Goal: Use online tool/utility: Utilize a website feature to perform a specific function

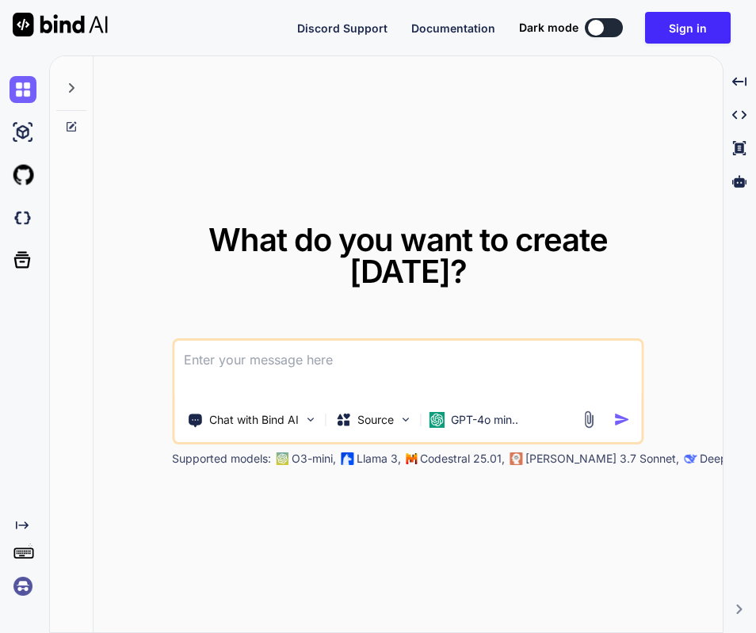
click at [16, 586] on img at bounding box center [23, 586] width 27 height 27
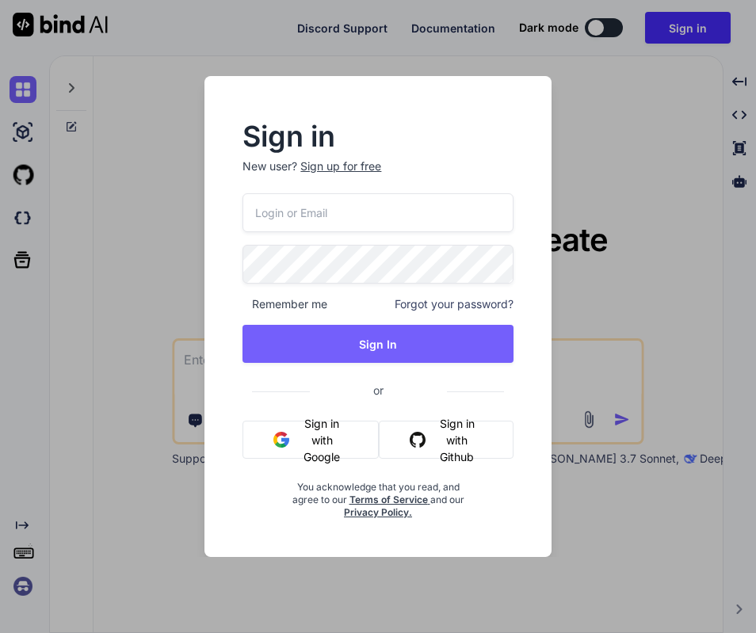
click at [341, 431] on button "Sign in with Google" at bounding box center [310, 440] width 136 height 38
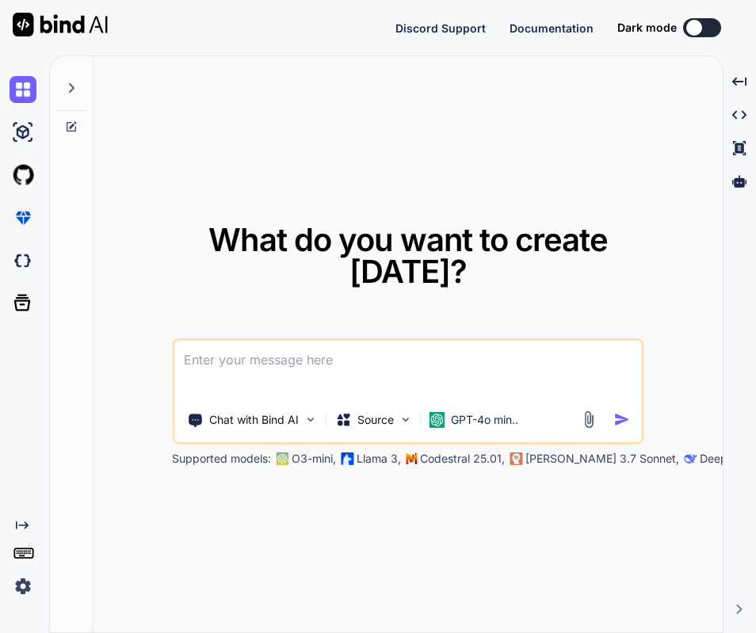
type textarea "x"
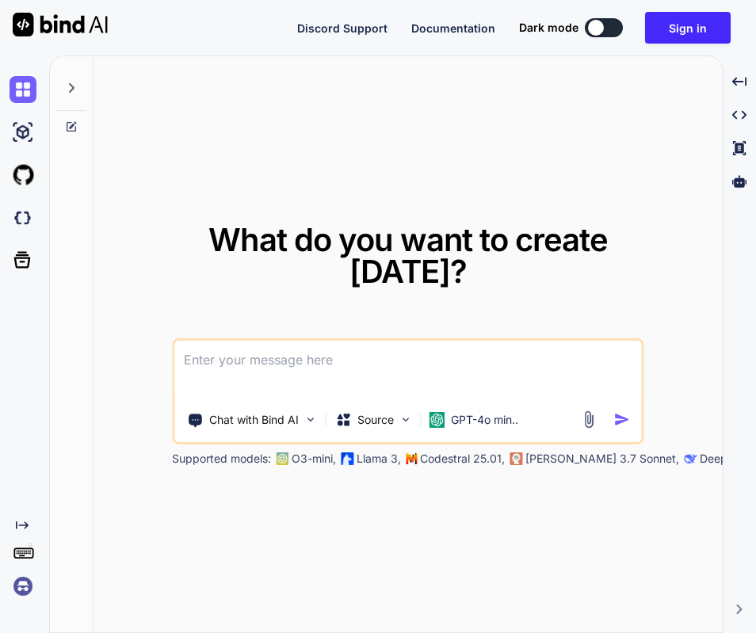
click at [20, 593] on img at bounding box center [23, 586] width 27 height 27
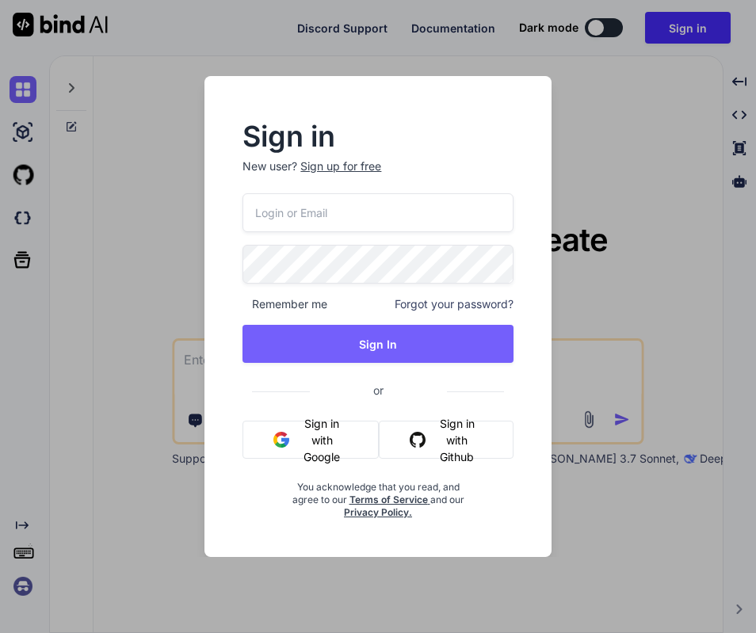
click at [303, 456] on button "Sign in with Google" at bounding box center [310, 440] width 136 height 38
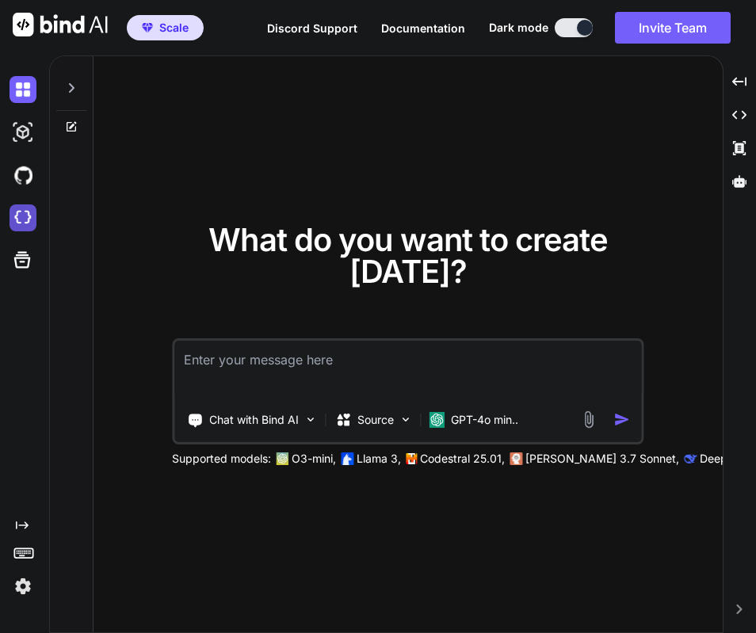
click at [21, 219] on img at bounding box center [23, 217] width 27 height 27
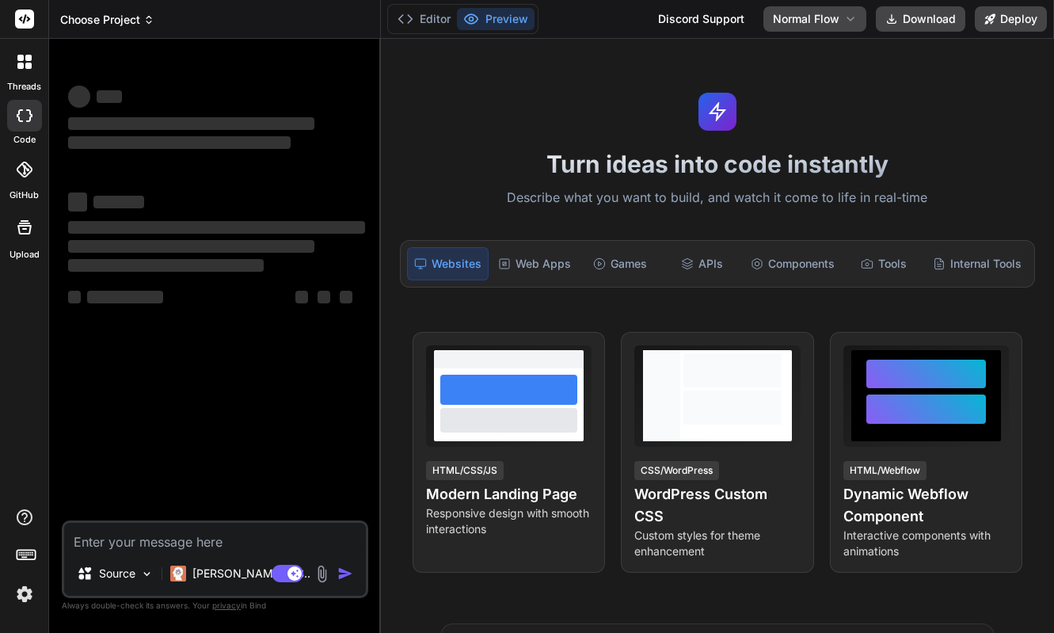
click at [113, 25] on span "Choose Project" at bounding box center [107, 20] width 94 height 16
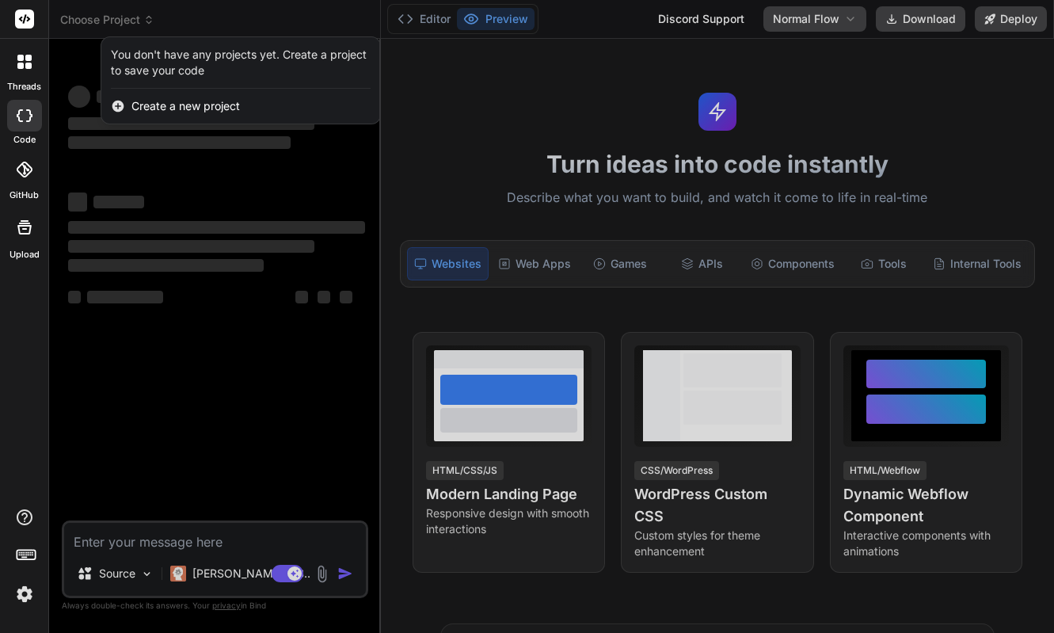
click at [124, 305] on div at bounding box center [527, 316] width 1054 height 633
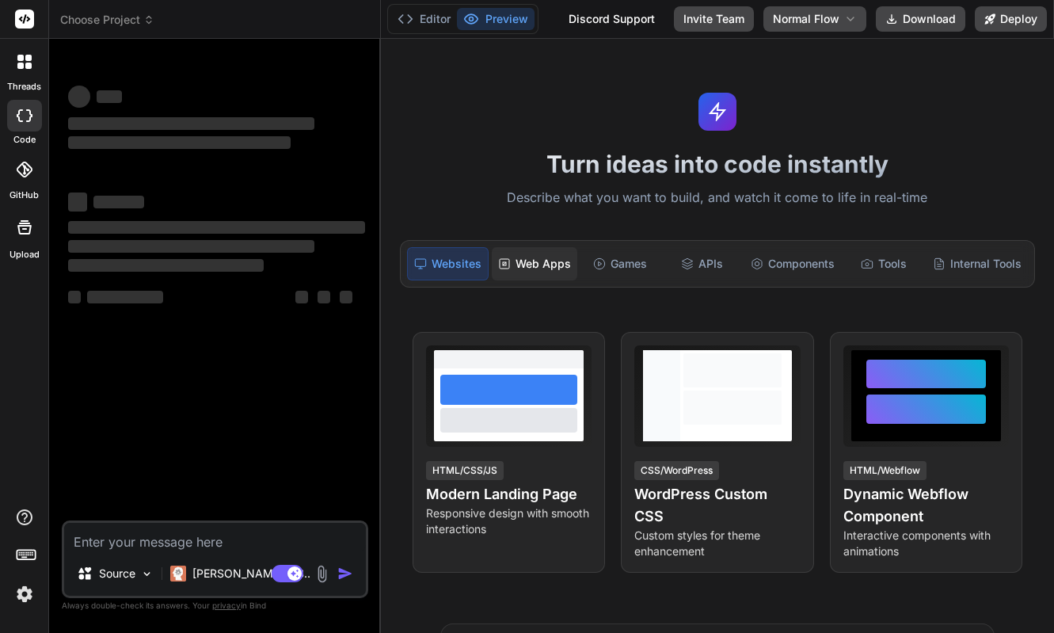
click at [492, 262] on div "Web Apps" at bounding box center [535, 263] width 86 height 33
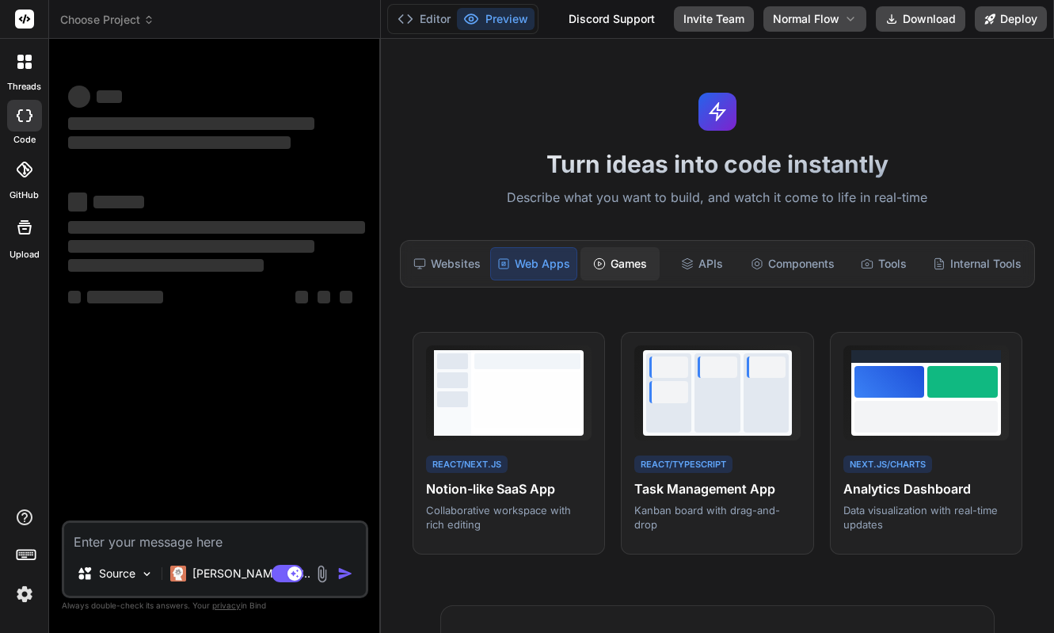
click at [638, 275] on div "Games" at bounding box center [620, 263] width 79 height 33
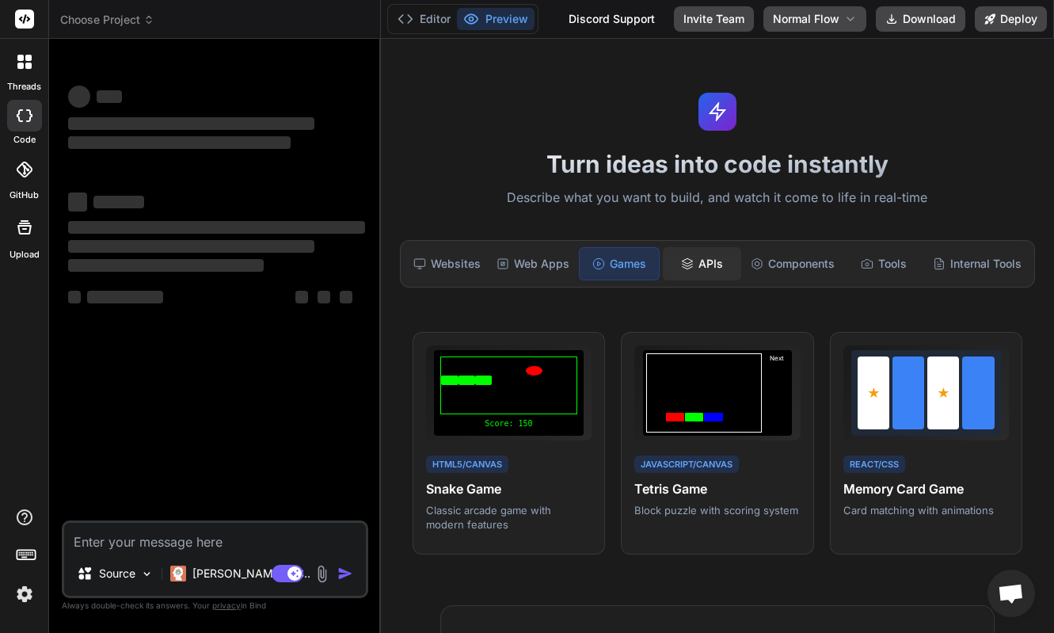
click at [722, 263] on div "APIs" at bounding box center [702, 263] width 79 height 33
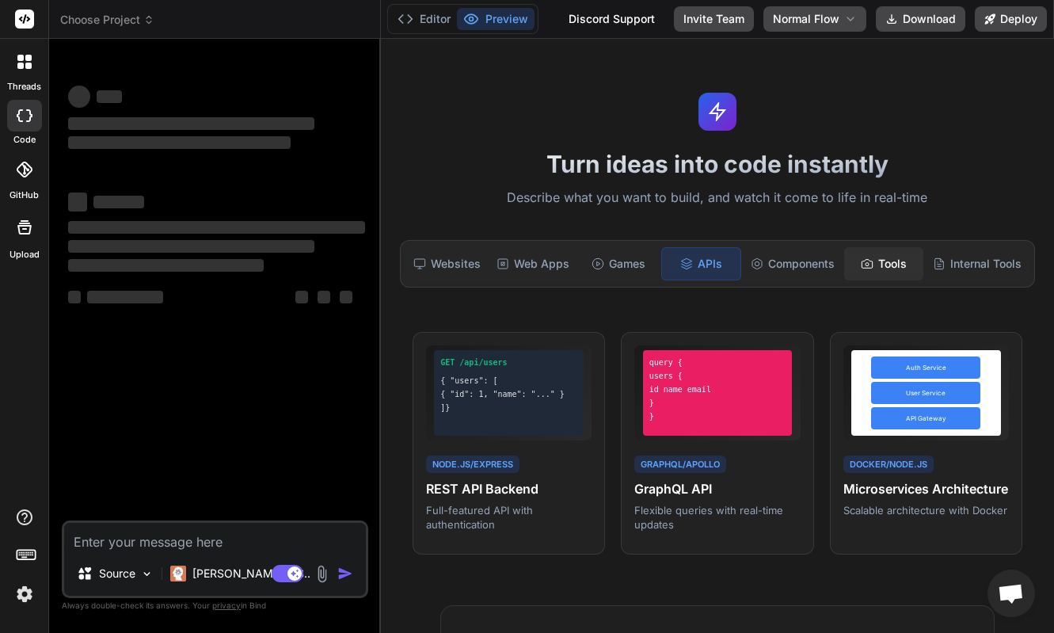
drag, startPoint x: 798, startPoint y: 263, endPoint x: 877, endPoint y: 263, distance: 79.2
click at [798, 263] on div "Components" at bounding box center [793, 263] width 97 height 33
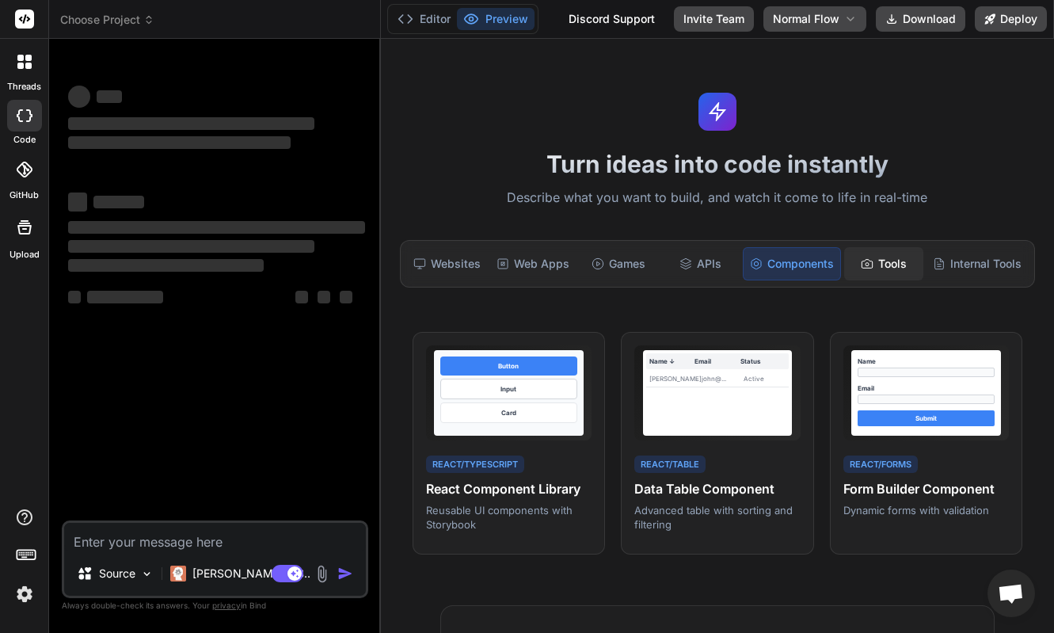
click at [881, 263] on div "Tools" at bounding box center [883, 263] width 79 height 33
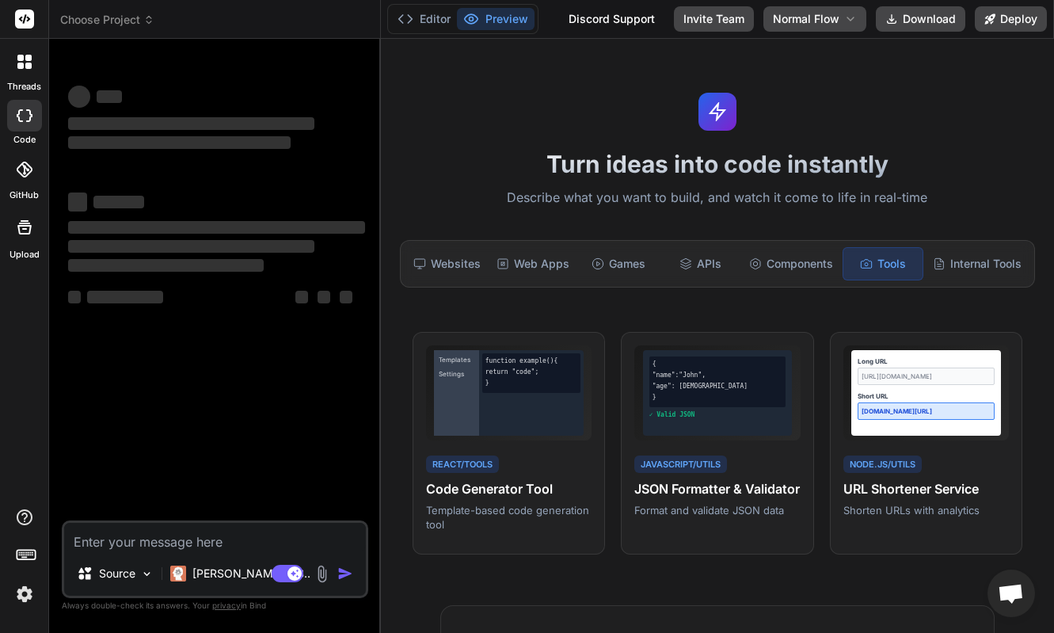
click at [917, 262] on div "Tools" at bounding box center [883, 263] width 81 height 33
click at [929, 262] on div "Internal Tools" at bounding box center [977, 263] width 101 height 33
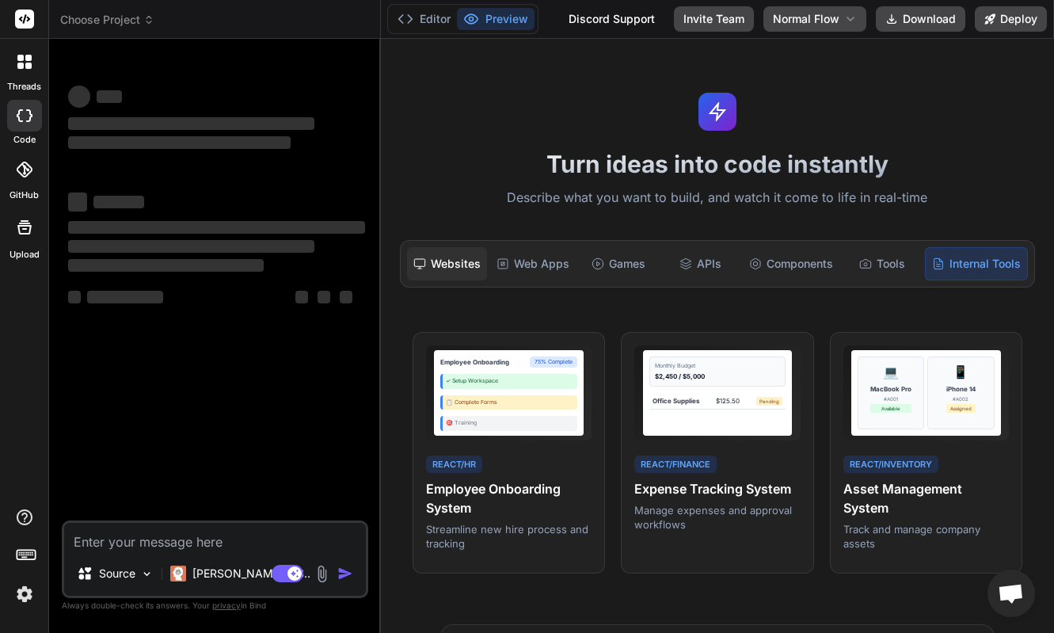
click at [434, 270] on div "Websites" at bounding box center [447, 263] width 80 height 33
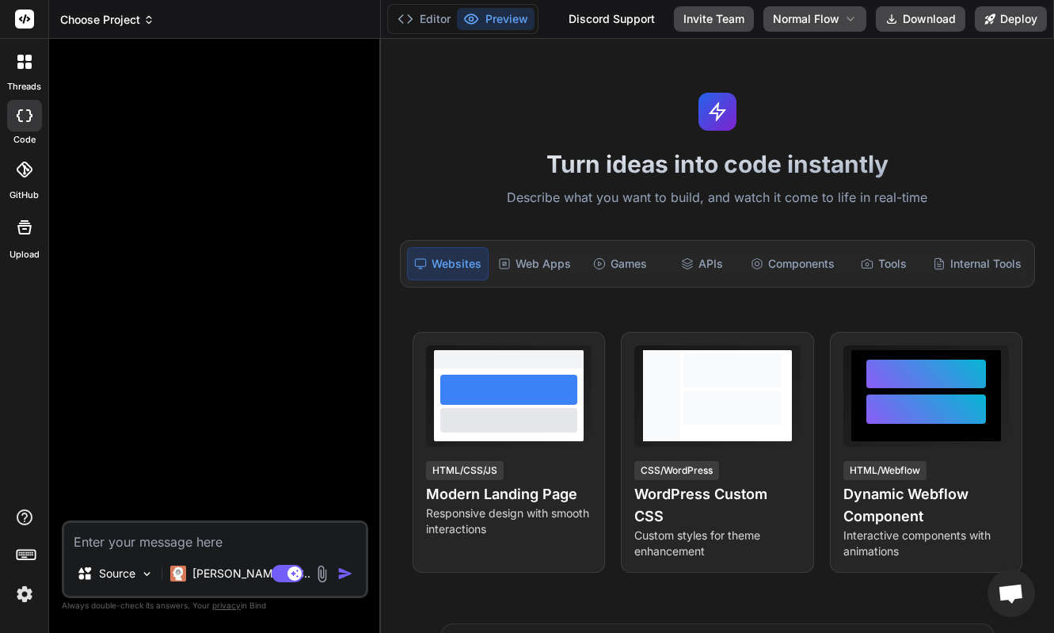
click at [137, 16] on span "Choose Project" at bounding box center [107, 20] width 94 height 16
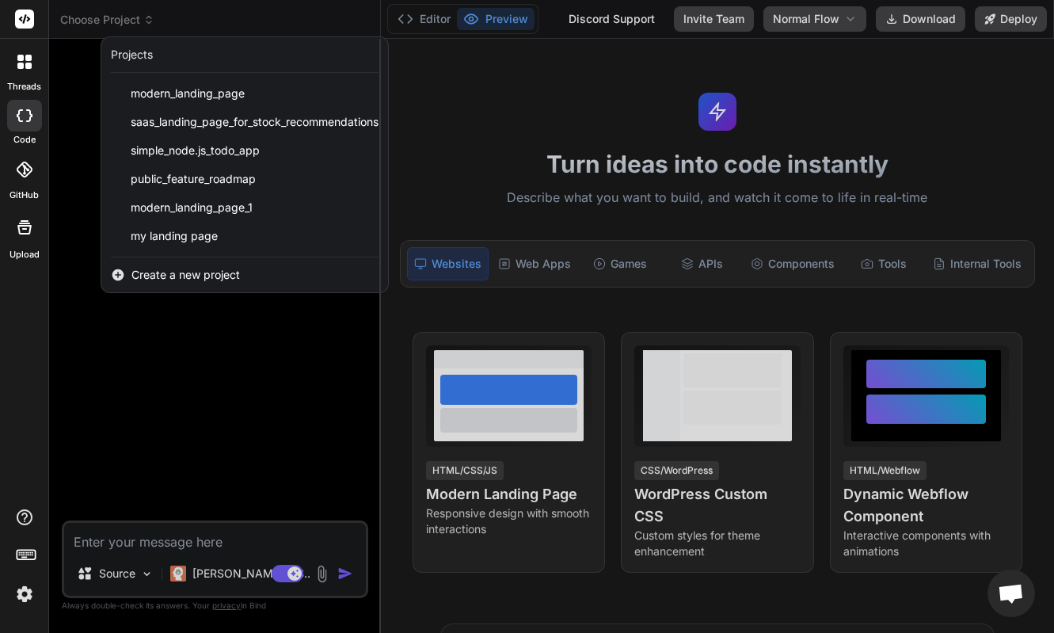
click at [212, 429] on div at bounding box center [527, 316] width 1054 height 633
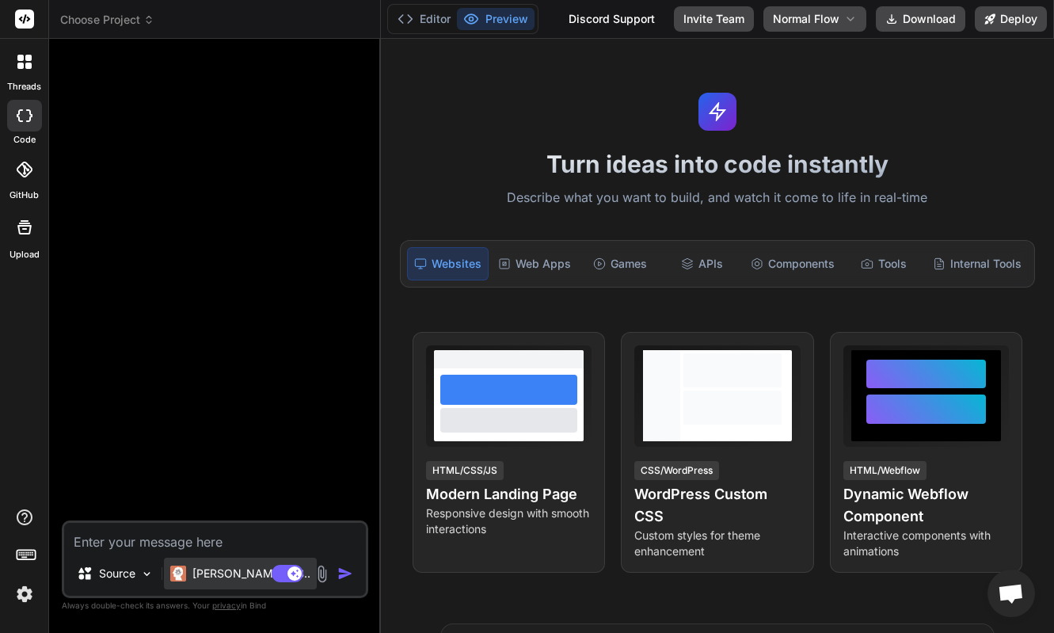
click at [231, 577] on p "[PERSON_NAME] 4 S.." at bounding box center [251, 574] width 118 height 16
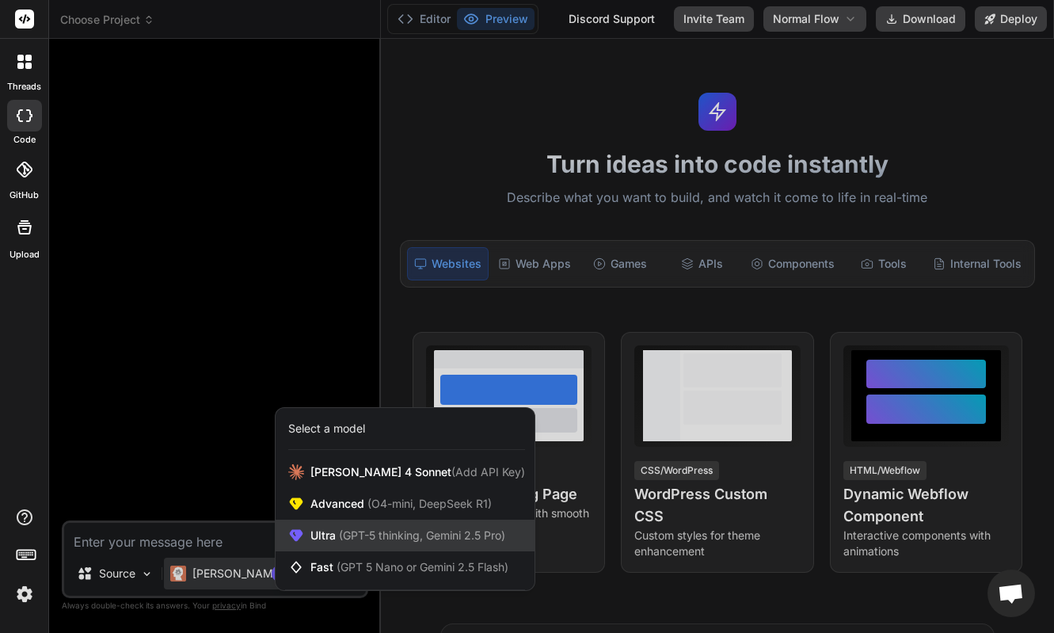
click at [330, 534] on span "Ultra (GPT-5 thinking, Gemini 2.5 Pro)" at bounding box center [408, 536] width 195 height 16
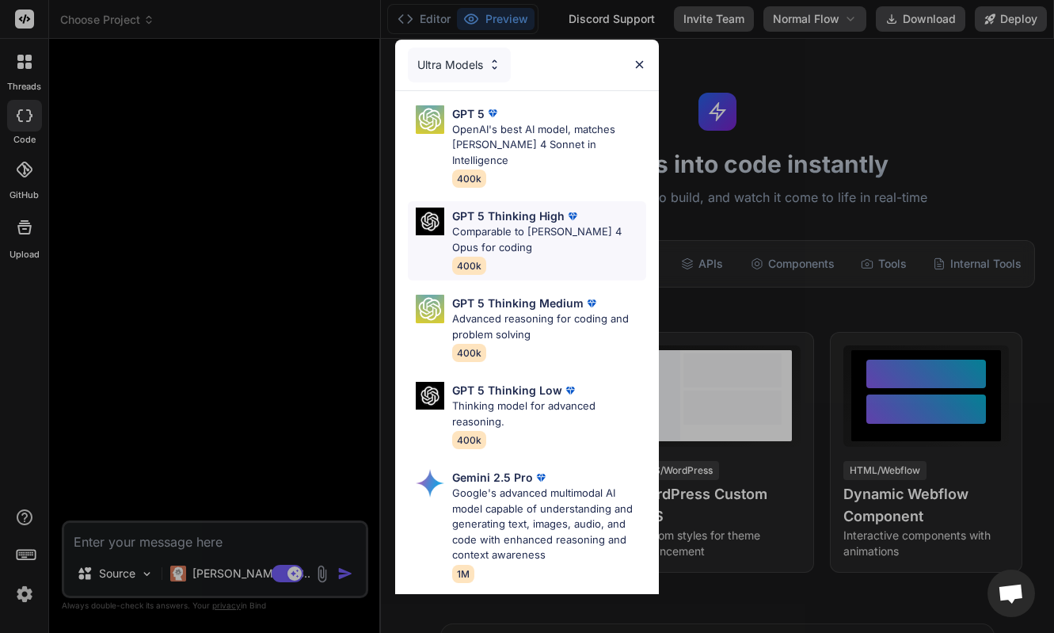
click at [516, 224] on p "Comparable to [PERSON_NAME] 4 Opus for coding" at bounding box center [549, 239] width 194 height 31
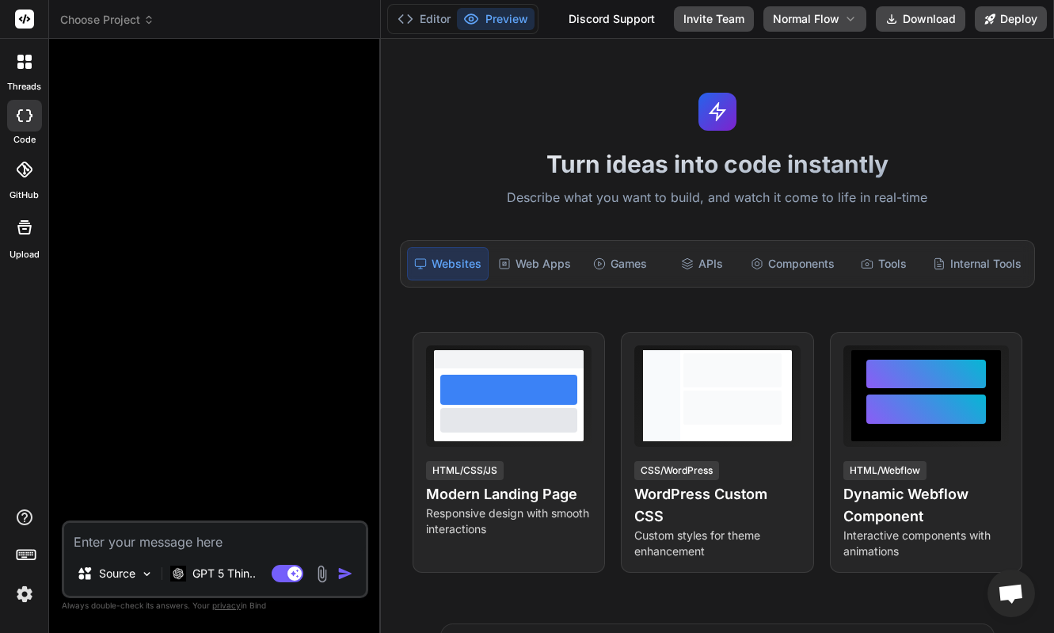
click at [181, 378] on div at bounding box center [216, 285] width 303 height 469
click at [158, 543] on textarea at bounding box center [215, 537] width 302 height 29
type textarea "x"
type textarea "d"
type textarea "x"
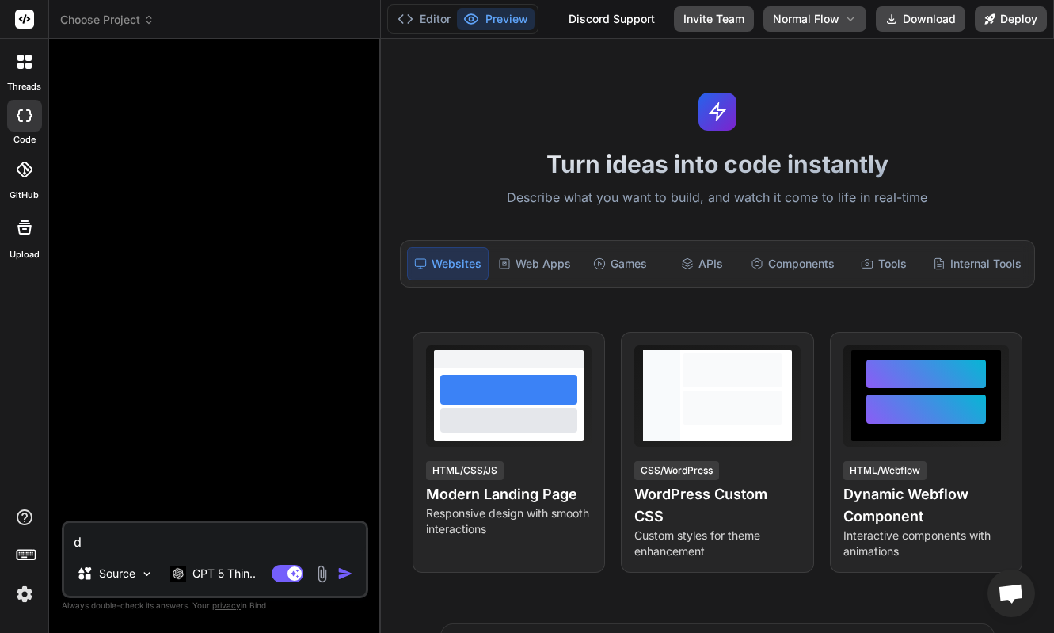
type textarea "de"
type textarea "x"
type textarea "des"
type textarea "x"
type textarea "desi"
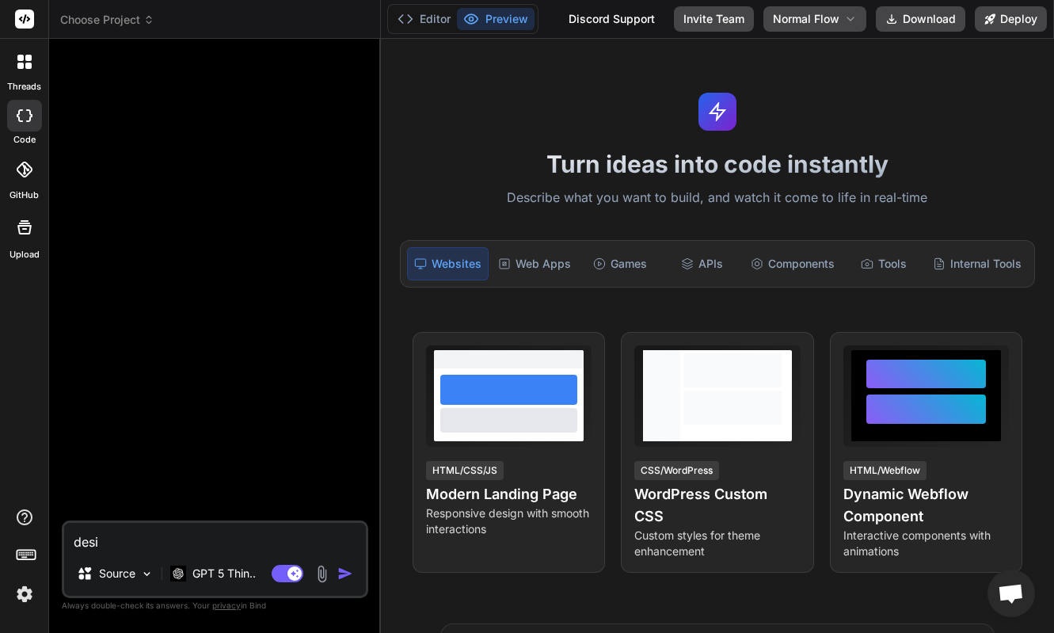
type textarea "x"
type textarea "desig"
type textarea "x"
type textarea "design"
type textarea "x"
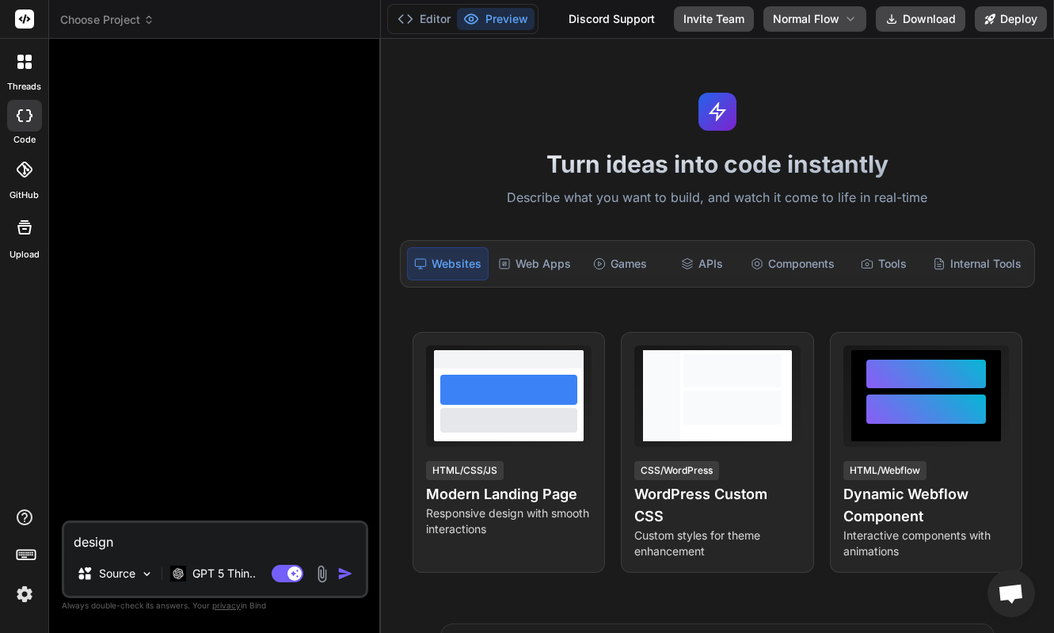
type textarea "design"
type textarea "x"
type textarea "design a"
type textarea "x"
type textarea "design an"
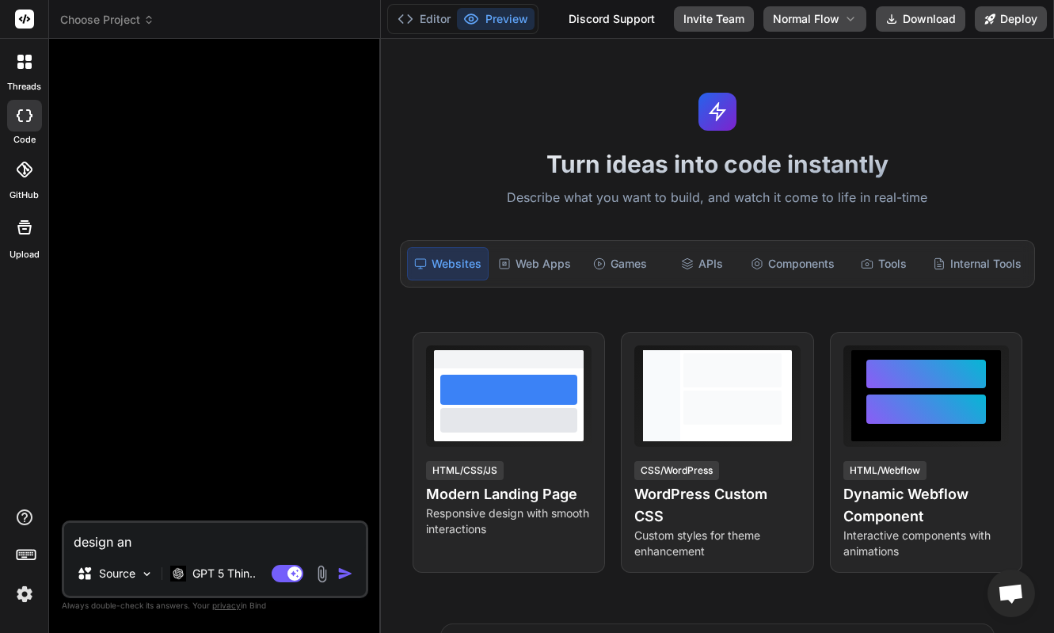
type textarea "x"
type textarea "design an"
type textarea "x"
type textarea "design an i"
type textarea "x"
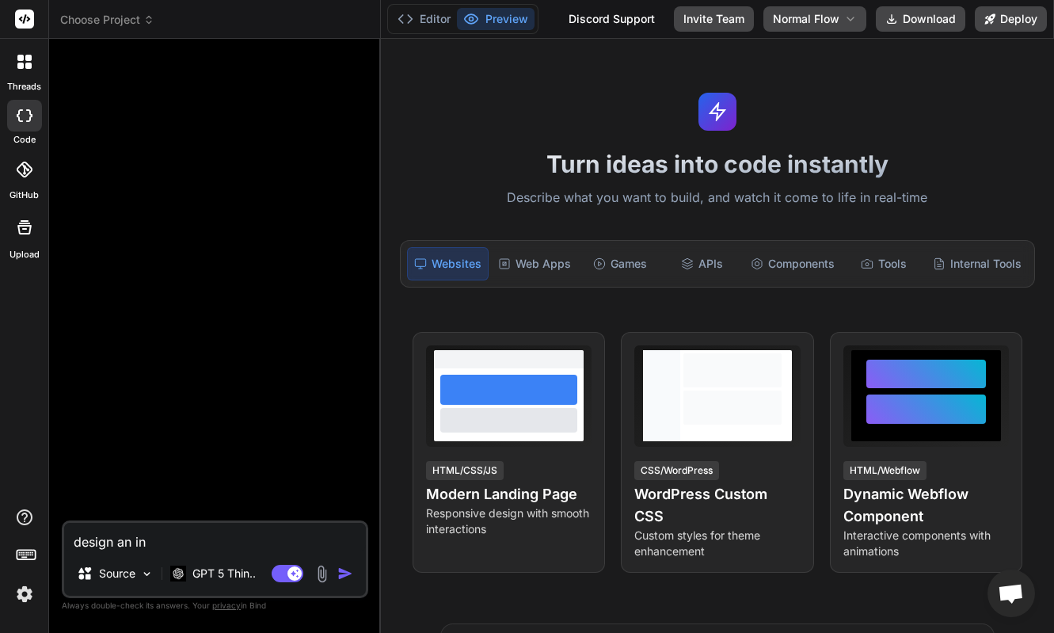
type textarea "design an ine"
type textarea "x"
type textarea "design an iner"
type textarea "x"
type textarea "design an ine"
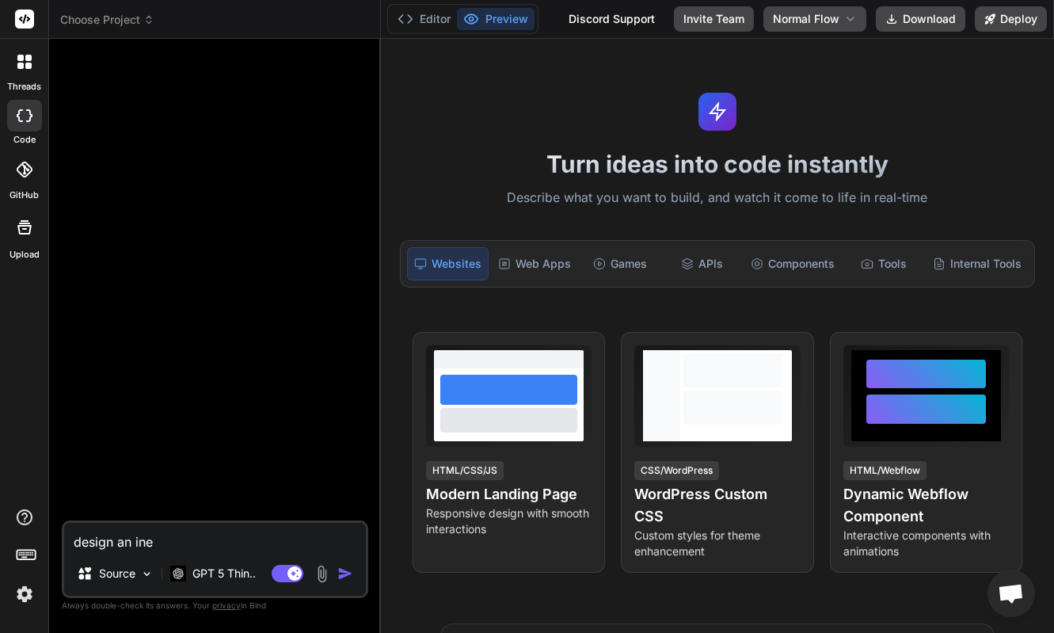
type textarea "x"
type textarea "design an in"
type textarea "x"
type textarea "design an int"
type textarea "x"
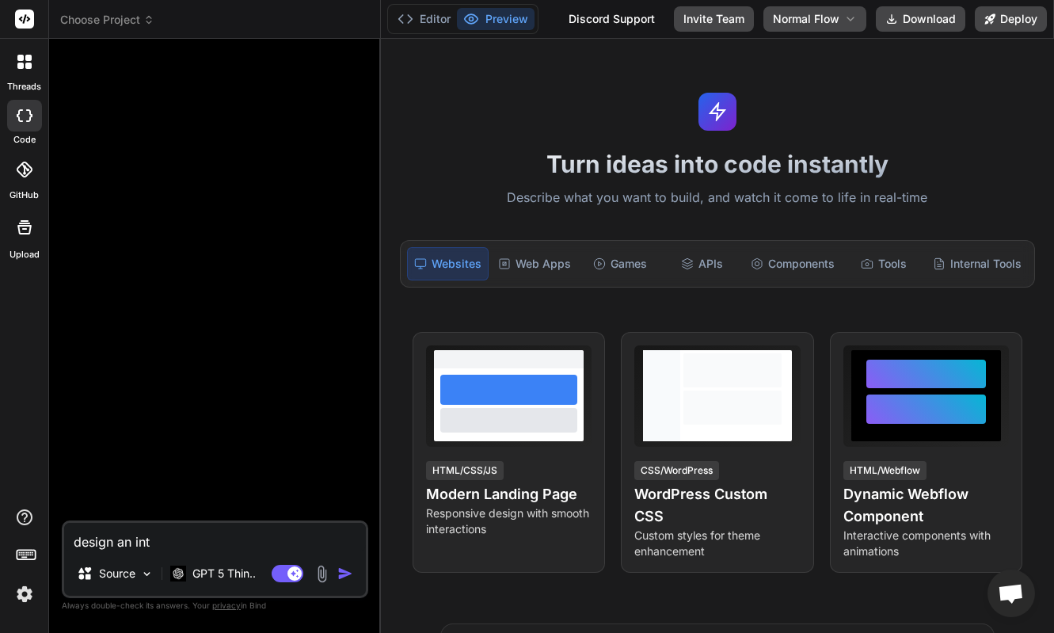
type textarea "design an inte"
type textarea "x"
type textarea "design an inter"
type textarea "x"
type textarea "design an interf"
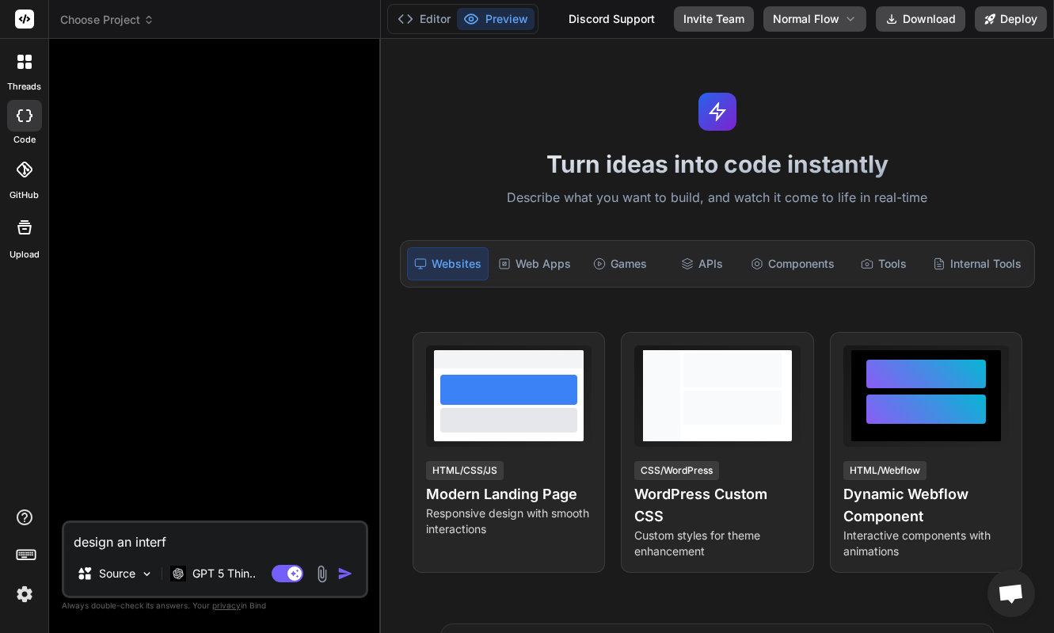
type textarea "x"
type textarea "design an interfa"
type textarea "x"
type textarea "design an interface"
type textarea "x"
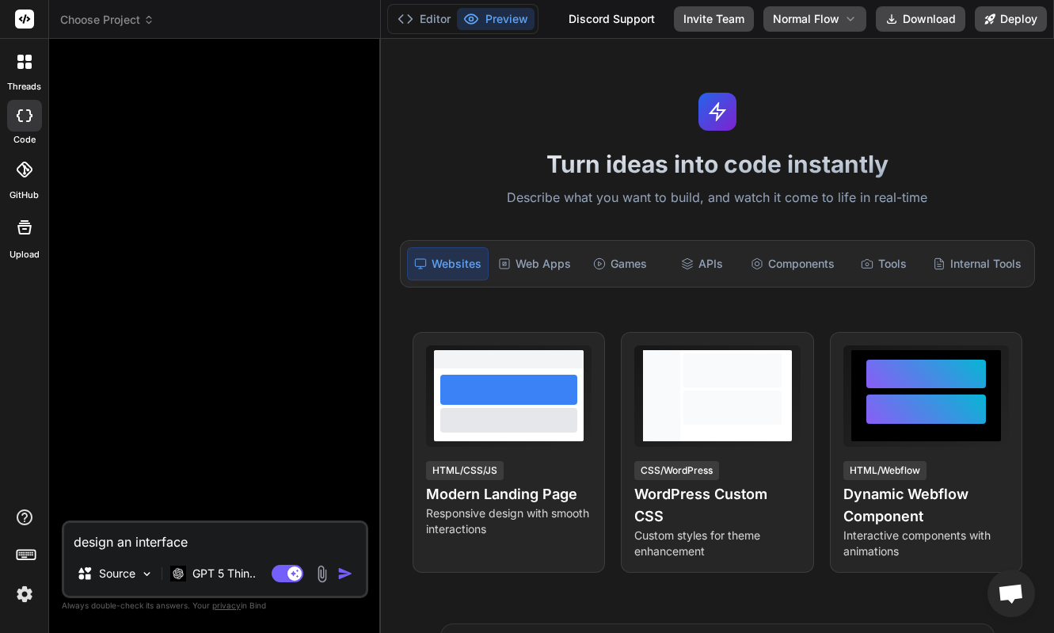
type textarea "design an interface f"
type textarea "x"
type textarea "design an interface fo"
type textarea "x"
type textarea "design an interface for"
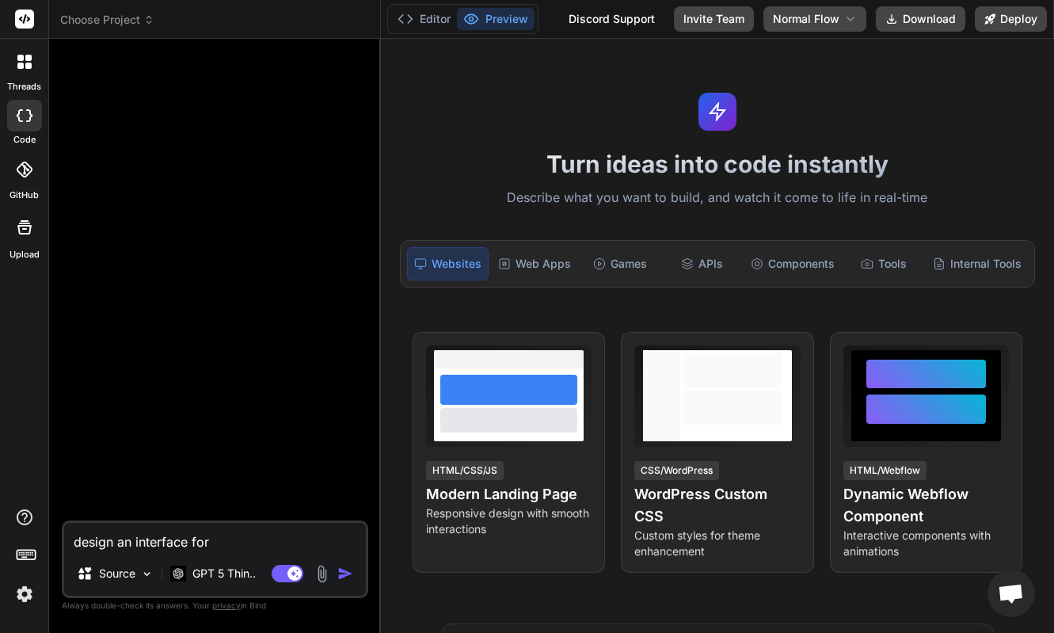
type textarea "x"
type textarea "design an interface for"
type textarea "x"
type textarea "design an interface for ""
type textarea "x"
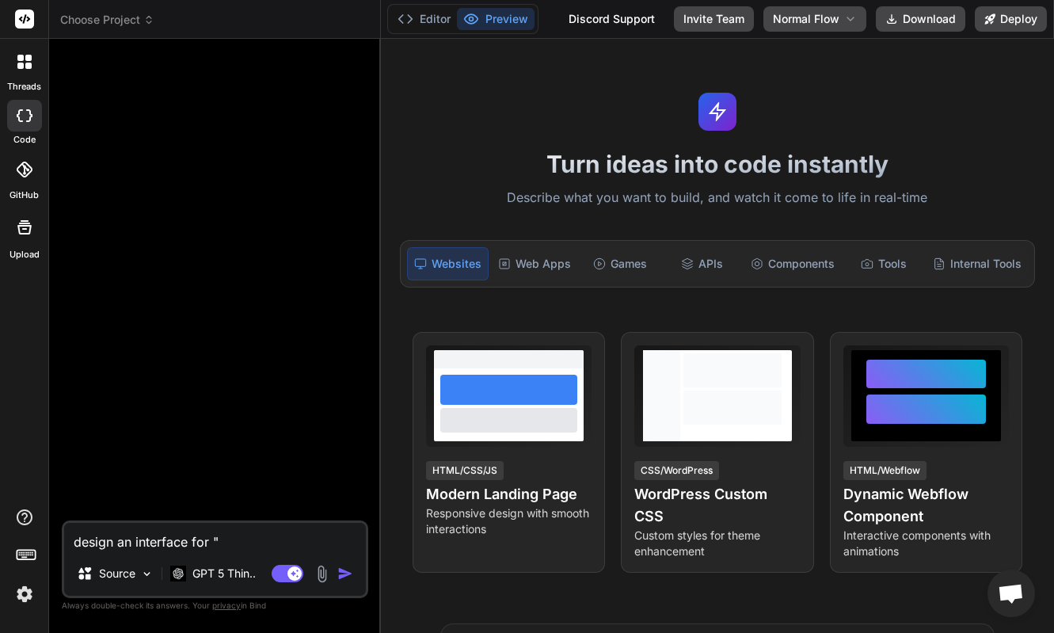
type textarea "design an interface for "F"
type textarea "x"
type textarea "design an interface for "Fr"
type textarea "x"
type textarea "design an interface for "Fri"
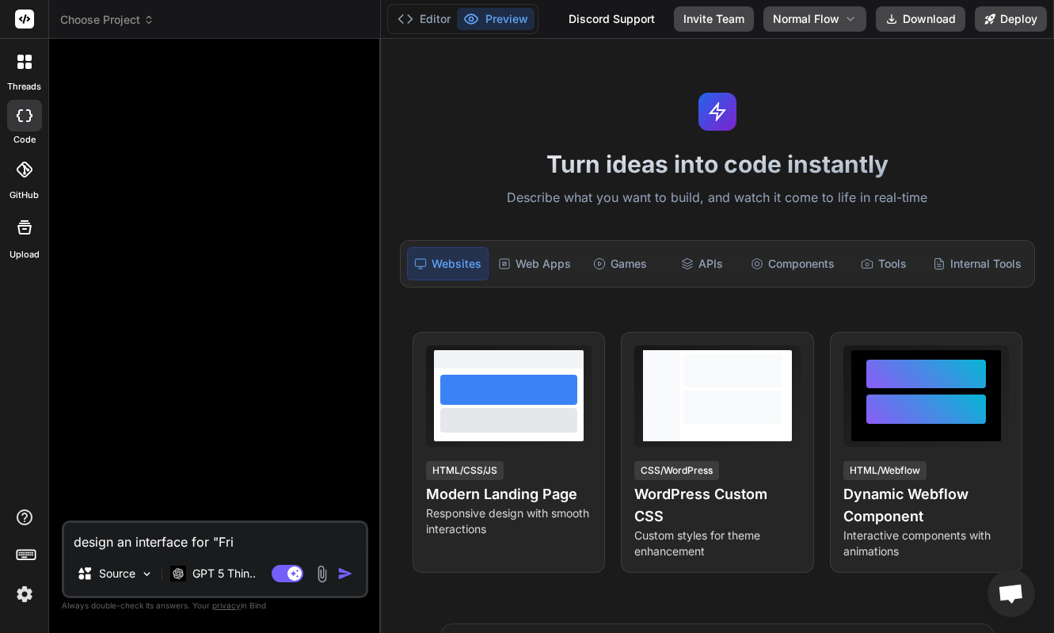
type textarea "x"
type textarea "design an interface for "[PERSON_NAME]"
type textarea "x"
type textarea "design an interface for "[DATE]"
type textarea "x"
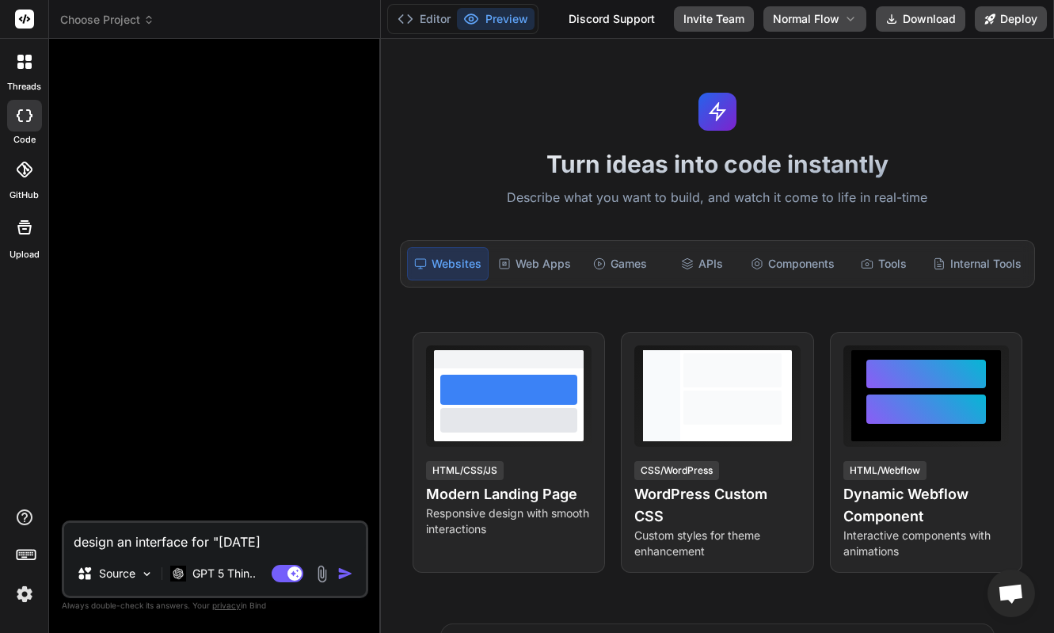
type textarea "design an interface for "[DATE]"
type textarea "x"
type textarea "design an interface for "[DATE] A"
type textarea "x"
type textarea "design an interface for "[DATE] AI"
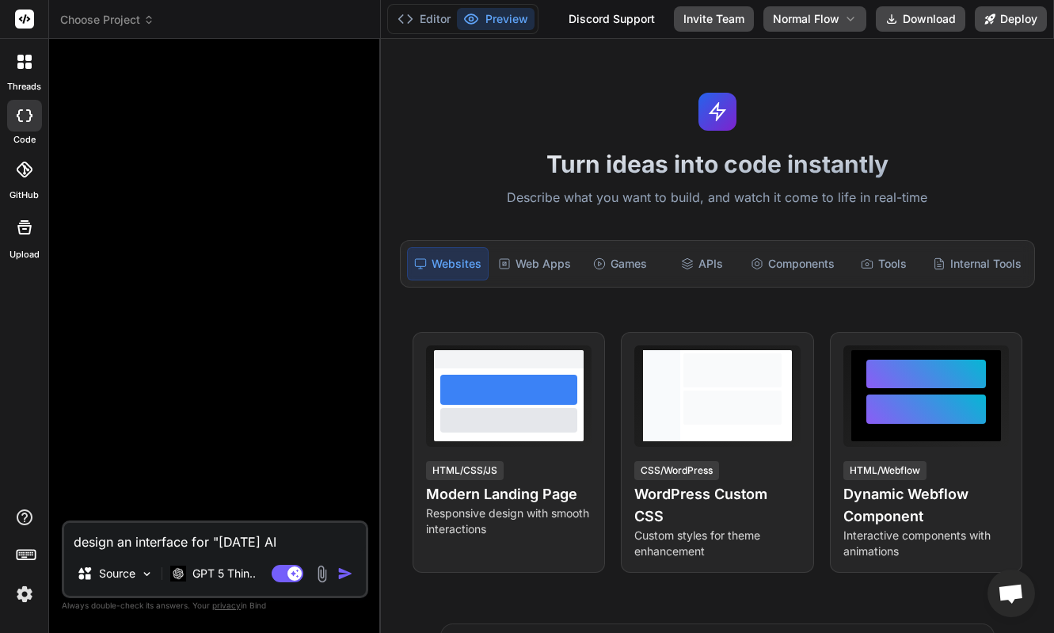
type textarea "x"
type textarea "design an interface for "[DATE] AI""
type textarea "x"
type textarea "design an interface for "[DATE] AI""
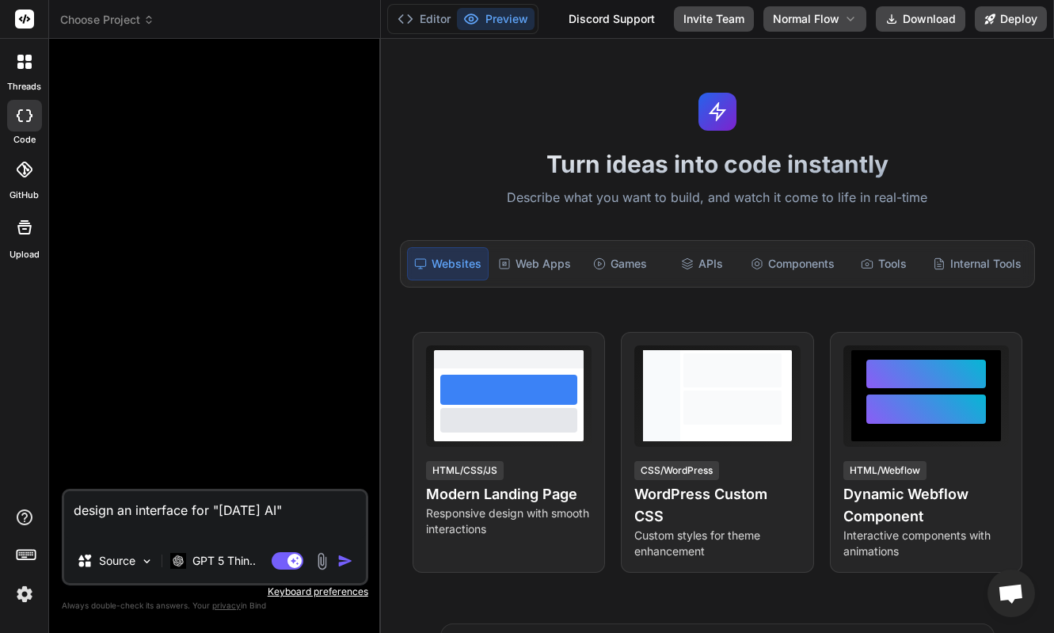
type textarea "x"
type textarea "design an interface for "[DATE] AI""
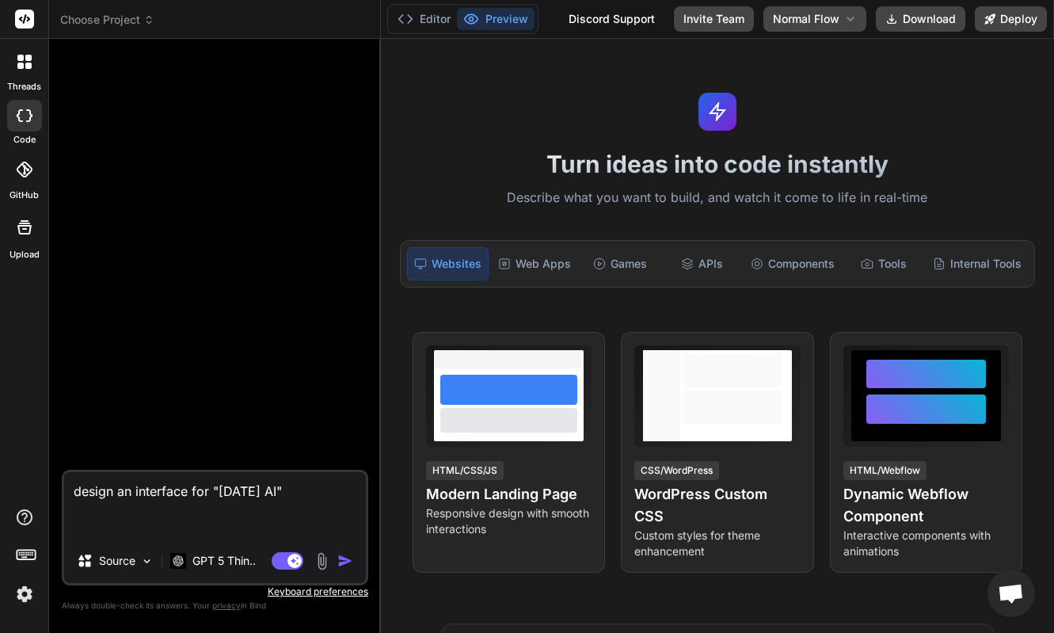
paste textarea "[DATE] AI creates fully functional ecommerce stores, landing pages and agents f…"
type textarea "x"
type textarea "design an interface for "[DATE] AI" [DATE] AI creates fully functional ecommerc…"
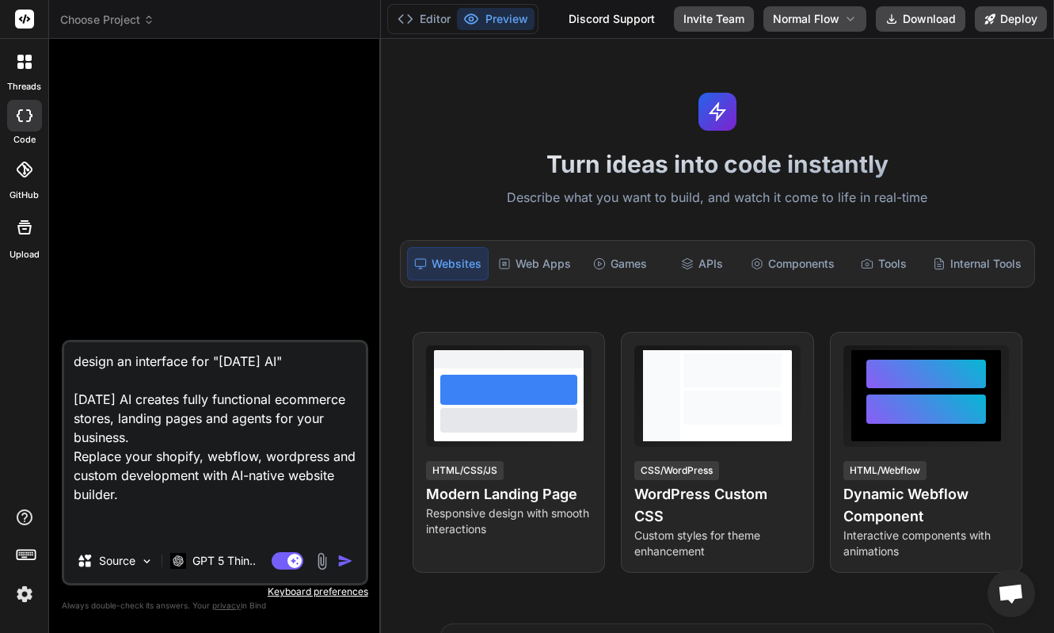
click at [288, 360] on textarea "design an interface for "[DATE] AI" [DATE] AI creates fully functional ecommerc…" at bounding box center [215, 440] width 302 height 196
type textarea "x"
type textarea "design an interface for "[DATE] AI", [DATE] AI creates fully functional ecommer…"
type textarea "x"
type textarea "design an interface for "[DATE] AI", [DATE] AI creates fully functional ecommer…"
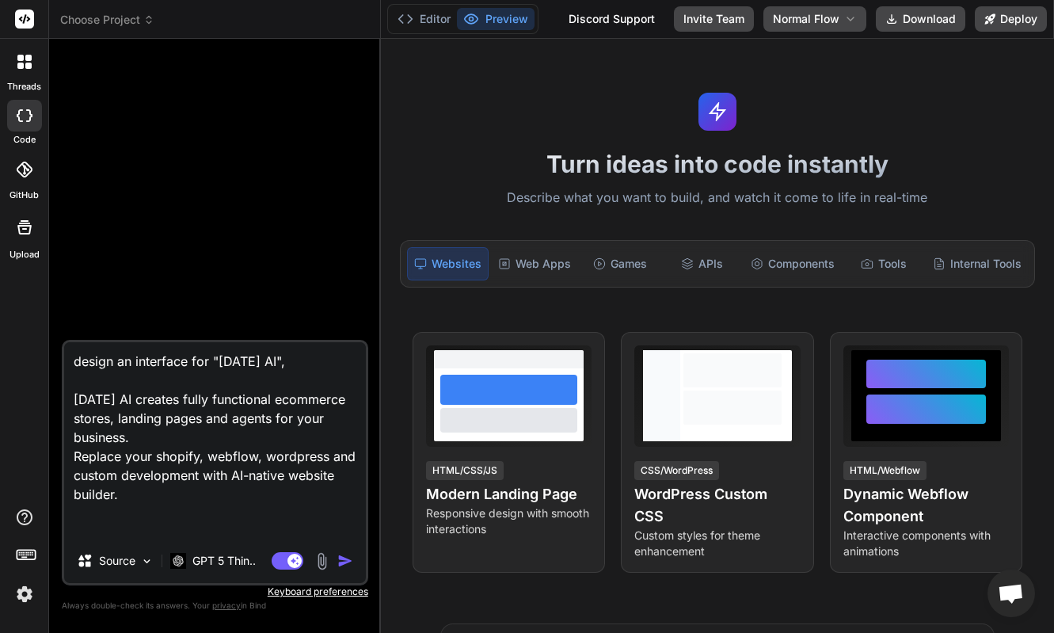
type textarea "x"
type textarea "design an interface for "[DATE] AI", d [DATE] AI creates fully functional ecomm…"
type textarea "x"
type textarea "design an interface for "[DATE] AI", do [DATE] AI creates fully functional ecom…"
type textarea "x"
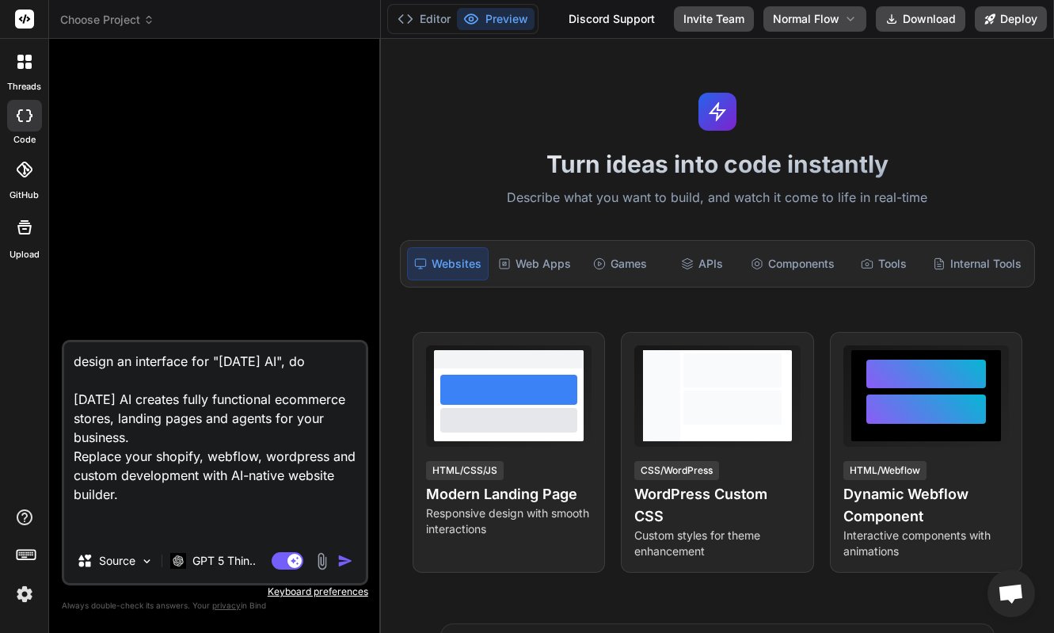
type textarea "design an interface for "[DATE] AI", d [DATE] AI creates fully functional ecomm…"
type textarea "x"
type textarea "design an interface for "[DATE] AI", [DATE] AI creates fully functional ecommer…"
type textarea "x"
type textarea "design an interface for "[DATE] AI", n [DATE] AI creates fully functional ecomm…"
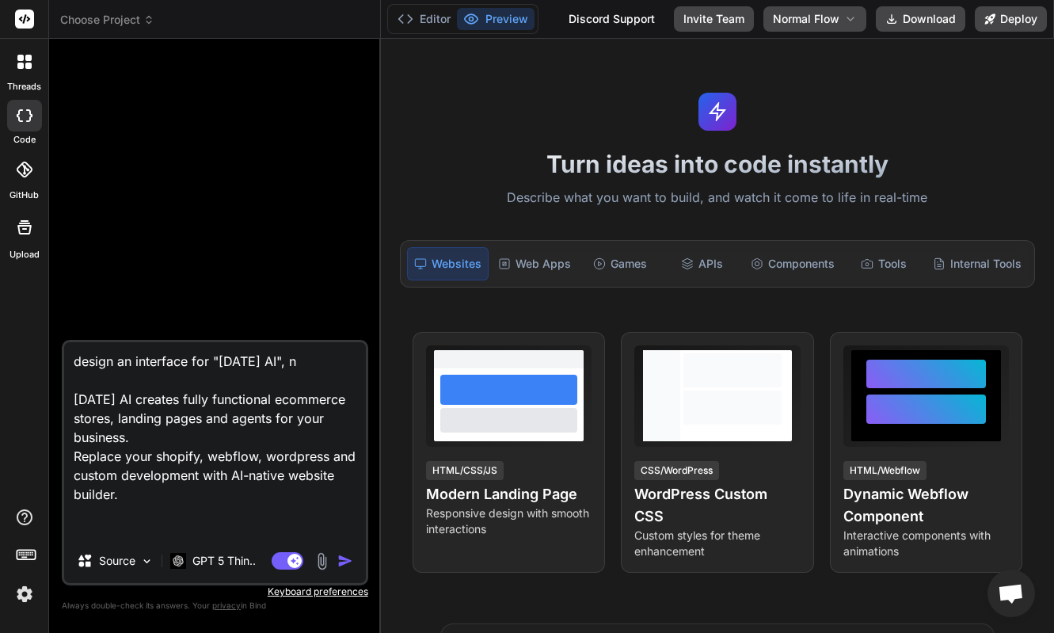
type textarea "x"
type textarea "design an interface for "[DATE] AI", no [DATE] AI creates fully functional ecom…"
type textarea "x"
type textarea "design an interface for "[DATE] AI", no [DATE] AI creates fully functional ecom…"
type textarea "x"
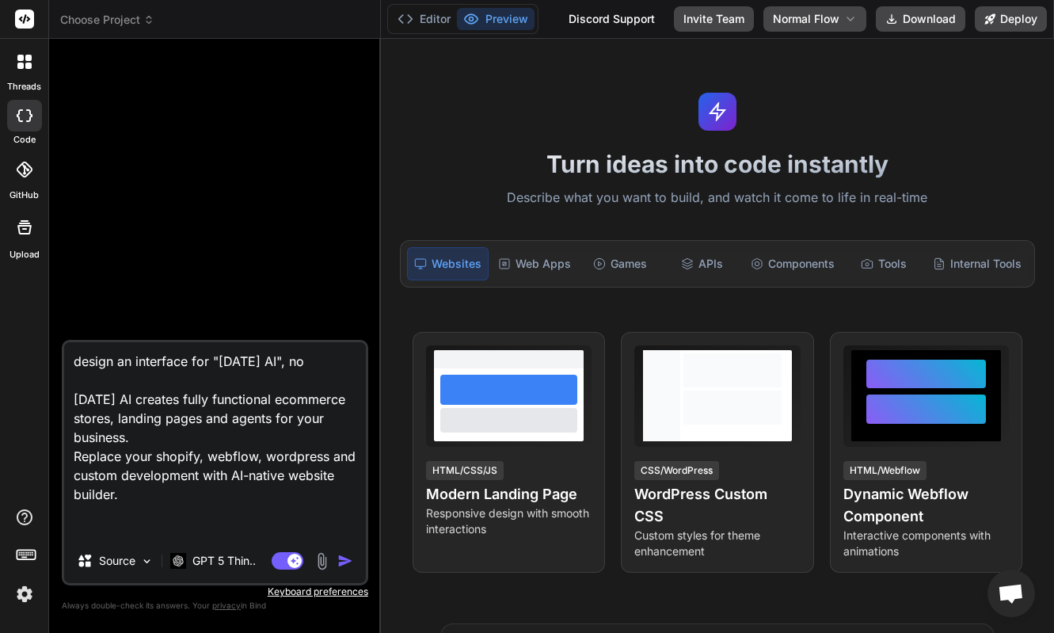
type textarea "design an interface for "[DATE] AI", no b [DATE] AI creates fully functional ec…"
type textarea "x"
type textarea "design an interface for "[DATE] AI", no ba [DATE] AI creates fully functional e…"
type textarea "x"
type textarea "design an interface for "[DATE] AI", no bac [DATE] AI creates fully functional …"
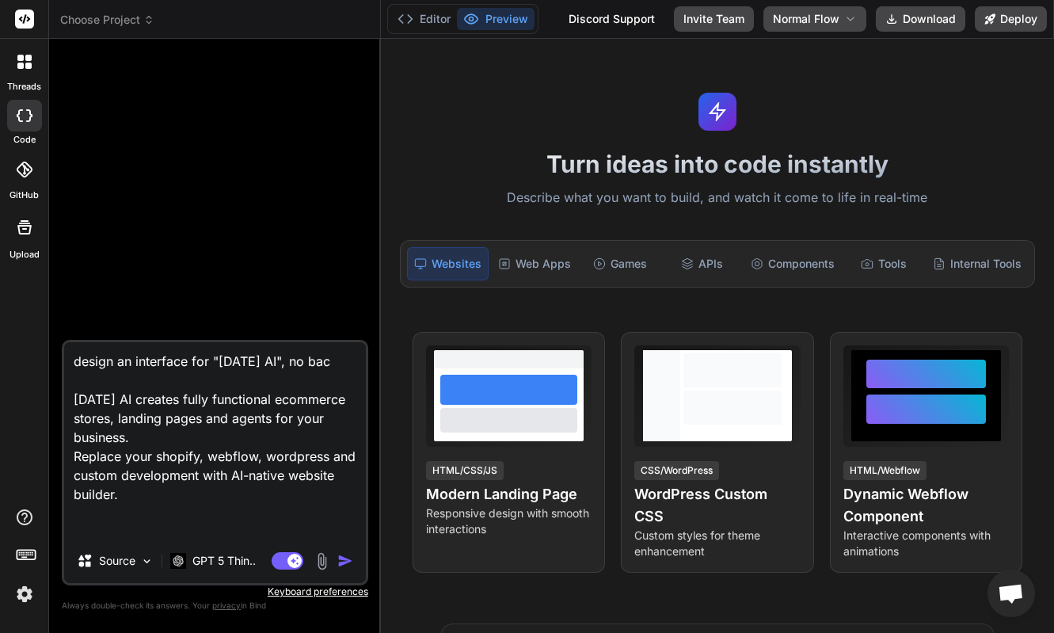
type textarea "x"
type textarea "design an interface for "[DATE] AI", no back [DATE] AI creates fully functional…"
type textarea "x"
type textarea "design an interface for "[DATE] AI", no [PERSON_NAME] [DATE] AI creates fully f…"
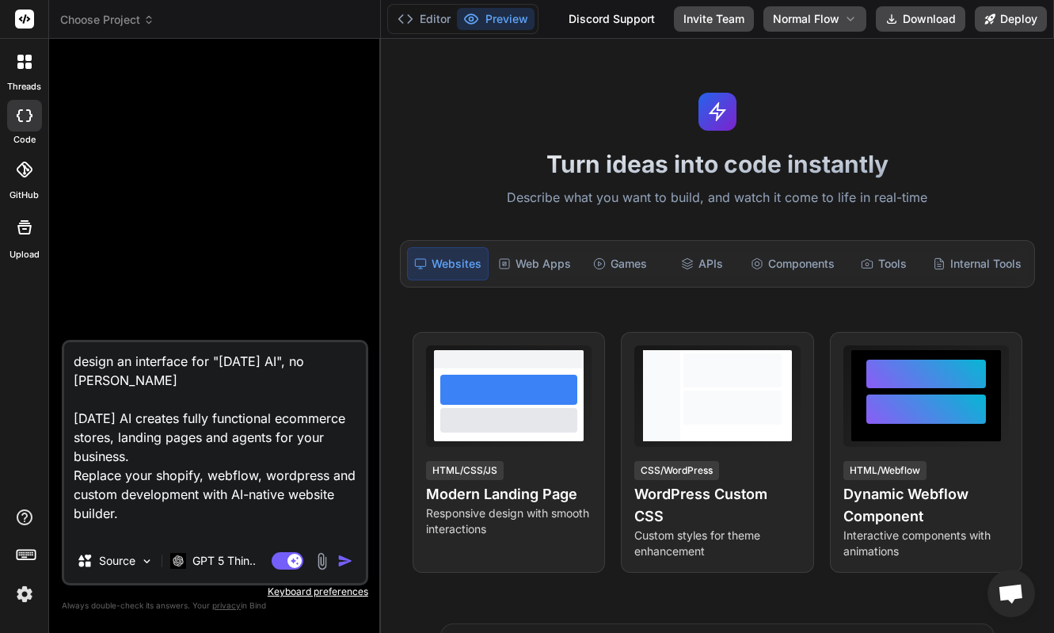
type textarea "x"
type textarea "design an interface for "[DATE] AI", no [PERSON_NAME] [DATE] AI creates fully f…"
type textarea "x"
type textarea "design an interface for "[DATE] AI", no backend [DATE] AI creates fully functio…"
type textarea "x"
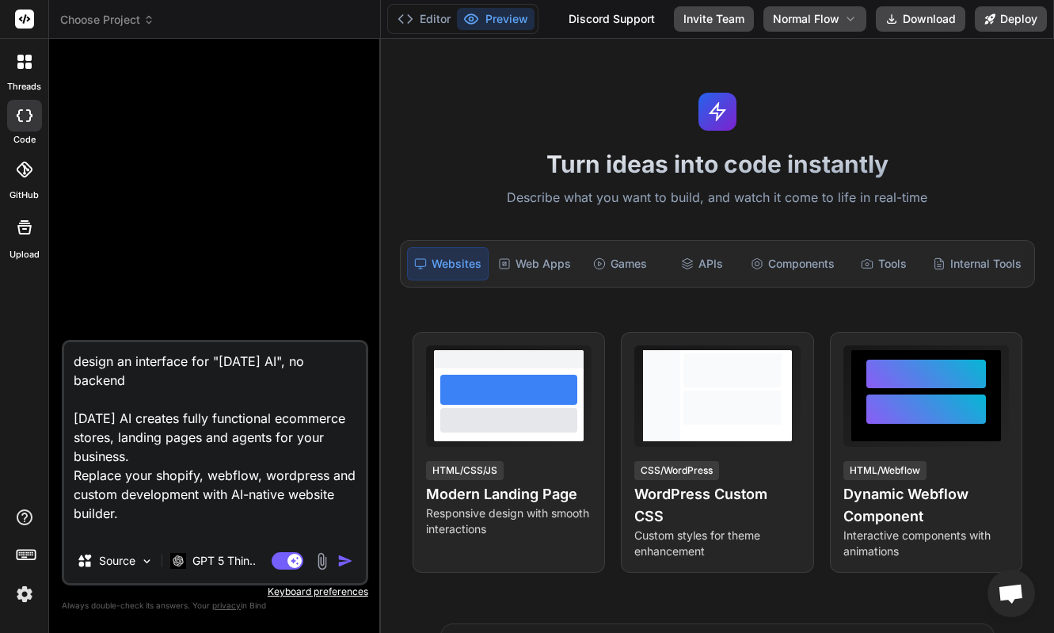
type textarea "design an interface for "[DATE] AI", no backend, [DATE] AI creates fully functi…"
type textarea "x"
type textarea "design an interface for "[DATE] AI", no backend, [DATE] AI creates fully functi…"
type textarea "x"
type textarea "design an interface for "[DATE] AI", no backend, j [DATE] AI creates fully func…"
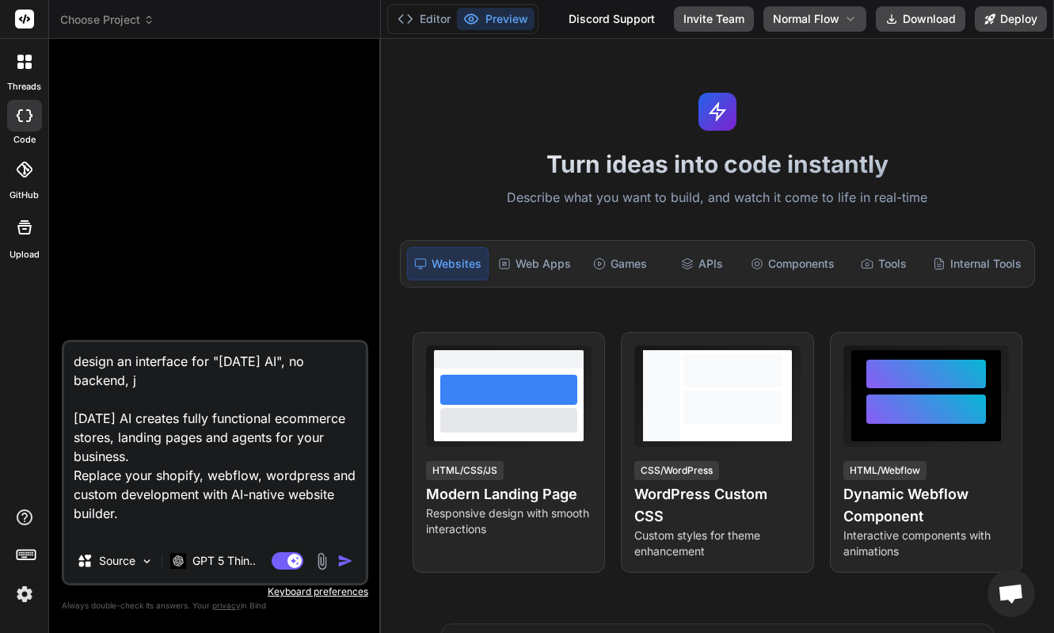
type textarea "x"
type textarea "design an interface for "[DATE] AI", no backend, jus [DATE] AI creates fully fu…"
type textarea "x"
type textarea "design an interface for "[DATE] AI", no backend, just [DATE] AI creates fully f…"
type textarea "x"
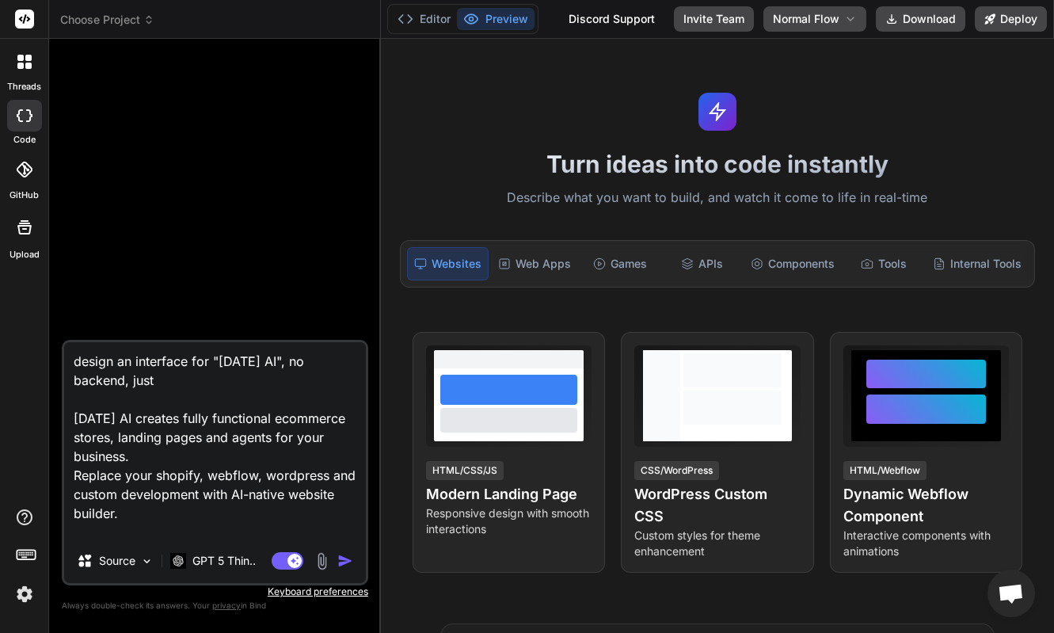
type textarea "design an interface for "[DATE] AI", no backend, just [DATE] AI creates fully f…"
type textarea "x"
type textarea "design an interface for "[DATE] AI", no backend, just a [DATE] AI creates fully…"
type textarea "x"
type textarea "design an interface for "[DATE] AI", no backend, just a [DATE] AI creates fully…"
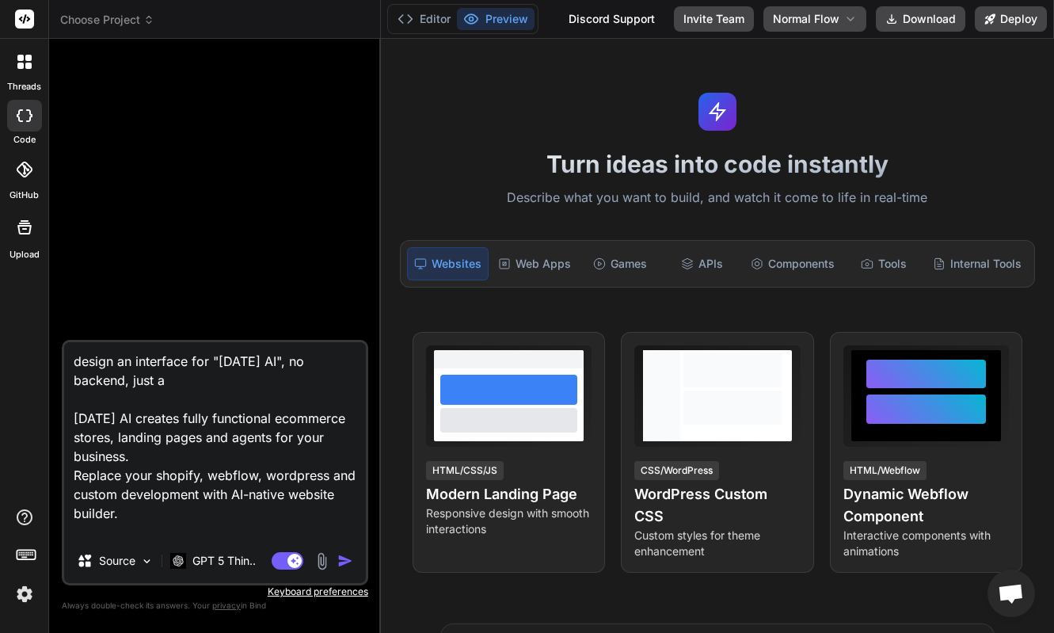
type textarea "x"
type textarea "design an interface for "[DATE] AI", no backend, just a r [DATE] AI creates ful…"
type textarea "x"
type textarea "design an interface for "[DATE] AI", no backend, just a re [DATE] AI creates fu…"
type textarea "x"
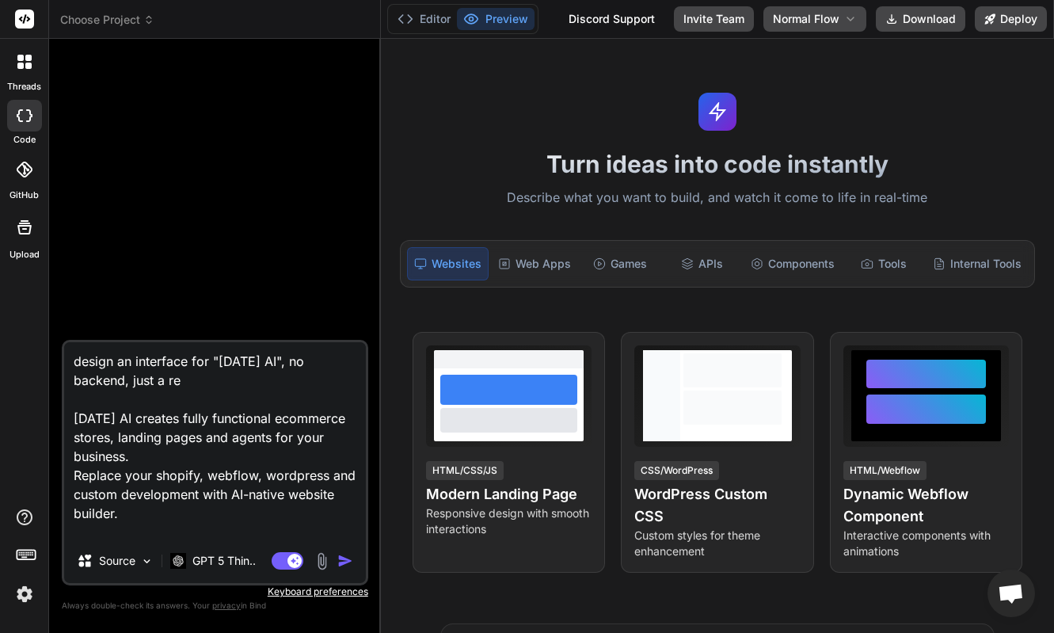
type textarea "design an interface for "[DATE] AI", no backend, just a rea [DATE] AI creates f…"
type textarea "x"
type textarea "design an interface for "[DATE] AI", no backend, just a reac [DATE] AI creates …"
type textarea "x"
type textarea "design an interface for "[DATE] AI", no backend, just a react [DATE] AI creates…"
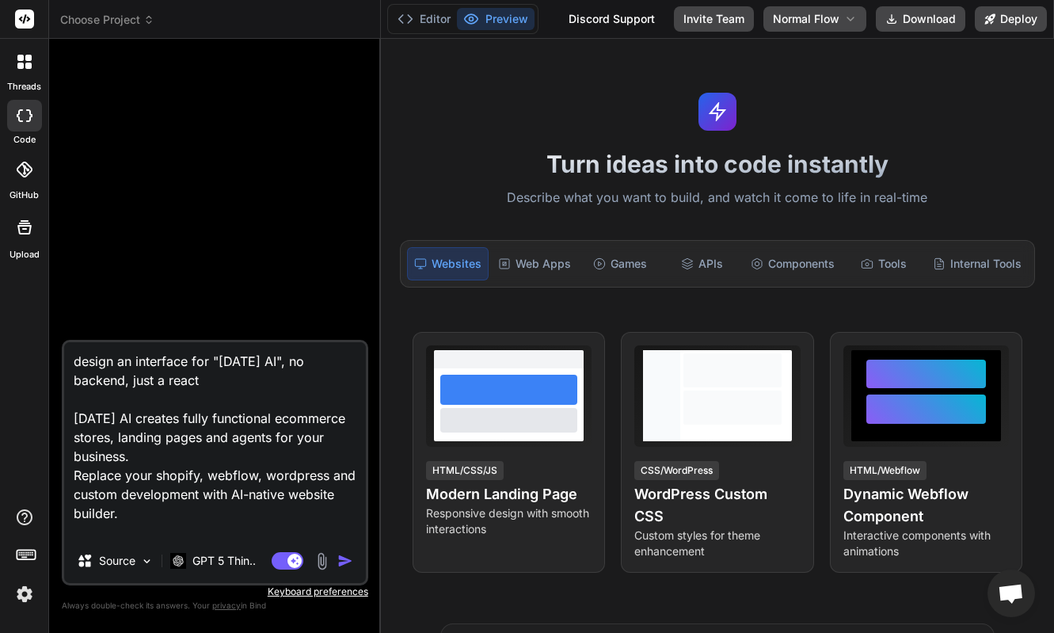
type textarea "x"
type textarea "design an interface for "[DATE] AI", no backend, just a react [DATE] AI creates…"
type textarea "x"
type textarea "design an interface for "[DATE] AI", no backend, just a react f [DATE] AI creat…"
type textarea "x"
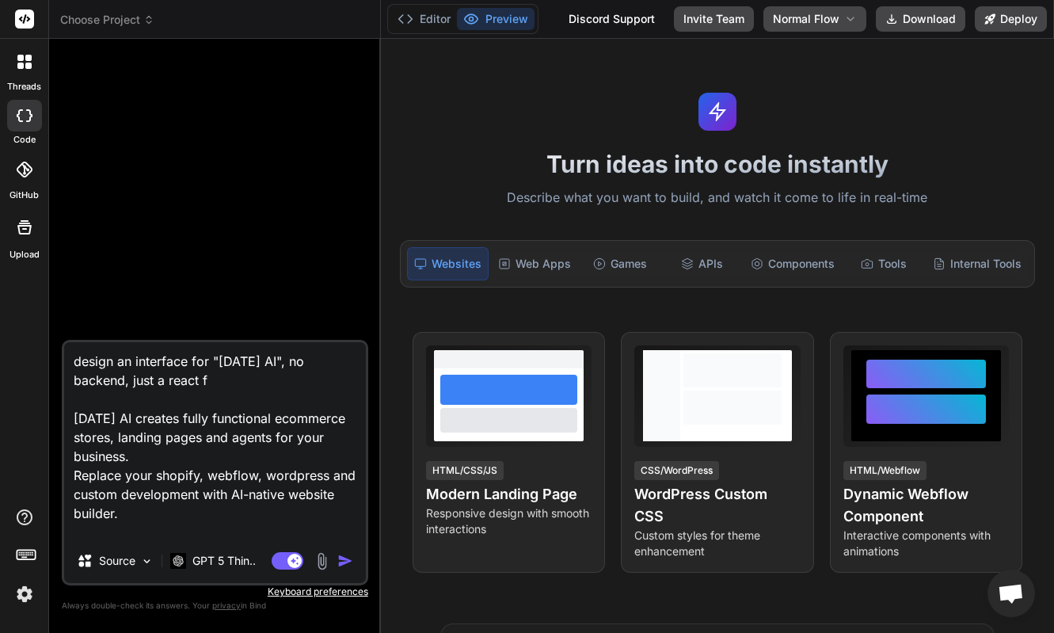
type textarea "design an interface for "[DATE] AI", no backend, just a react fr [DATE] AI crea…"
type textarea "x"
type textarea "design an interface for "[DATE] AI", no backend, just a react fro [DATE] AI cre…"
type textarea "x"
type textarea "design an interface for "[DATE] AI", no backend, just a react fron [DATE] AI cr…"
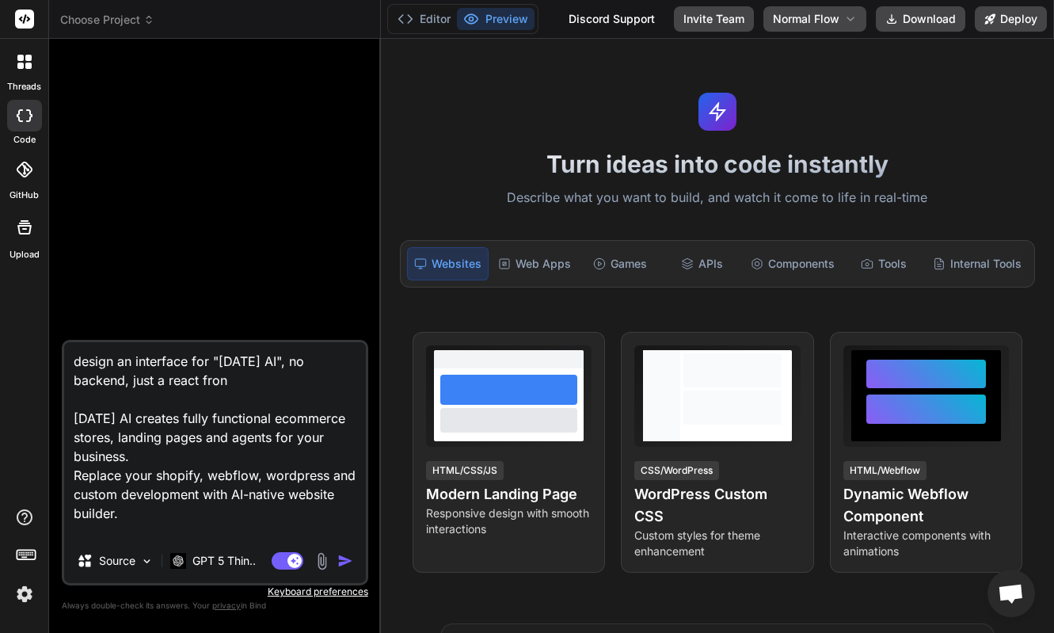
type textarea "x"
type textarea "design an interface for "[DATE] AI", no backend, just a react front [DATE] AI c…"
type textarea "x"
type textarea "design an interface for "[DATE] AI", no backend, just a react fronte [DATE] AI …"
type textarea "x"
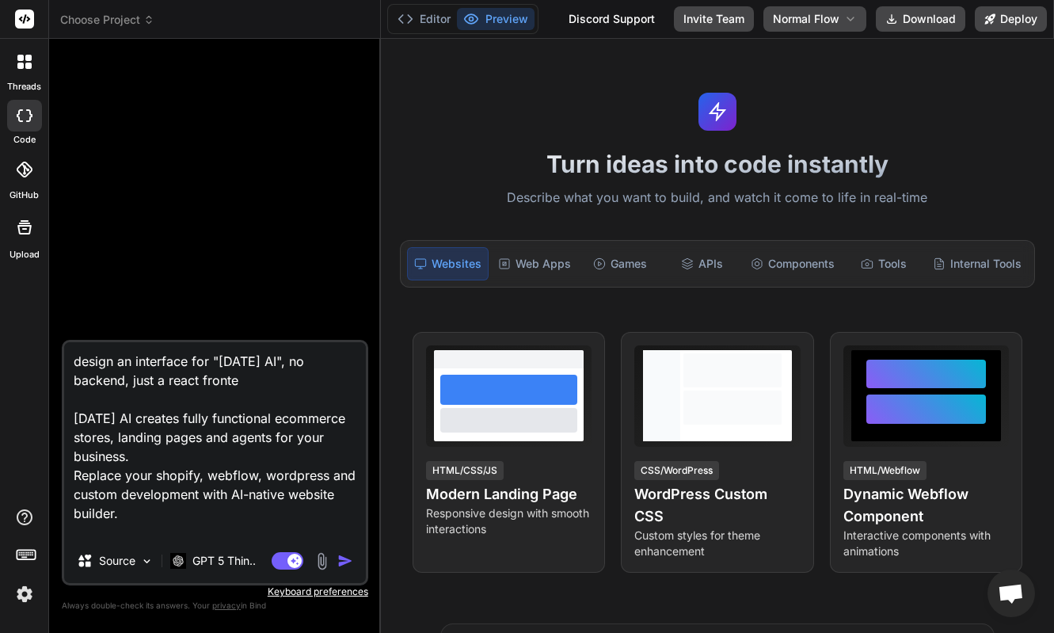
type textarea "design an interface for "[DATE] AI", no backend, just a react fronted [DATE] AI…"
type textarea "x"
type textarea "design an interface for "[DATE] AI", no backend, just a react fronte [DATE] AI …"
type textarea "x"
type textarea "design an interface for "[DATE] AI", no backend, just a react fronten [DATE] AI…"
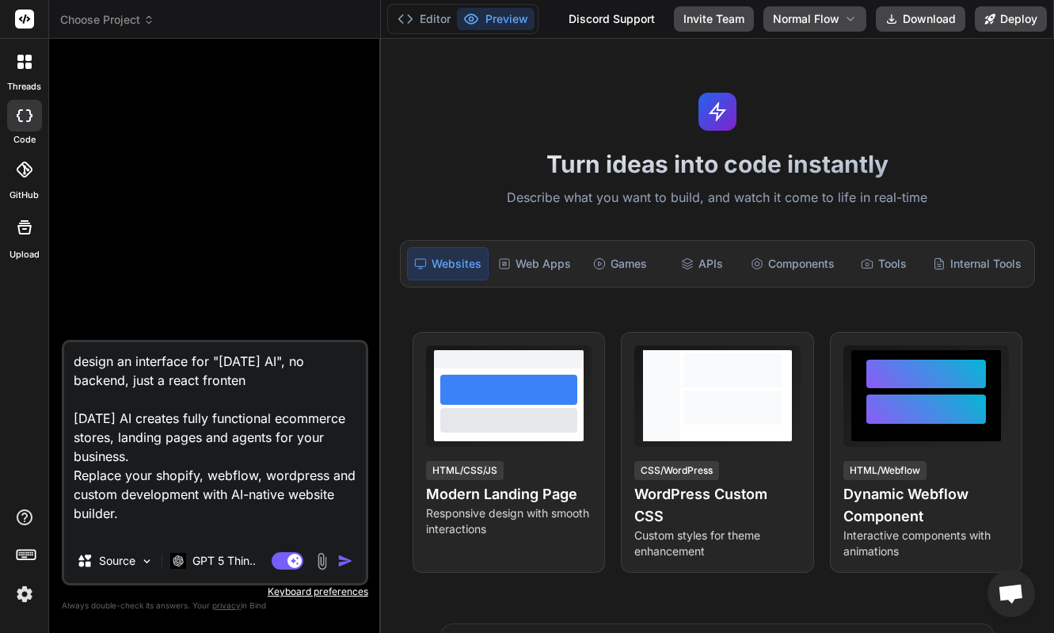
type textarea "x"
type textarea "design an interface for "[DATE] AI", no backend, just a react frontend [DATE] A…"
type textarea "x"
type textarea "design an interface for "[DATE] AI", no backend, just a react frontend. [DATE] …"
click at [192, 382] on textarea "design an interface for "[DATE] AI", no backend, just a react frontend. [DATE] …" at bounding box center [215, 440] width 302 height 196
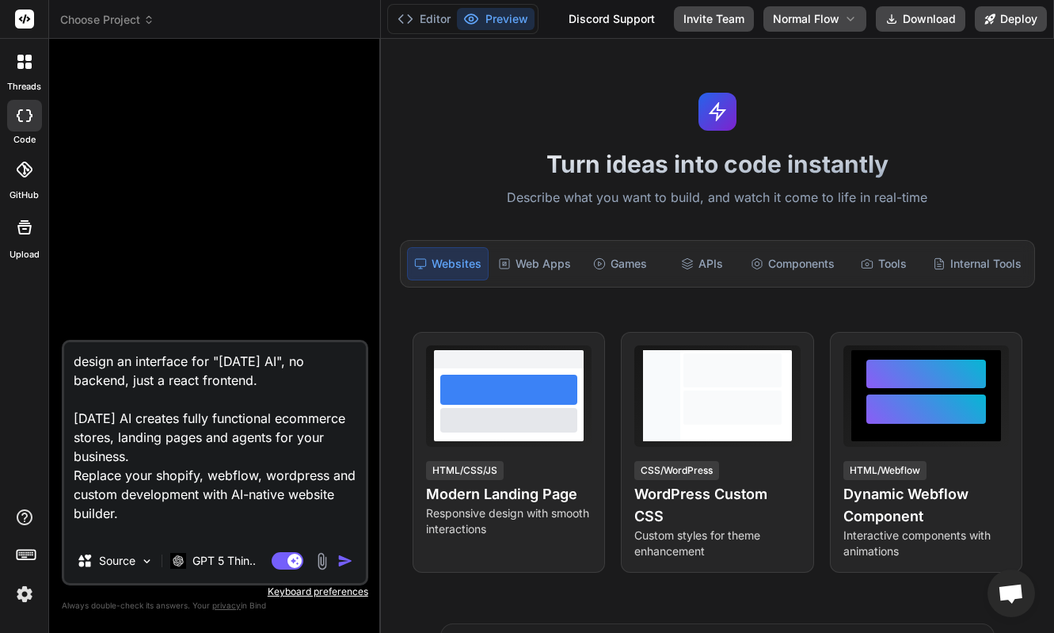
click at [192, 382] on textarea "design an interface for "[DATE] AI", no backend, just a react frontend. [DATE] …" at bounding box center [215, 440] width 302 height 196
type textarea "x"
type textarea "design an interface for "[DATE] AI", no backend, just a n frontend. [DATE] AI c…"
type textarea "x"
type textarea "design an interface for "[DATE] AI", no backend, just a ne frontend. [DATE] AI …"
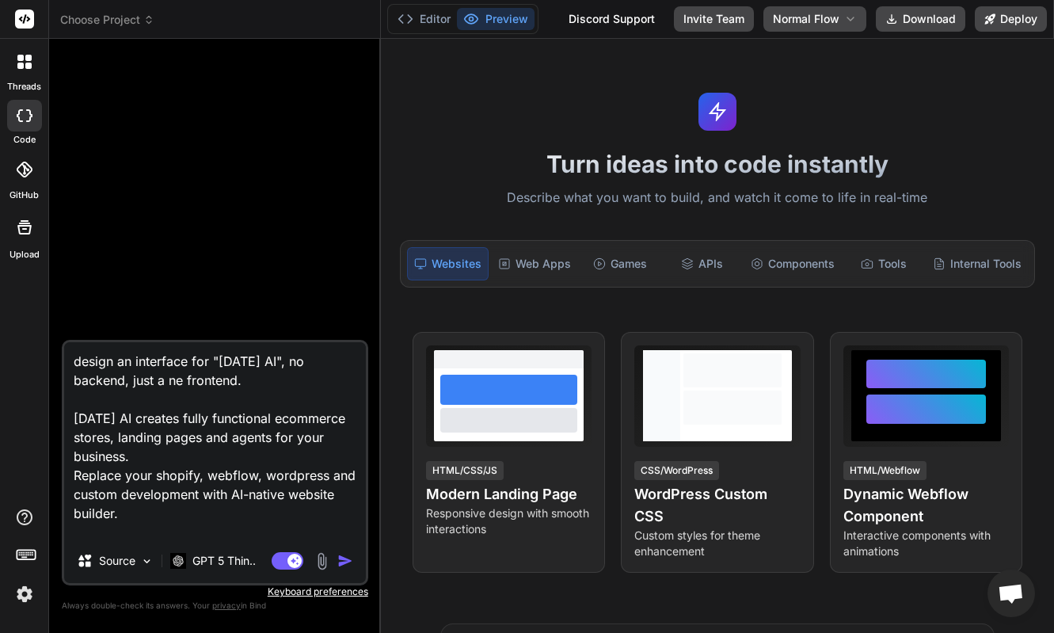
type textarea "x"
type textarea "design an interface for "[DATE] AI", no backend, just a nex frontend. [DATE] AI…"
type textarea "x"
type textarea "design an interface for "[DATE] AI", no backend, just a next frontend. [DATE] A…"
type textarea "x"
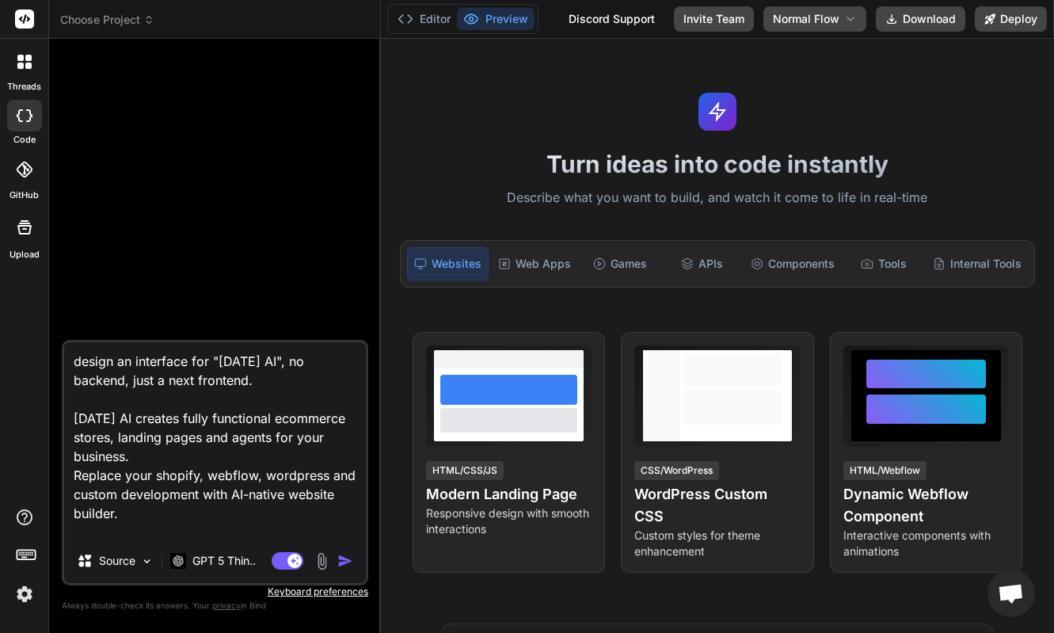
type textarea "design an interface for "[DATE] AI", no backend, just a nextj frontend. [DATE] …"
type textarea "x"
click at [307, 388] on textarea "design an interface for "[DATE] AI", no backend, just a nextjs frontend. [DATE]…" at bounding box center [215, 440] width 302 height 196
type textarea "design an interface for "[DATE] AI", no backend, just a nextjs frontend. [DATE]…"
click at [345, 560] on img "button" at bounding box center [345, 561] width 16 height 16
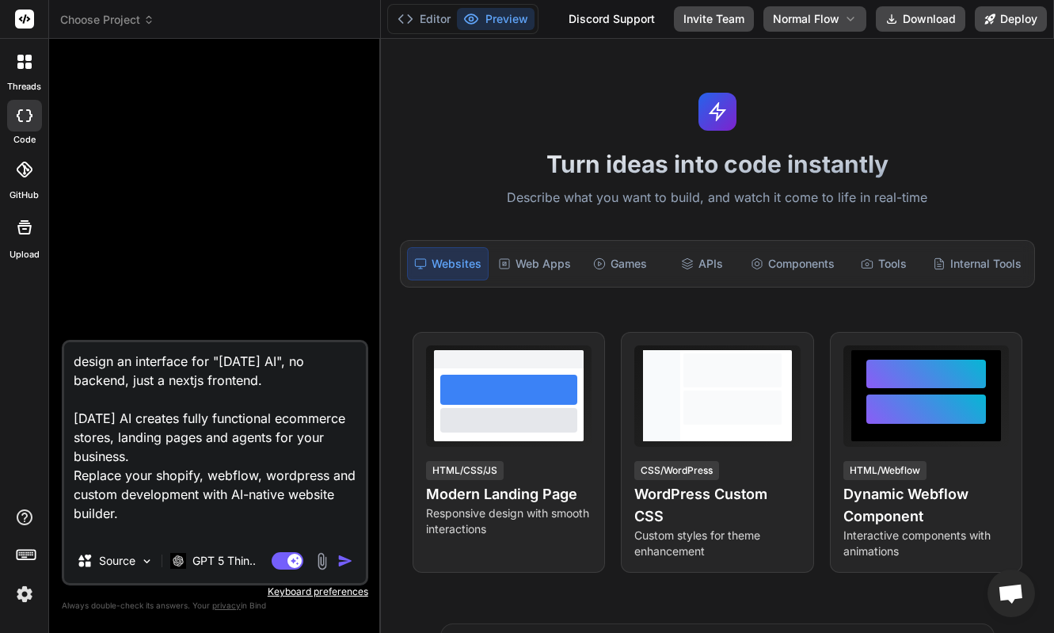
type textarea "x"
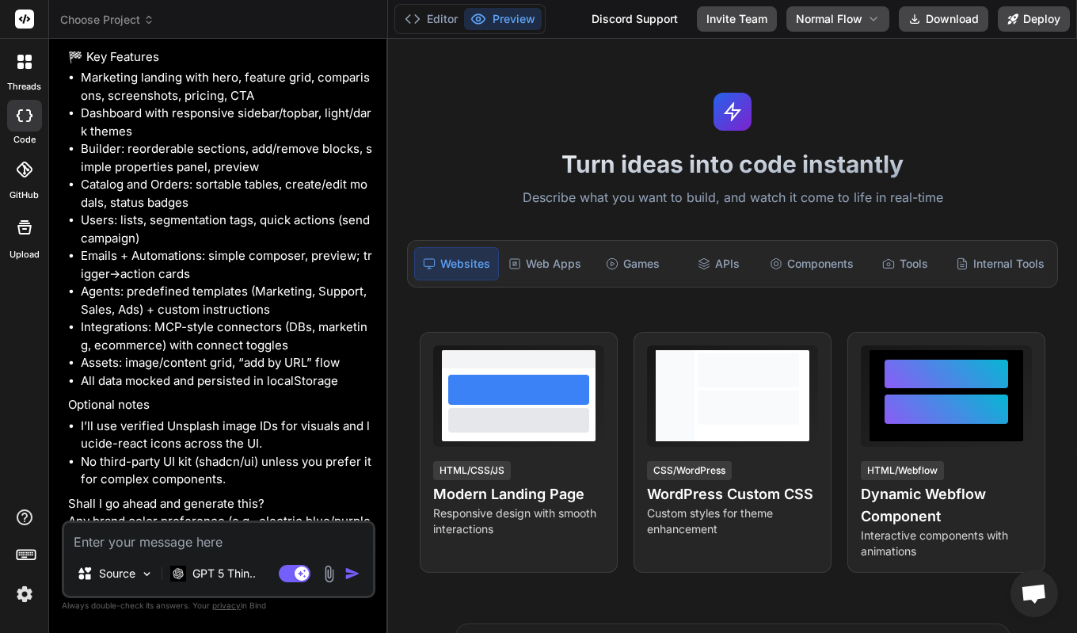
scroll to position [1793, 0]
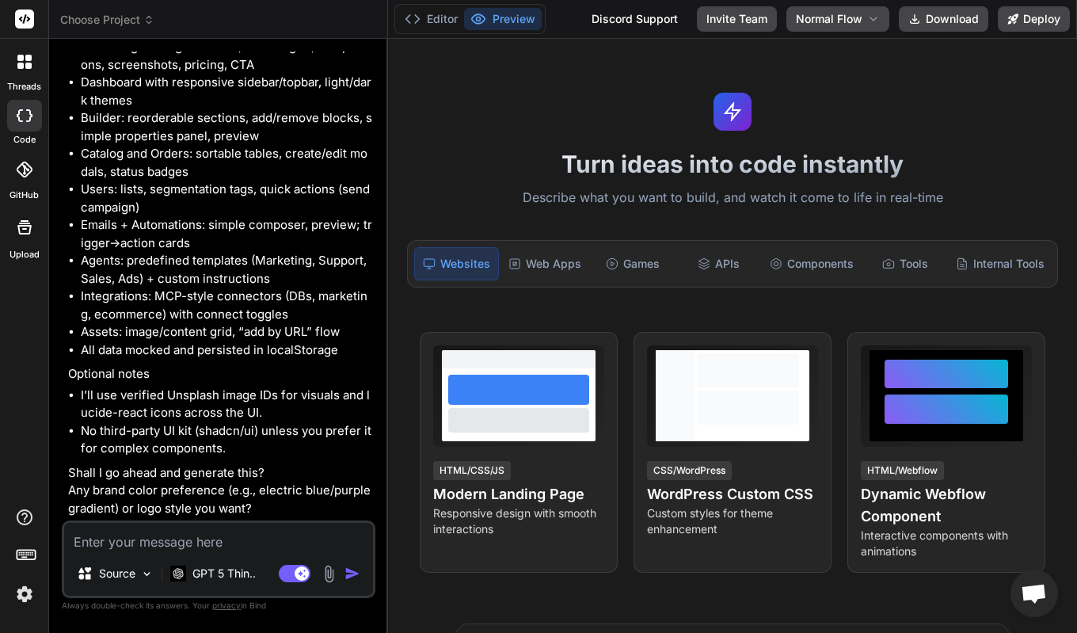
click at [192, 540] on textarea at bounding box center [218, 537] width 309 height 29
type textarea "x"
type textarea "g"
type textarea "x"
type textarea "go"
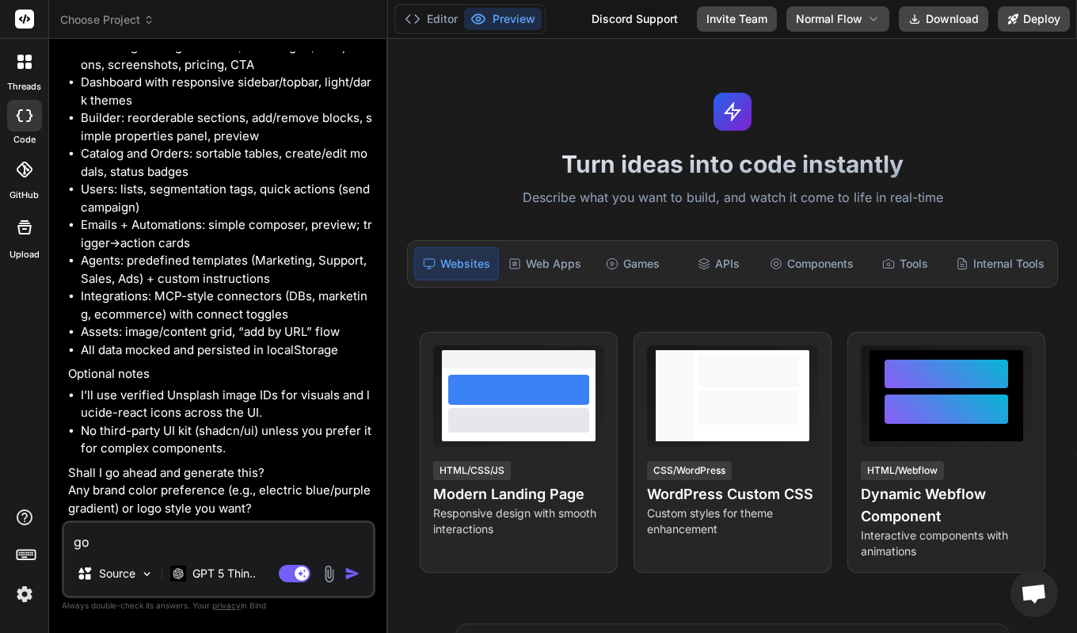
type textarea "x"
type textarea "go"
type textarea "x"
type textarea "go a"
type textarea "x"
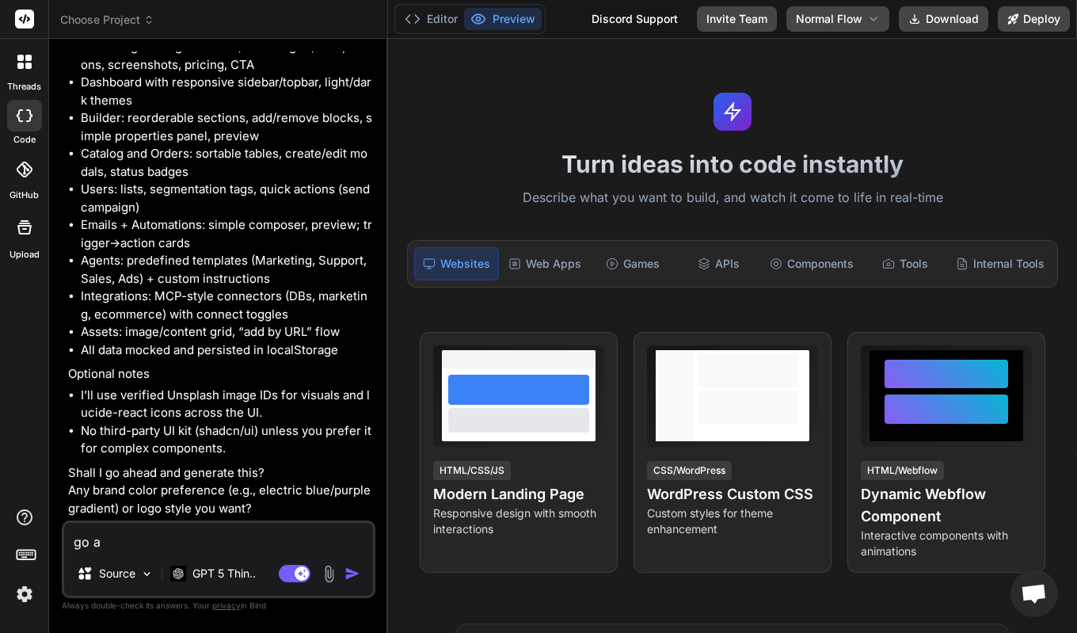
type textarea "go ah"
type textarea "x"
type textarea "go ahe"
type textarea "x"
type textarea "go ahea"
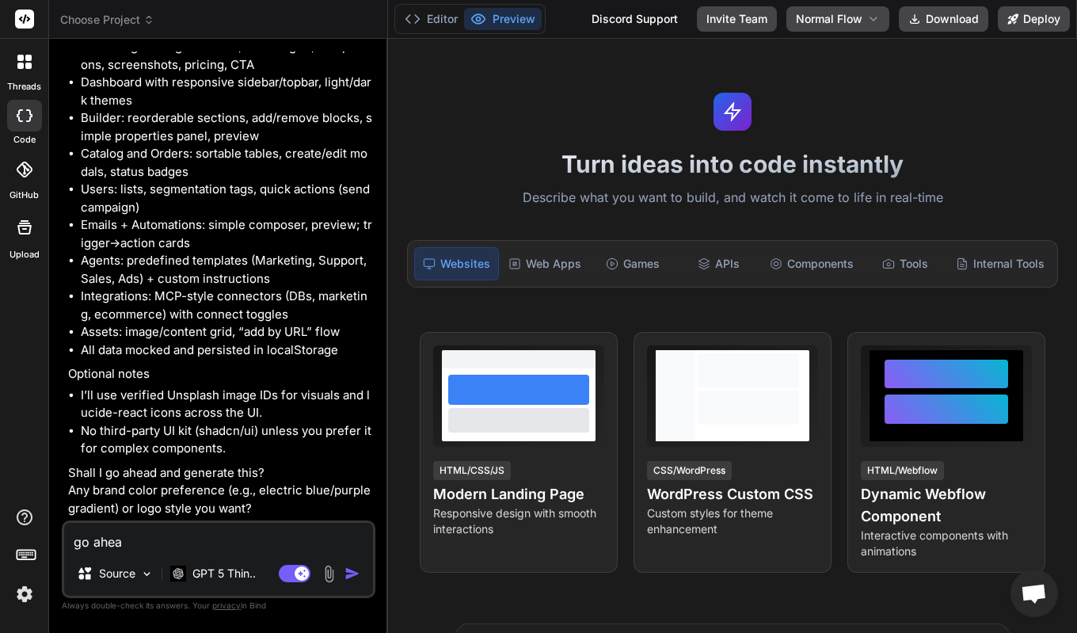
type textarea "x"
type textarea "go ahead"
type textarea "x"
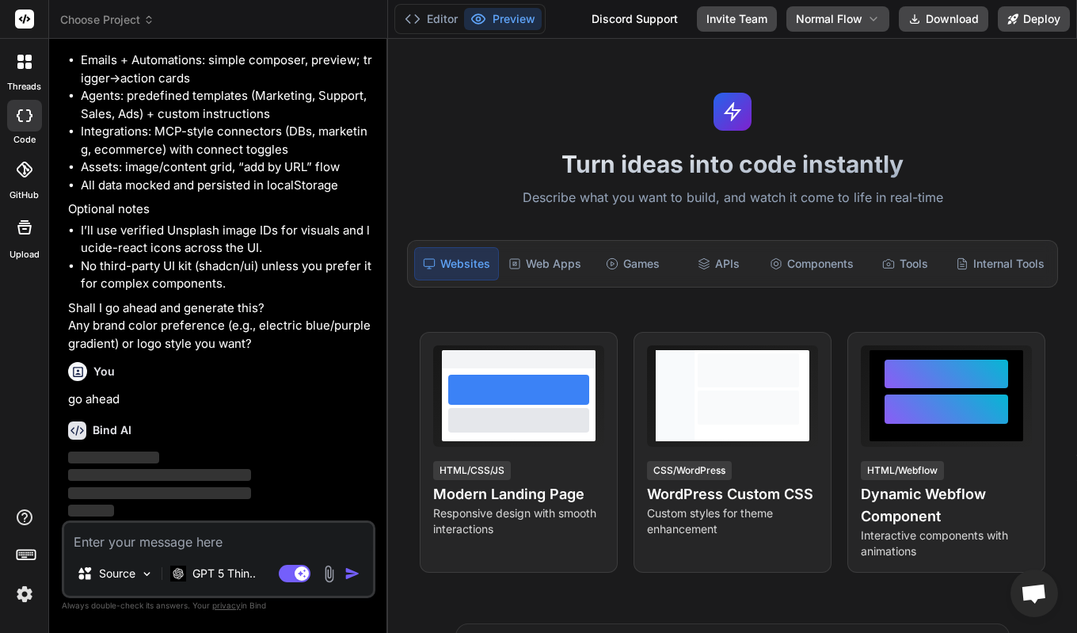
scroll to position [1957, 0]
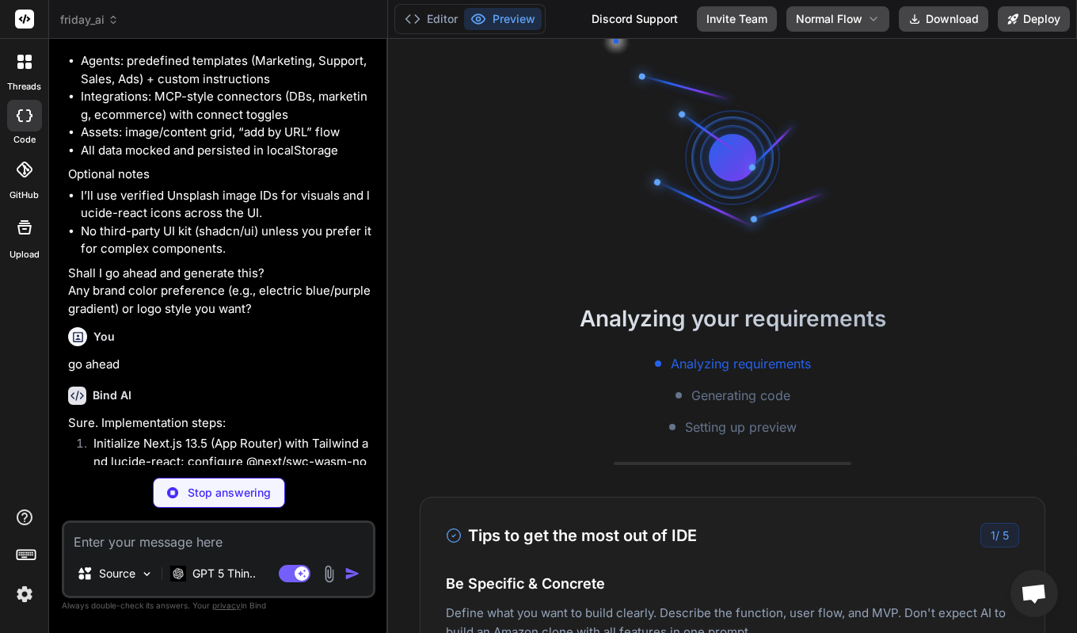
type textarea "x"
type textarea "/** @type {import('next').NextConfig} */ const nextConfig = { reactStrictMode: …"
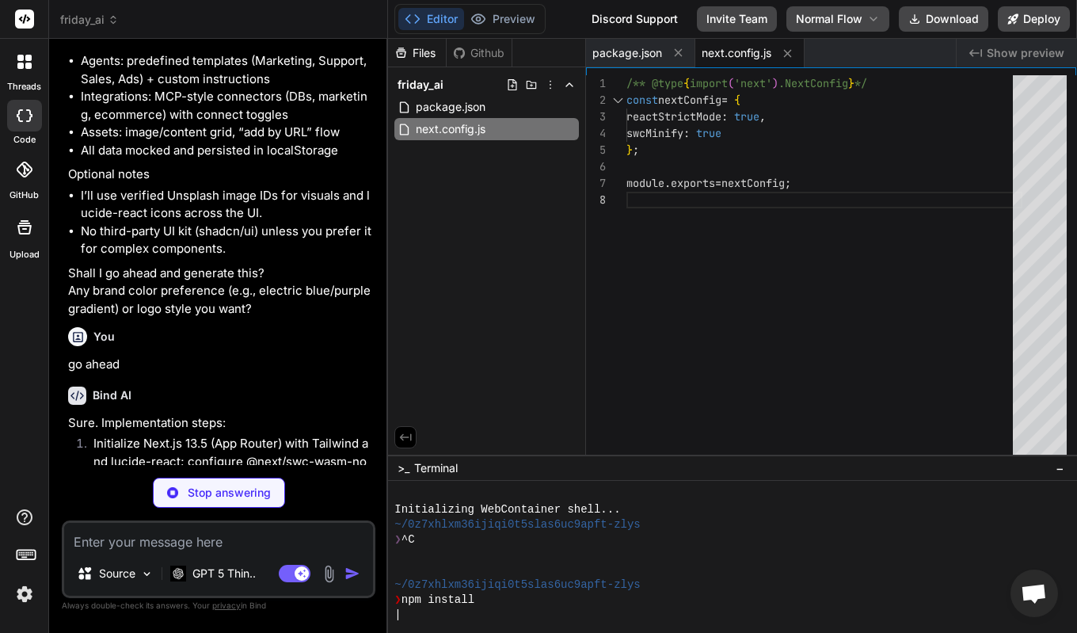
type textarea "x"
type textarea "module.exports = { plugins: { tailwindcss: {}, autoprefixer: {}, }, };"
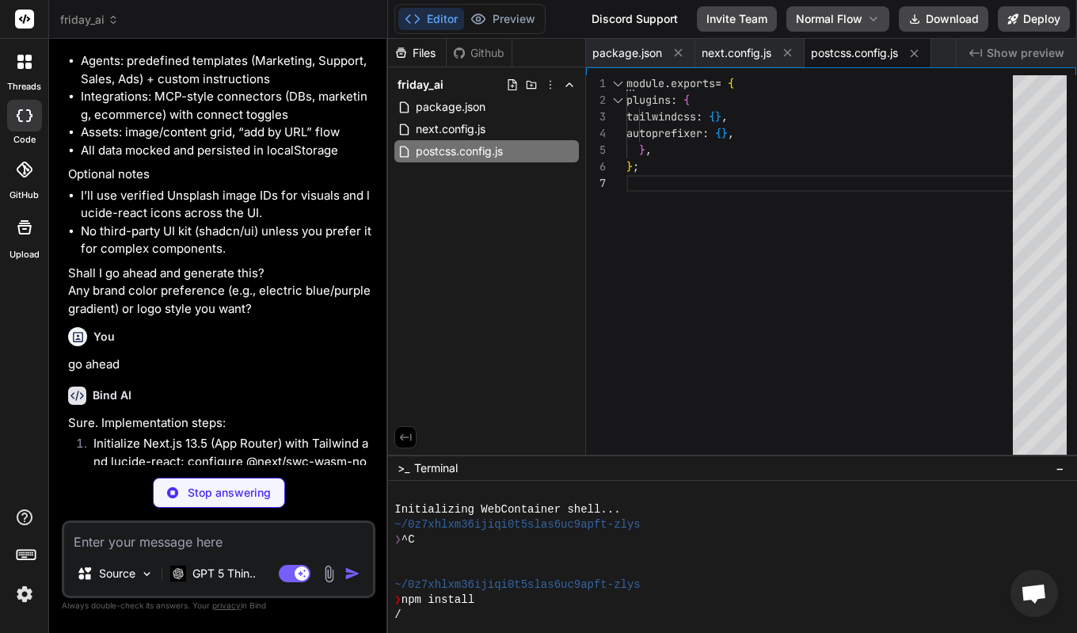
type textarea "x"
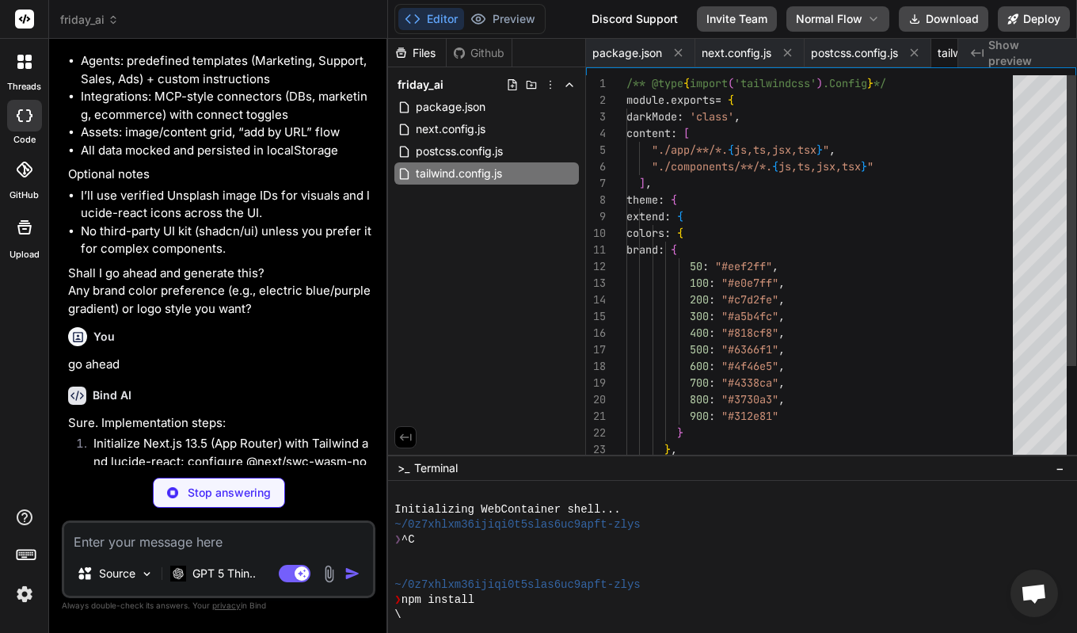
scroll to position [0, 0]
type textarea "x"
type textarea ""include": ["next-env.d.ts", "**/*.ts", "**/*.tsx"], "exclude": ["node_modules"…"
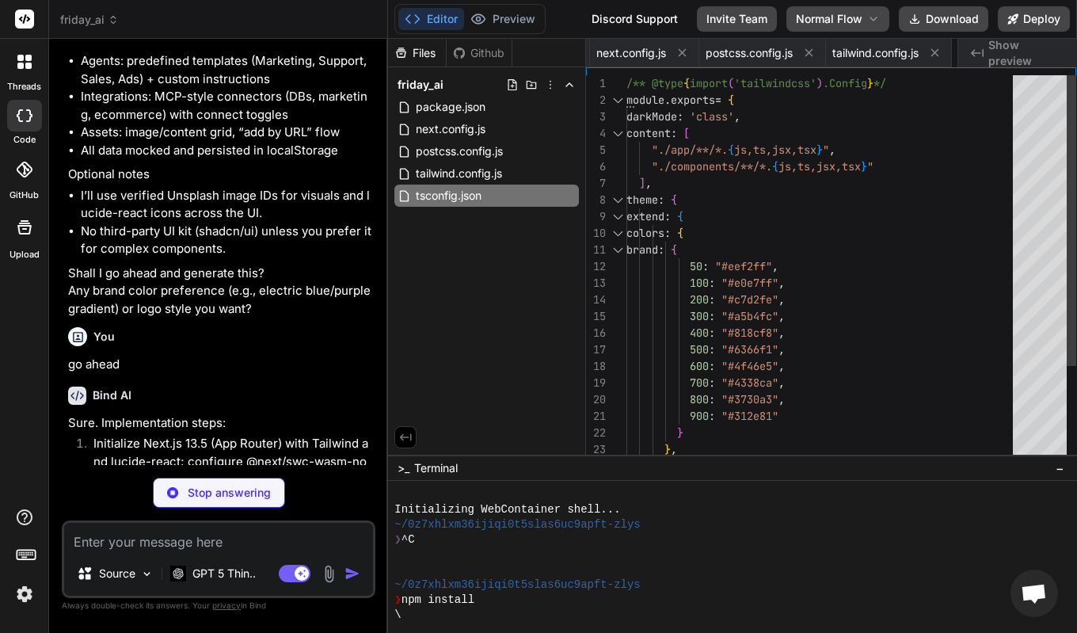
scroll to position [50, 0]
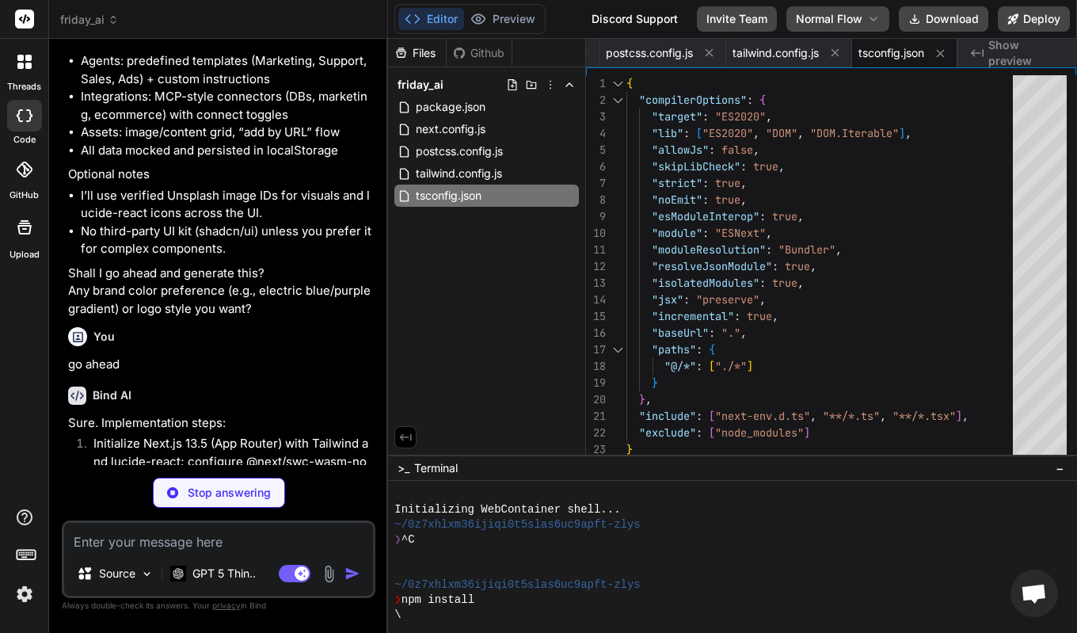
type textarea "x"
type textarea "/// <reference types="next" /> /// <reference types="next/image-types/global" /…"
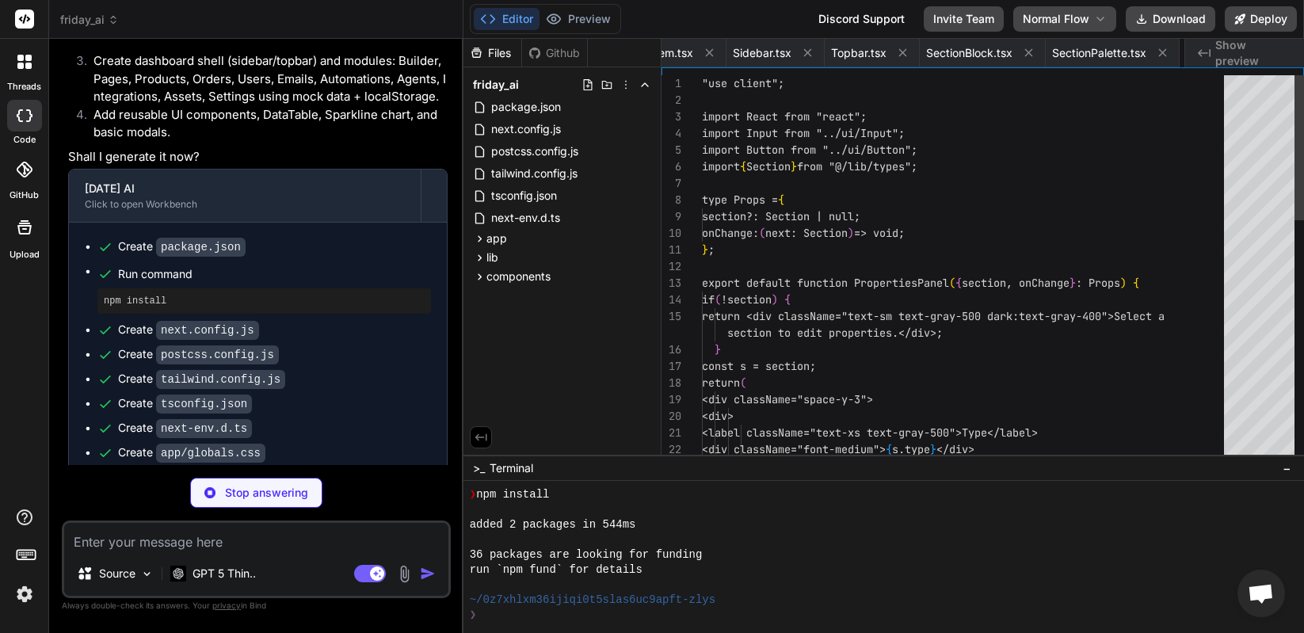
scroll to position [0, 2620]
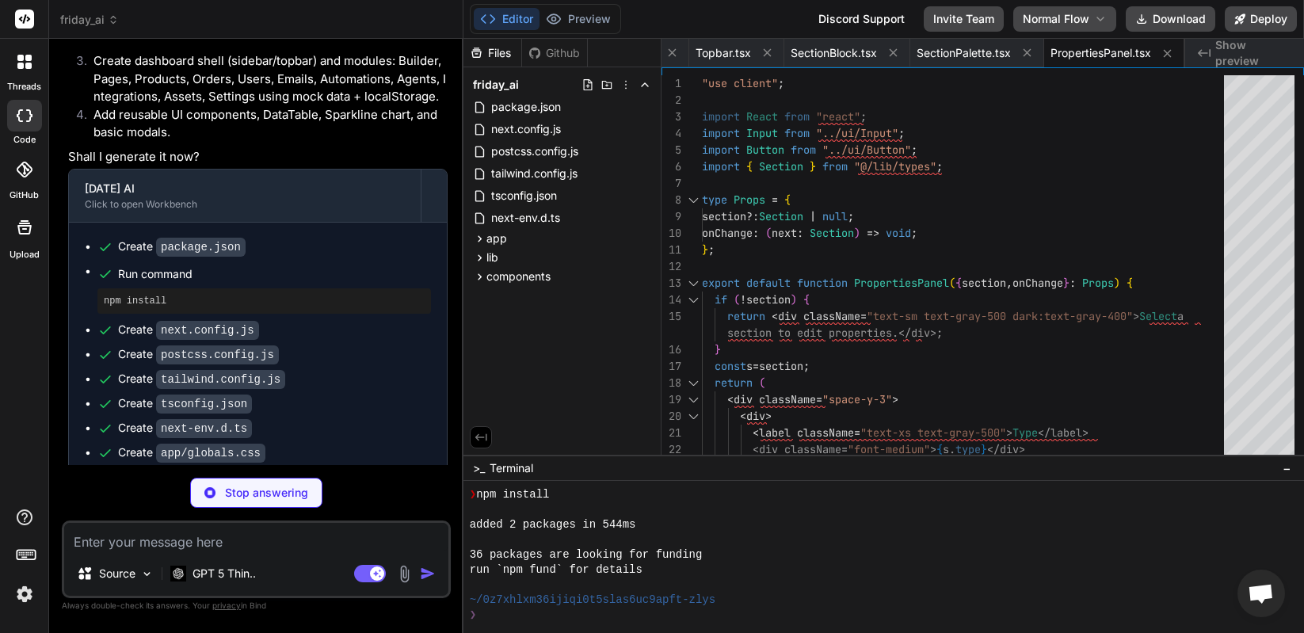
click at [507, 28] on button "Editor" at bounding box center [507, 19] width 66 height 22
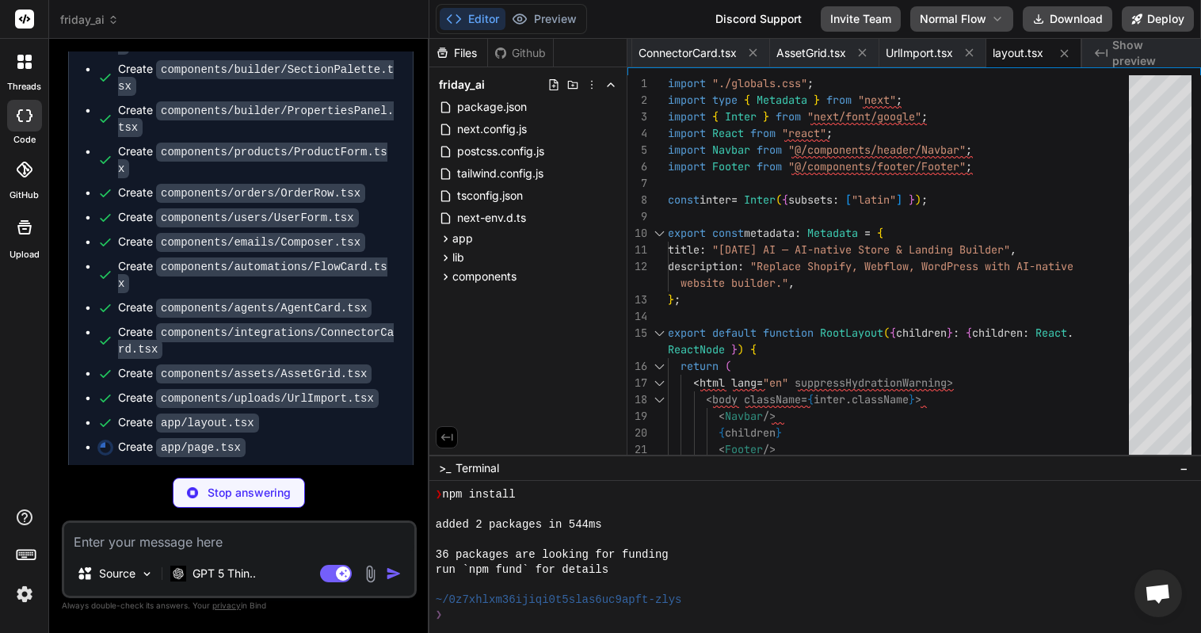
scroll to position [3268, 0]
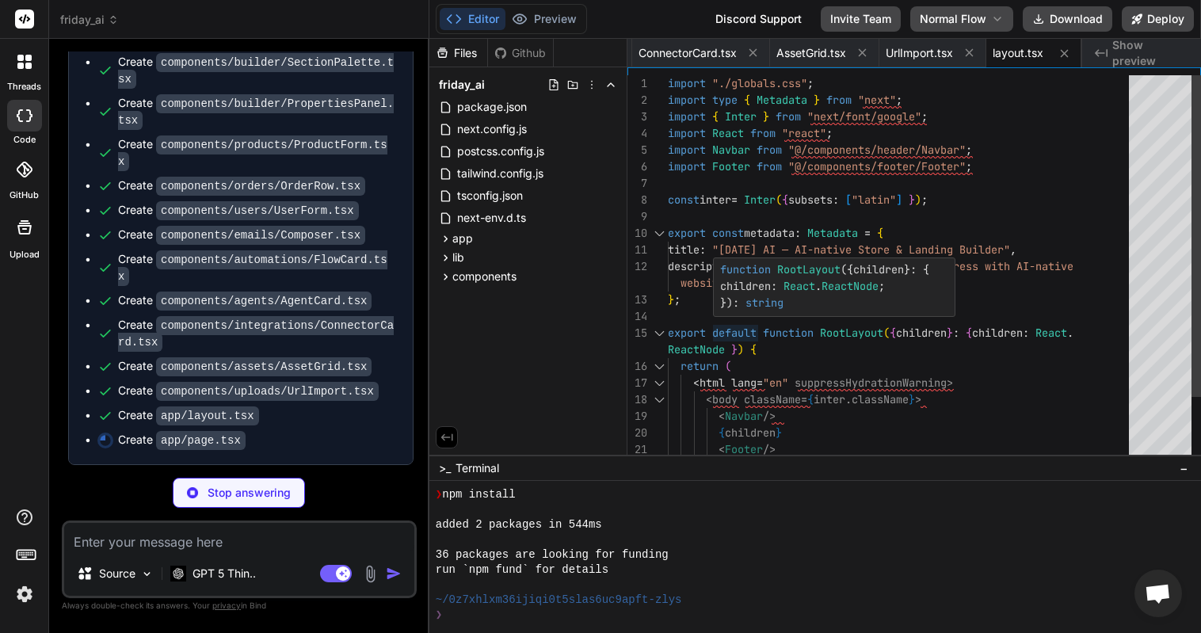
click at [715, 310] on div "function RootLayout ({ children }: { children : React . ReactNode ; }): string" at bounding box center [825, 286] width 222 height 56
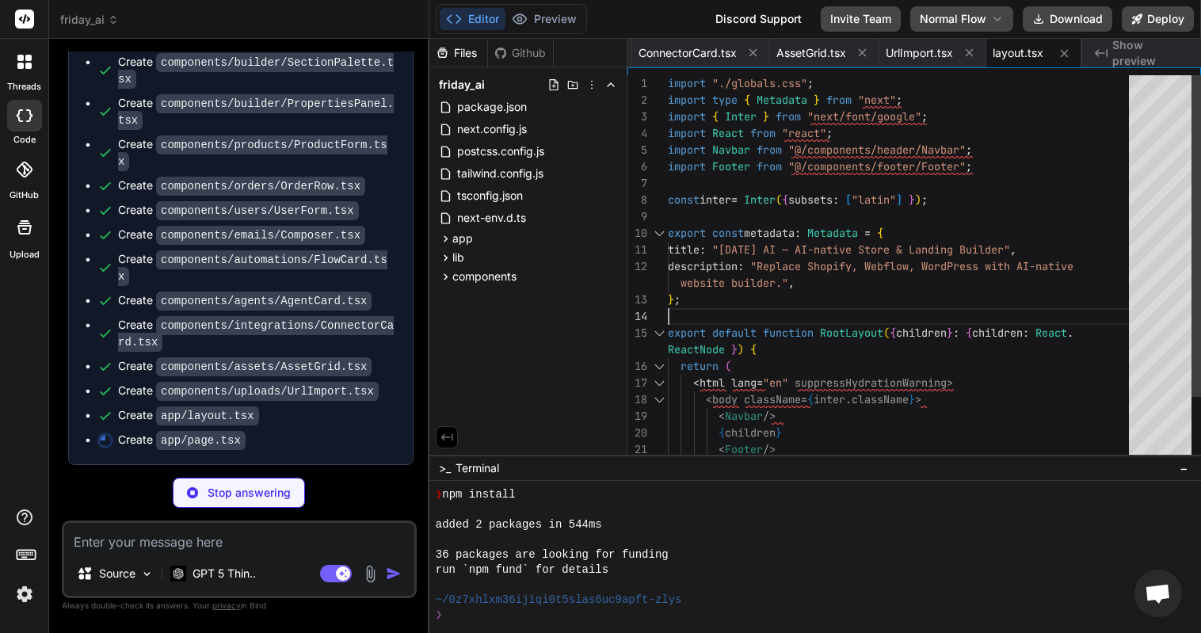
click at [674, 304] on div "import "./globals.css" ; import type { Metadata } from "next" ; import { Inter …" at bounding box center [903, 308] width 471 height 466
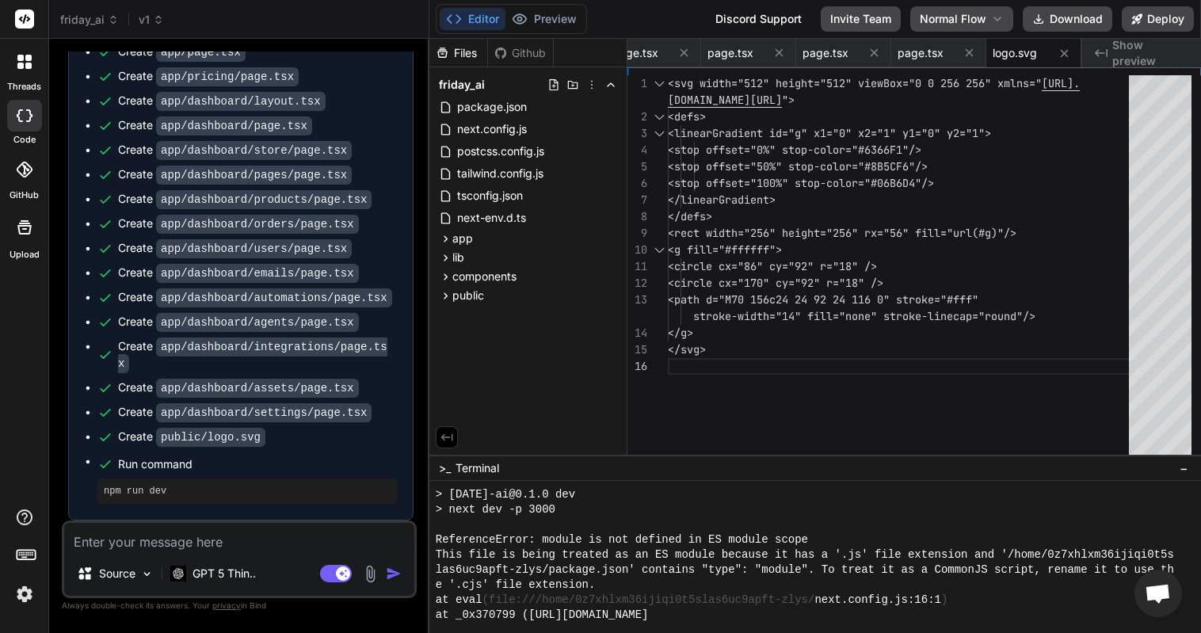
scroll to position [455, 0]
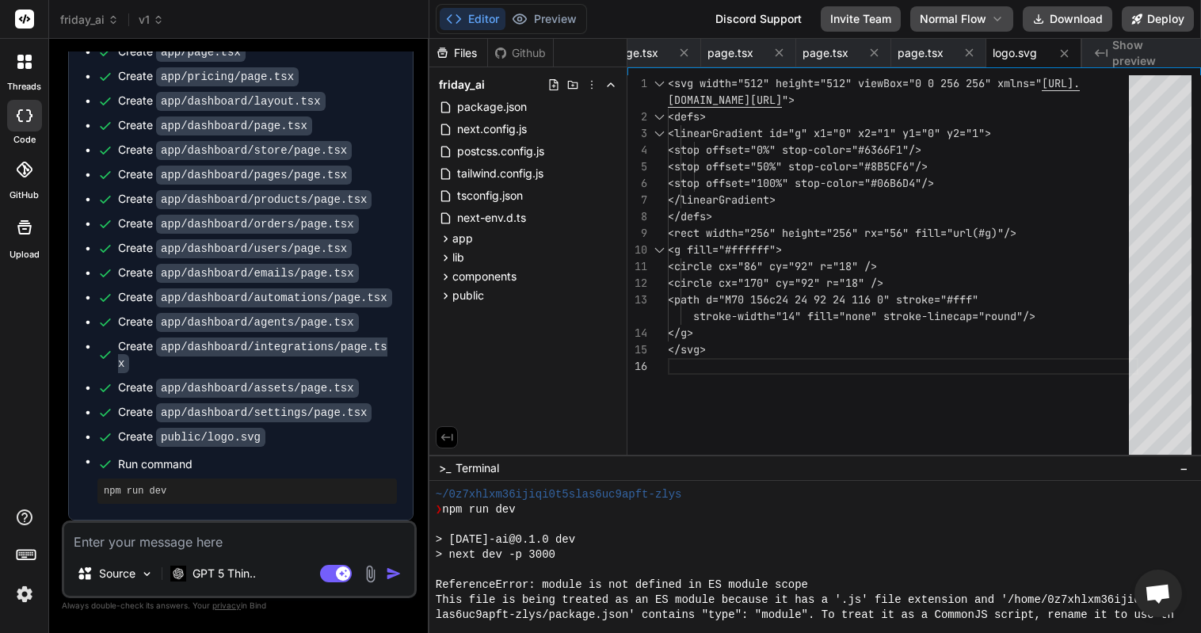
click at [485, 532] on div at bounding box center [806, 524] width 741 height 15
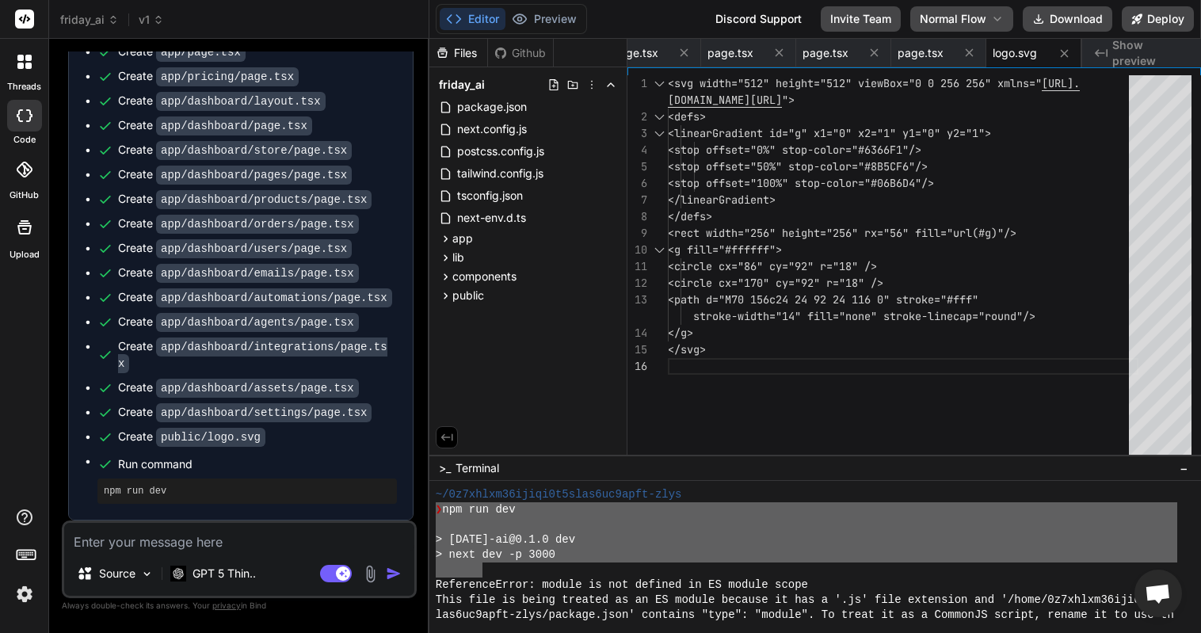
scroll to position [738, 0]
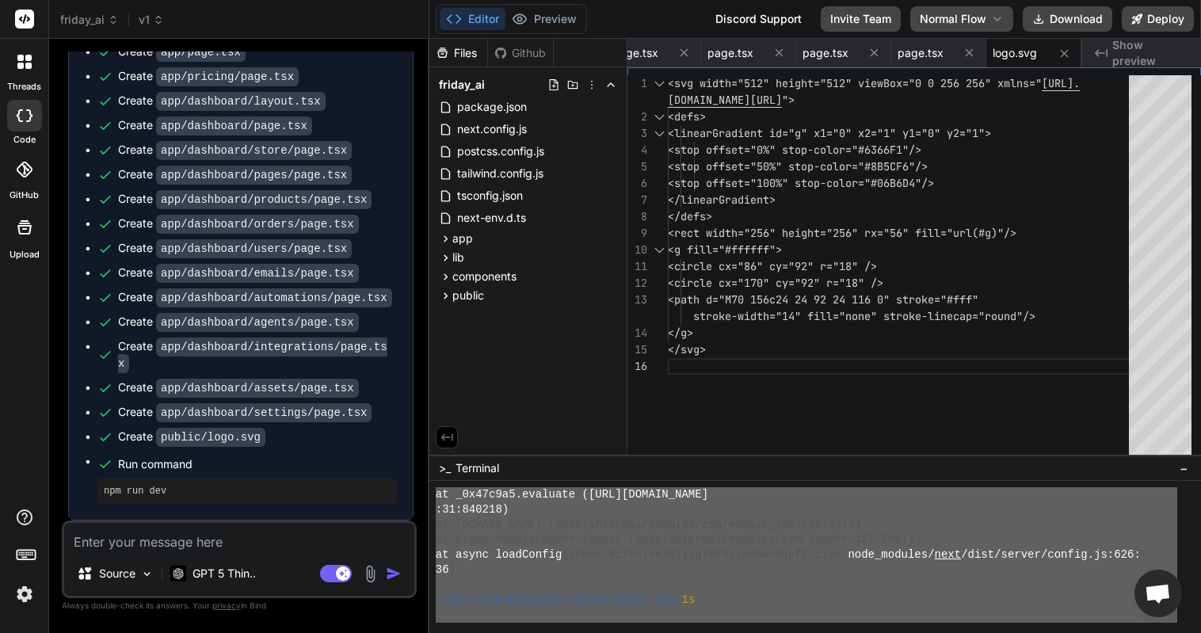
drag, startPoint x: 436, startPoint y: 509, endPoint x: 684, endPoint y: 631, distance: 277.0
click at [328, 532] on textarea at bounding box center [239, 537] width 350 height 29
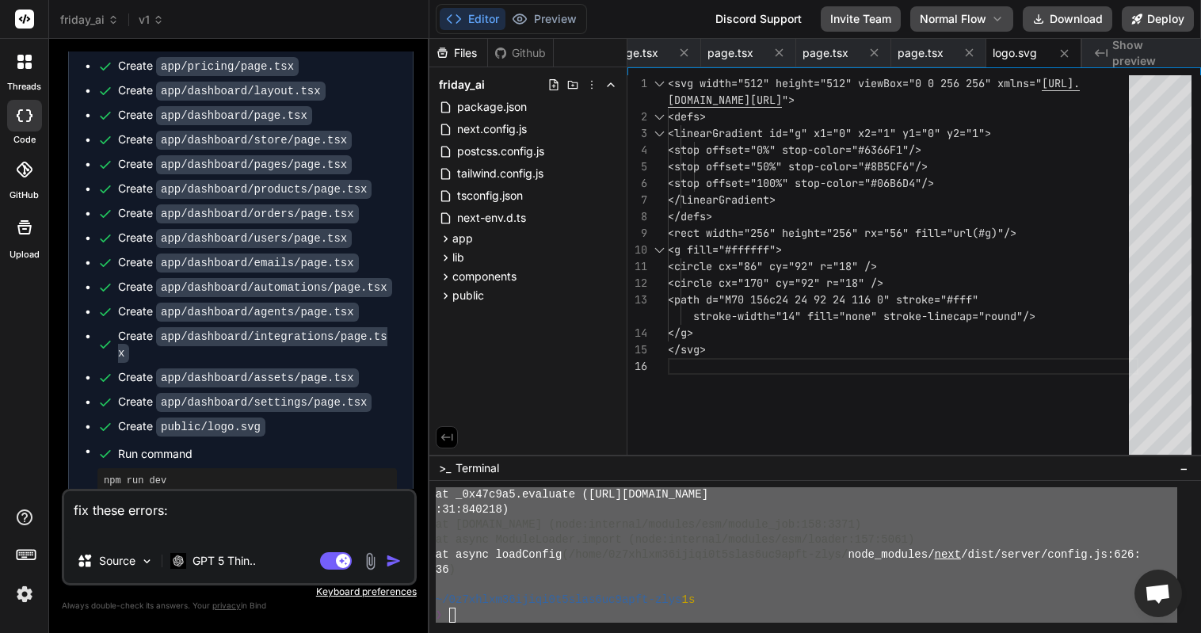
paste textarea "❯ lor ips dol > sitame-co@7.9.8 adi > elit sed -d 4914 EiusmodteMpori: utlabo e…"
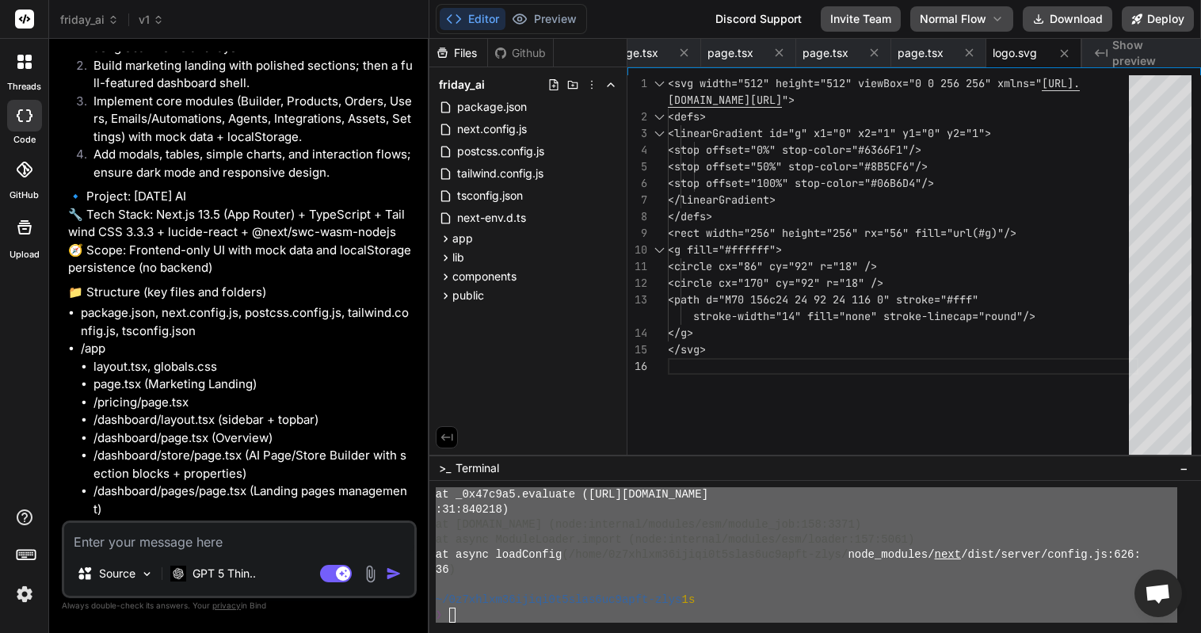
scroll to position [0, 0]
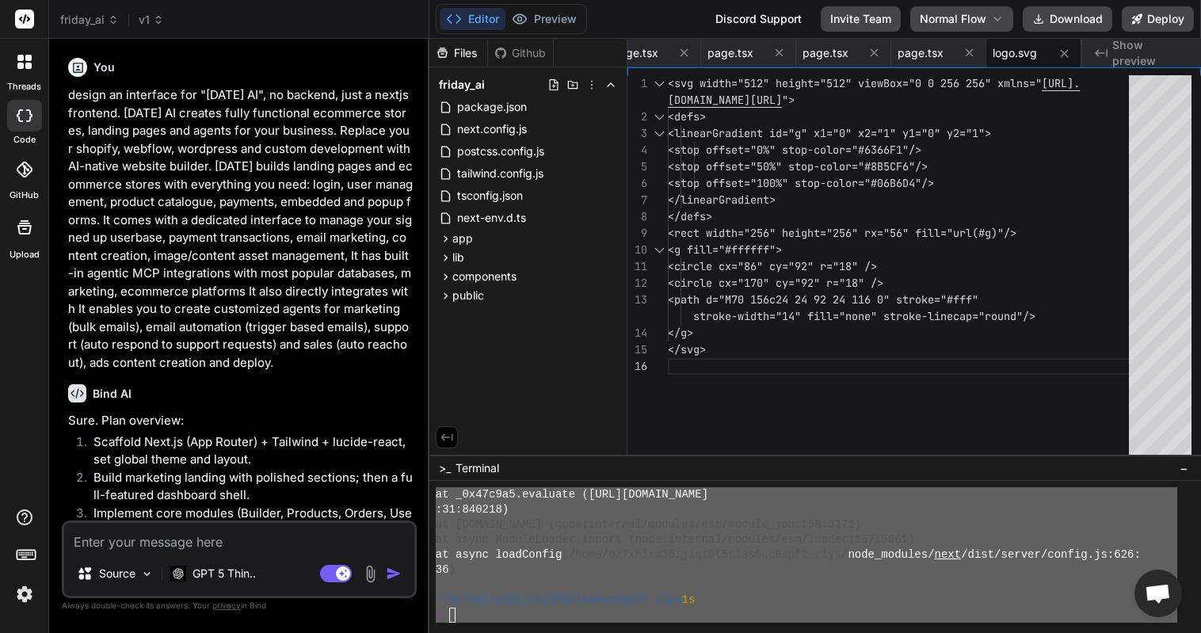
click at [212, 187] on p "design an interface for "[DATE] AI", no backend, just a nextjs frontend. [DATE]…" at bounding box center [240, 228] width 345 height 285
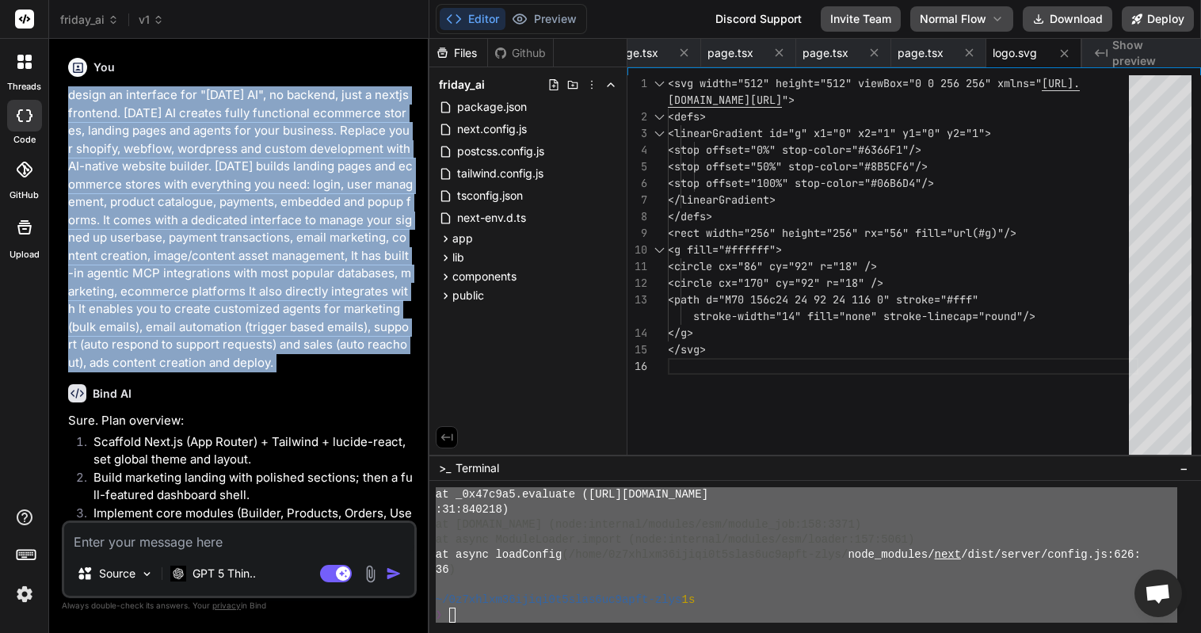
click at [212, 187] on p "design an interface for "[DATE] AI", no backend, just a nextjs frontend. [DATE]…" at bounding box center [240, 228] width 345 height 285
copy div "design an interface for "[DATE] AI", no backend, just a nextjs frontend. [DATE]…"
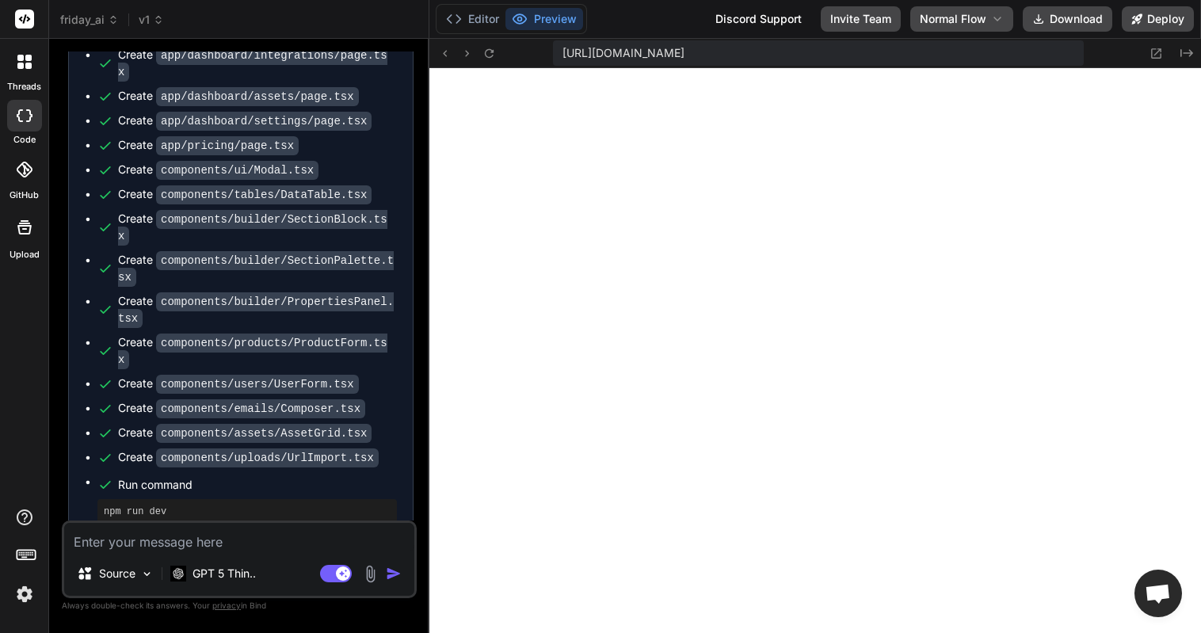
scroll to position [1039, 0]
click at [474, 16] on button "Editor" at bounding box center [473, 19] width 66 height 22
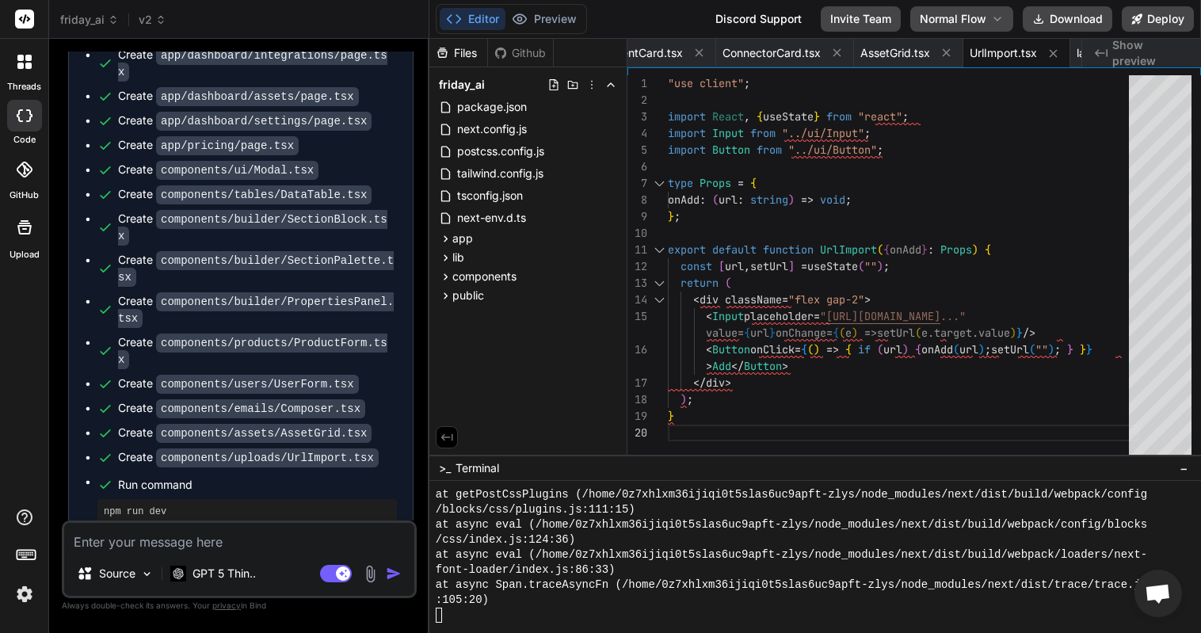
scroll to position [2258, 0]
click at [539, 24] on button "Preview" at bounding box center [544, 19] width 78 height 22
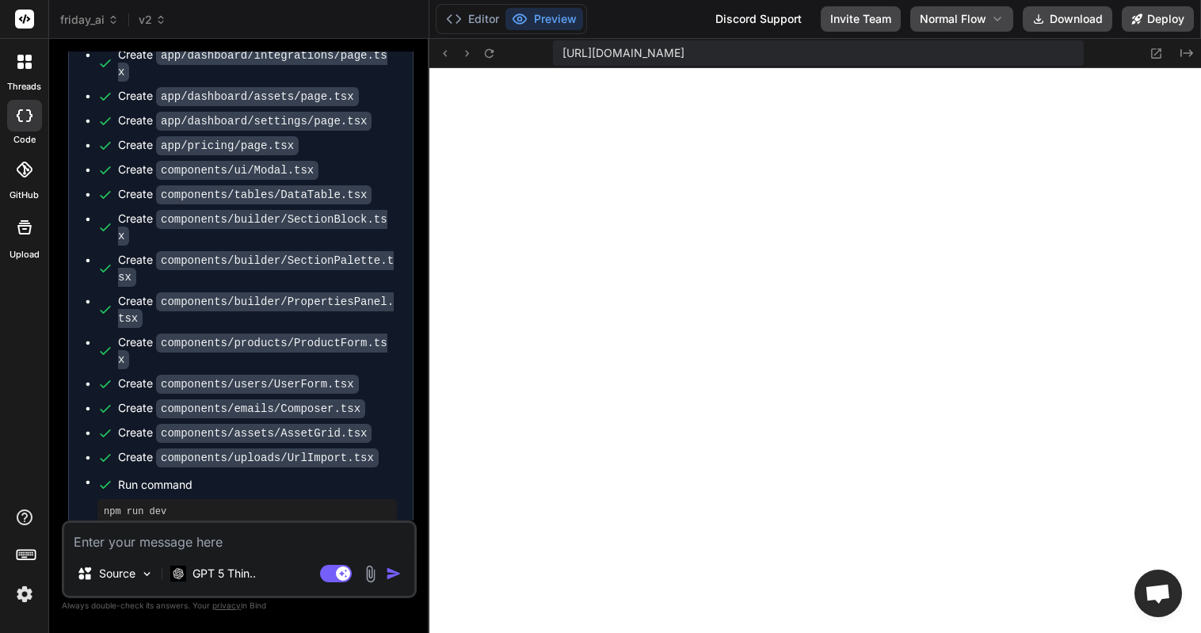
click at [500, 47] on div "[URL][DOMAIN_NAME] Created with Pixso." at bounding box center [815, 53] width 772 height 29
click at [486, 61] on button at bounding box center [489, 53] width 19 height 19
click at [478, 23] on button "Editor" at bounding box center [473, 19] width 66 height 22
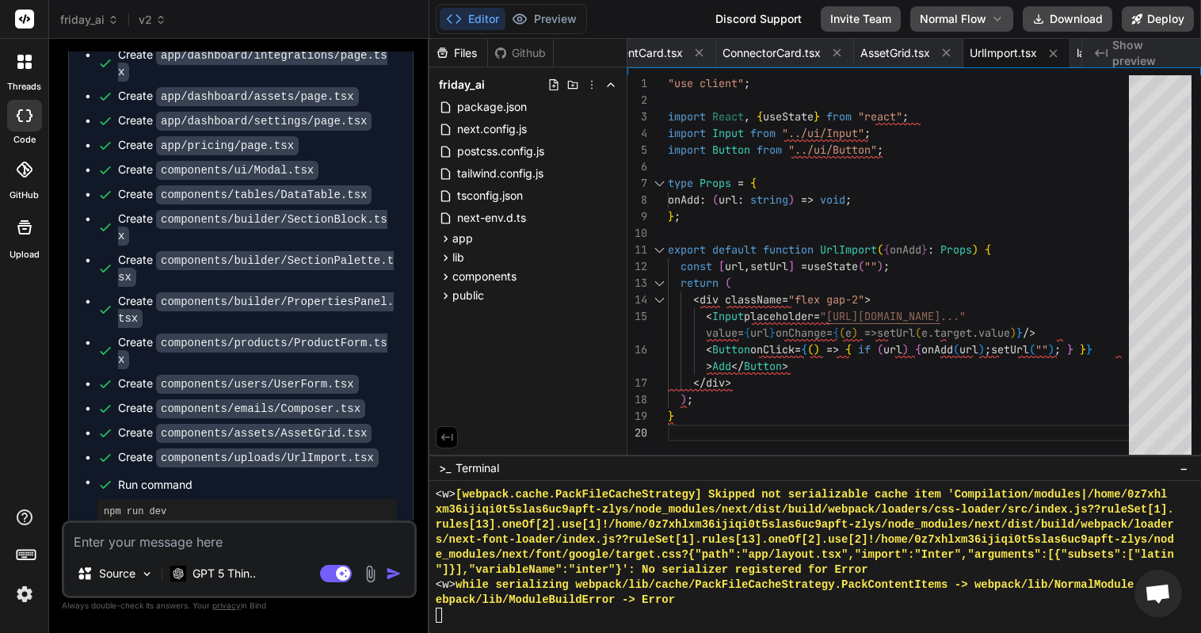
scroll to position [2604, 0]
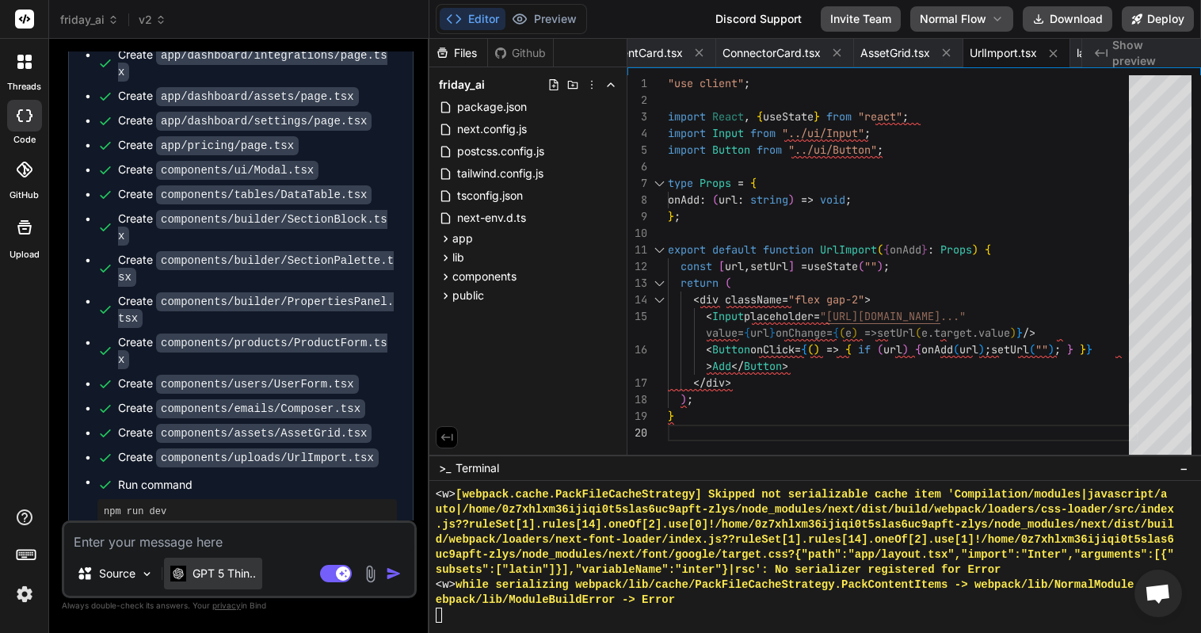
click at [231, 577] on p "GPT 5 Thin.." at bounding box center [223, 574] width 63 height 16
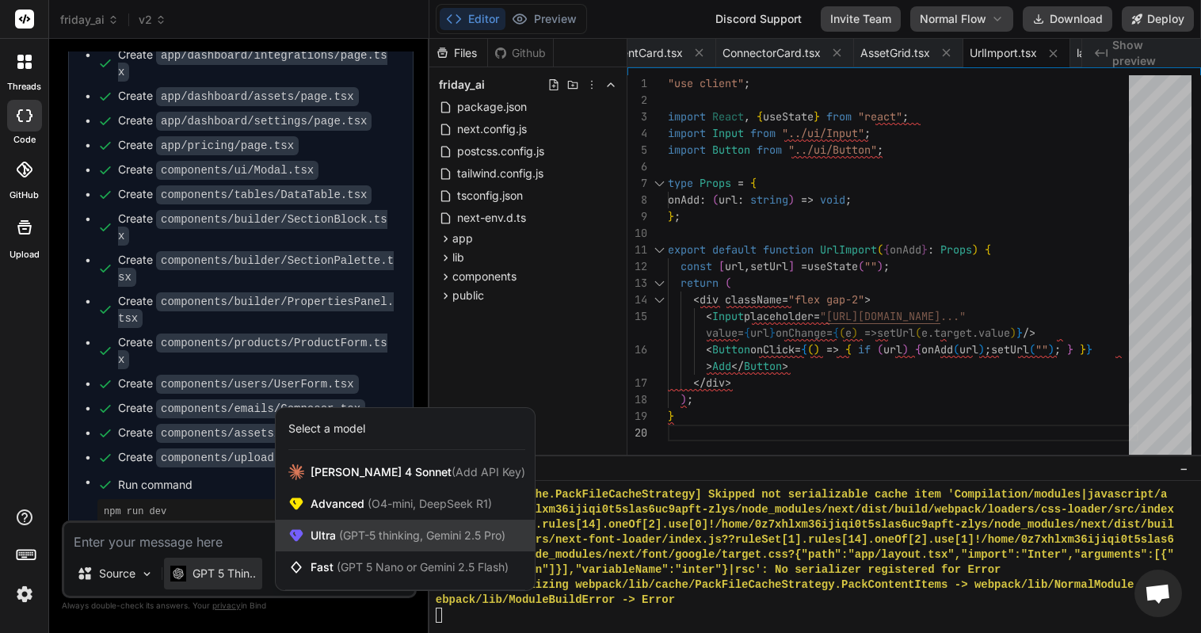
click at [328, 536] on span "Ultra (GPT-5 thinking, Gemini 2.5 Pro)" at bounding box center [408, 536] width 195 height 16
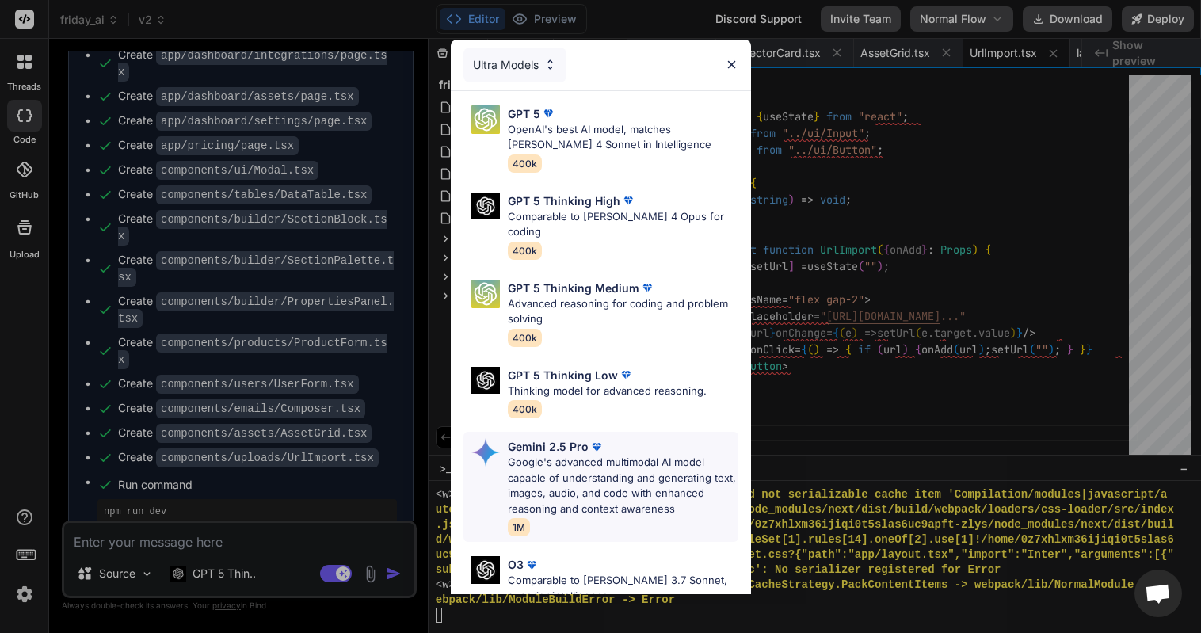
scroll to position [163, 0]
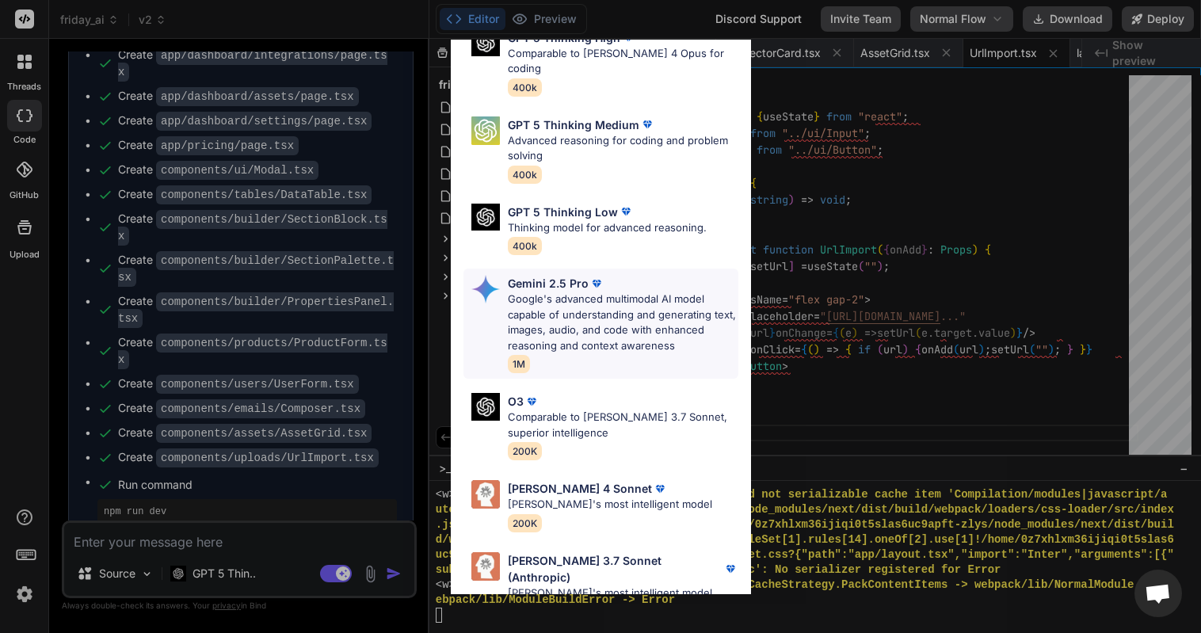
click at [575, 295] on p "Google's advanced multimodal AI model capable of understanding and generating t…" at bounding box center [623, 323] width 231 height 62
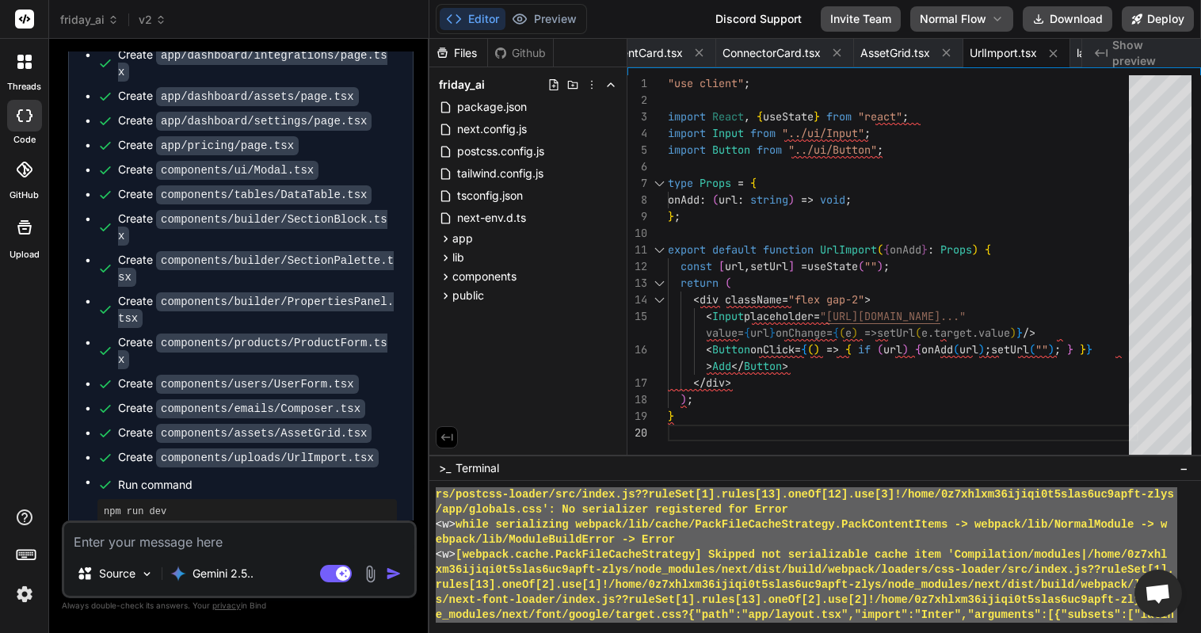
scroll to position [2604, 0]
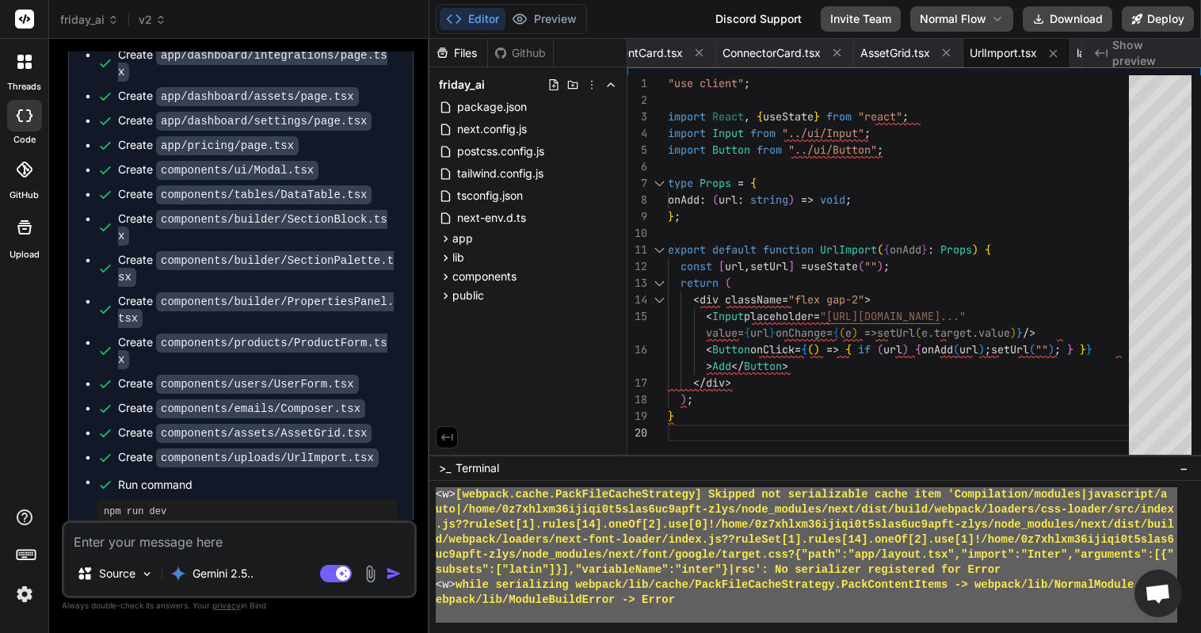
drag, startPoint x: 437, startPoint y: 509, endPoint x: 453, endPoint y: 653, distance: 144.3
click at [198, 549] on textarea at bounding box center [239, 537] width 350 height 29
paste textarea "Loremip: Dolo SitaMET consecteturad elitsed d eiusm tempo in utl etdolorem (`al…"
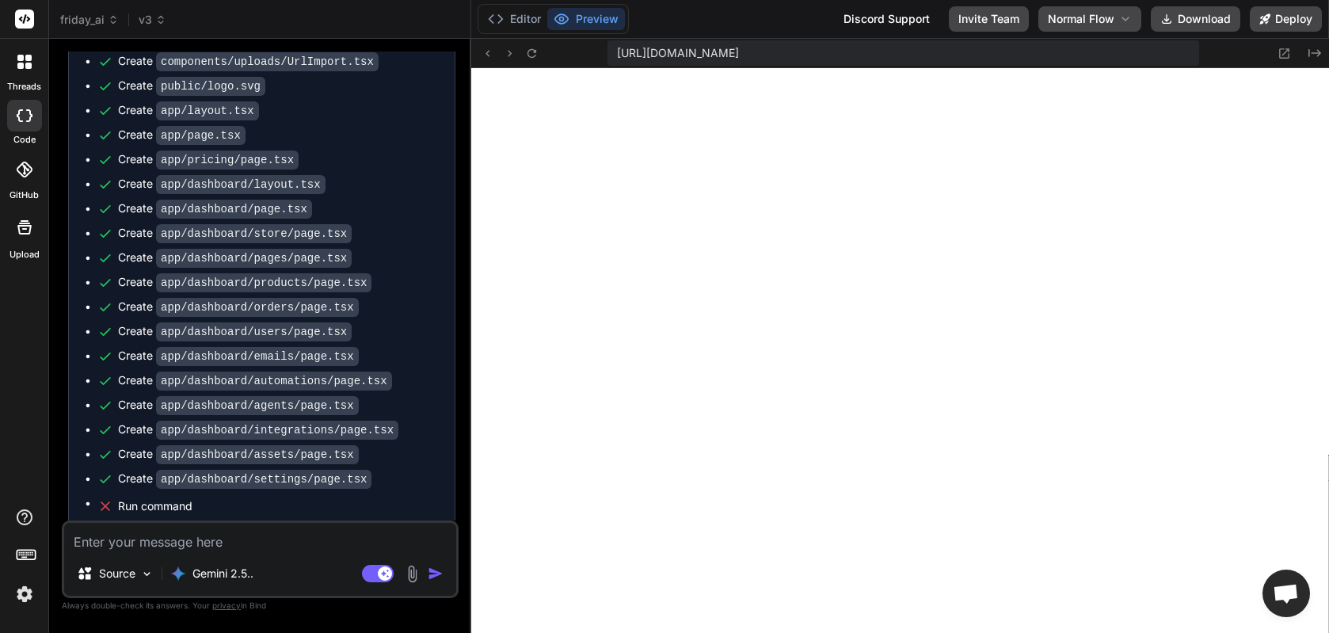
scroll to position [7602, 0]
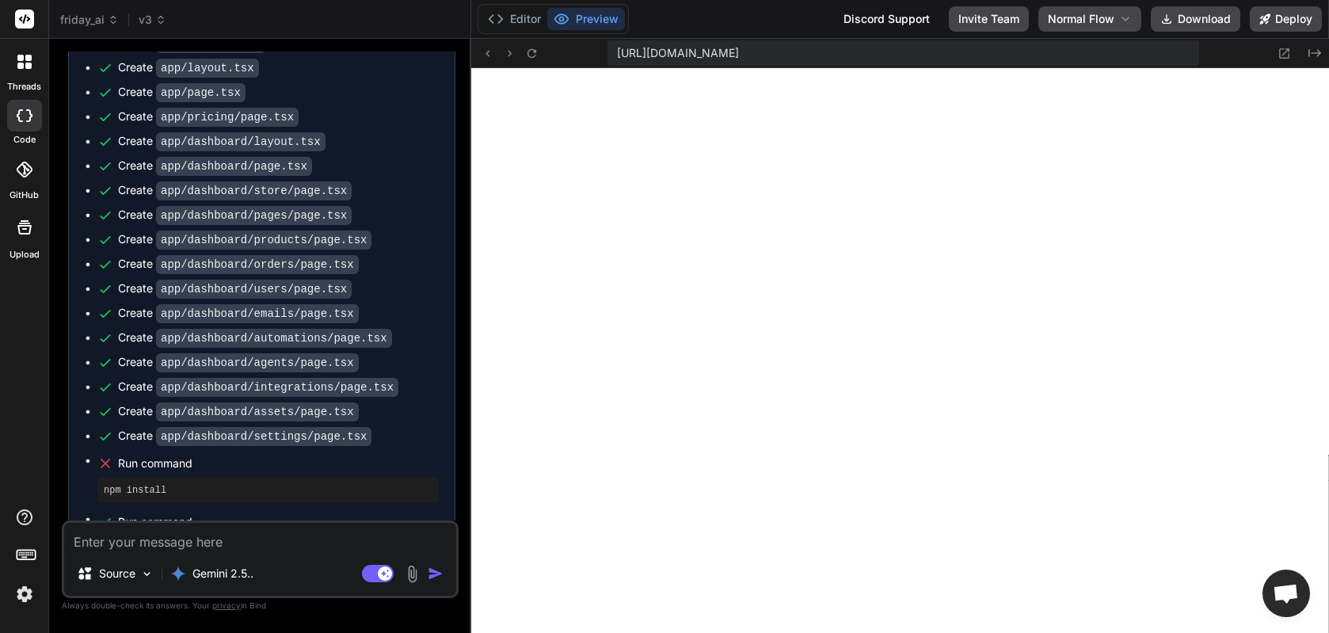
click at [543, 59] on div "[URL][DOMAIN_NAME] Created with Pixso." at bounding box center [900, 53] width 858 height 29
click at [528, 54] on icon at bounding box center [532, 52] width 9 height 9
click at [524, 18] on button "Editor" at bounding box center [515, 19] width 66 height 22
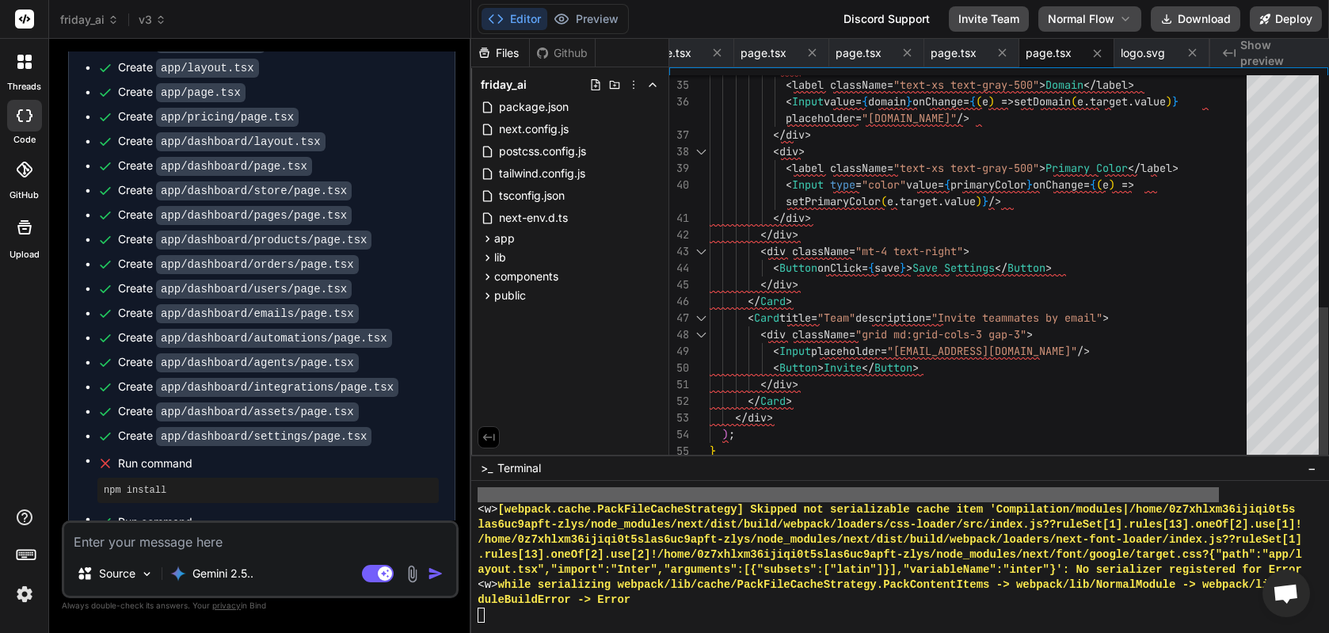
scroll to position [150, 0]
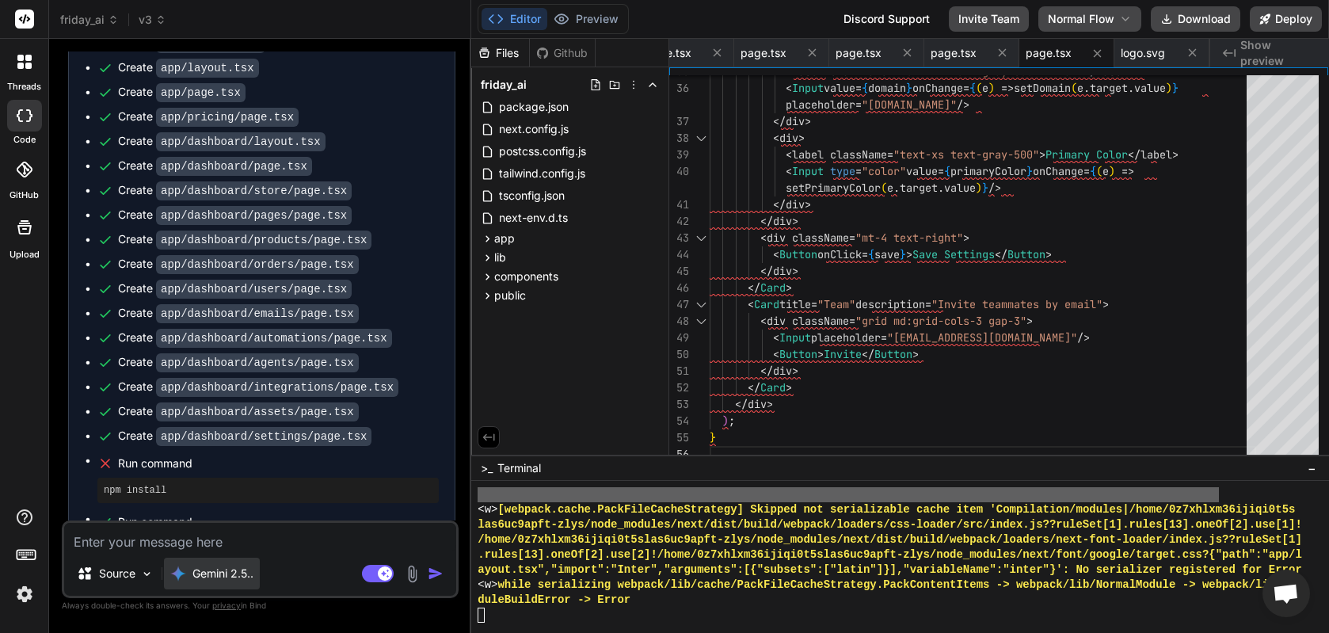
click at [232, 568] on p "Gemini 2.5.." at bounding box center [222, 574] width 61 height 16
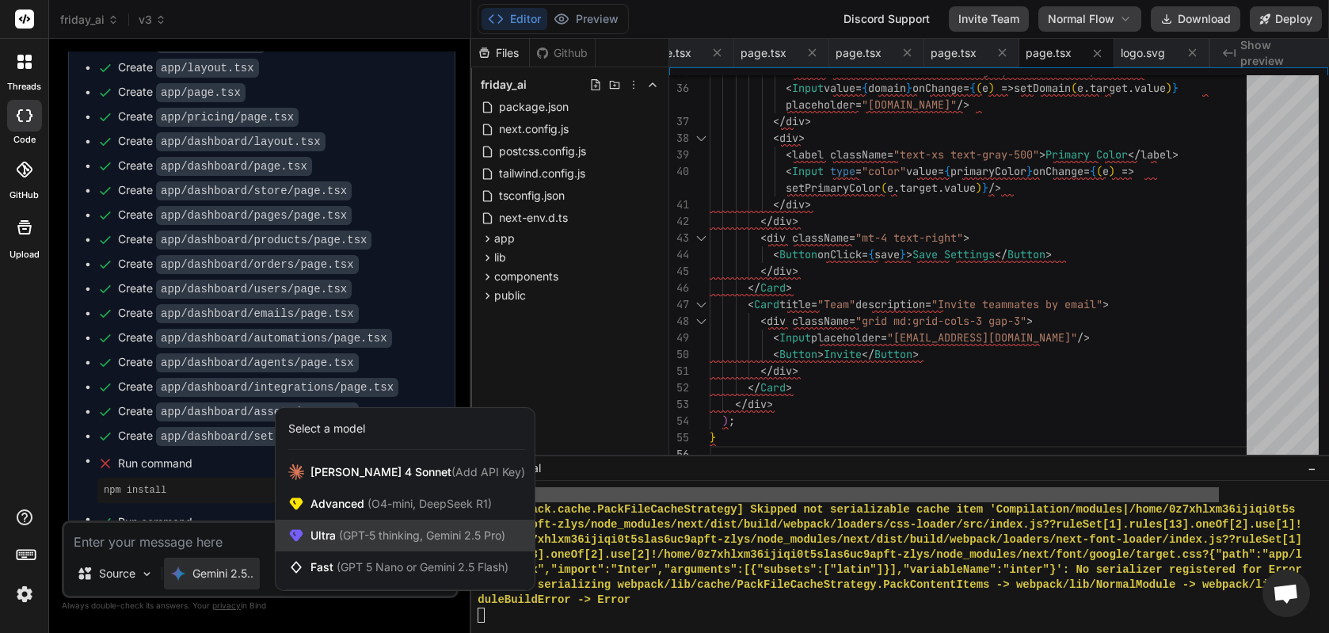
click at [359, 538] on span "(GPT-5 thinking, Gemini 2.5 Pro)" at bounding box center [421, 534] width 170 height 13
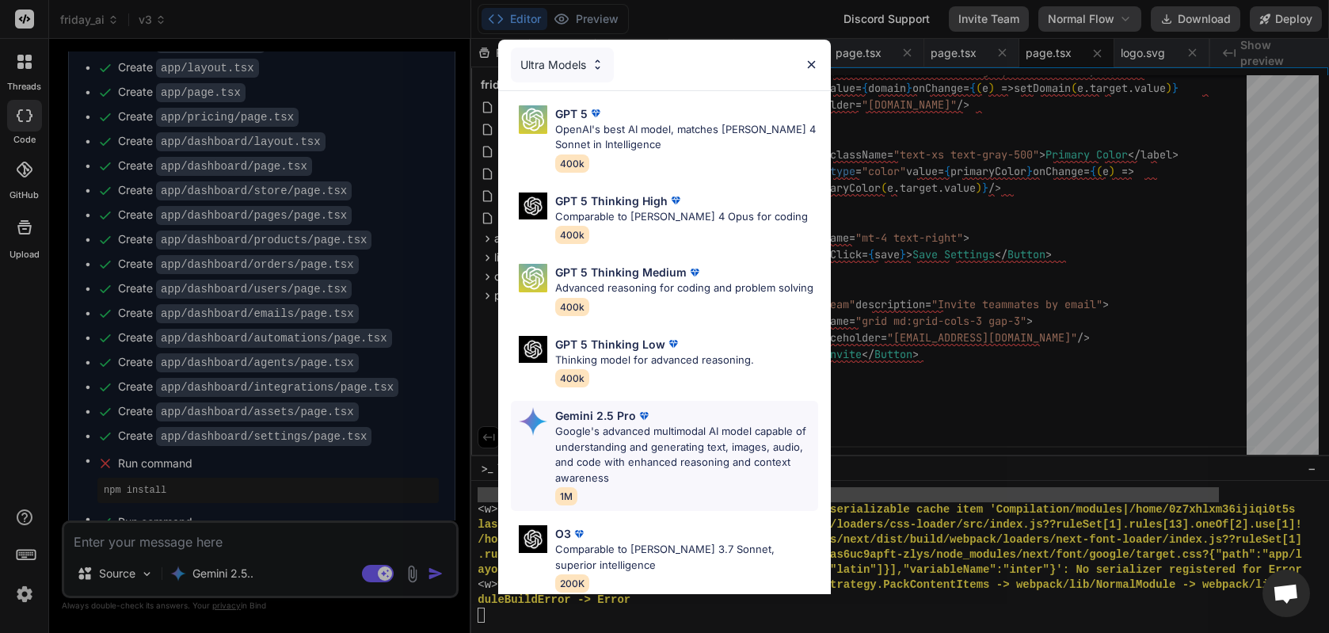
scroll to position [147, 0]
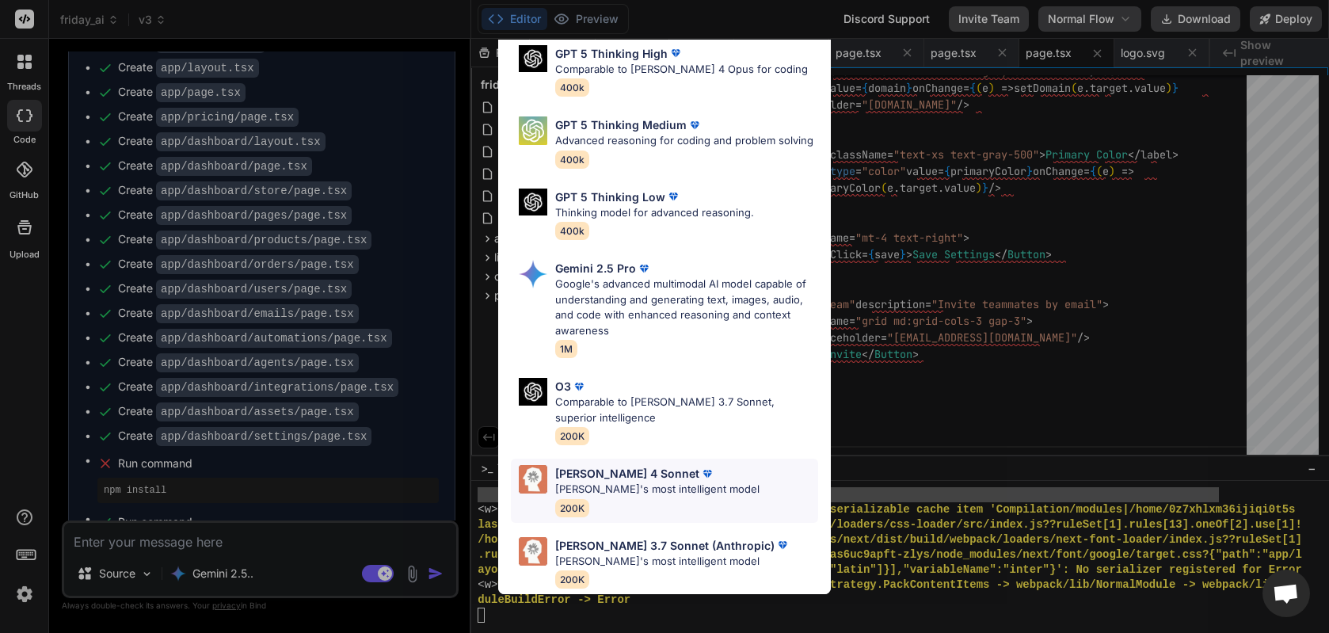
click at [625, 496] on p "[PERSON_NAME]'s most intelligent model" at bounding box center [657, 490] width 204 height 16
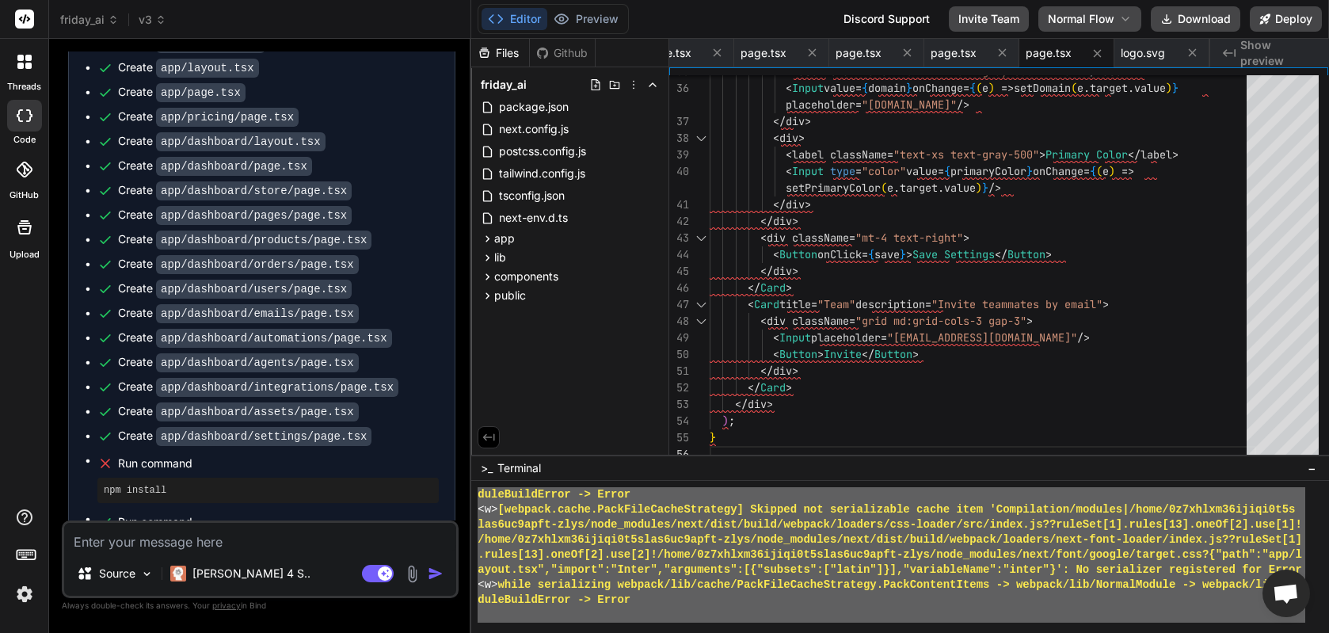
scroll to position [5990, 0]
drag, startPoint x: 539, startPoint y: 510, endPoint x: 605, endPoint y: 711, distance: 210.9
click at [314, 547] on textarea at bounding box center [260, 537] width 392 height 29
paste textarea "Lore IpsuMDO sitametconsec adipisc e seddo eiusm te inc utlaboree (`dolorem`). …"
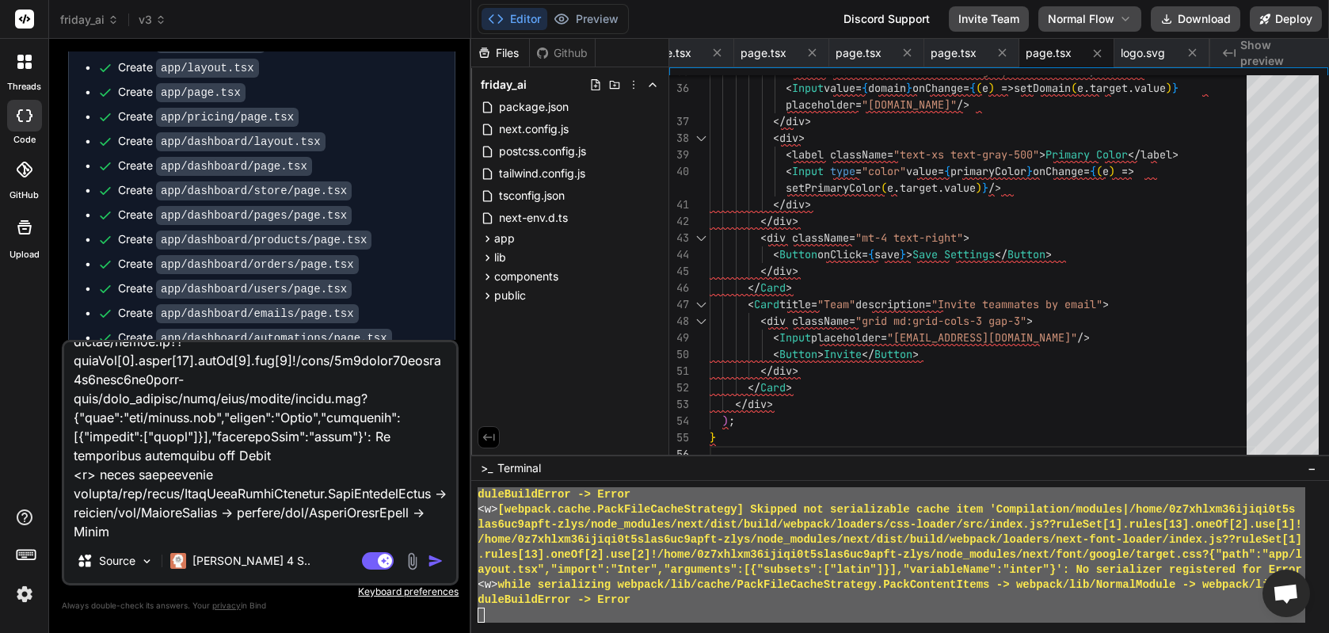
click at [430, 562] on img "button" at bounding box center [436, 561] width 16 height 16
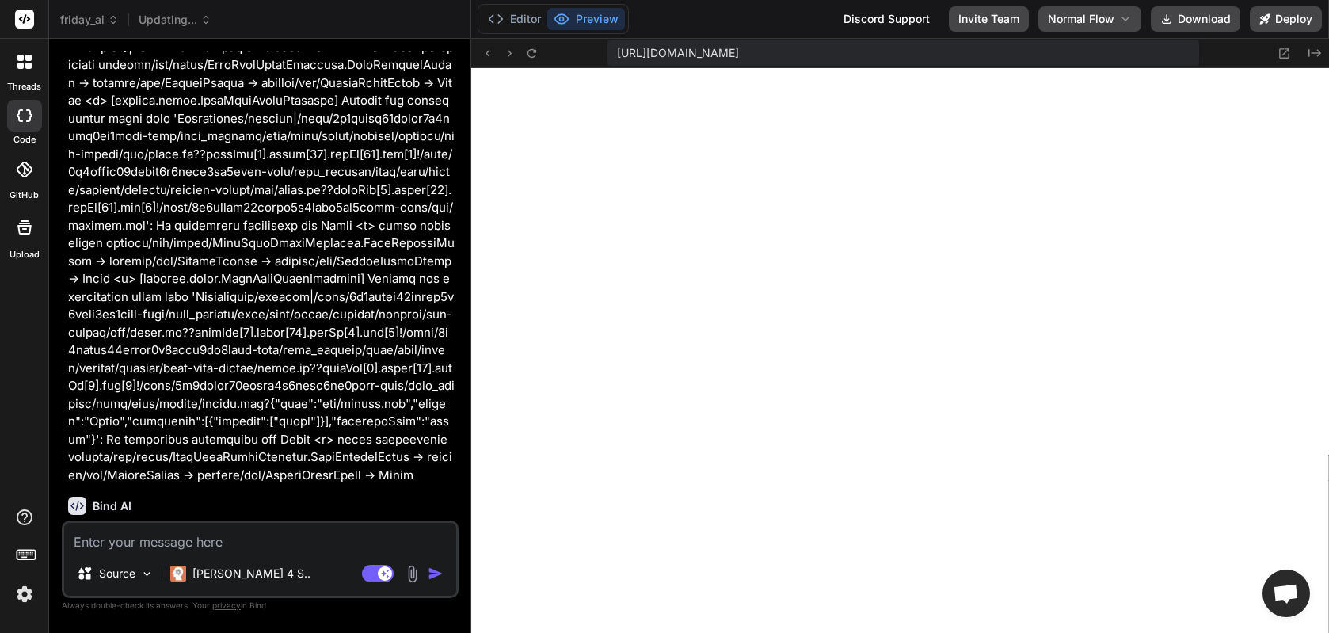
scroll to position [9801, 0]
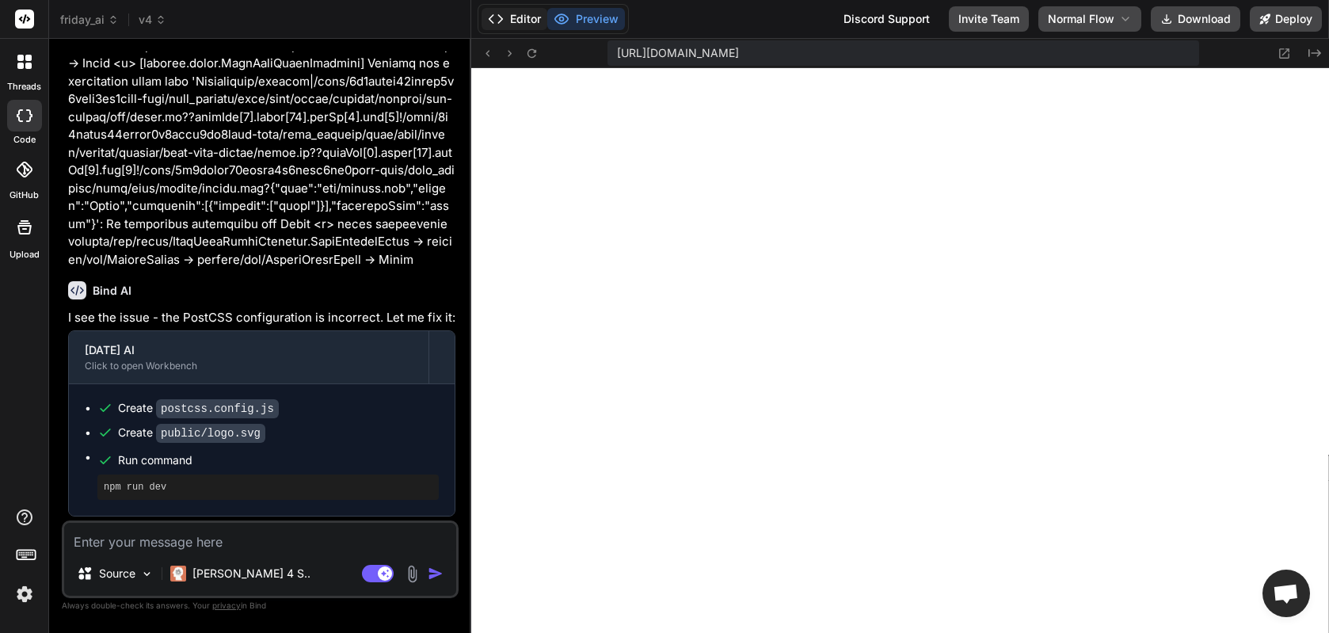
click at [515, 20] on button "Editor" at bounding box center [515, 19] width 66 height 22
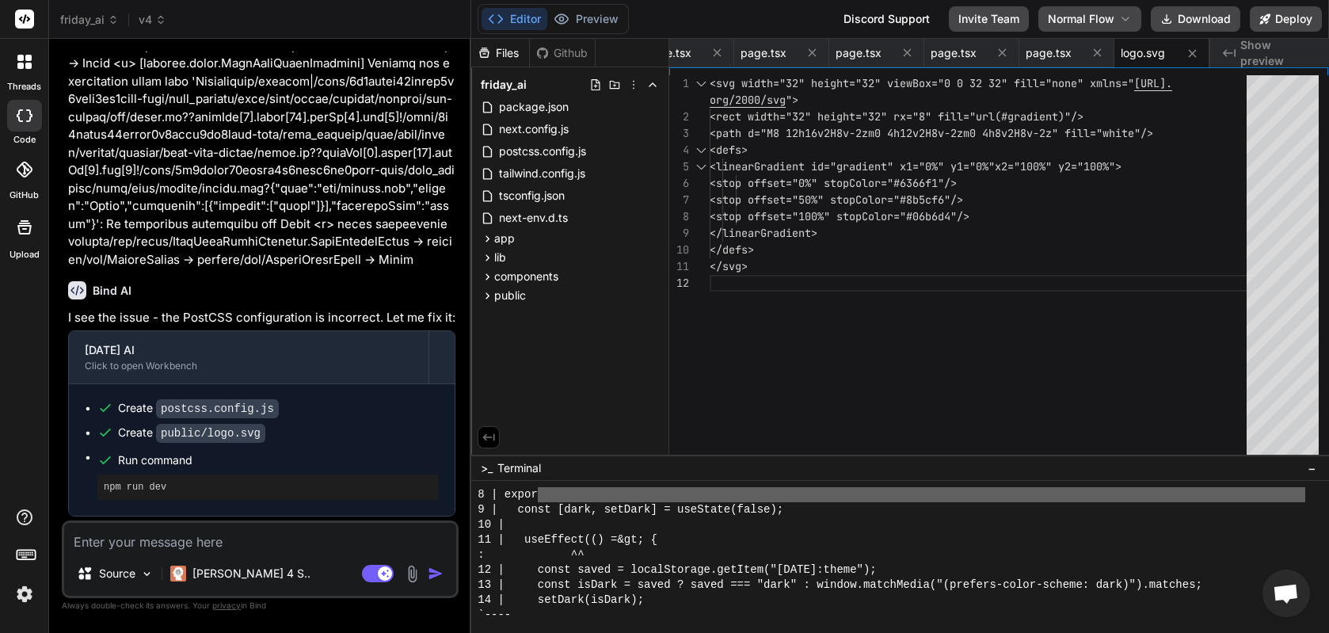
scroll to position [8805, 0]
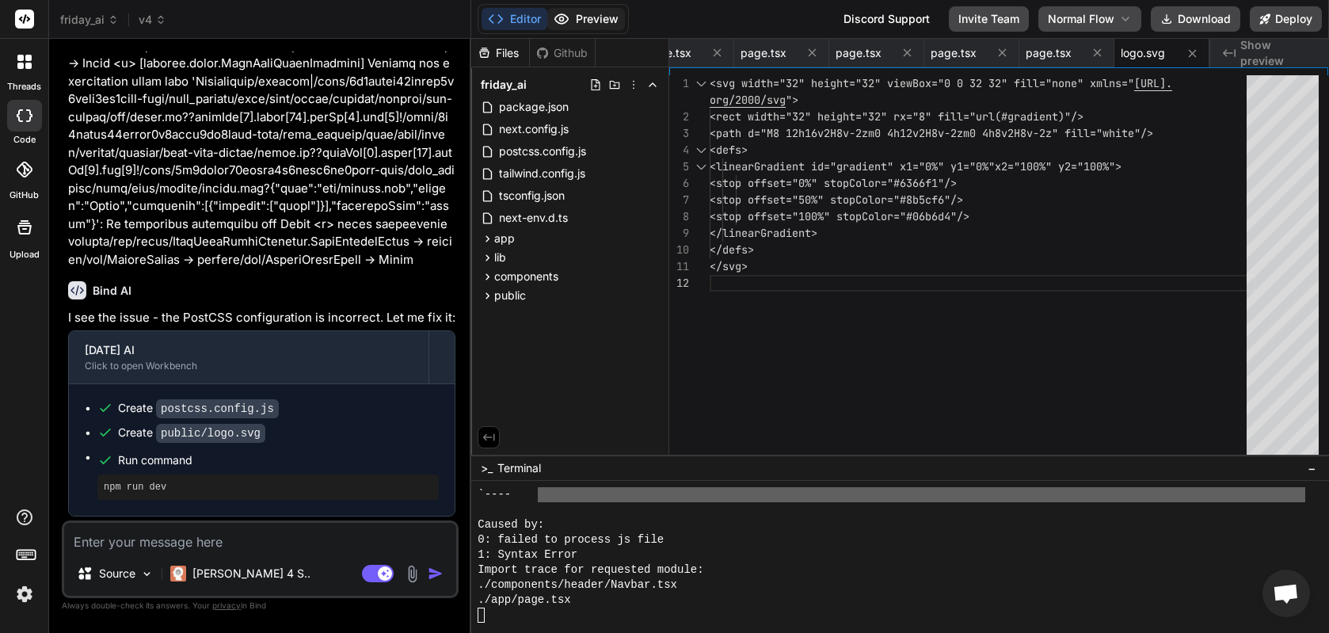
click at [584, 15] on button "Preview" at bounding box center [586, 19] width 78 height 22
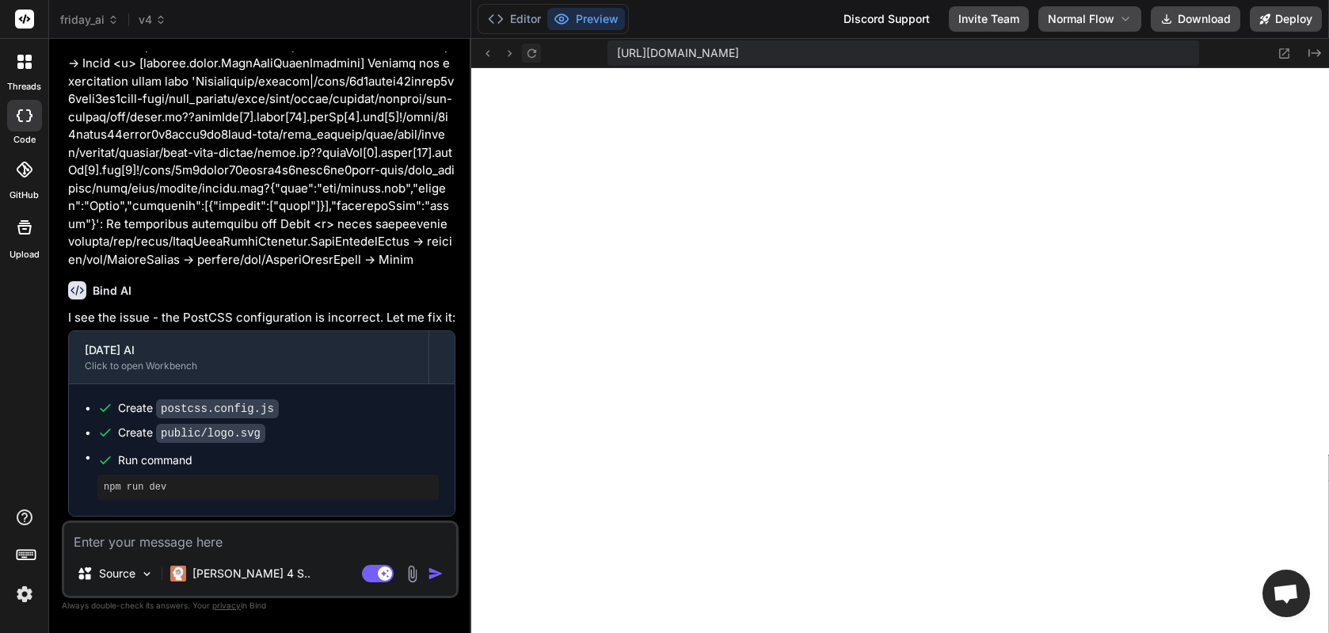
click at [537, 49] on icon at bounding box center [531, 53] width 13 height 13
click at [196, 542] on textarea at bounding box center [260, 537] width 392 height 29
paste textarea "Failed to compile ./components/header/Navbar.tsx NonErrorEmittedError: (Emitted…"
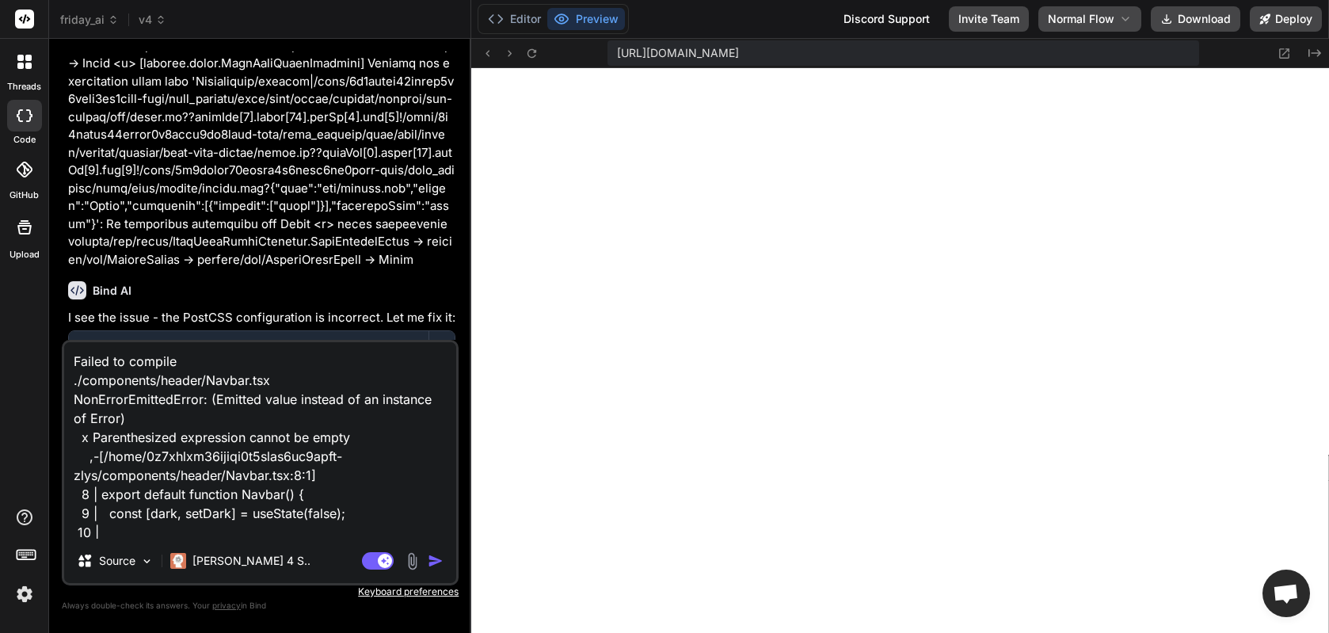
scroll to position [267, 0]
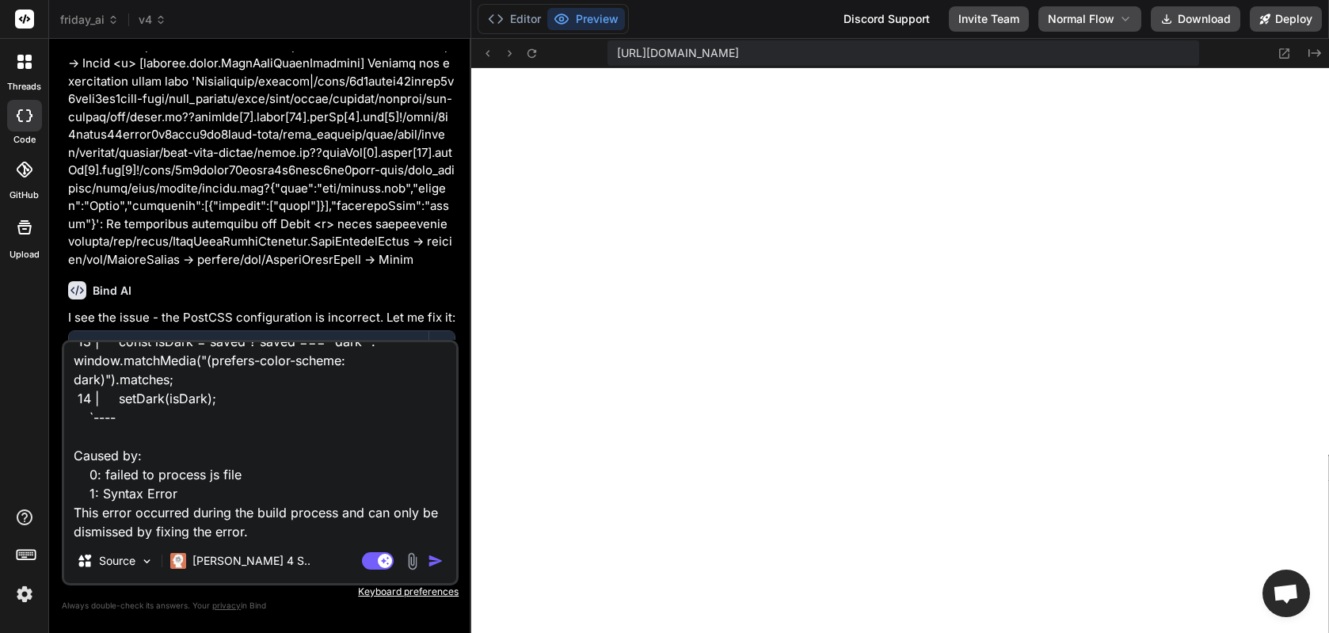
click at [441, 562] on img "button" at bounding box center [436, 561] width 16 height 16
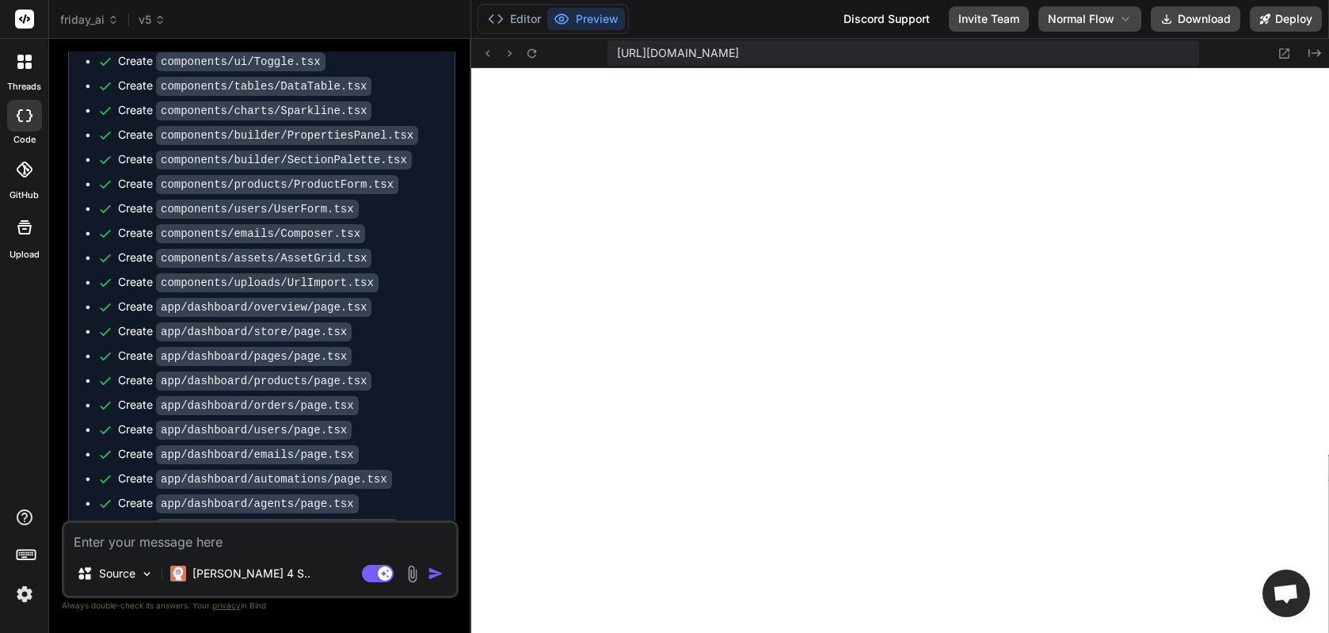
scroll to position [11935, 0]
click at [1054, 51] on icon at bounding box center [1285, 53] width 10 height 10
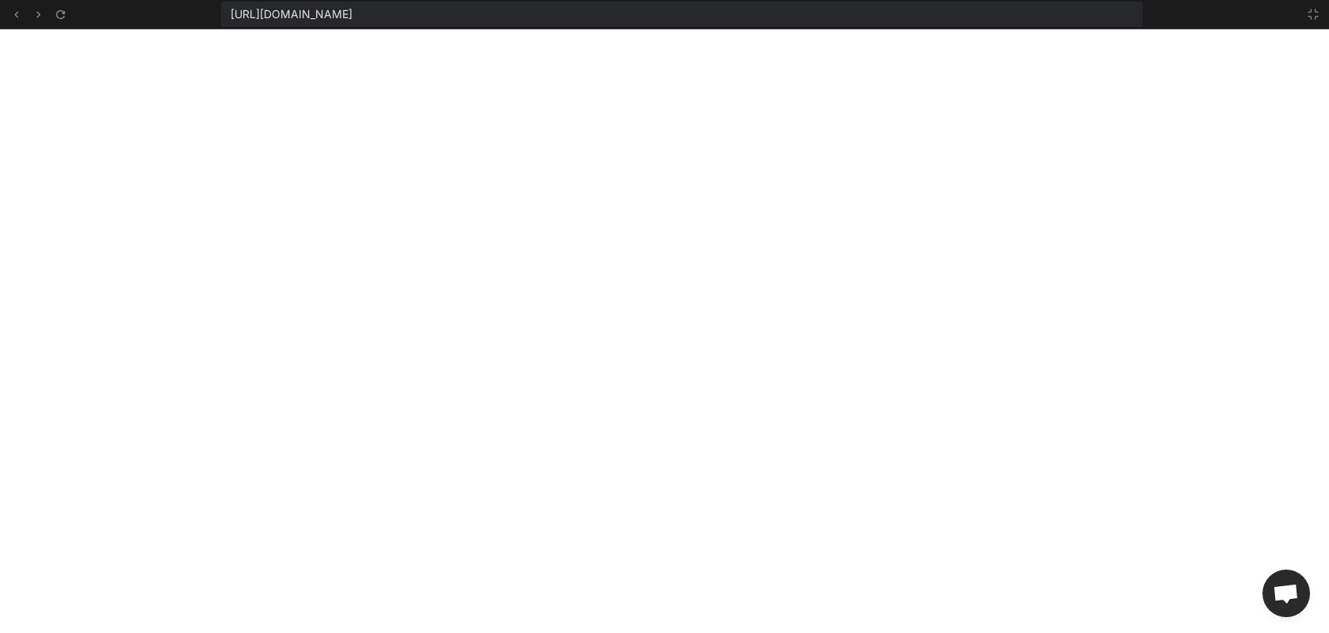
scroll to position [12116, 0]
click at [1054, 13] on button at bounding box center [1313, 14] width 19 height 19
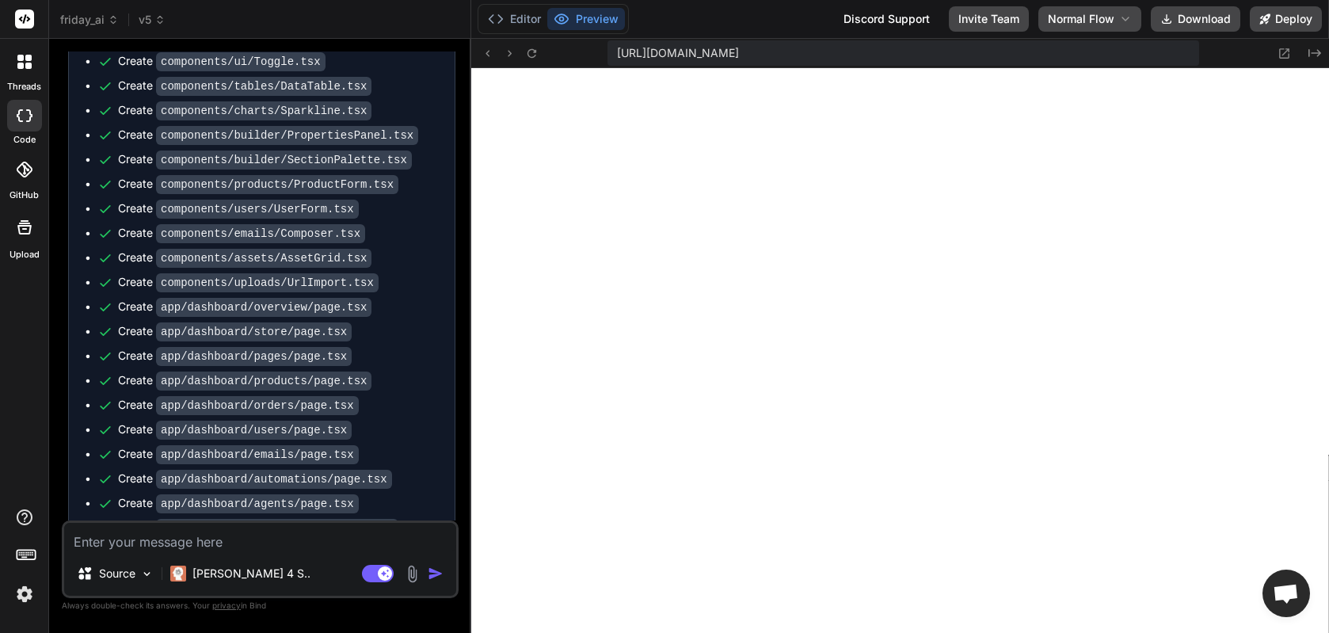
scroll to position [10987, 0]
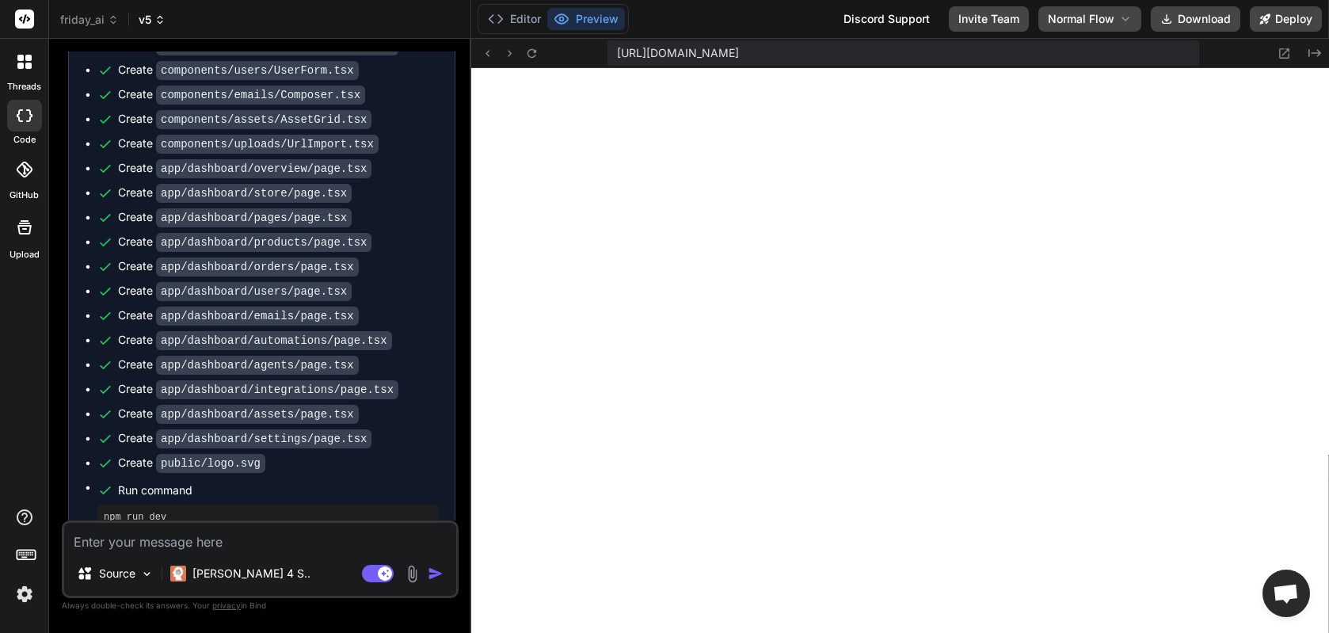
click at [160, 22] on icon at bounding box center [159, 19] width 11 height 11
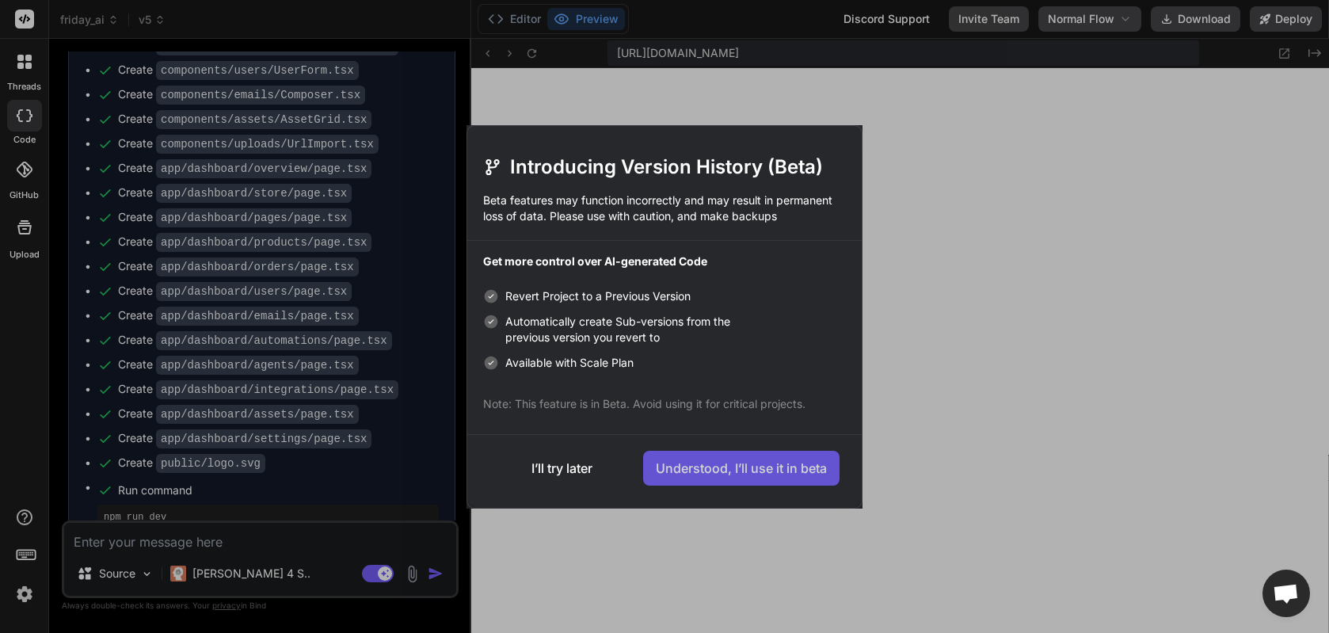
click at [702, 469] on button "Understood, I’ll use it in beta" at bounding box center [741, 468] width 196 height 35
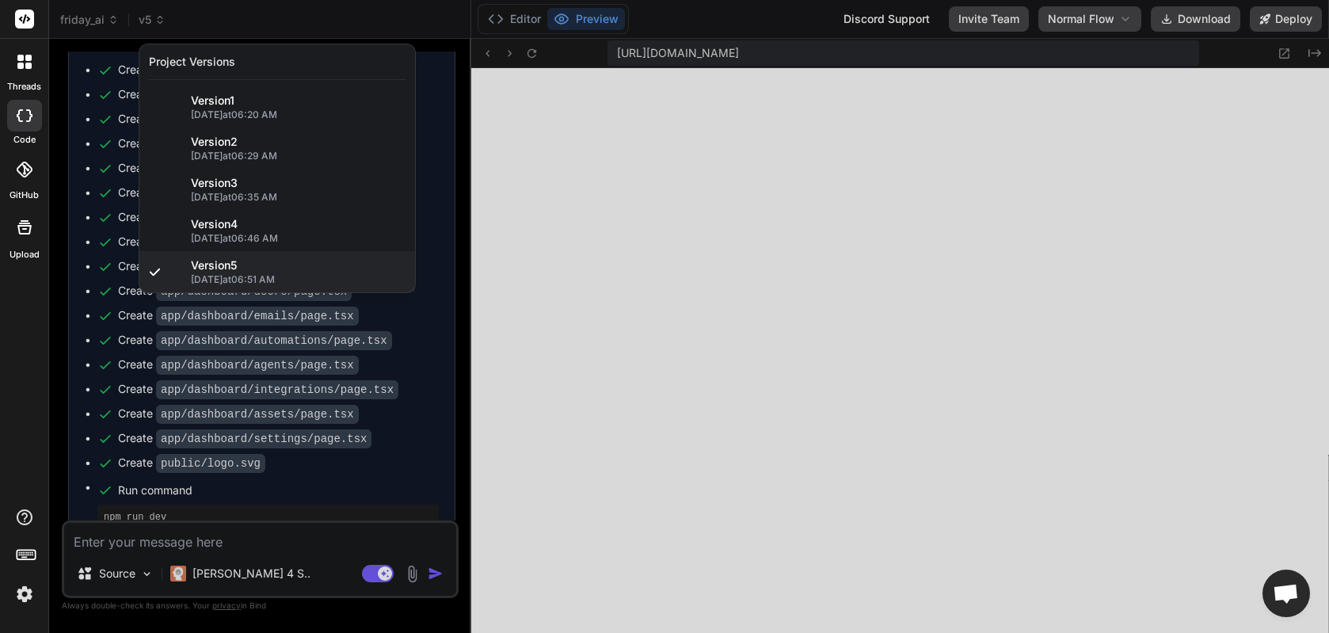
click at [315, 387] on div at bounding box center [664, 316] width 1329 height 633
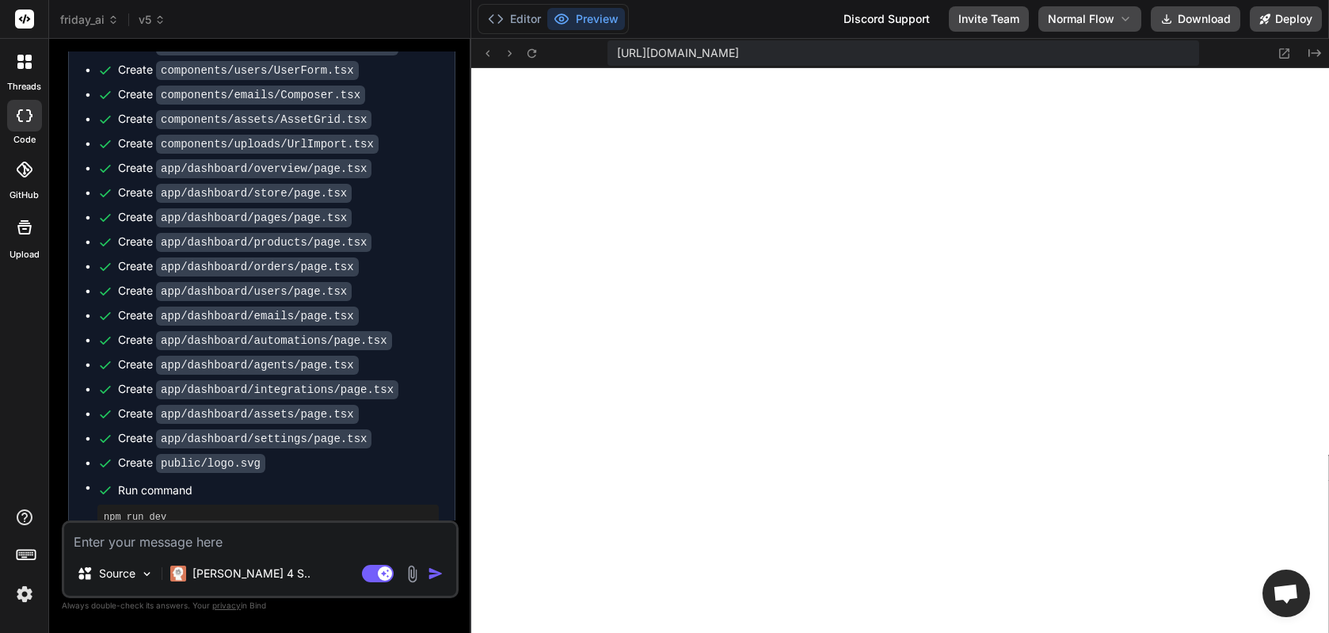
click at [210, 550] on textarea at bounding box center [260, 537] width 392 height 29
paste textarea "the "site builder" needs to be an ai builder similar to lovable, however design…"
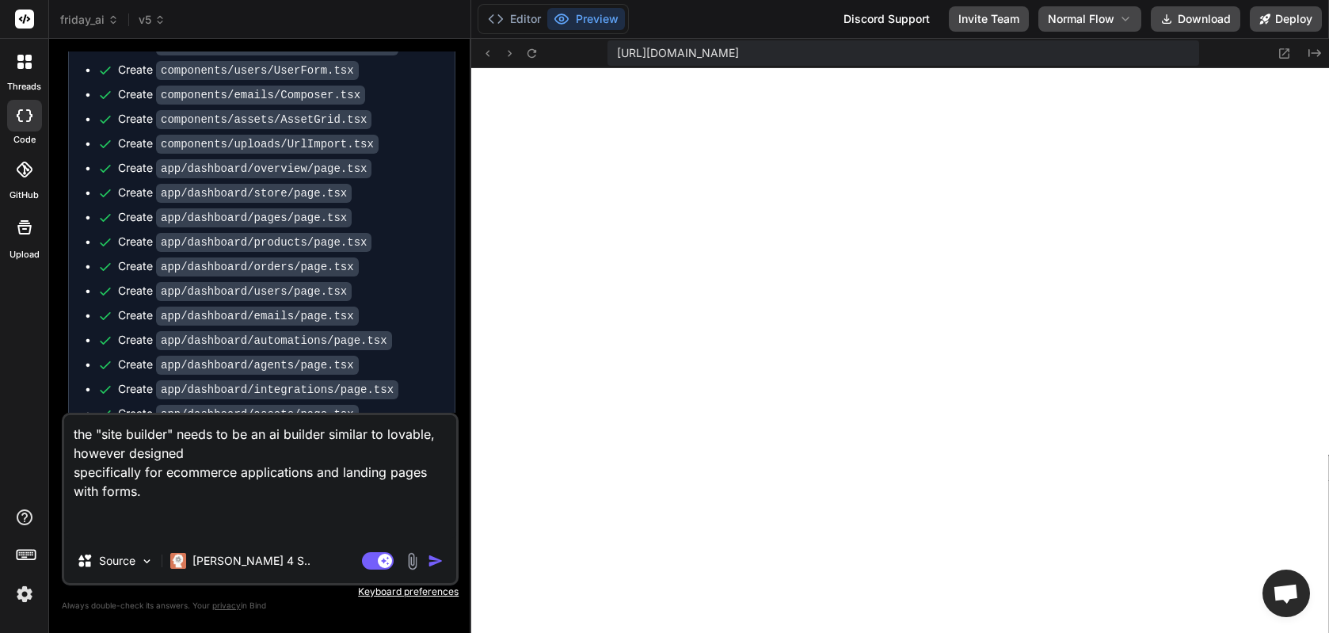
click at [252, 494] on textarea "the "site builder" needs to be an ai builder similar to lovable, however design…" at bounding box center [260, 477] width 392 height 124
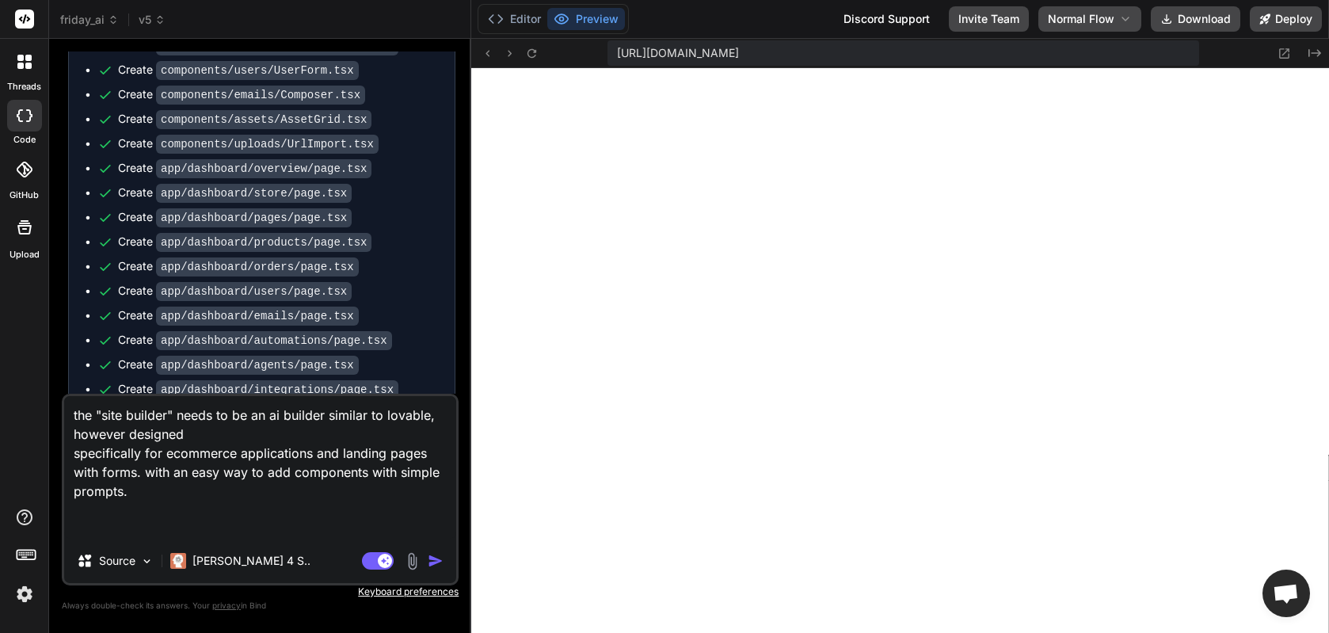
click at [366, 470] on textarea "the "site builder" needs to be an ai builder similar to lovable, however design…" at bounding box center [260, 467] width 392 height 143
drag, startPoint x: 320, startPoint y: 497, endPoint x: 128, endPoint y: 485, distance: 192.9
click at [128, 485] on textarea "the "site builder" needs to be an ai builder similar to lovable, however design…" at bounding box center [260, 467] width 392 height 143
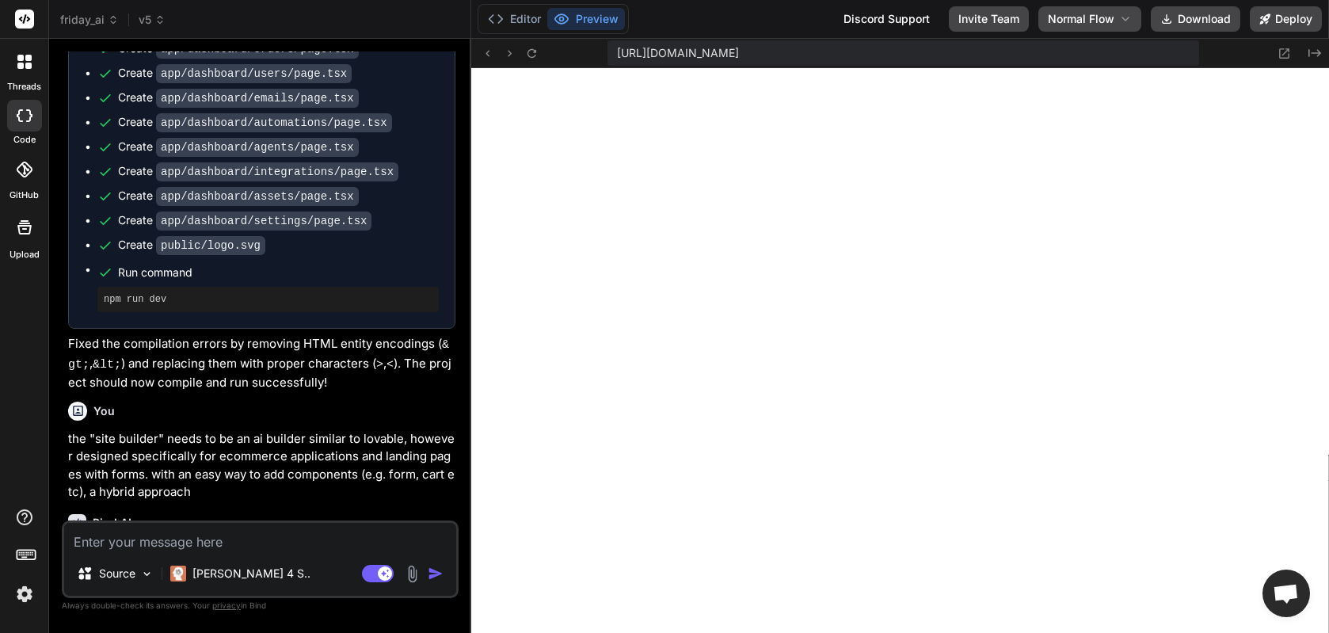
scroll to position [11205, 0]
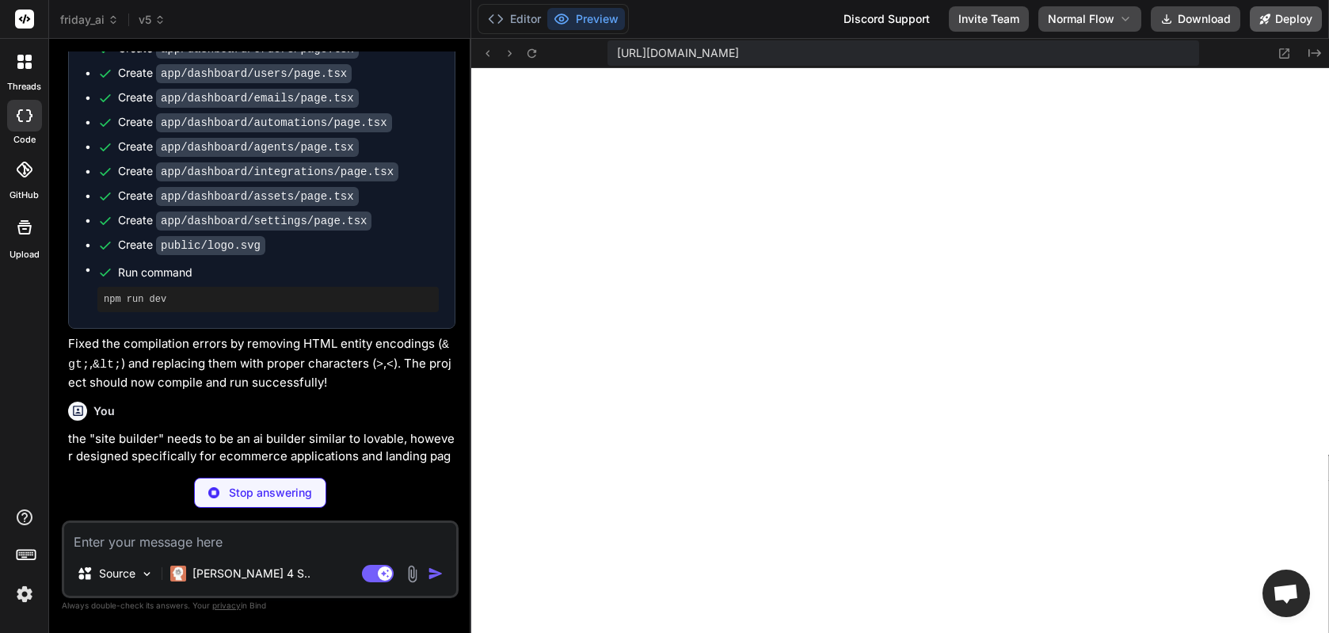
click at [1054, 24] on button "Deploy" at bounding box center [1286, 18] width 72 height 25
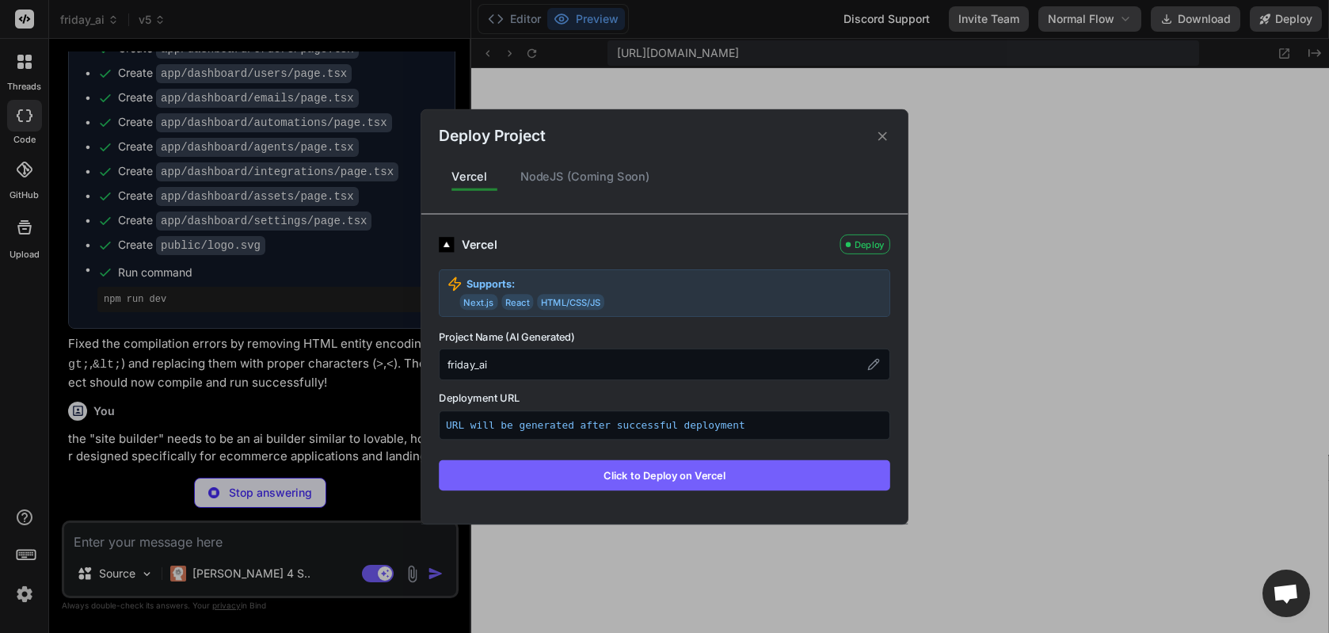
click at [636, 478] on button "Click to Deploy on Vercel" at bounding box center [665, 474] width 452 height 30
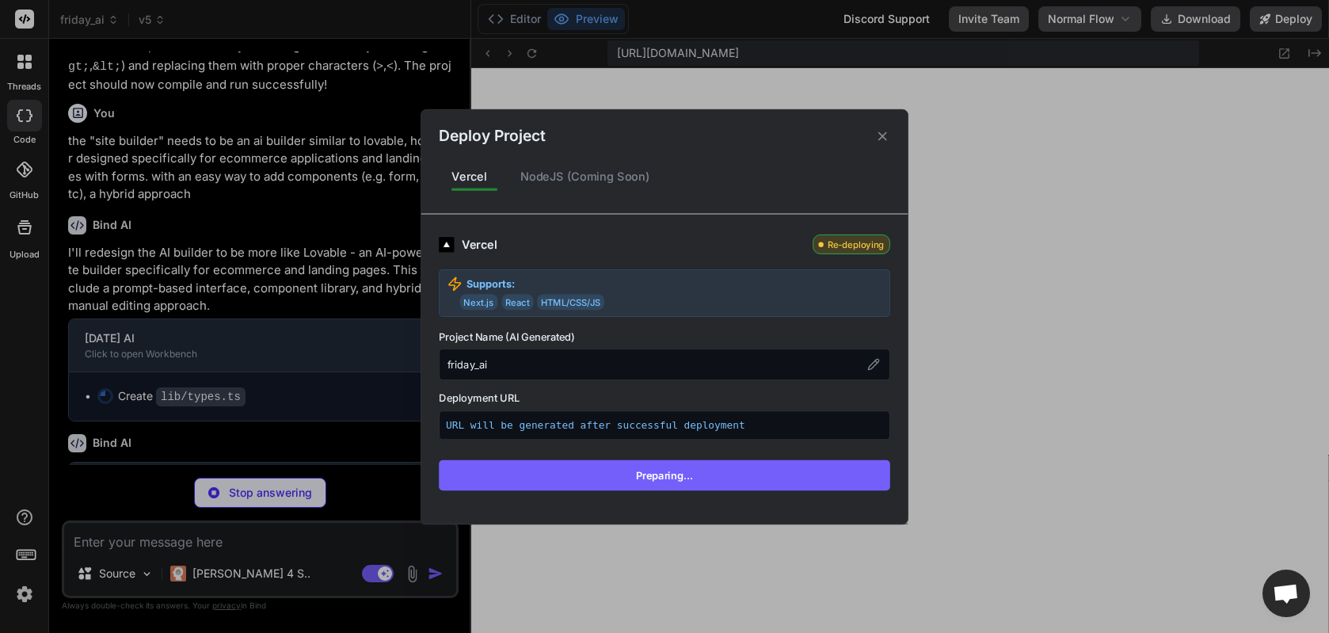
scroll to position [11505, 0]
click at [1046, 175] on div "Deploy Project Vercel NodeJS (Coming Soon) Vercel Re-deploying Supports: Next.j…" at bounding box center [664, 316] width 1329 height 633
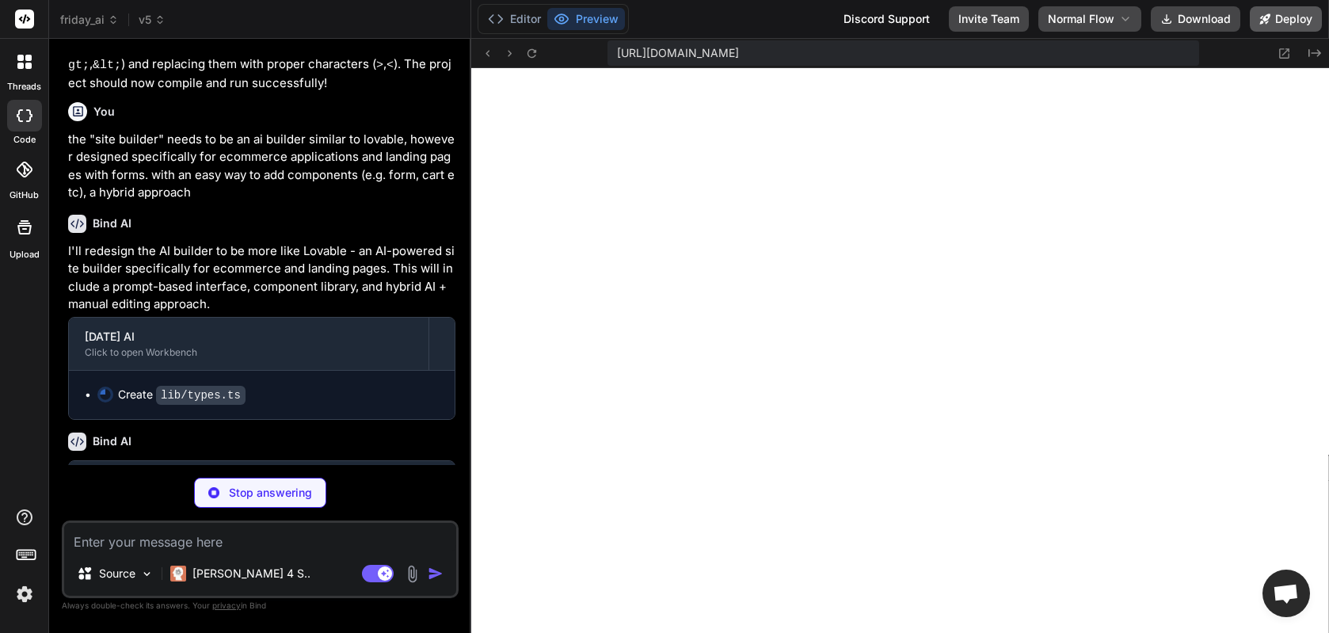
click at [1054, 25] on button "Deploy" at bounding box center [1286, 18] width 72 height 25
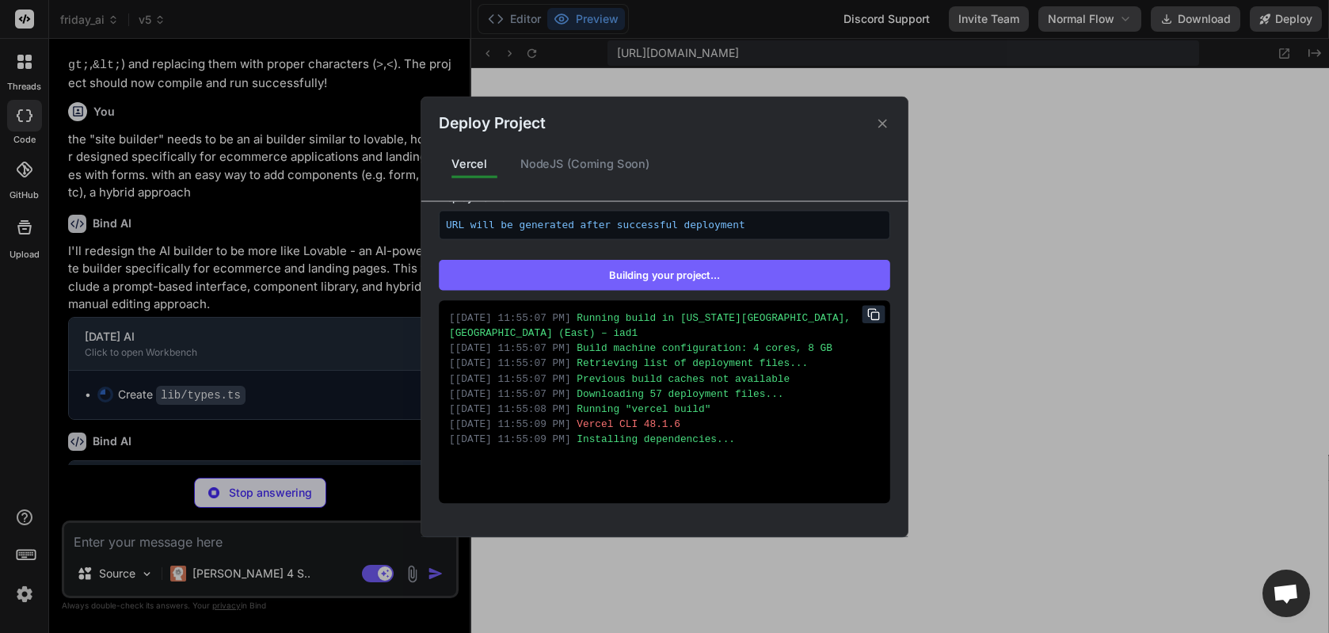
scroll to position [17, 0]
click at [987, 215] on div "Deploy Project Vercel NodeJS (Coming Soon) Vercel Re-deploying Supports: Next.j…" at bounding box center [664, 316] width 1329 height 633
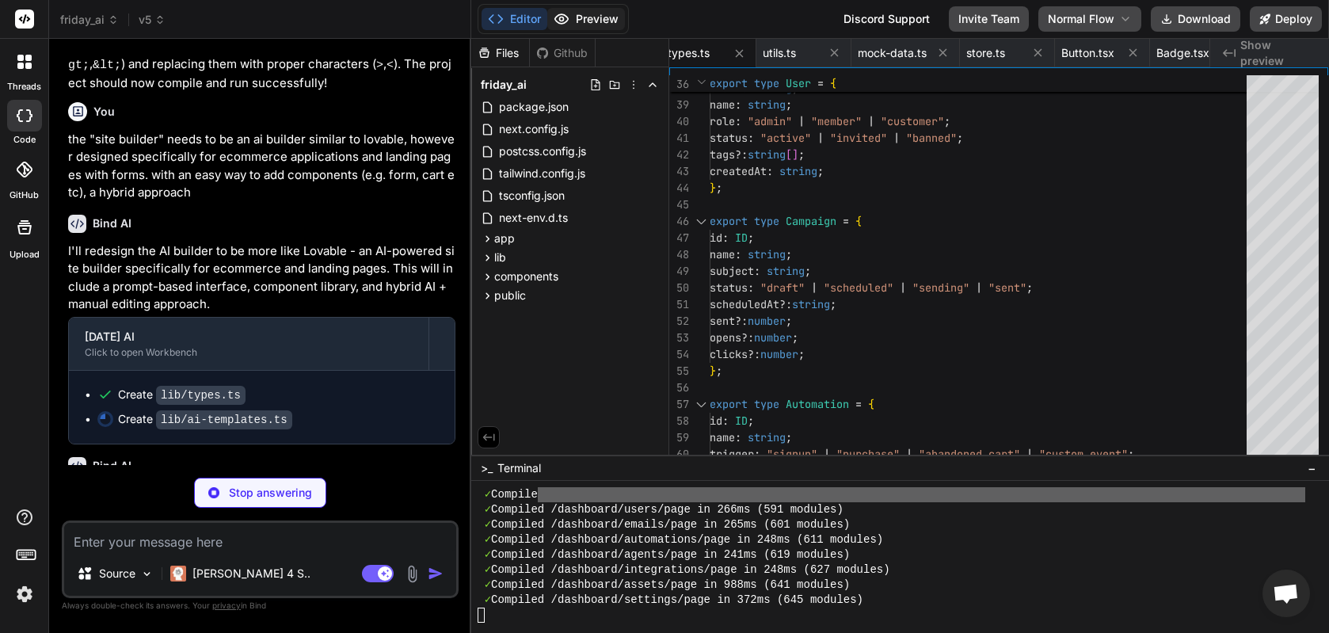
click at [602, 17] on button "Preview" at bounding box center [586, 19] width 78 height 22
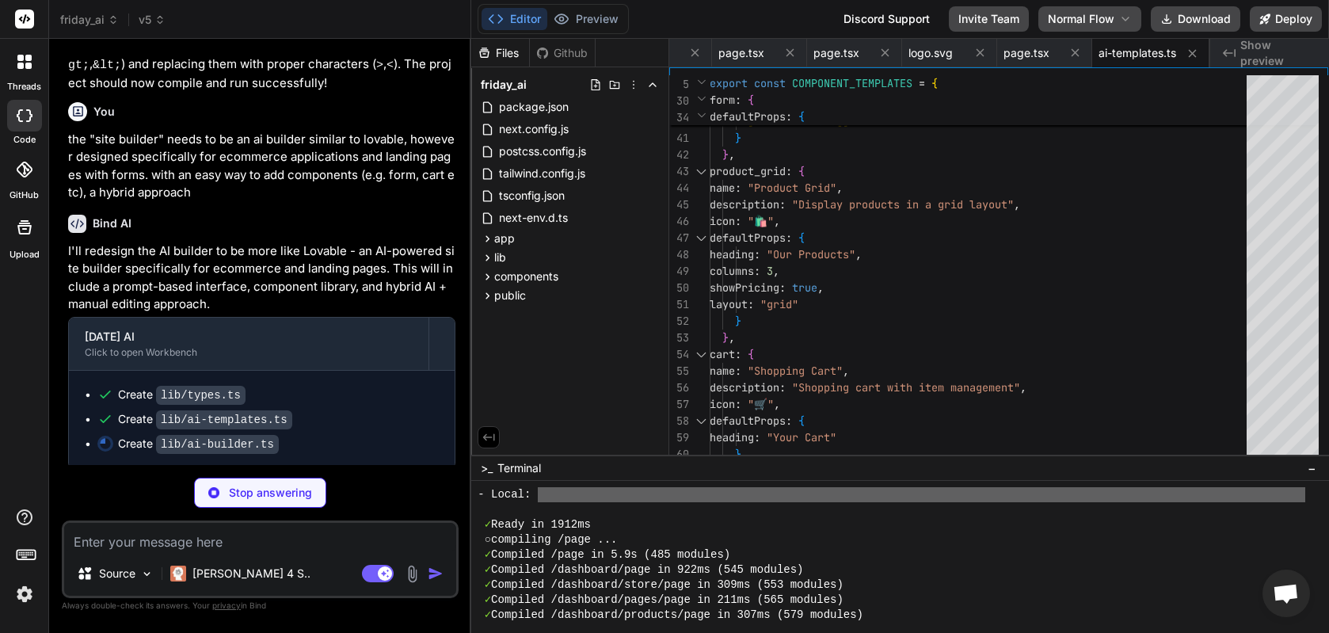
scroll to position [12131, 0]
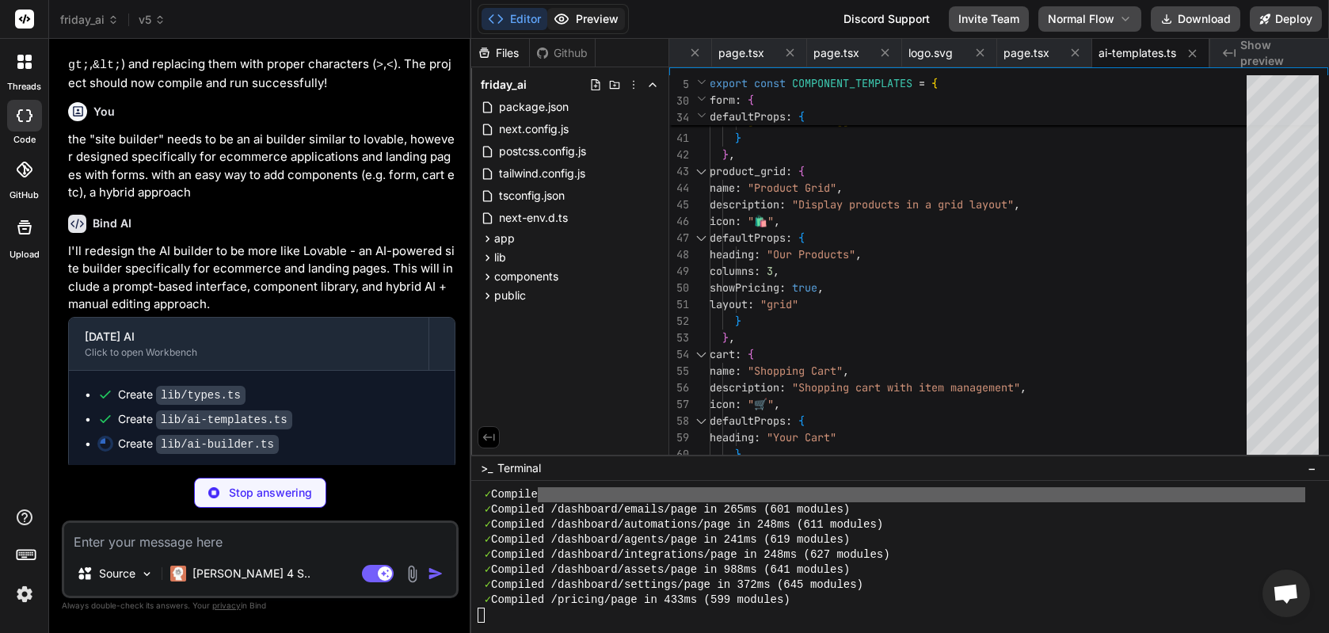
click at [580, 20] on button "Preview" at bounding box center [586, 19] width 78 height 22
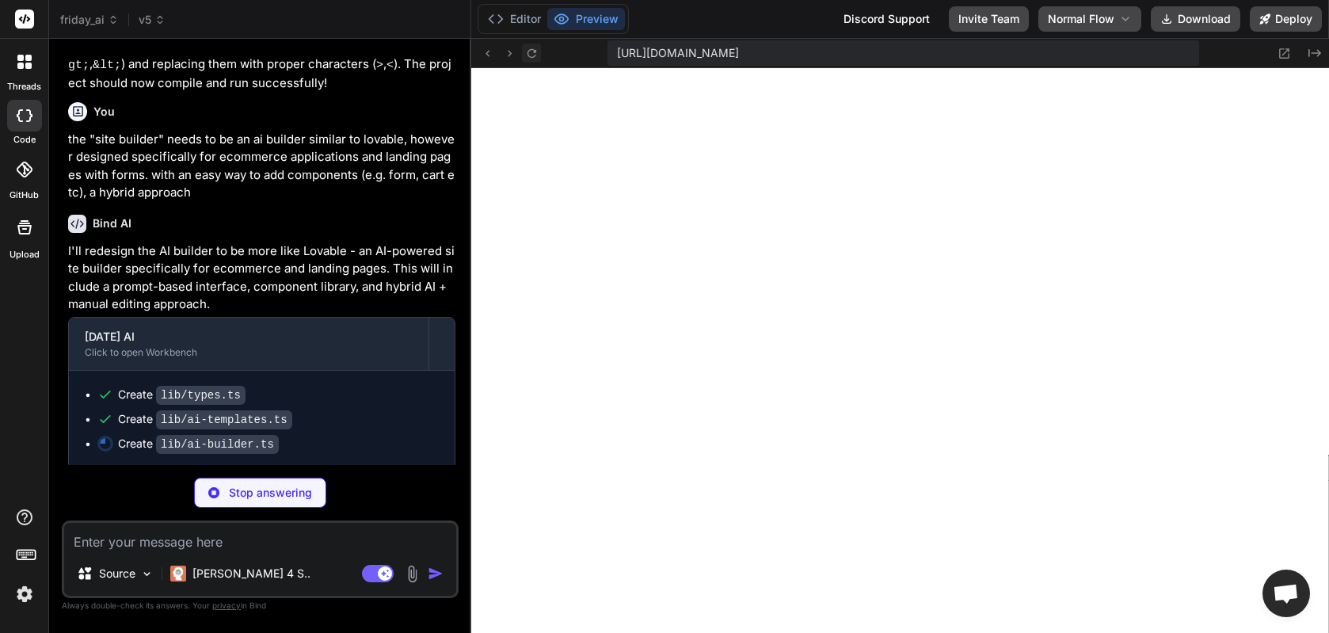
click at [532, 51] on icon at bounding box center [531, 53] width 13 height 13
click at [513, 22] on button "Editor" at bounding box center [515, 19] width 66 height 22
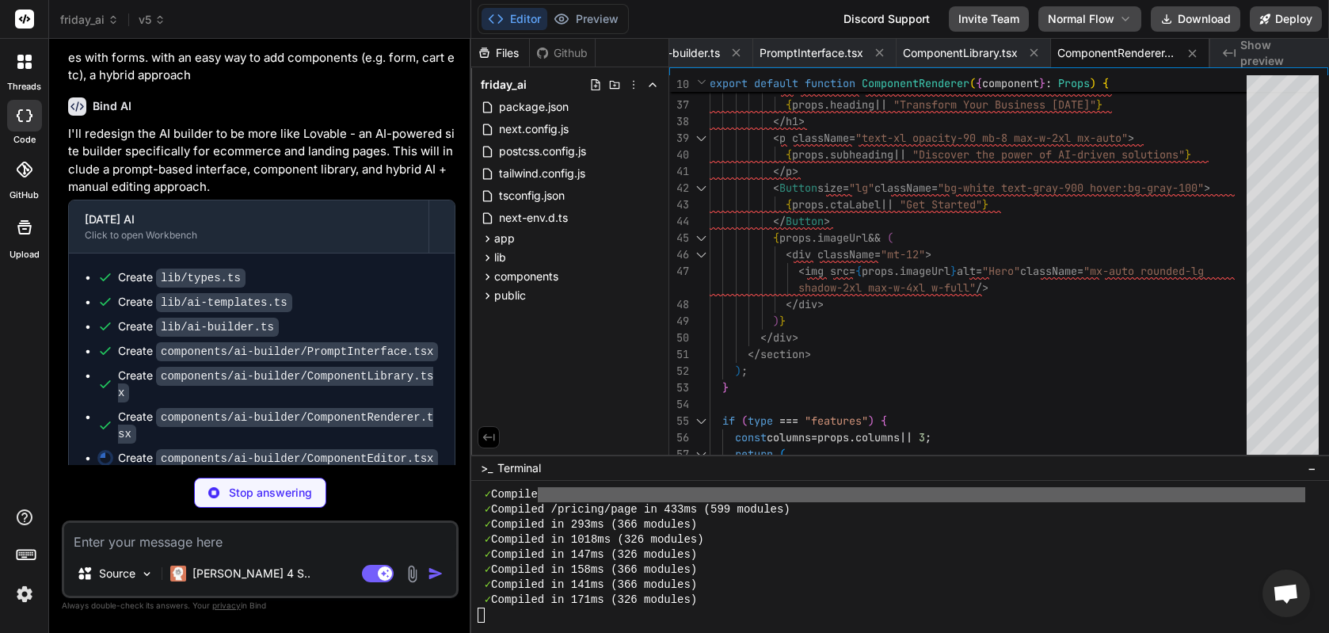
scroll to position [11810, 0]
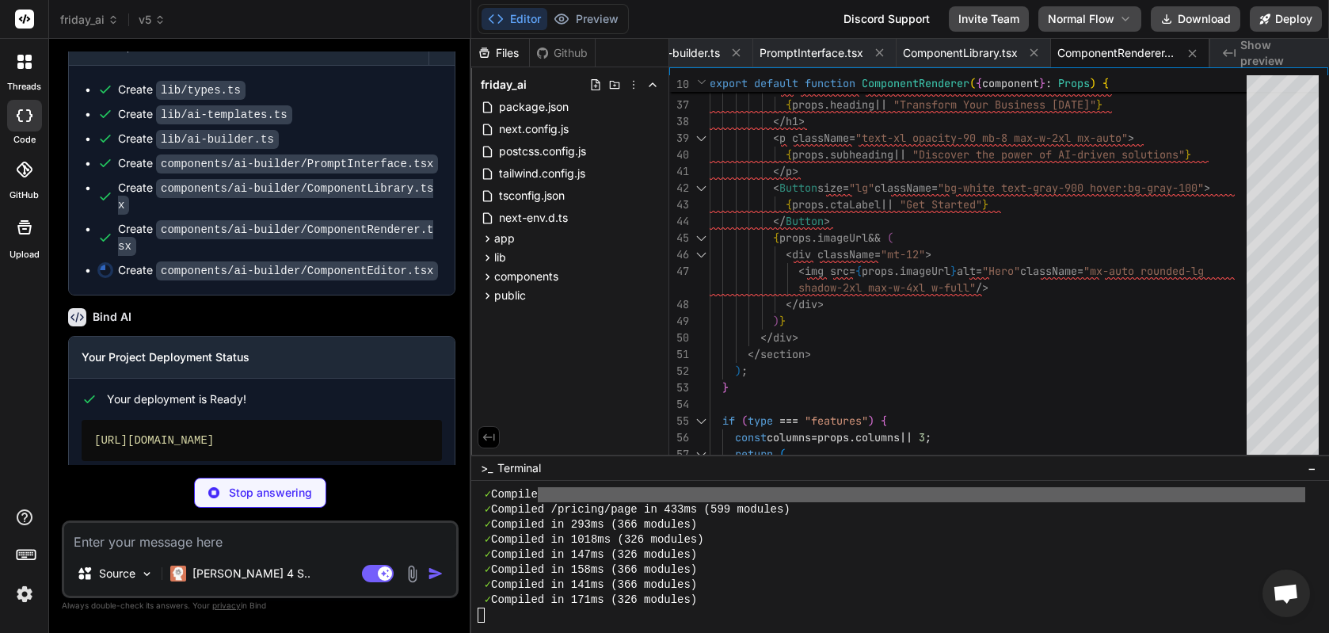
click at [188, 474] on link "Open your application" at bounding box center [161, 488] width 159 height 29
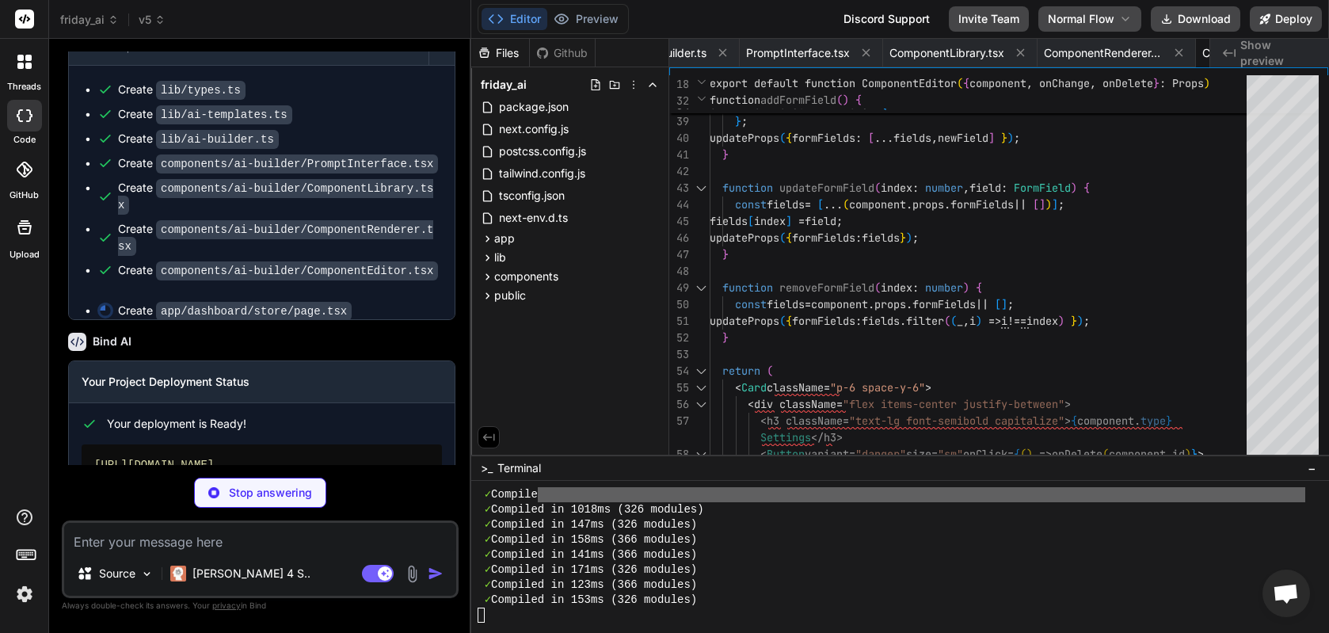
scroll to position [12252, 0]
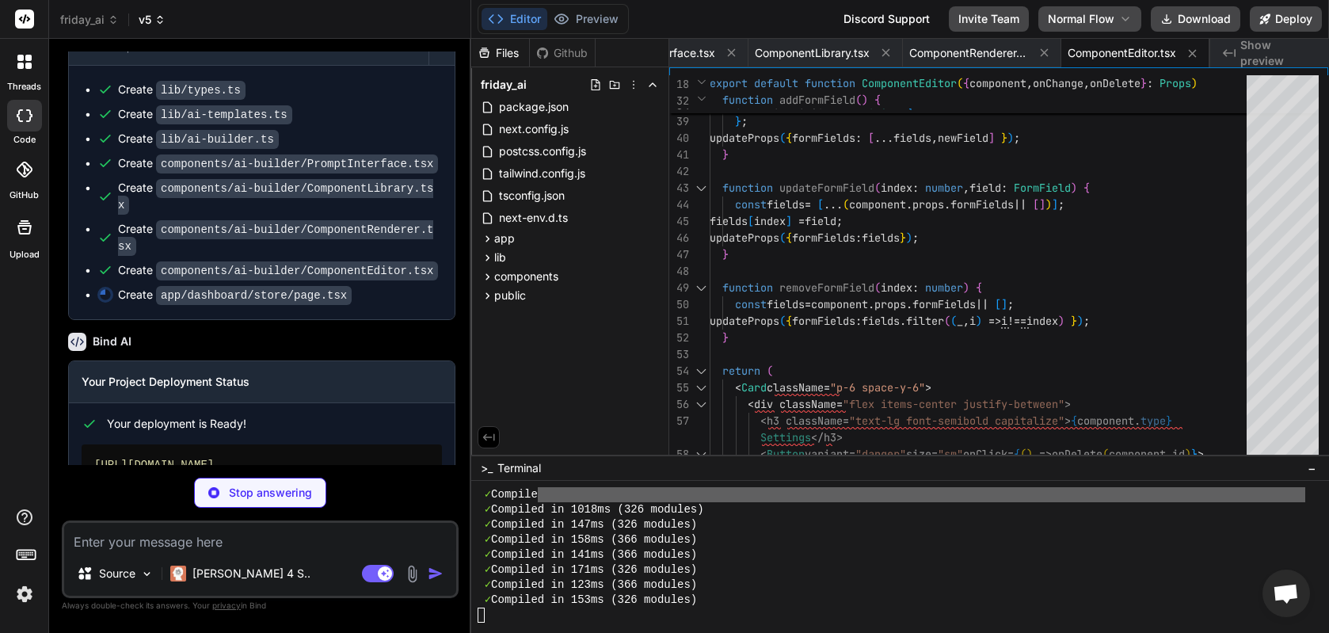
click at [151, 17] on span "v5" at bounding box center [152, 20] width 27 height 16
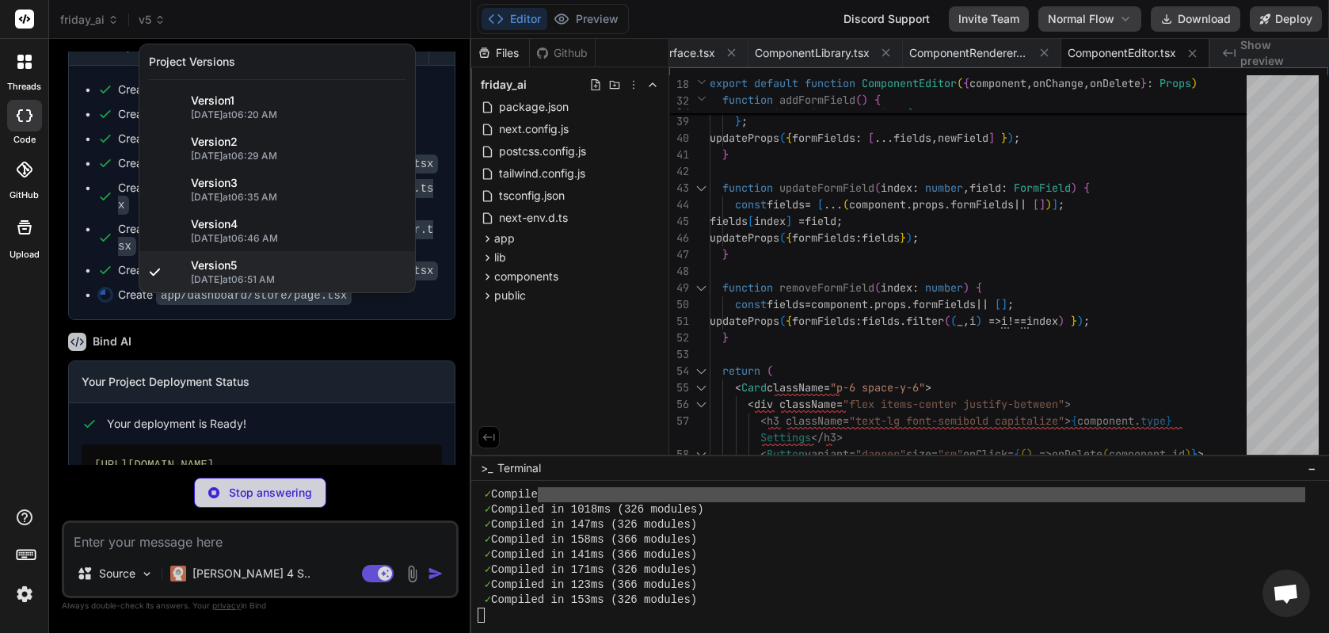
click at [310, 10] on div at bounding box center [664, 316] width 1329 height 633
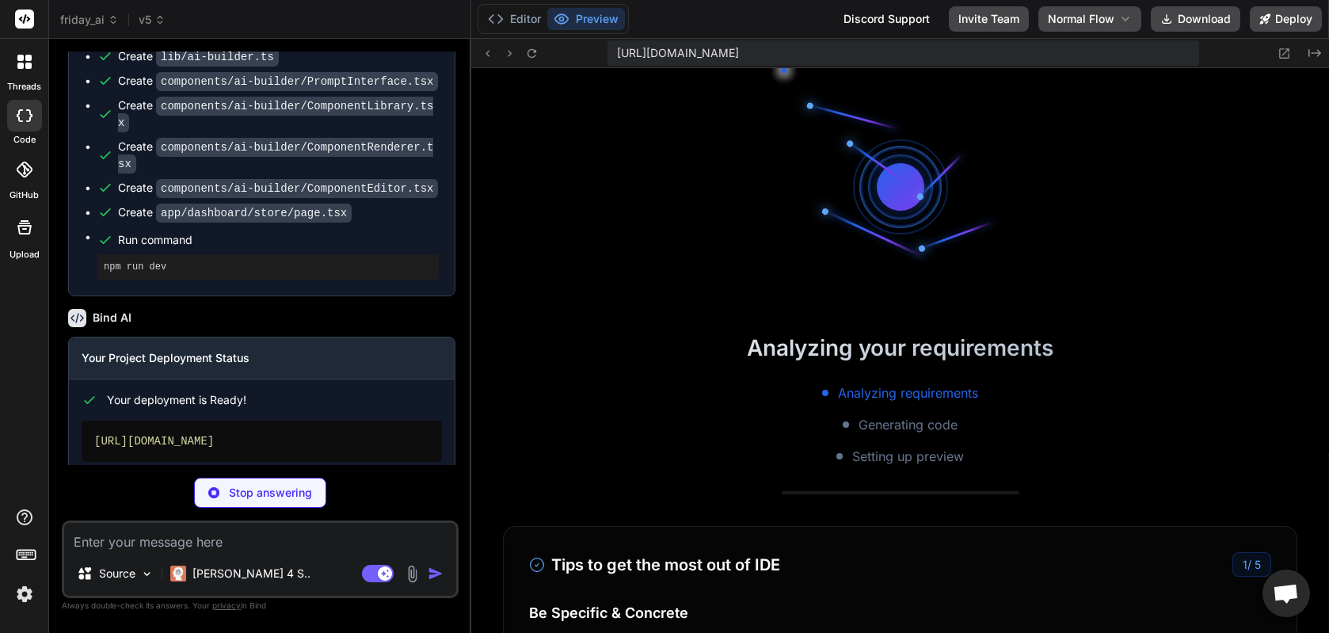
scroll to position [14148, 0]
click at [516, 20] on button "Editor" at bounding box center [515, 19] width 66 height 22
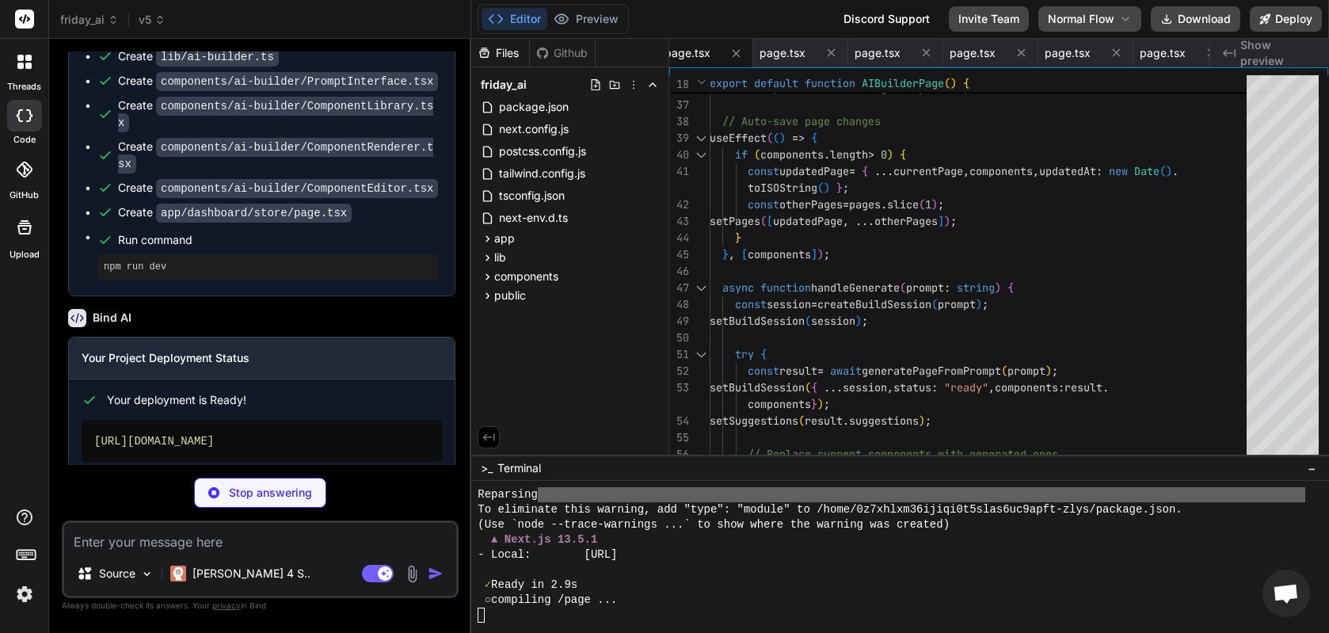
scroll to position [14178, 0]
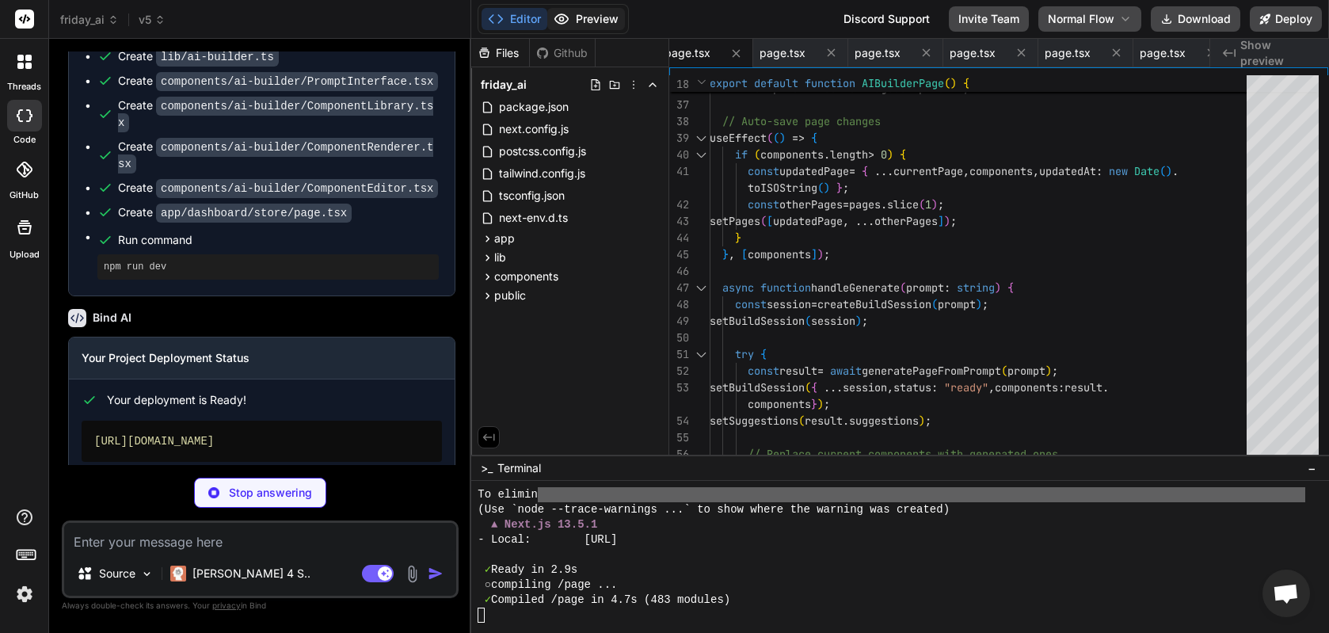
click at [606, 15] on button "Preview" at bounding box center [586, 19] width 78 height 22
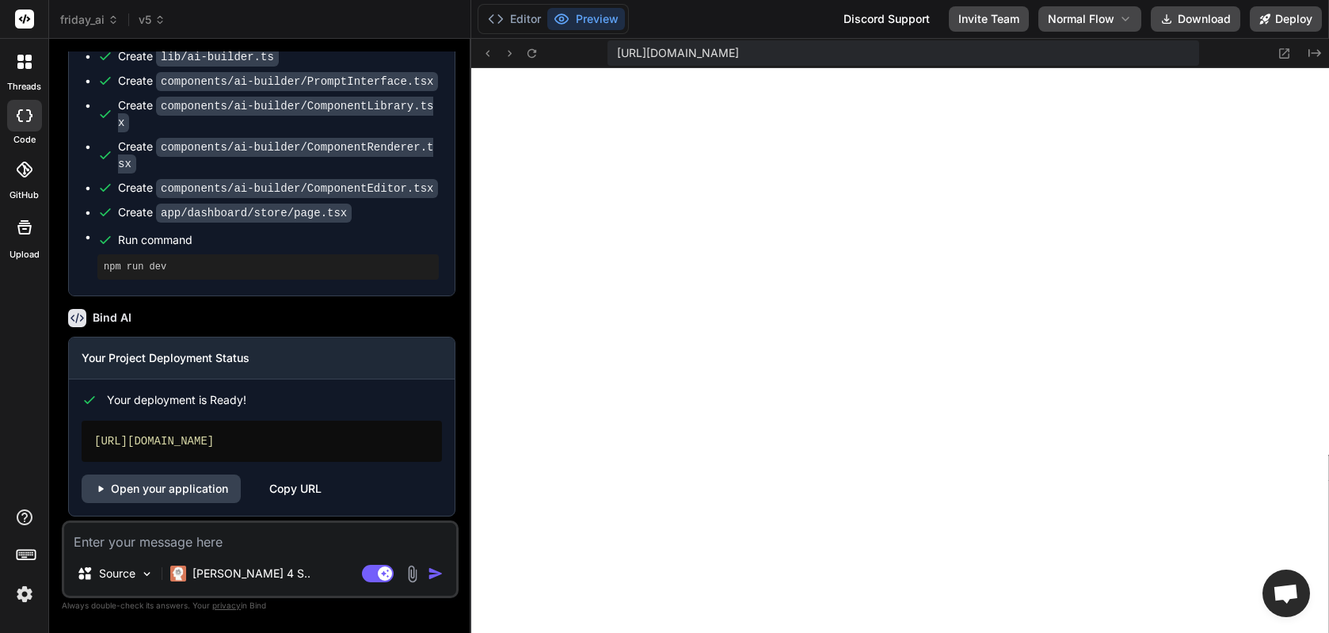
scroll to position [11836, 0]
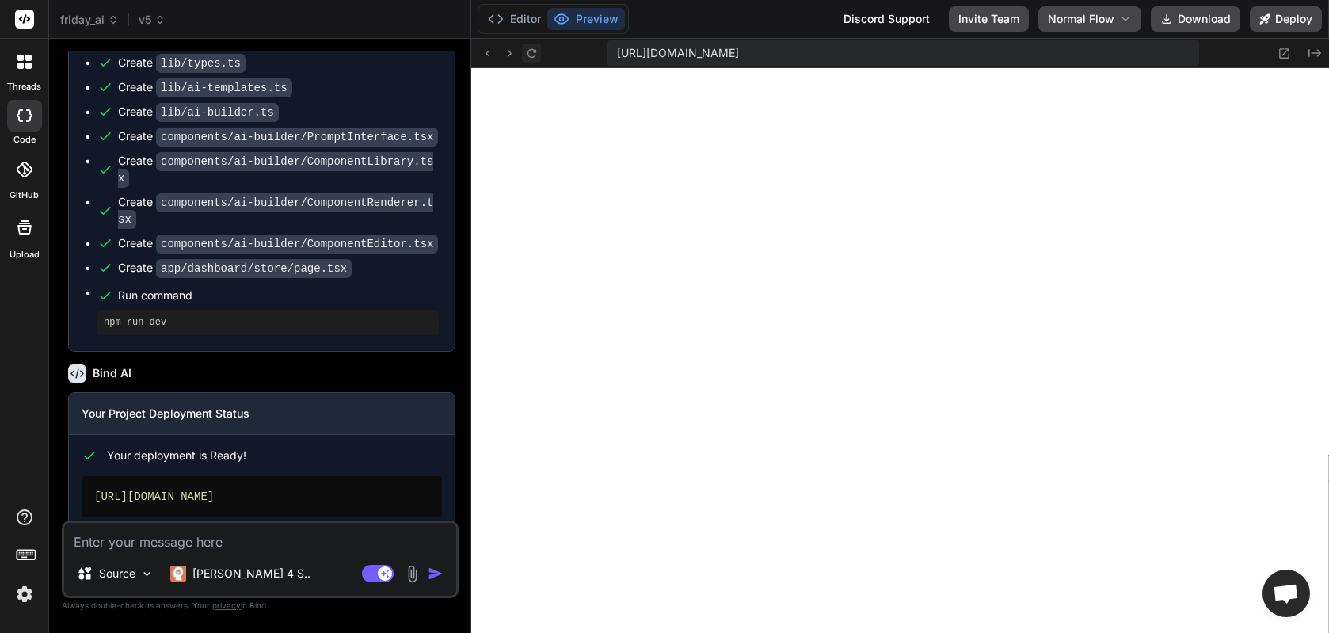
click at [532, 59] on button at bounding box center [531, 53] width 19 height 19
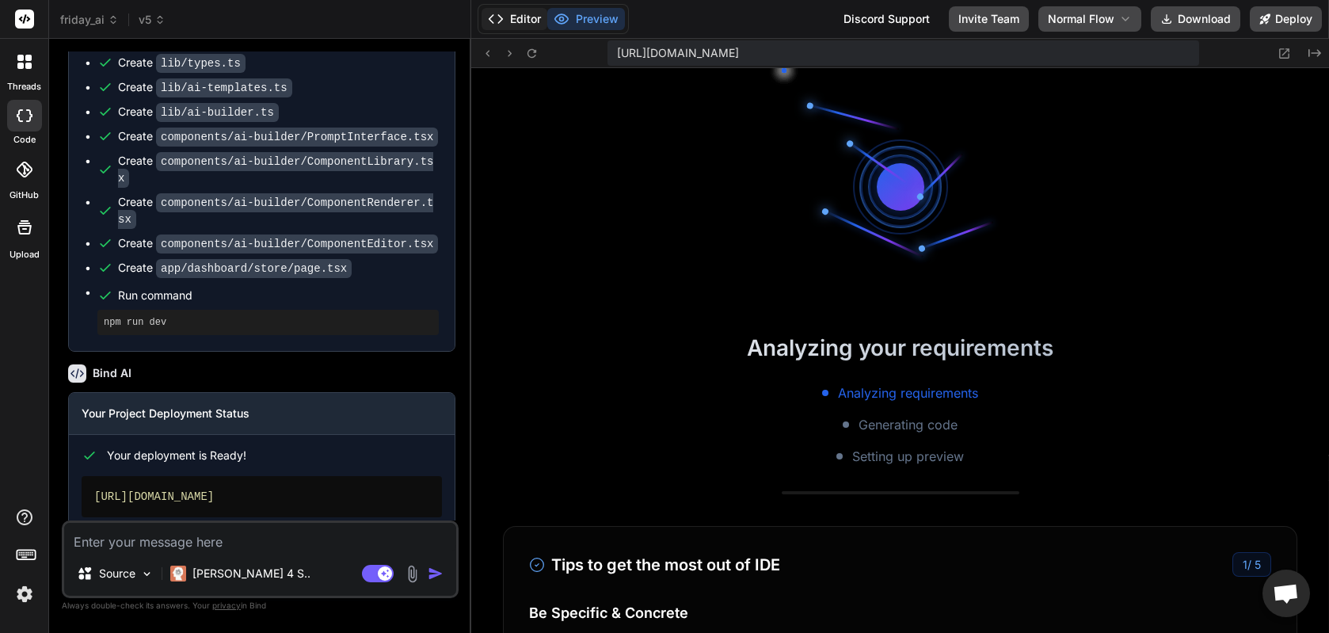
click at [531, 28] on button "Editor" at bounding box center [515, 19] width 66 height 22
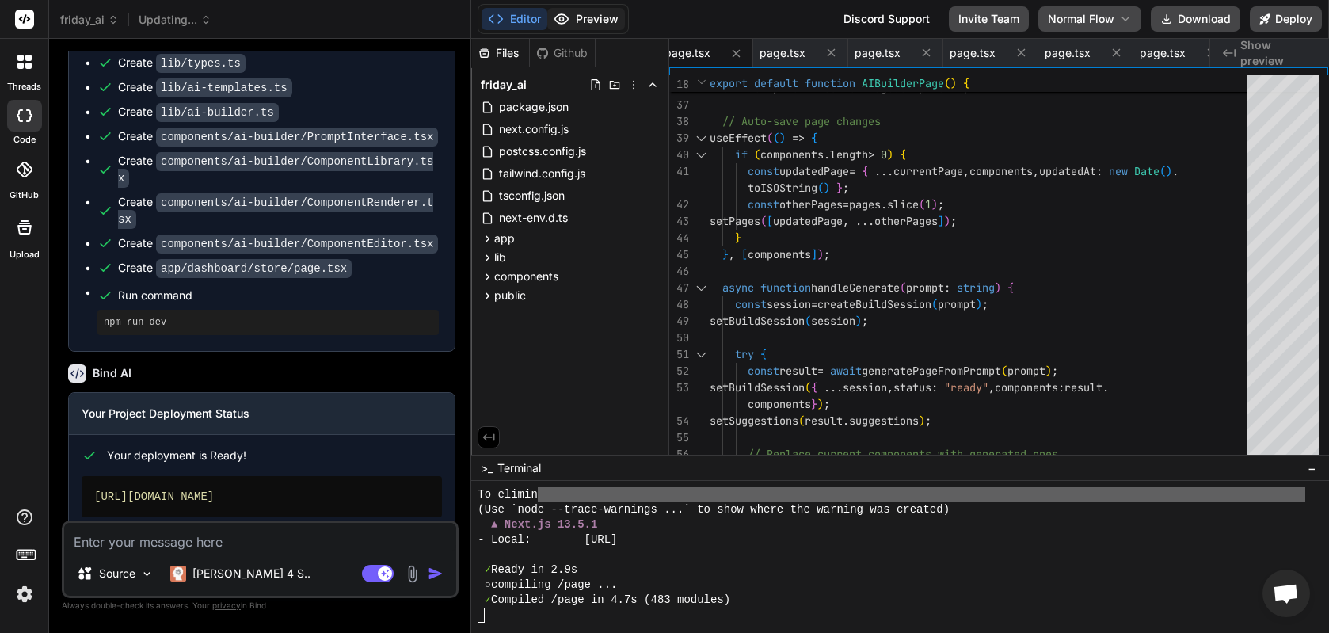
click at [582, 14] on button "Preview" at bounding box center [586, 19] width 78 height 22
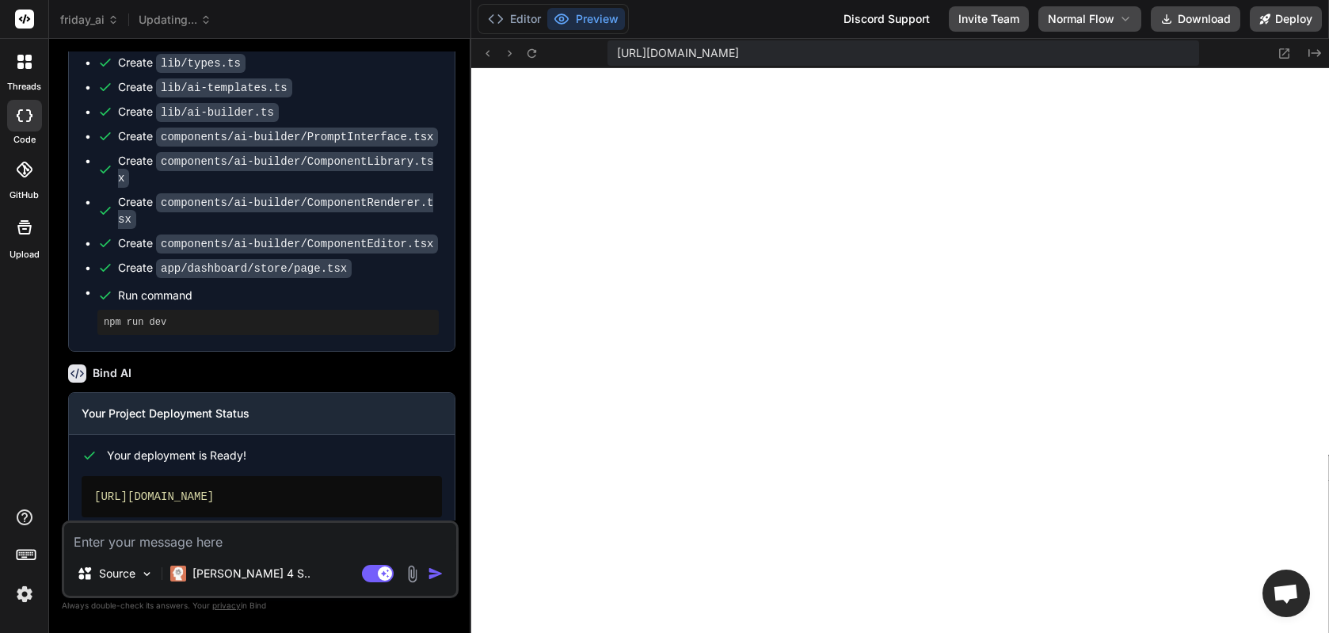
scroll to position [14208, 0]
click at [1054, 55] on icon at bounding box center [1285, 53] width 10 height 10
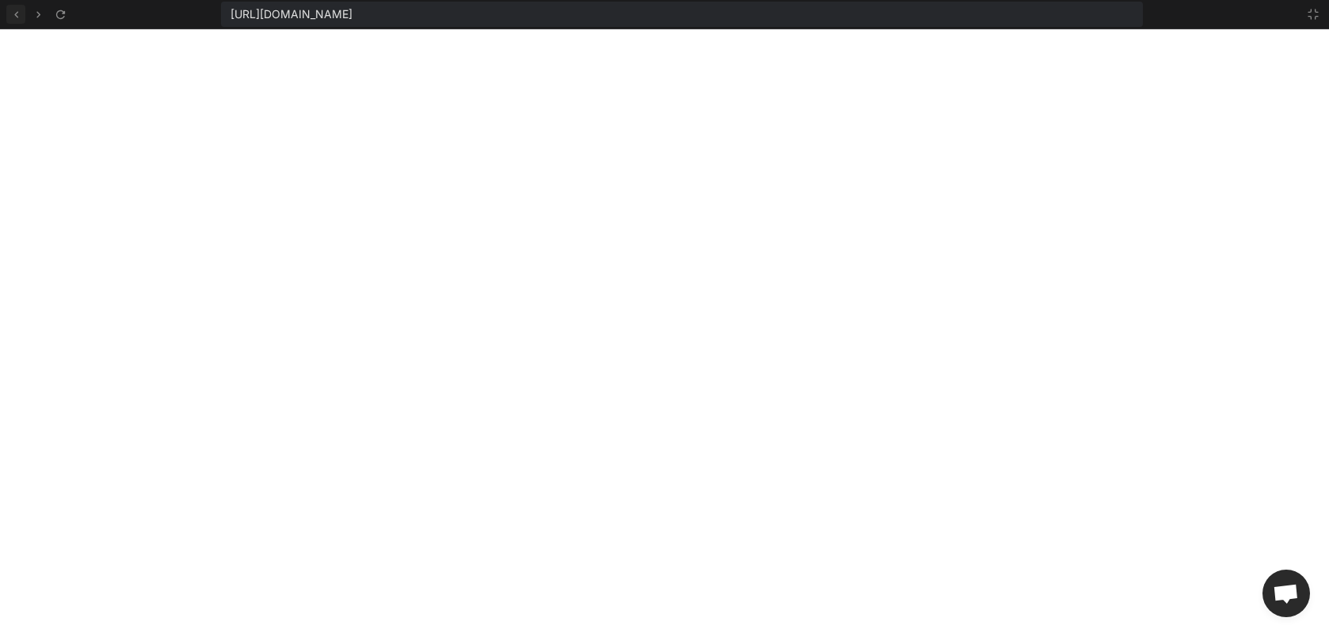
click at [17, 11] on icon at bounding box center [16, 14] width 4 height 6
click at [55, 17] on icon at bounding box center [60, 14] width 13 height 13
click at [62, 9] on icon at bounding box center [60, 14] width 13 height 13
click at [1054, 10] on icon at bounding box center [1314, 15] width 10 height 10
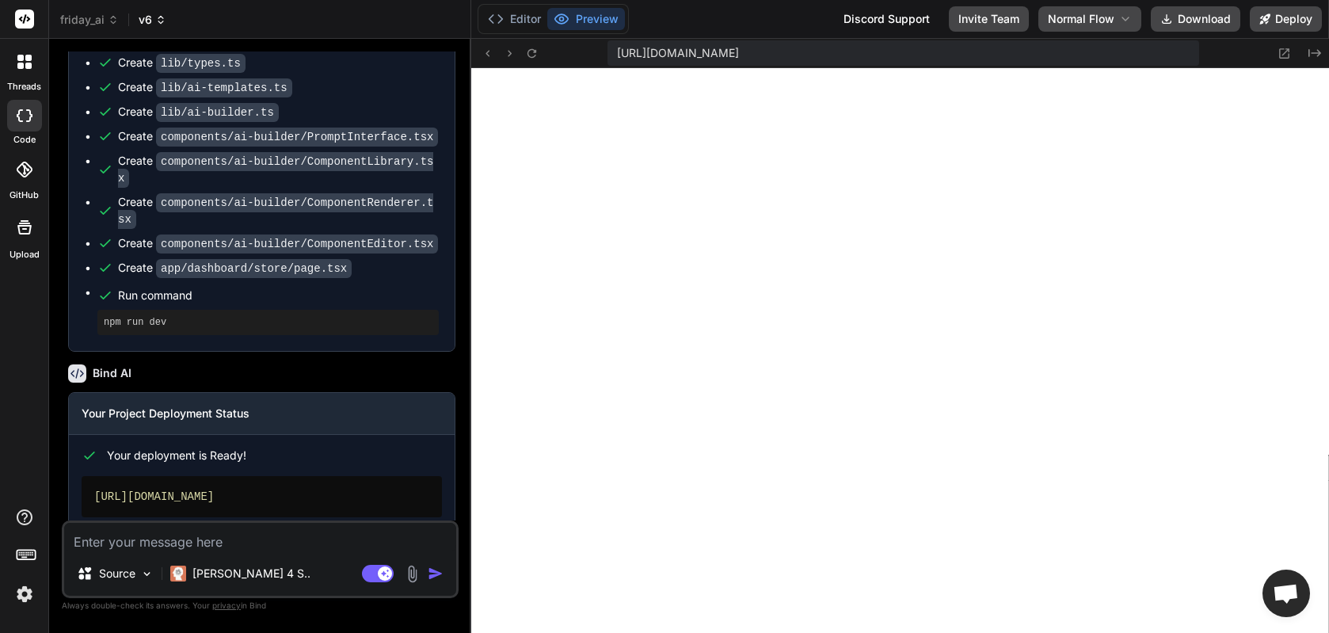
click at [151, 18] on span "v6" at bounding box center [153, 20] width 28 height 16
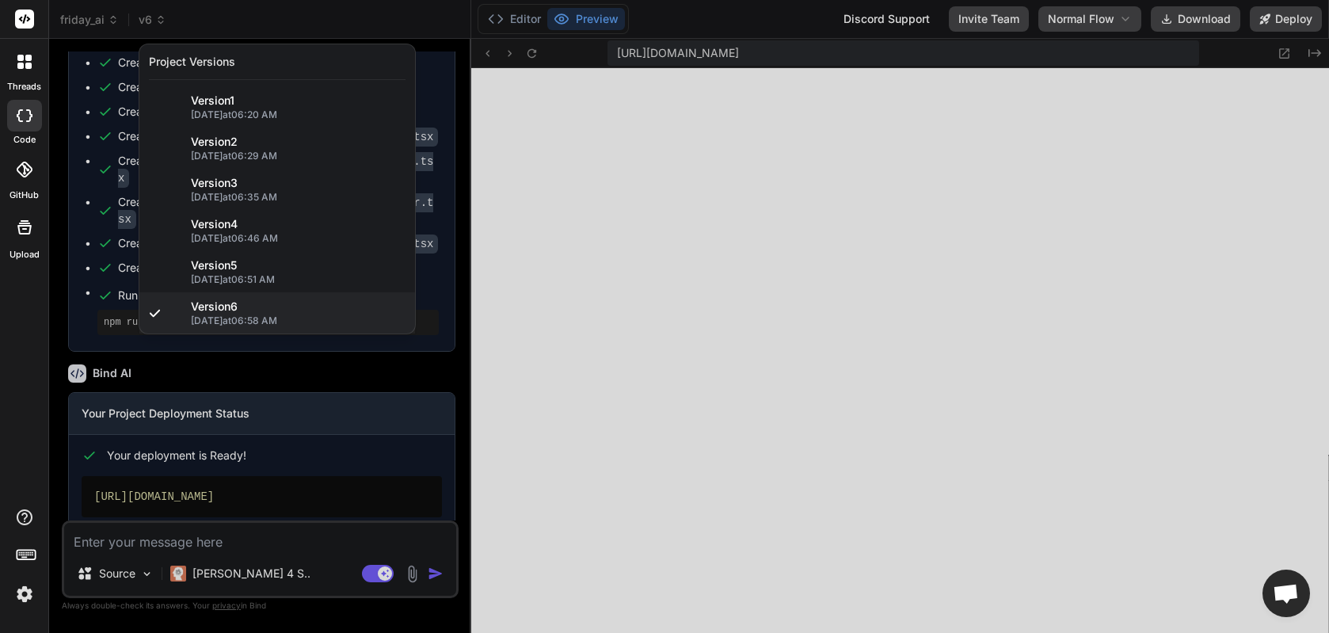
click at [328, 392] on div at bounding box center [664, 316] width 1329 height 633
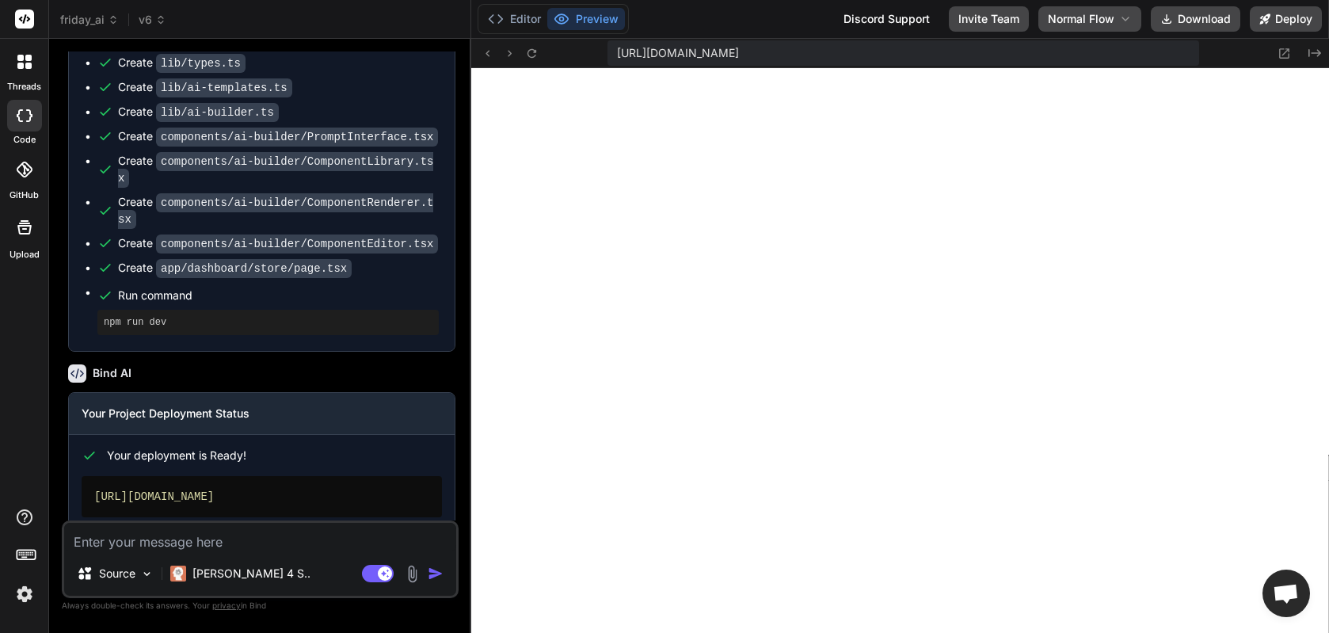
click at [317, 541] on textarea at bounding box center [260, 537] width 392 height 29
click at [293, 547] on textarea "make the Builder look like Lovable meets" at bounding box center [260, 537] width 392 height 29
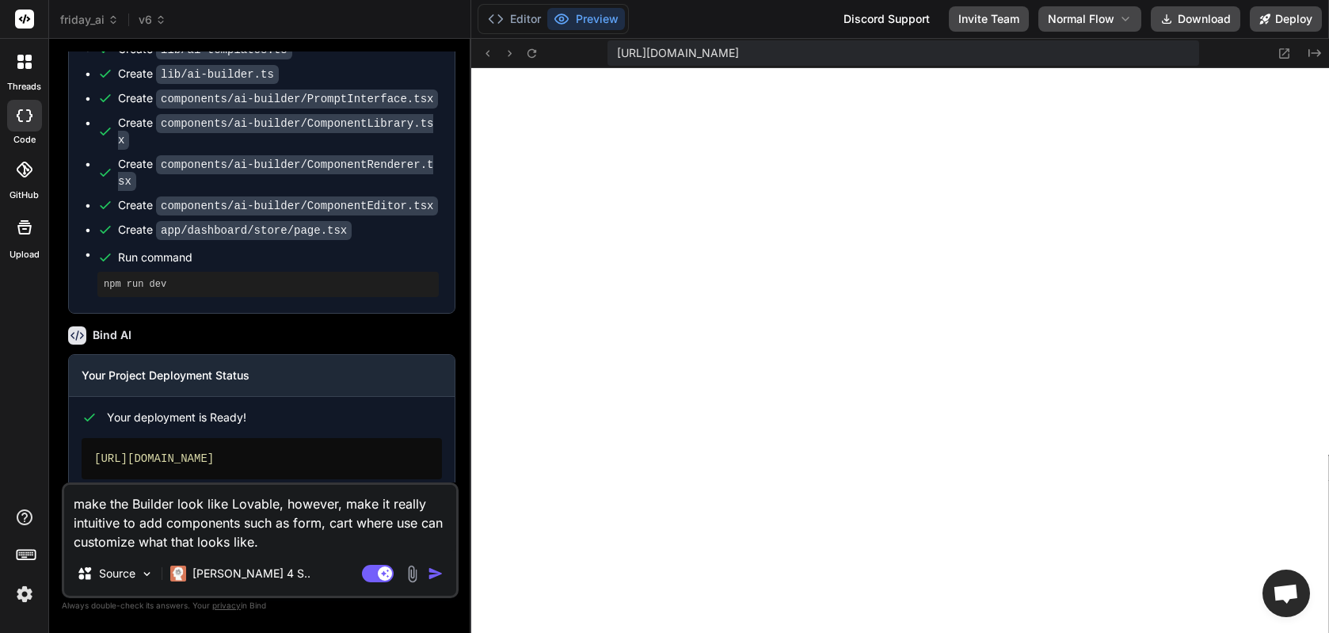
scroll to position [11892, 0]
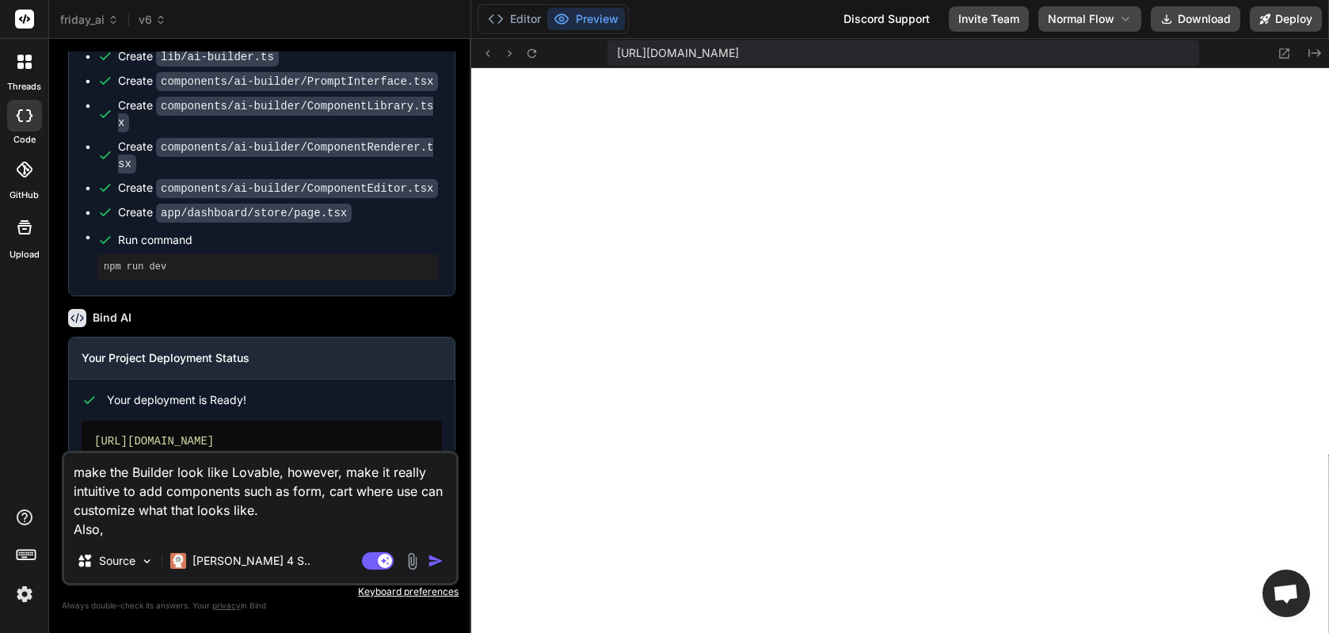
click at [311, 516] on textarea "make the Builder look like Lovable, however, make it really intuitive to add co…" at bounding box center [260, 496] width 392 height 86
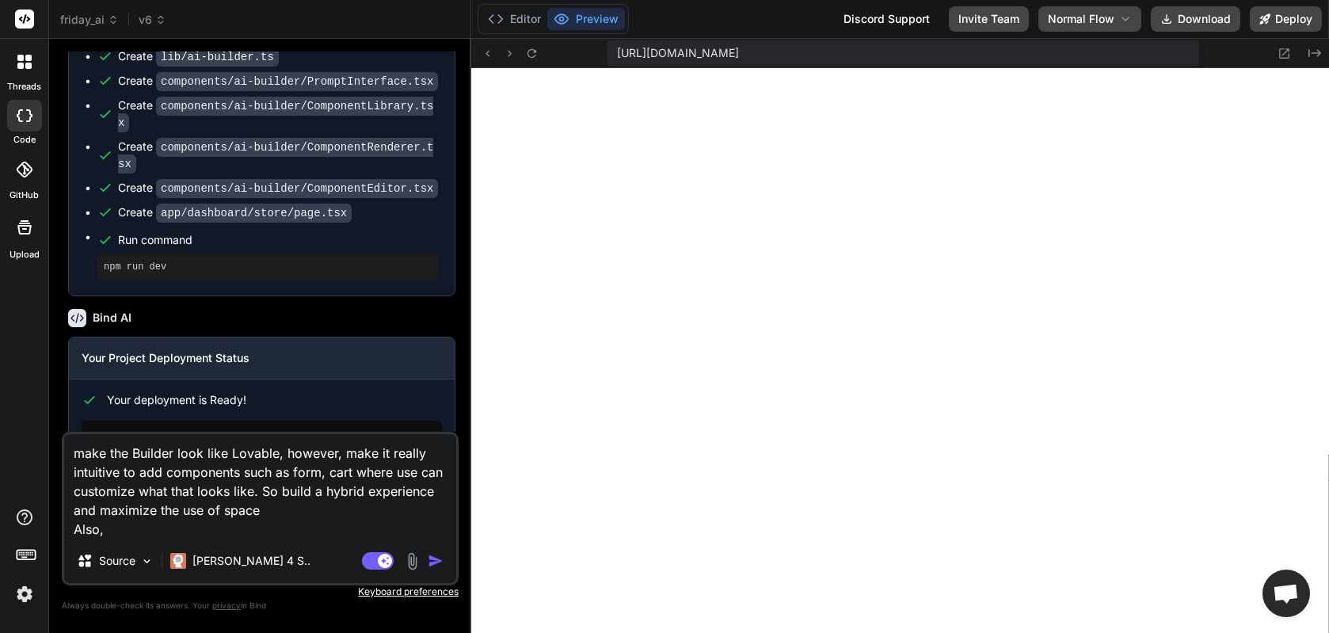
click at [245, 530] on textarea "make the Builder look like Lovable, however, make it really intuitive to add co…" at bounding box center [260, 486] width 392 height 105
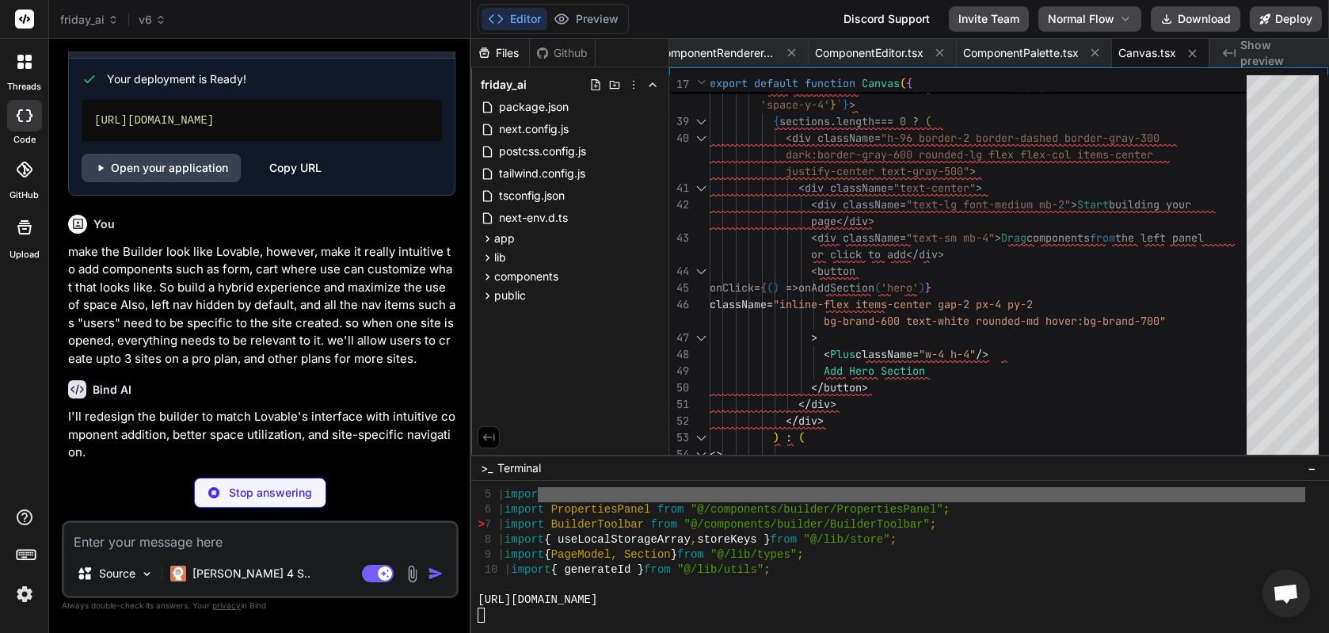
scroll to position [12348, 0]
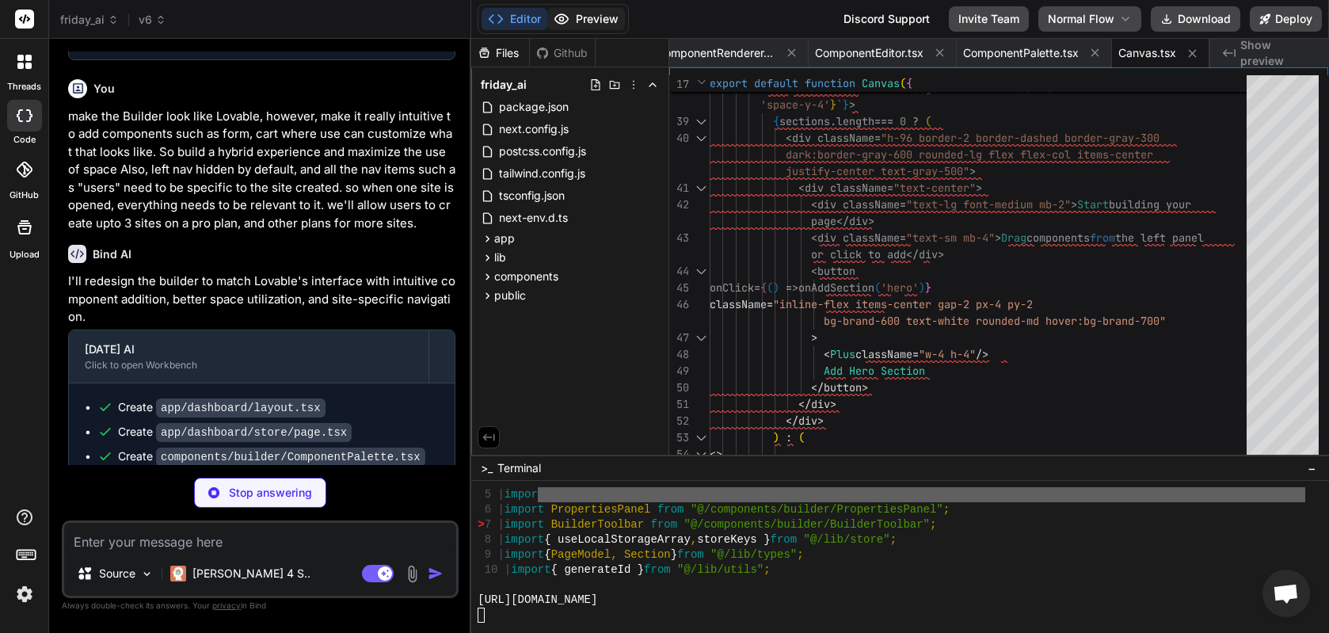
click at [591, 22] on button "Preview" at bounding box center [586, 19] width 78 height 22
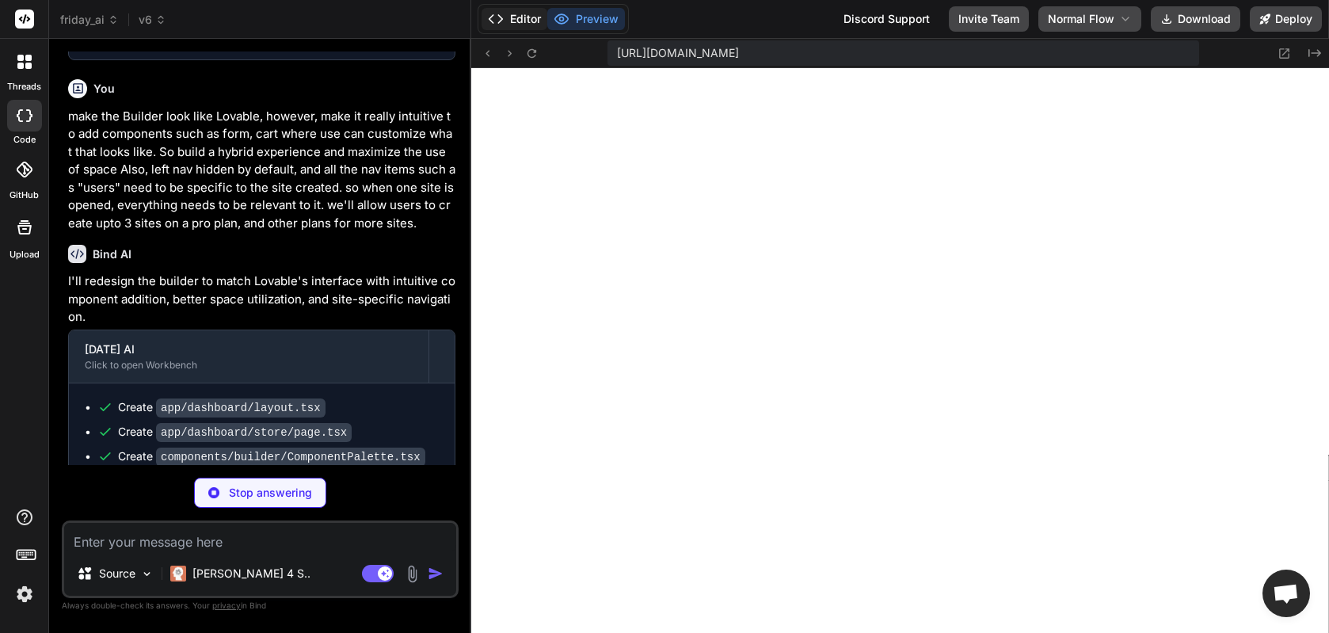
click at [506, 27] on button "Editor" at bounding box center [515, 19] width 66 height 22
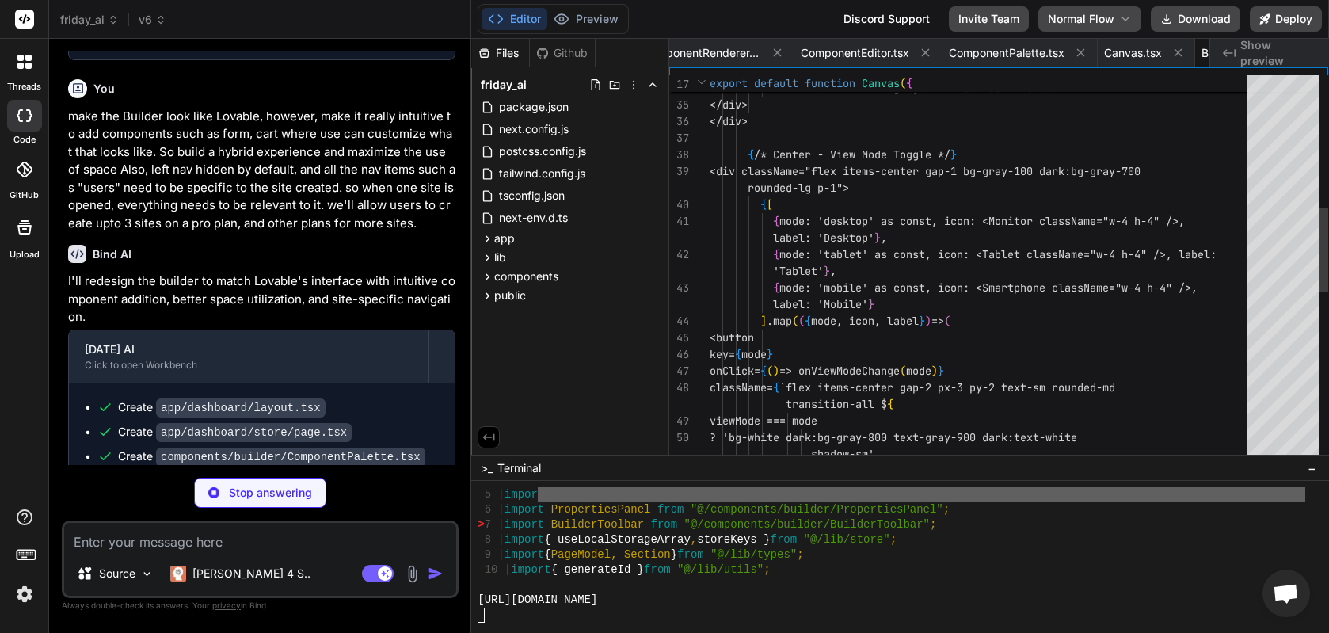
scroll to position [0, 6562]
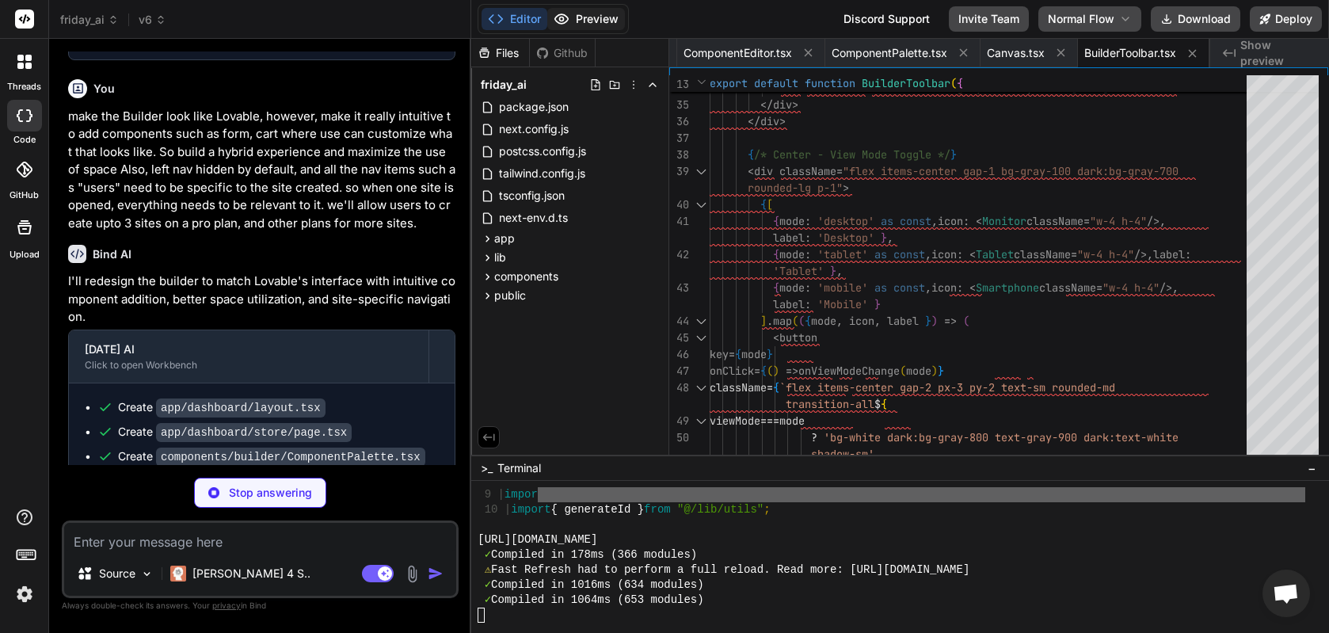
click at [587, 19] on button "Preview" at bounding box center [586, 19] width 78 height 22
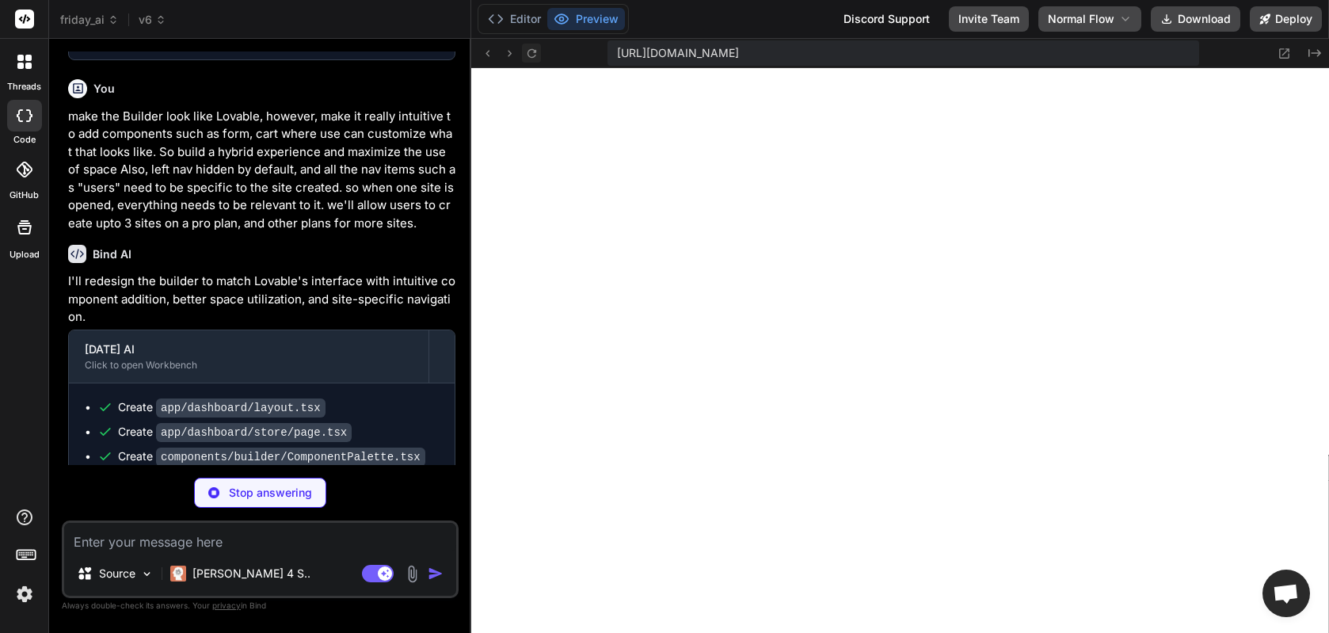
click at [536, 53] on icon at bounding box center [531, 53] width 13 height 13
click at [1054, 53] on icon at bounding box center [1284, 53] width 13 height 13
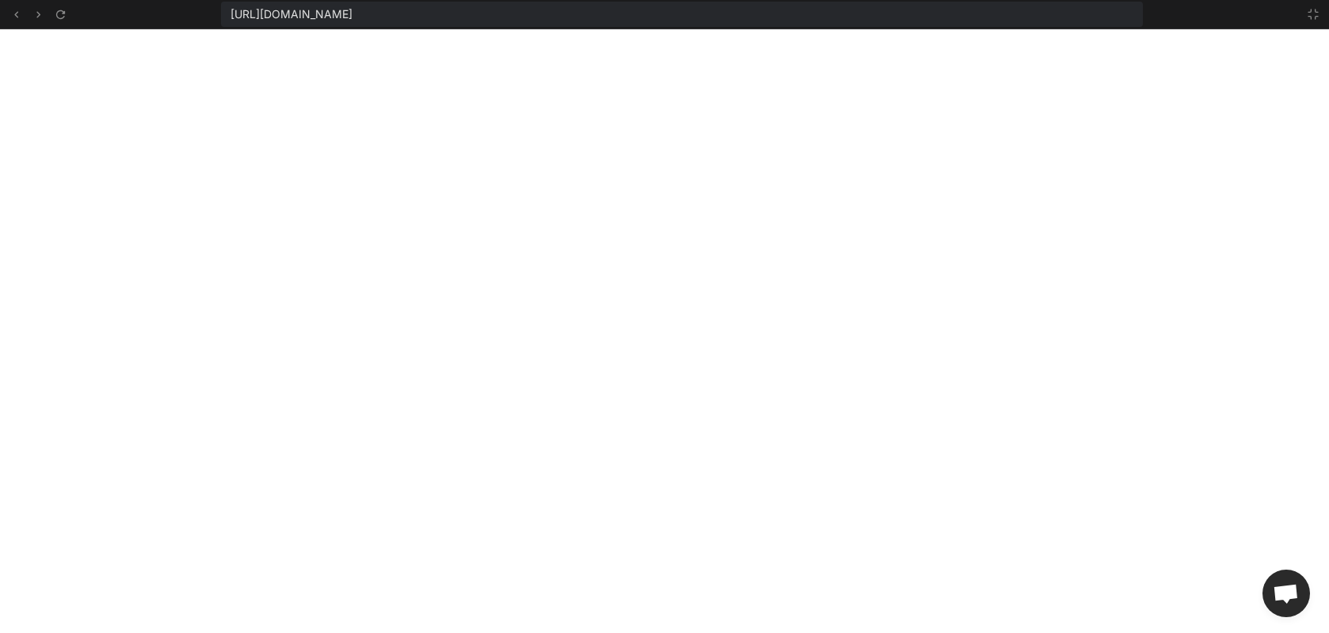
scroll to position [0, 3003]
click at [1054, 15] on icon at bounding box center [1313, 14] width 13 height 13
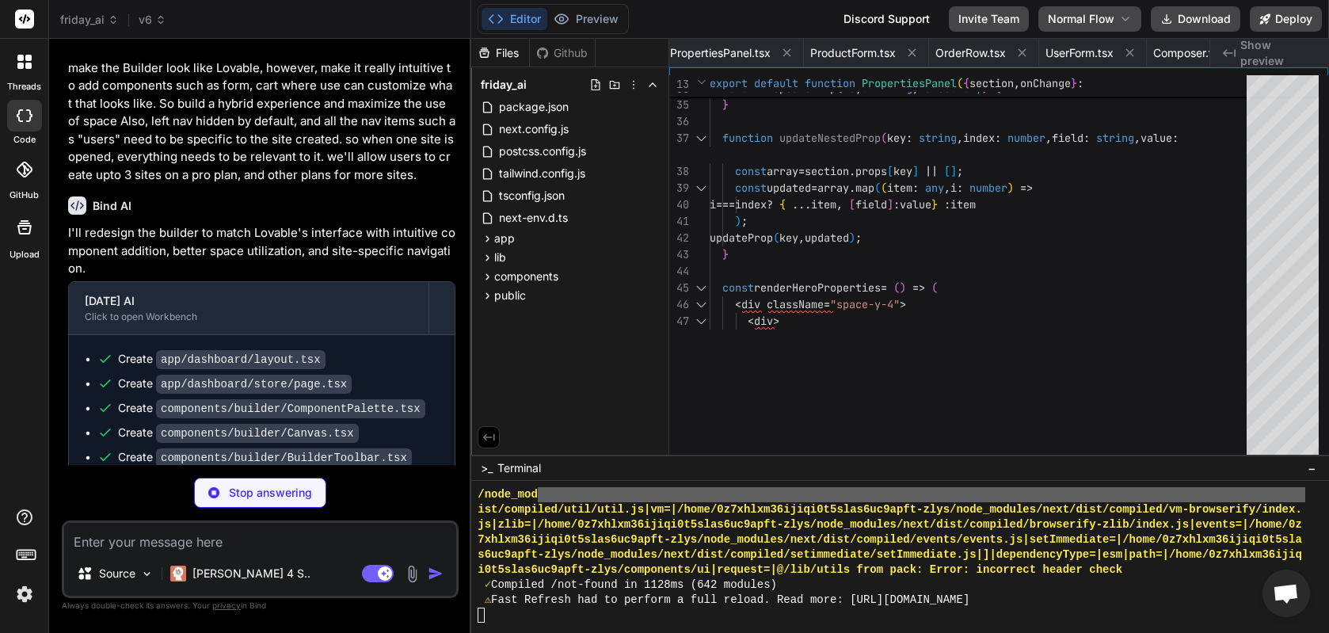
scroll to position [0, 2549]
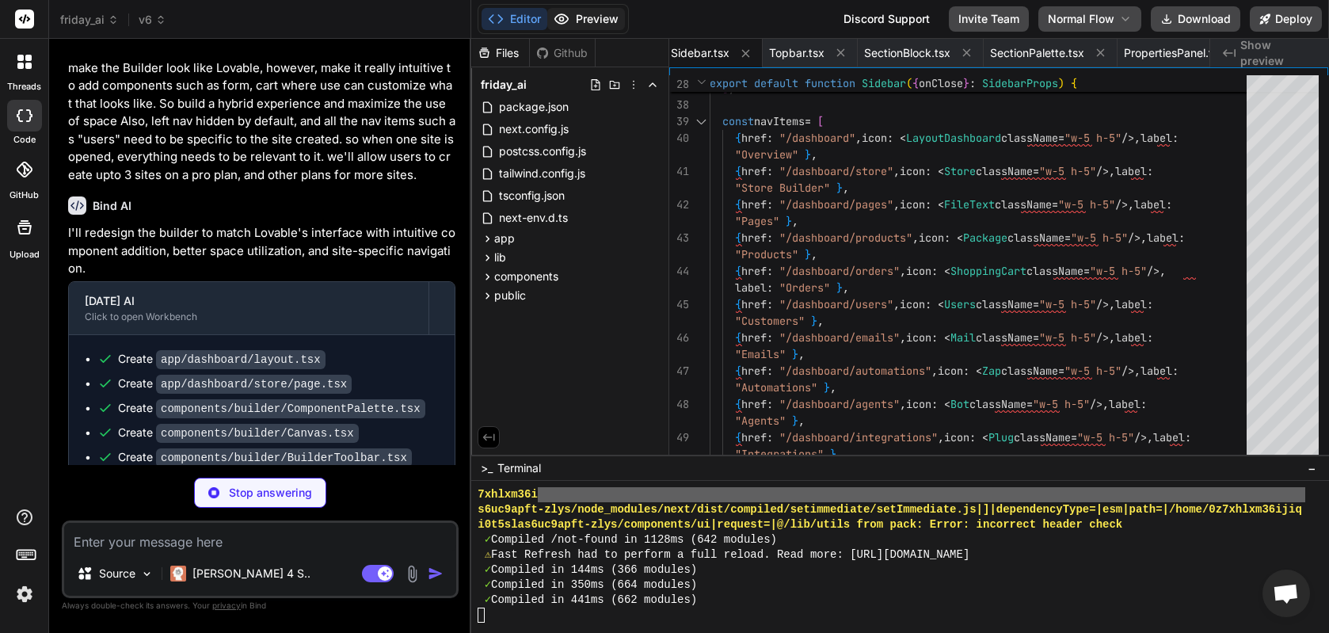
click at [585, 17] on button "Preview" at bounding box center [586, 19] width 78 height 22
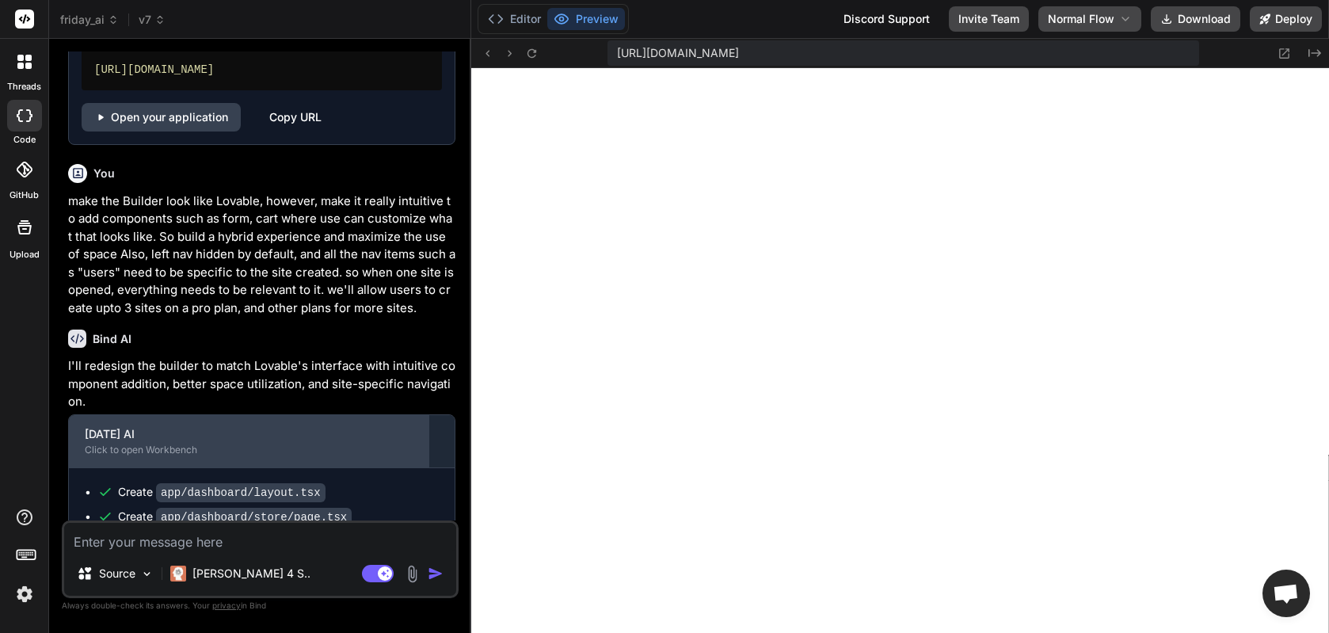
scroll to position [12257, 0]
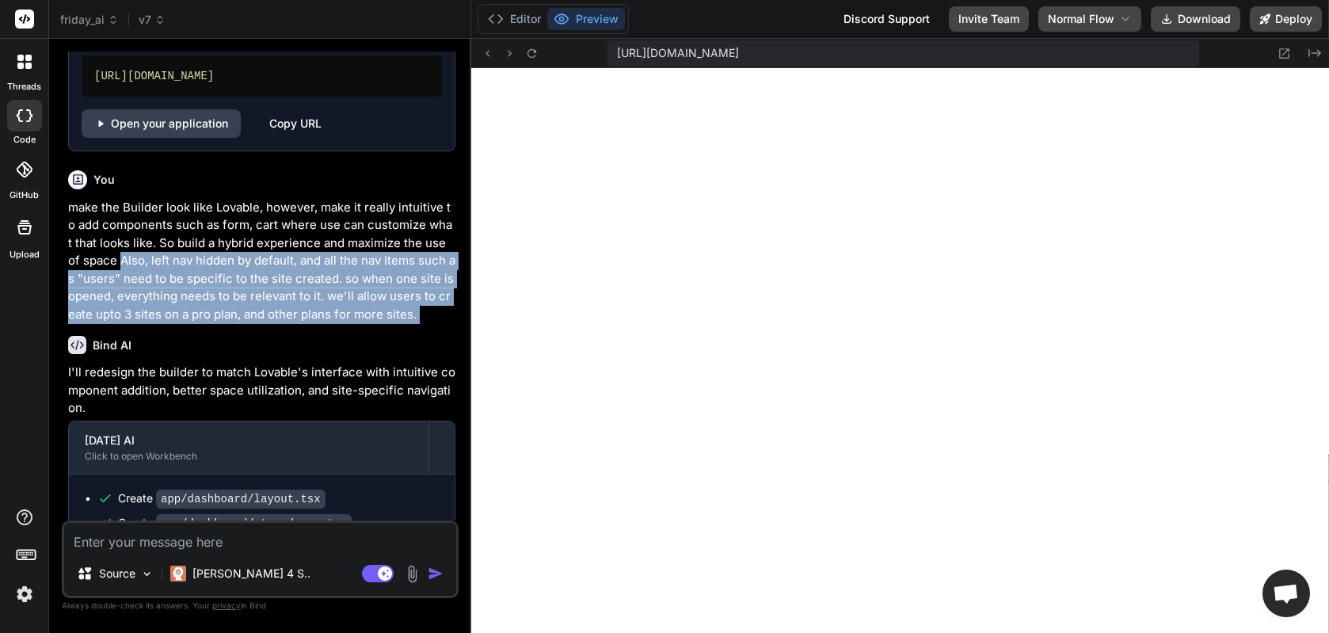
drag, startPoint x: 108, startPoint y: 197, endPoint x: 452, endPoint y: 270, distance: 351.4
click at [452, 270] on div "You design an interface for "[DATE] AI", no backend, just a nextjs frontend. [D…" at bounding box center [262, 285] width 394 height 469
copy div "Also, left nav hidden by default, and all the nav items such as "users" need to…"
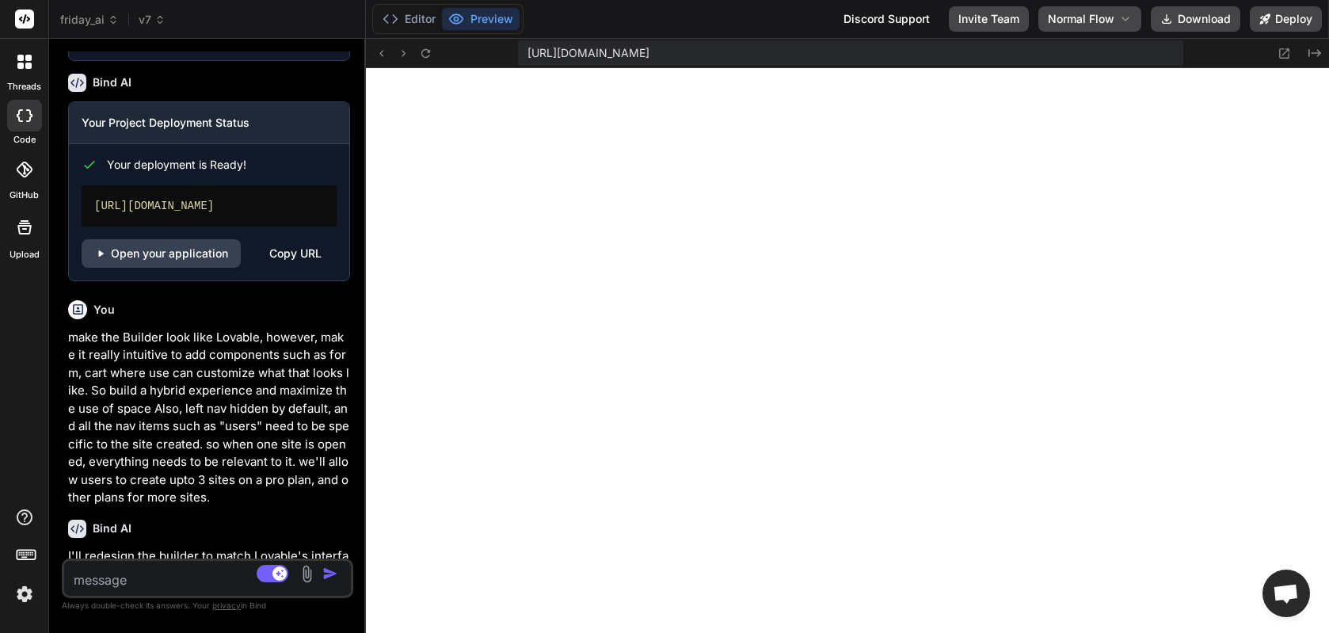
scroll to position [16217, 0]
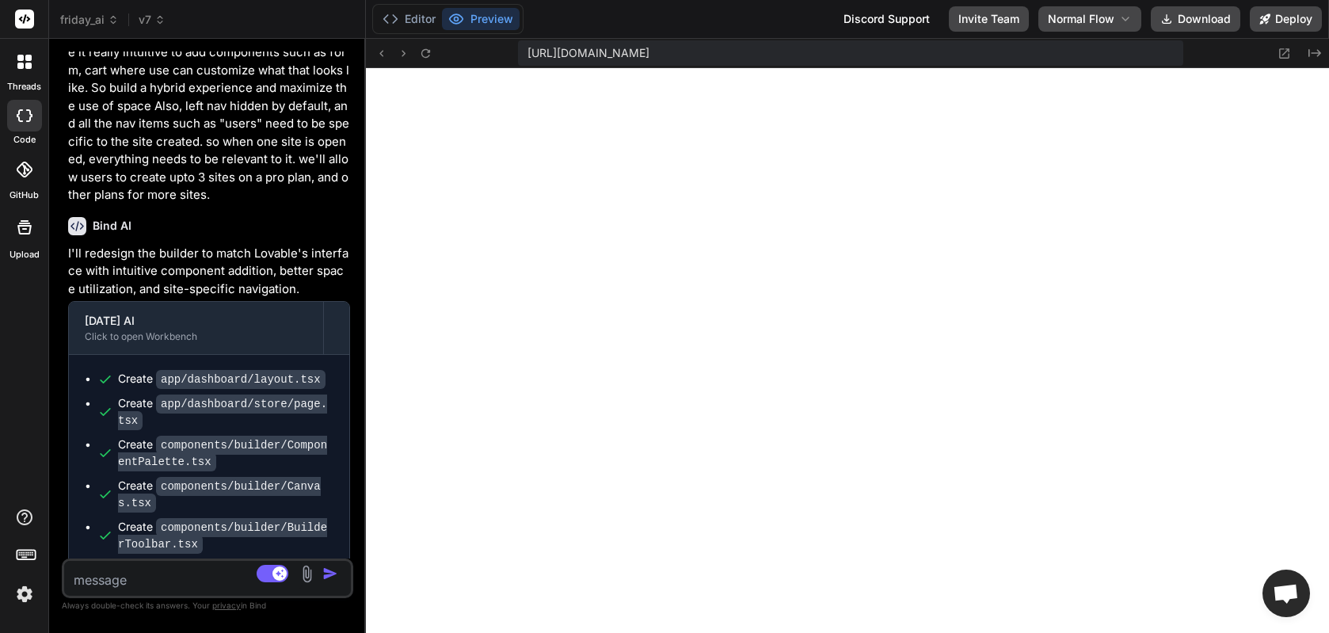
drag, startPoint x: 471, startPoint y: 219, endPoint x: 329, endPoint y: 216, distance: 142.6
click at [329, 216] on div "Bind AI Web Search Created with Pixso. Code Generator You design an interface f…" at bounding box center [207, 336] width 317 height 594
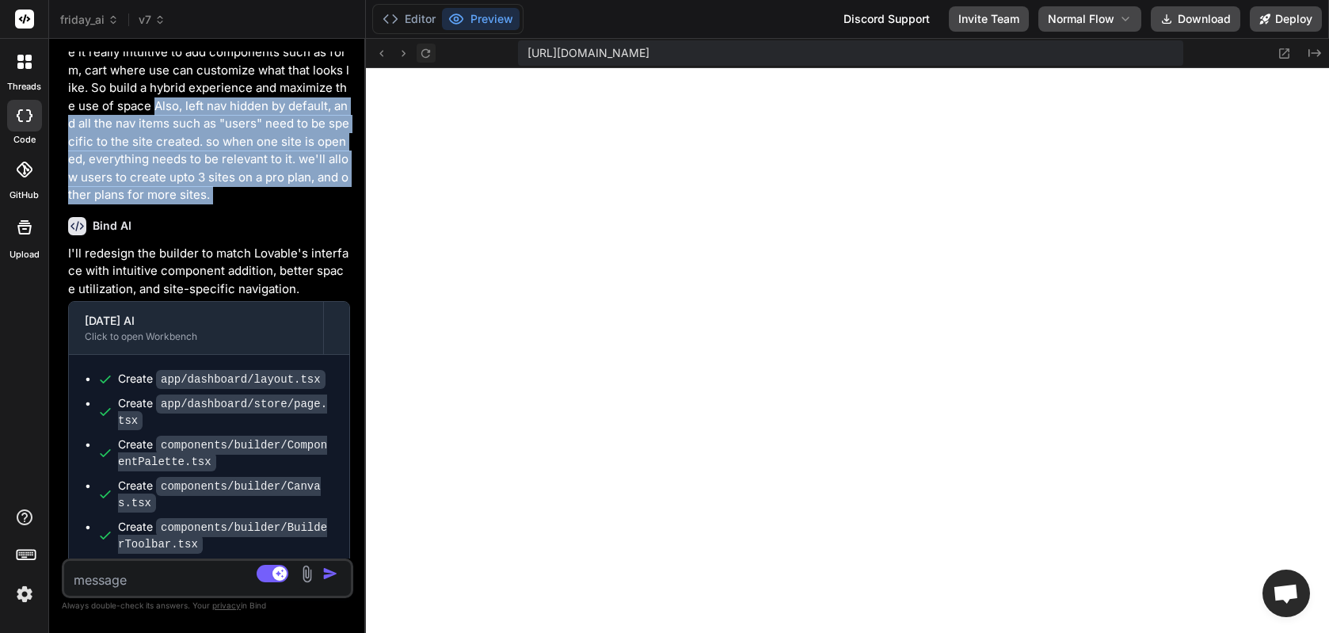
click at [421, 50] on icon at bounding box center [425, 53] width 13 height 13
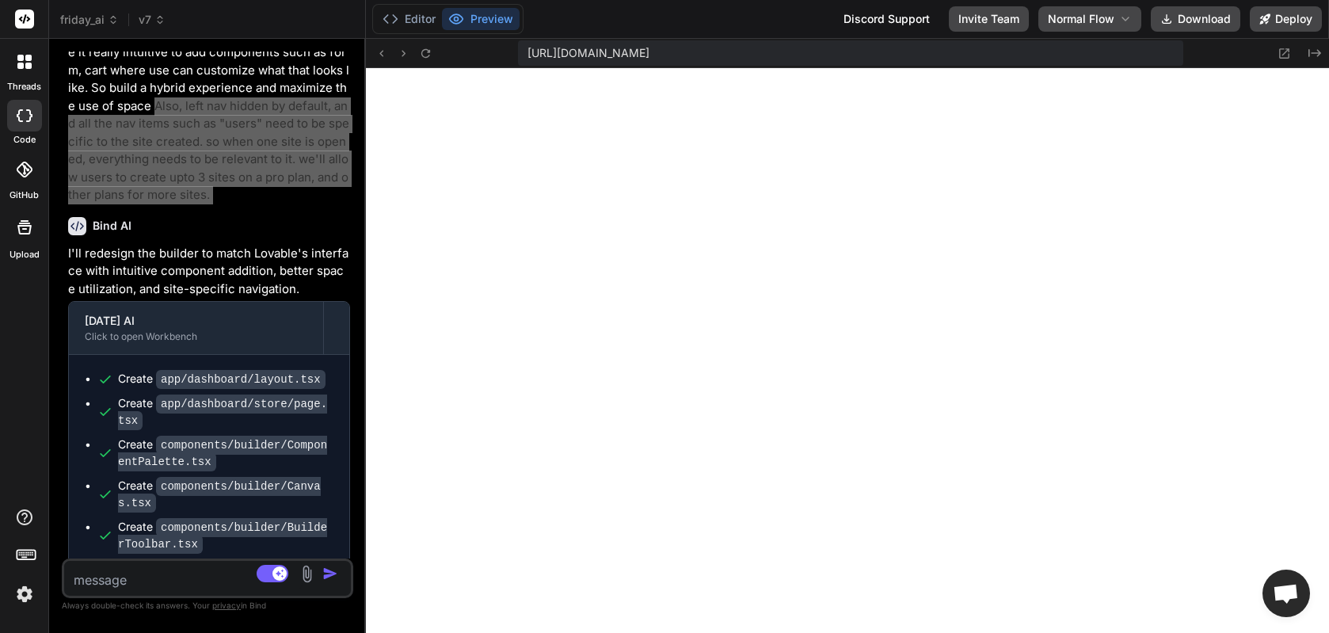
scroll to position [16277, 0]
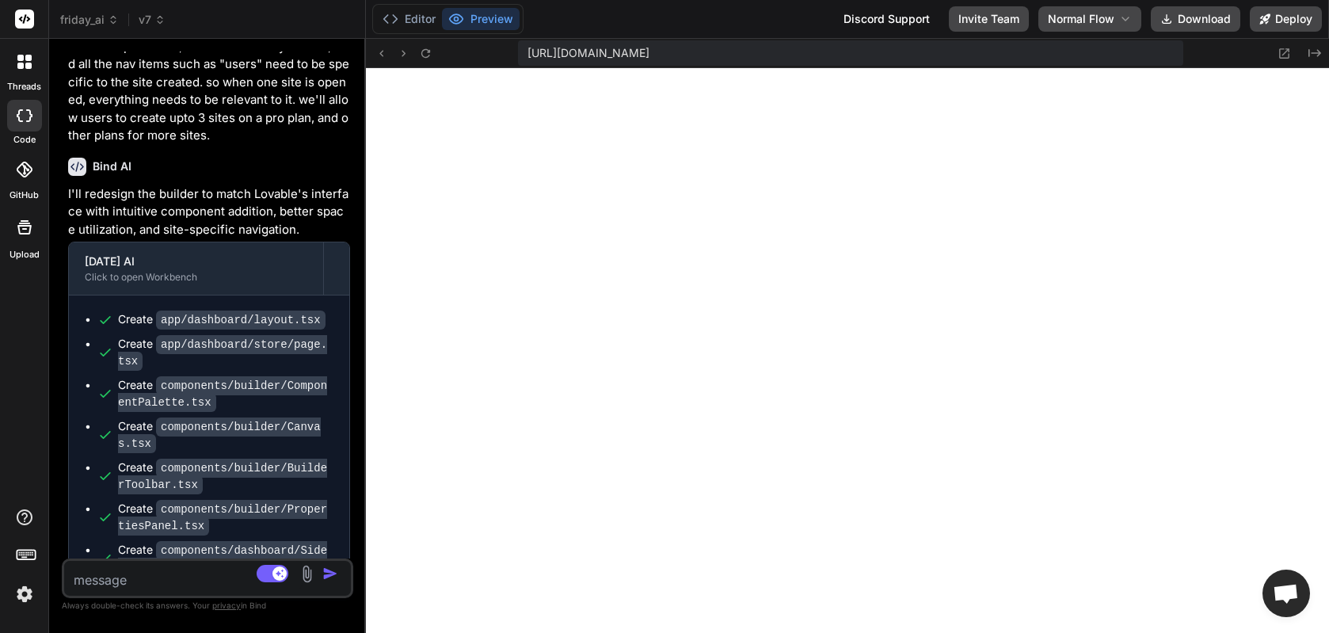
click at [424, 40] on div "[URL][DOMAIN_NAME] Created with Pixso." at bounding box center [847, 53] width 963 height 29
click at [424, 54] on icon at bounding box center [425, 53] width 13 height 13
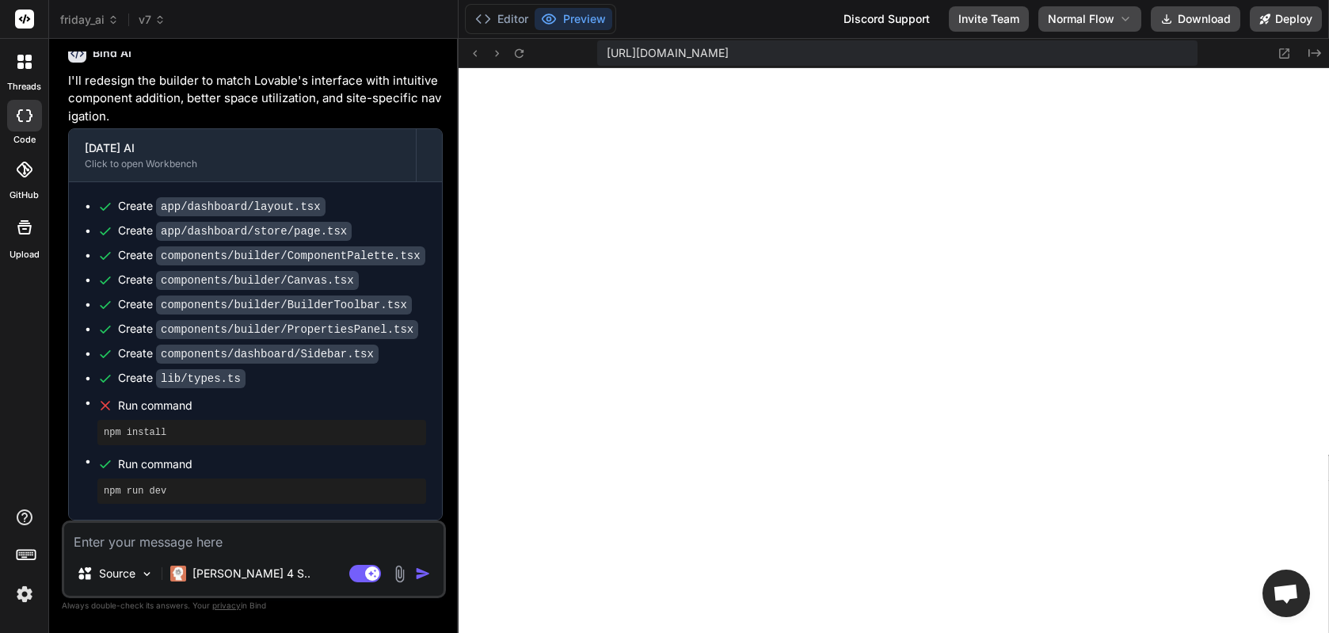
drag, startPoint x: 364, startPoint y: 314, endPoint x: 419, endPoint y: 318, distance: 55.5
click at [435, 314] on div "Bind AI Web Search Created with Pixso. Code Generator You design an interface f…" at bounding box center [254, 336] width 410 height 594
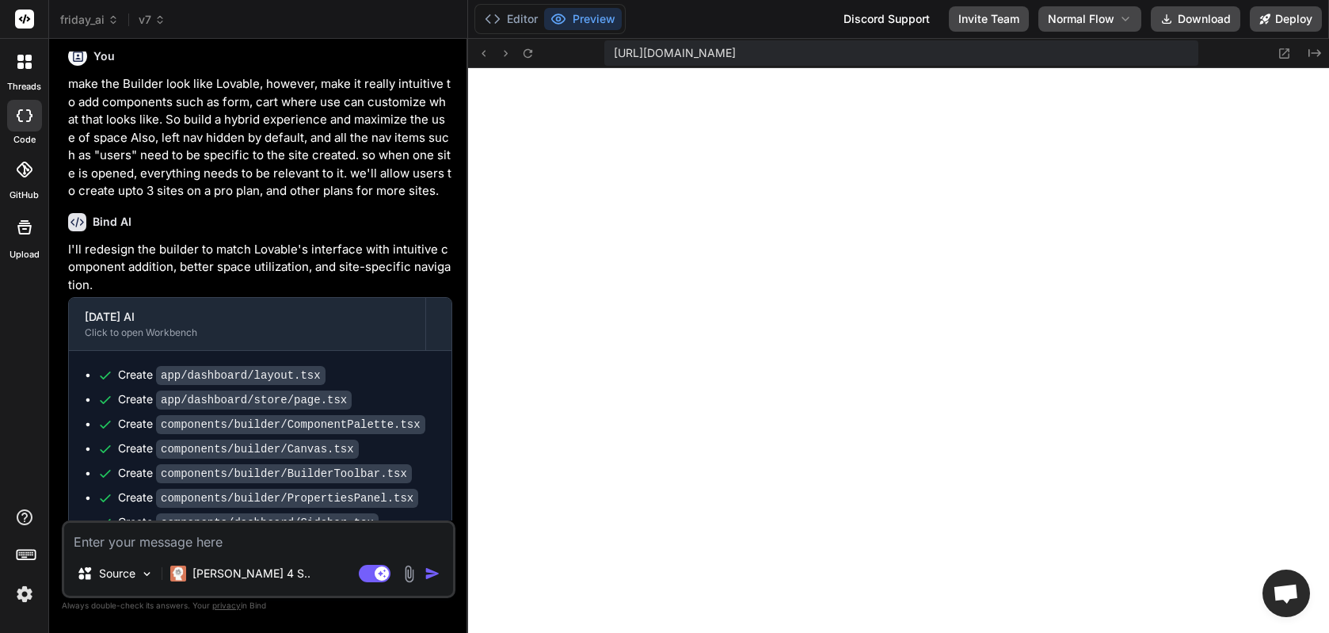
click at [160, 546] on textarea at bounding box center [258, 537] width 389 height 29
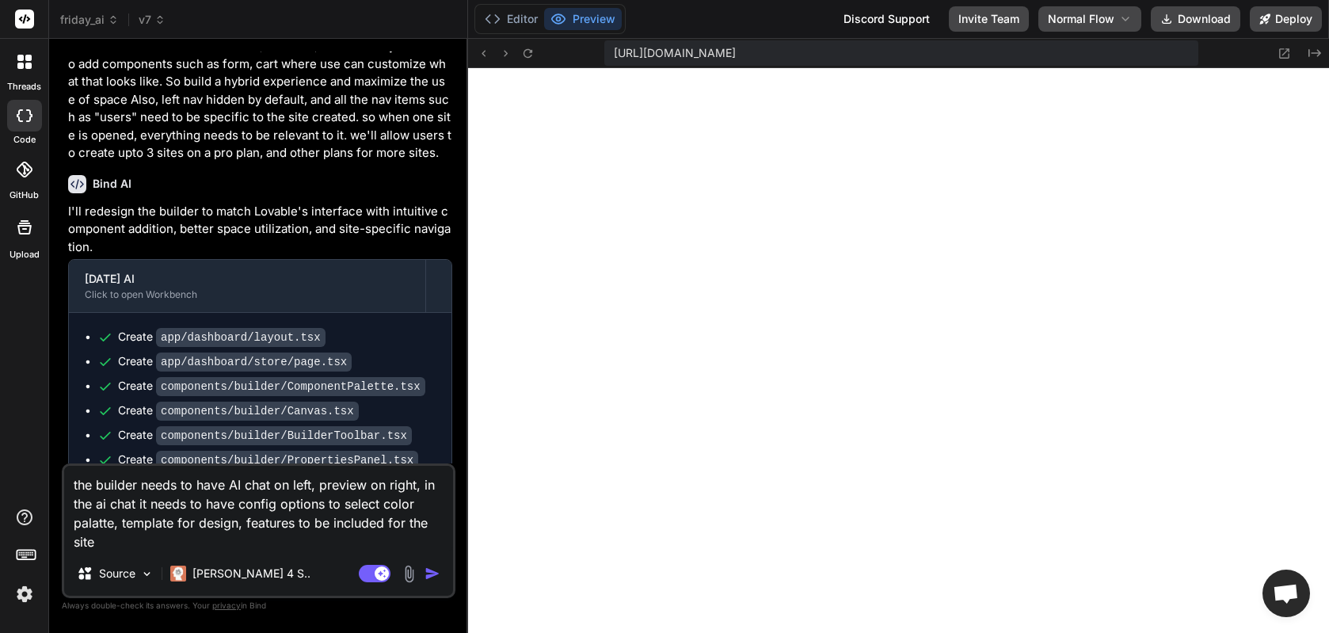
scroll to position [12593, 0]
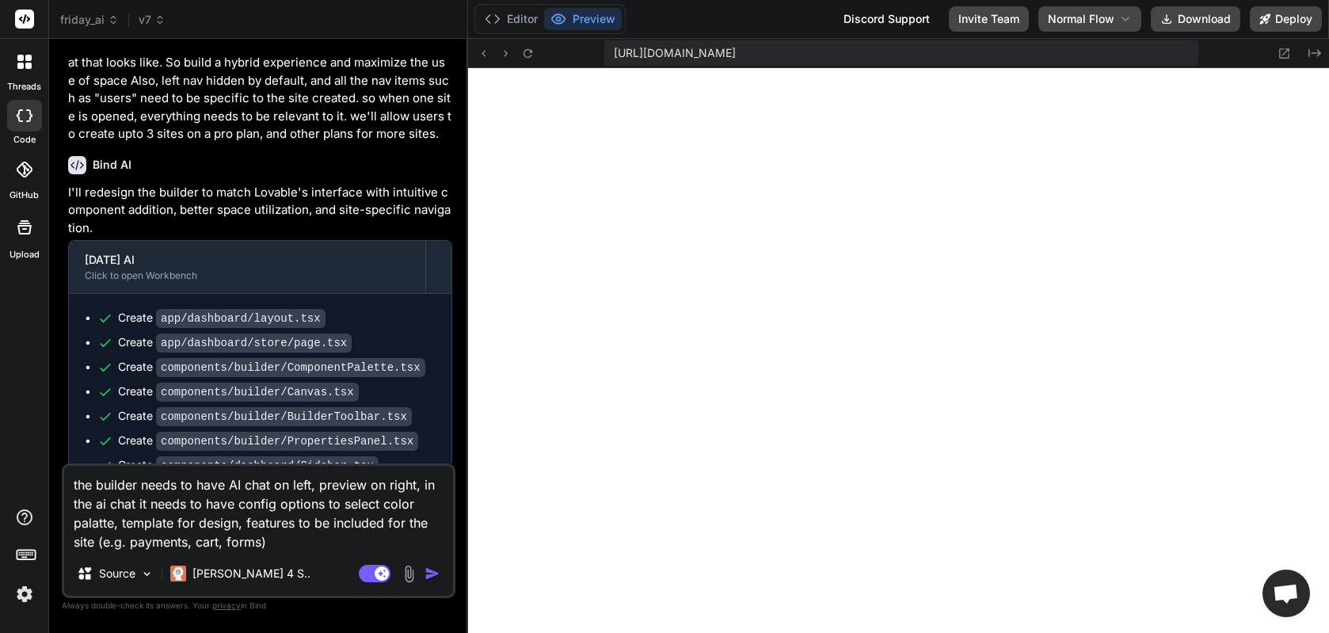
click at [246, 524] on textarea "the builder needs to have AI chat on left, preview on right, in the ai chat it …" at bounding box center [258, 509] width 389 height 86
click at [300, 522] on textarea "the builder needs to have AI chat on left, preview on right, in the ai chat it …" at bounding box center [258, 509] width 389 height 86
click at [334, 539] on textarea "the builder needs to have AI chat on left, preview on right, in the ai chat it …" at bounding box center [258, 509] width 389 height 86
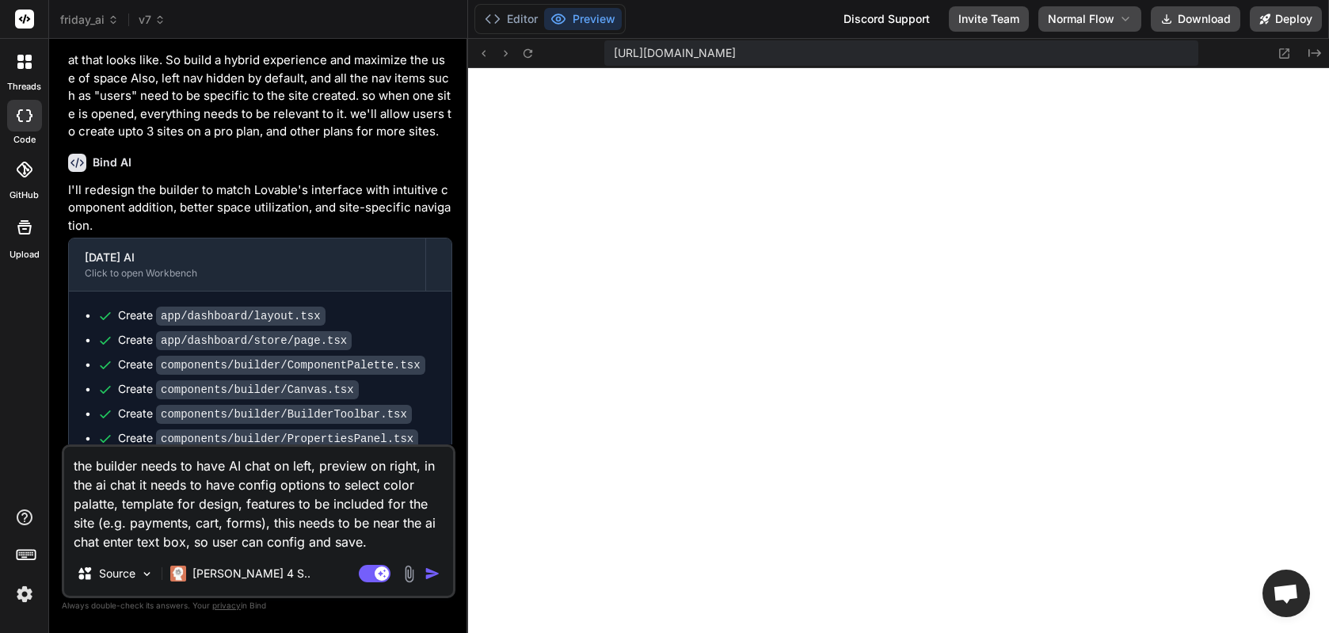
click at [245, 500] on textarea "the builder needs to have AI chat on left, preview on right, in the ai chat it …" at bounding box center [258, 499] width 389 height 105
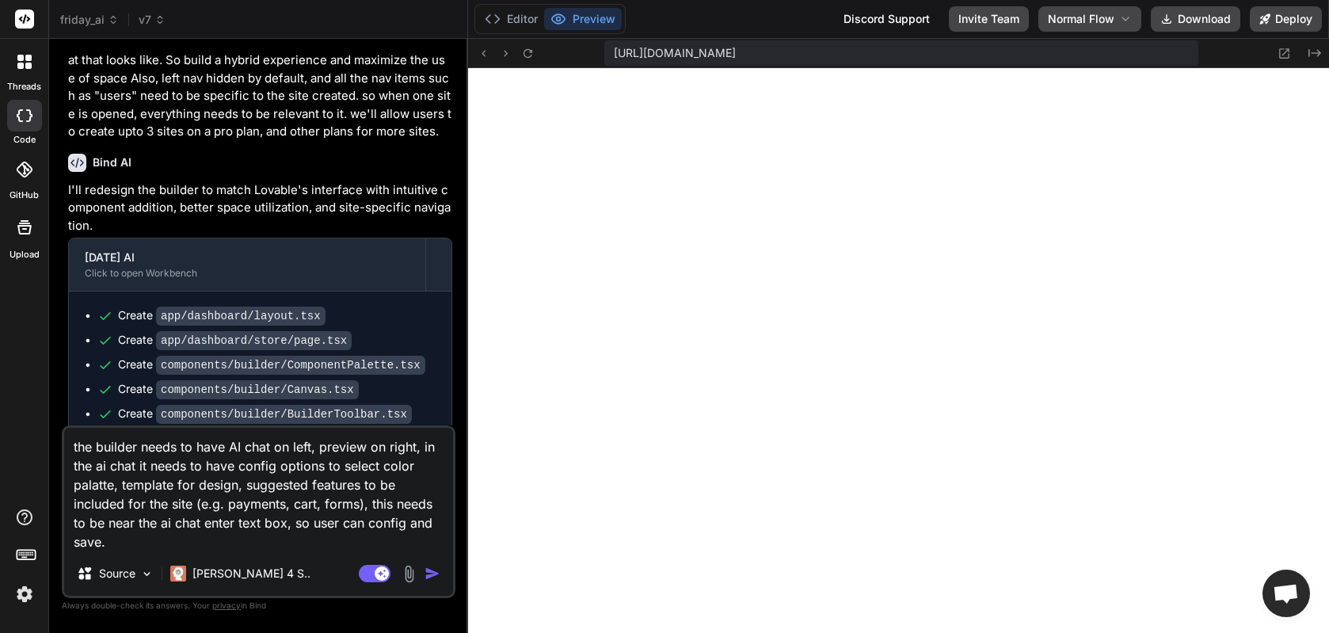
click at [356, 505] on textarea "the builder needs to have AI chat on left, preview on right, in the ai chat it …" at bounding box center [258, 490] width 389 height 124
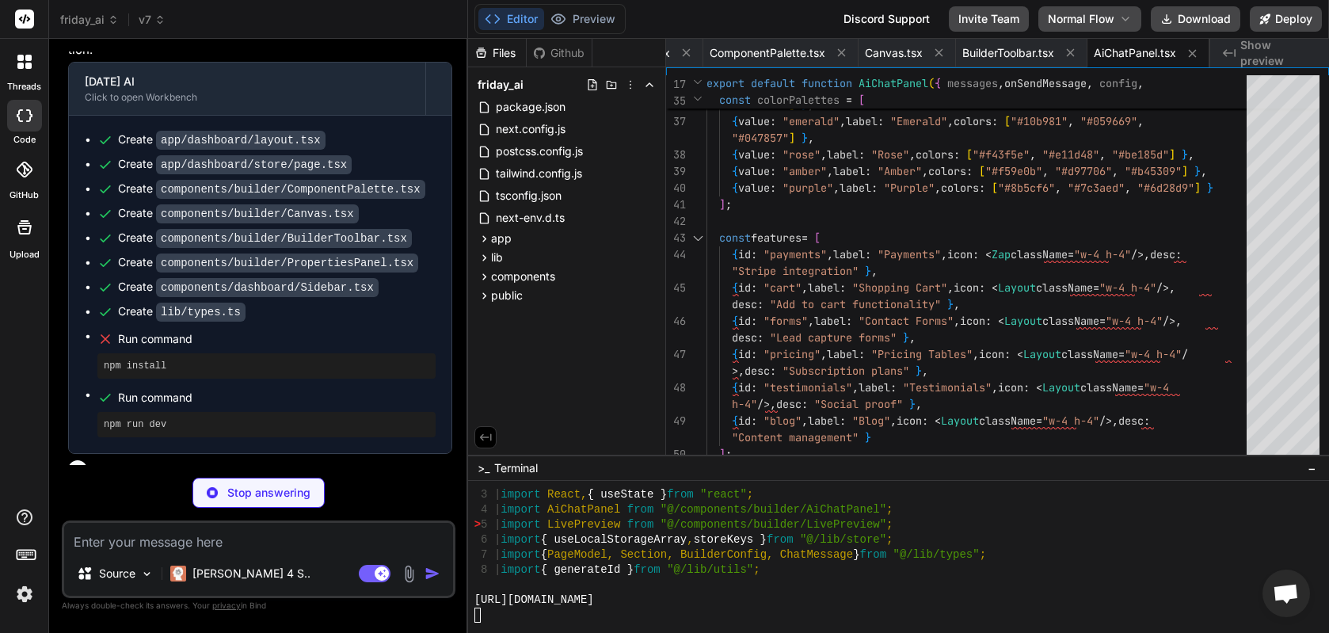
scroll to position [12963, 0]
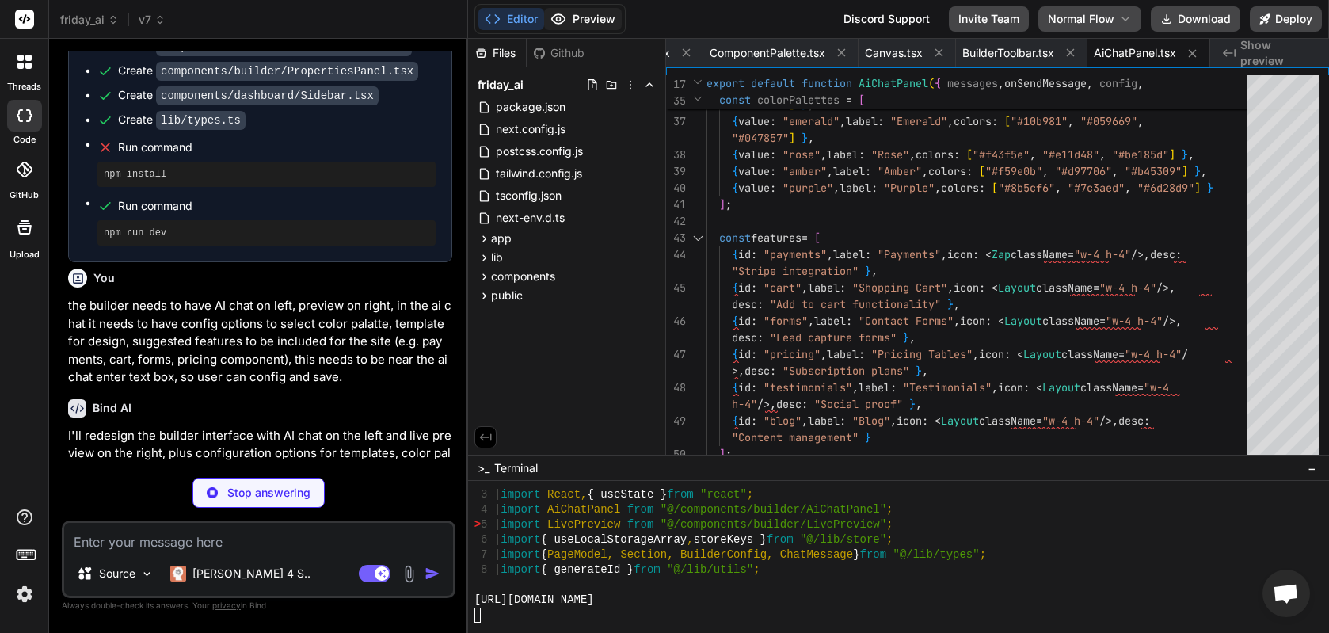
click at [573, 18] on button "Preview" at bounding box center [583, 19] width 78 height 22
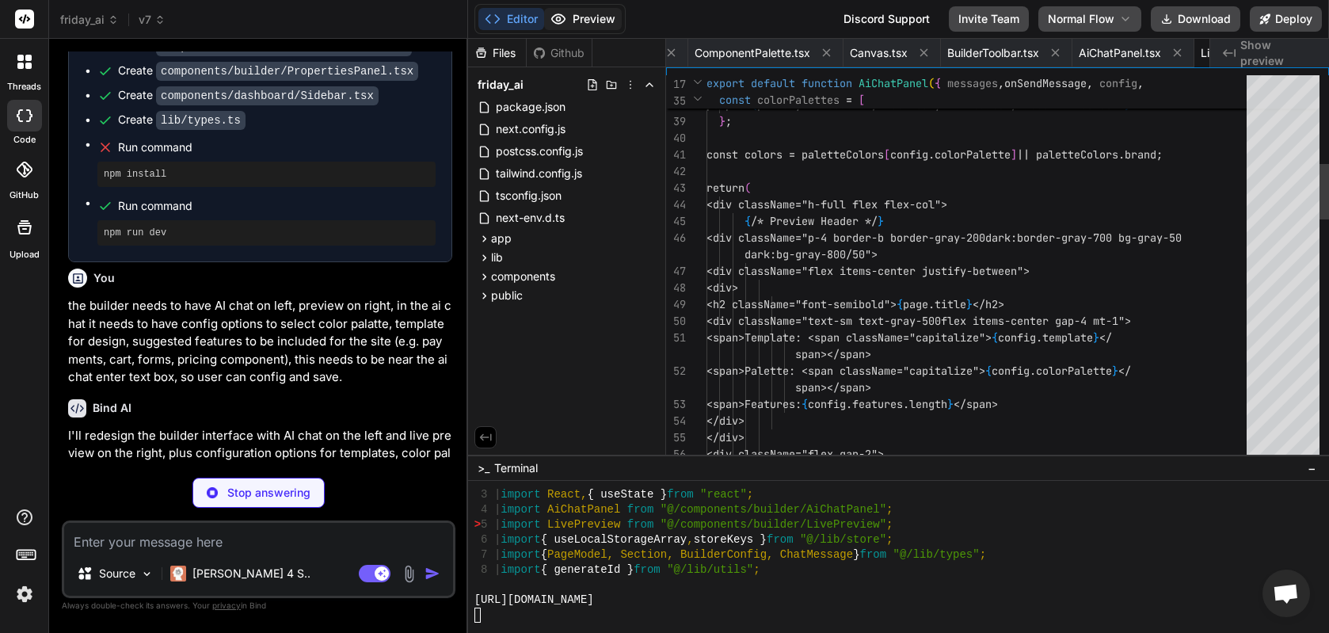
scroll to position [0, 6801]
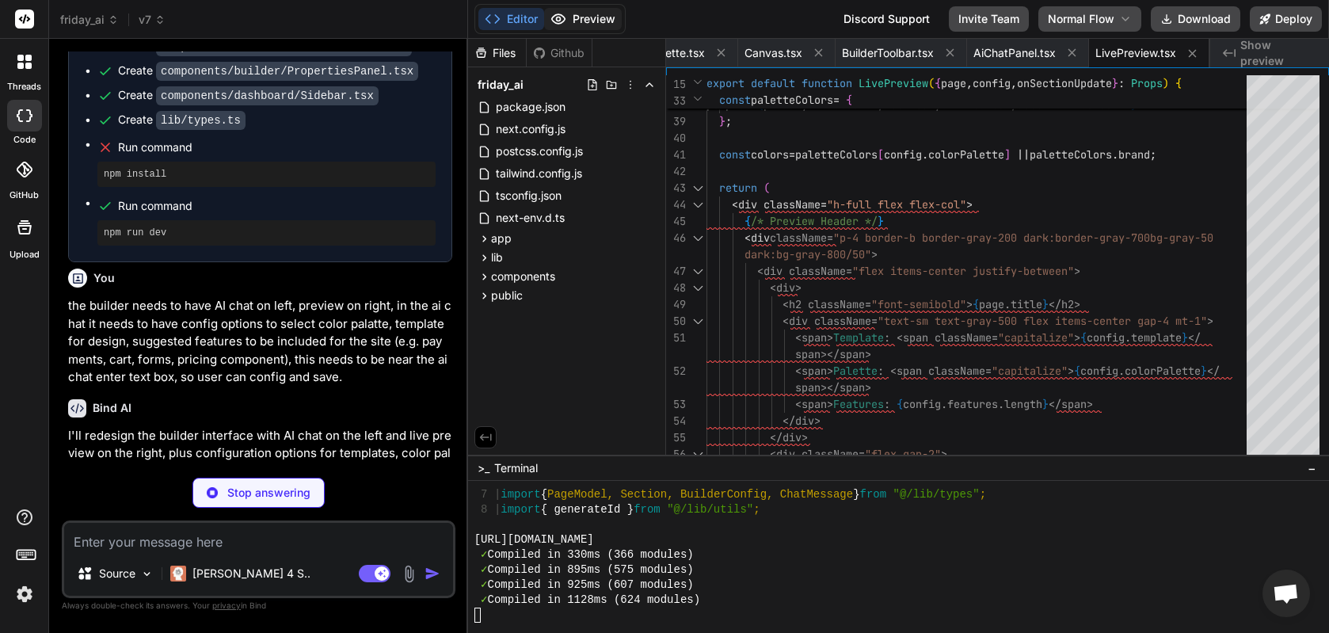
click at [602, 17] on button "Preview" at bounding box center [583, 19] width 78 height 22
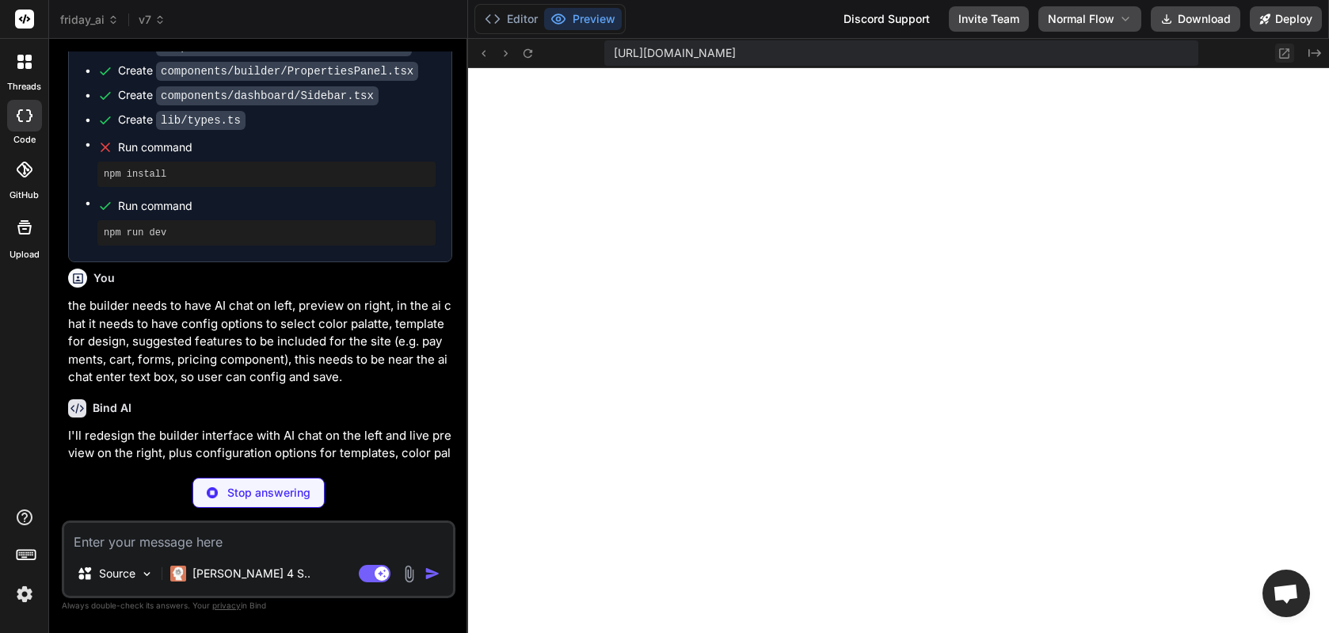
click at [1054, 52] on icon at bounding box center [1284, 53] width 13 height 13
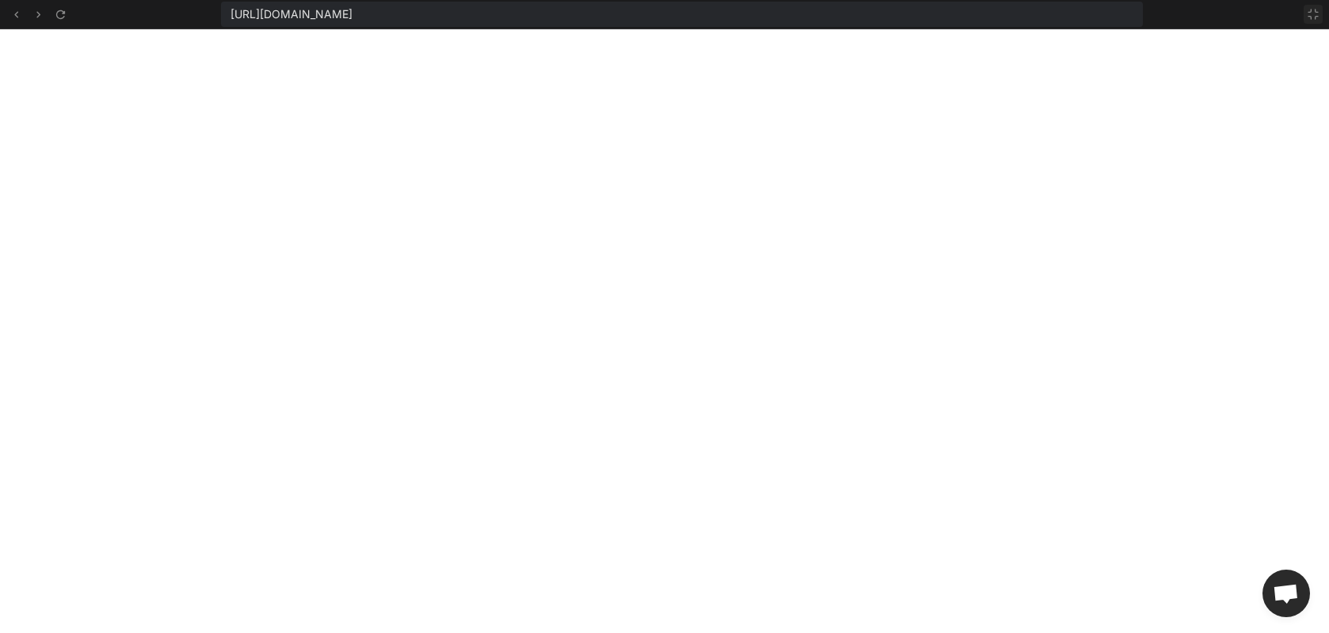
click at [1054, 21] on button at bounding box center [1313, 14] width 19 height 19
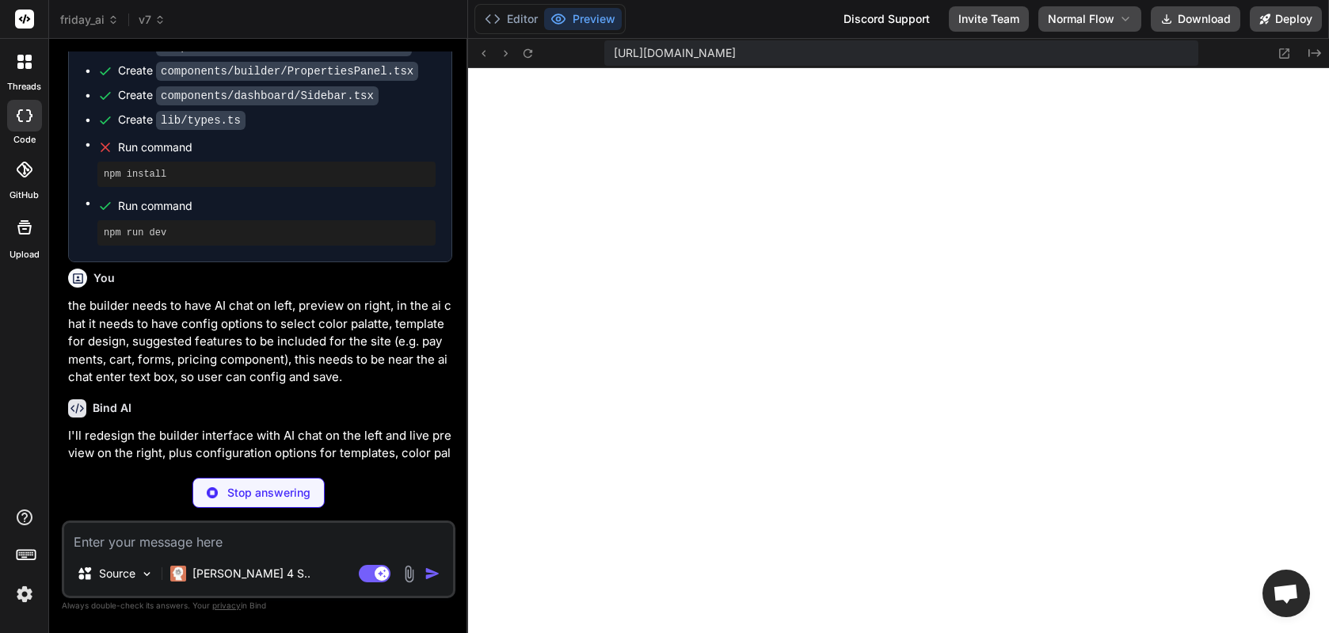
click at [288, 536] on textarea at bounding box center [258, 537] width 389 height 29
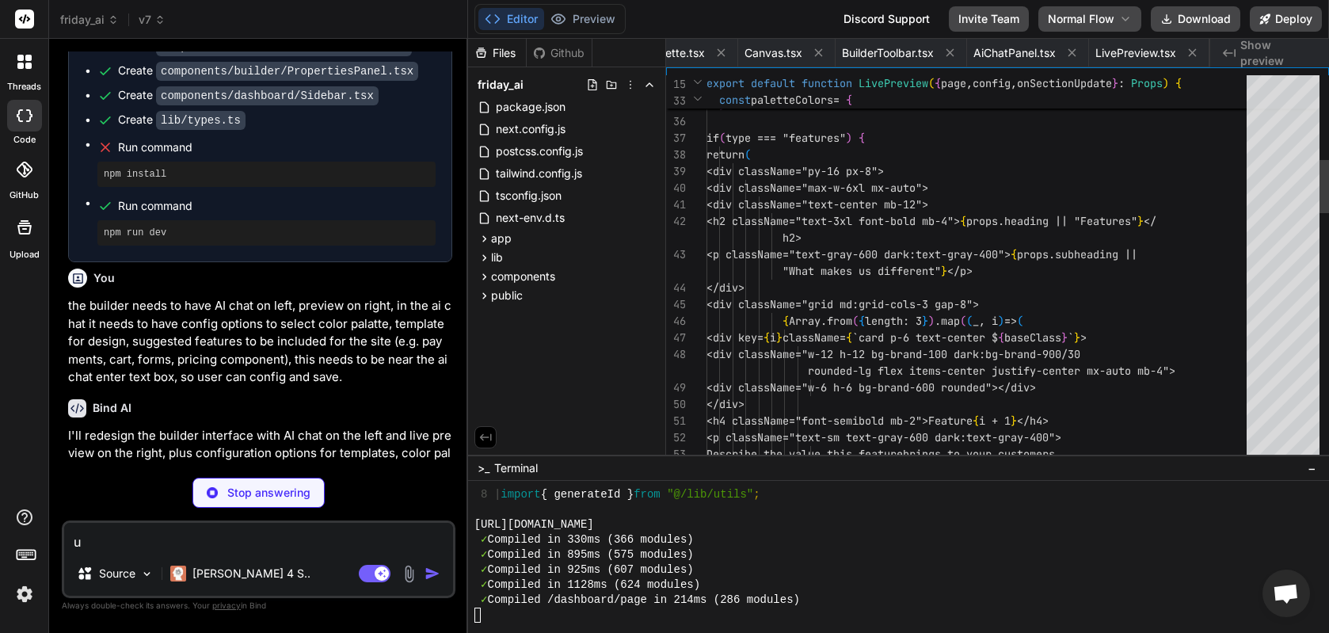
scroll to position [0, 2742]
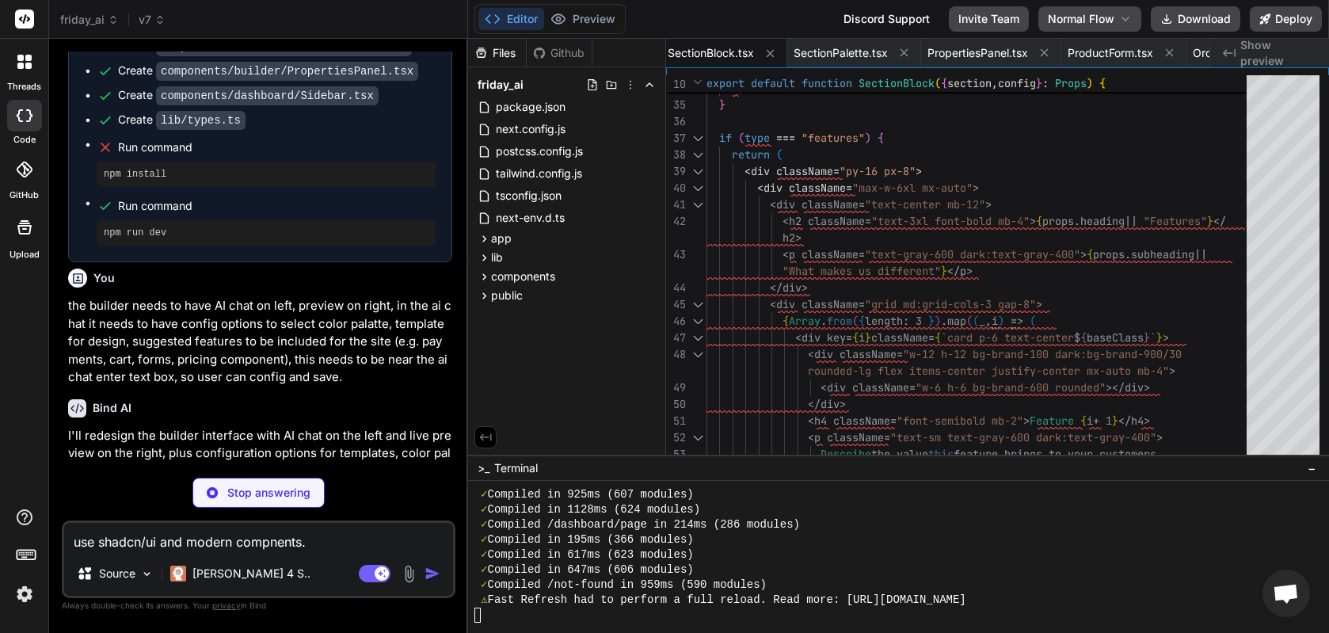
click at [282, 539] on textarea "use shadcn/ui and modern compnents." at bounding box center [258, 537] width 389 height 29
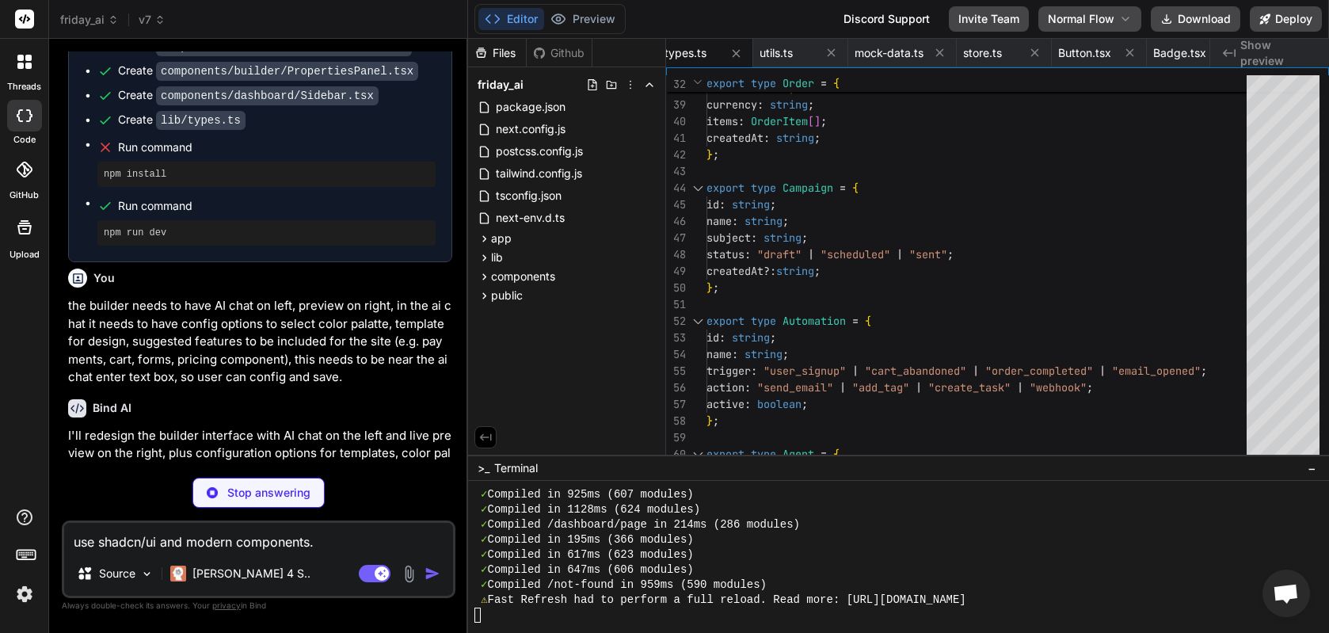
scroll to position [13036, 0]
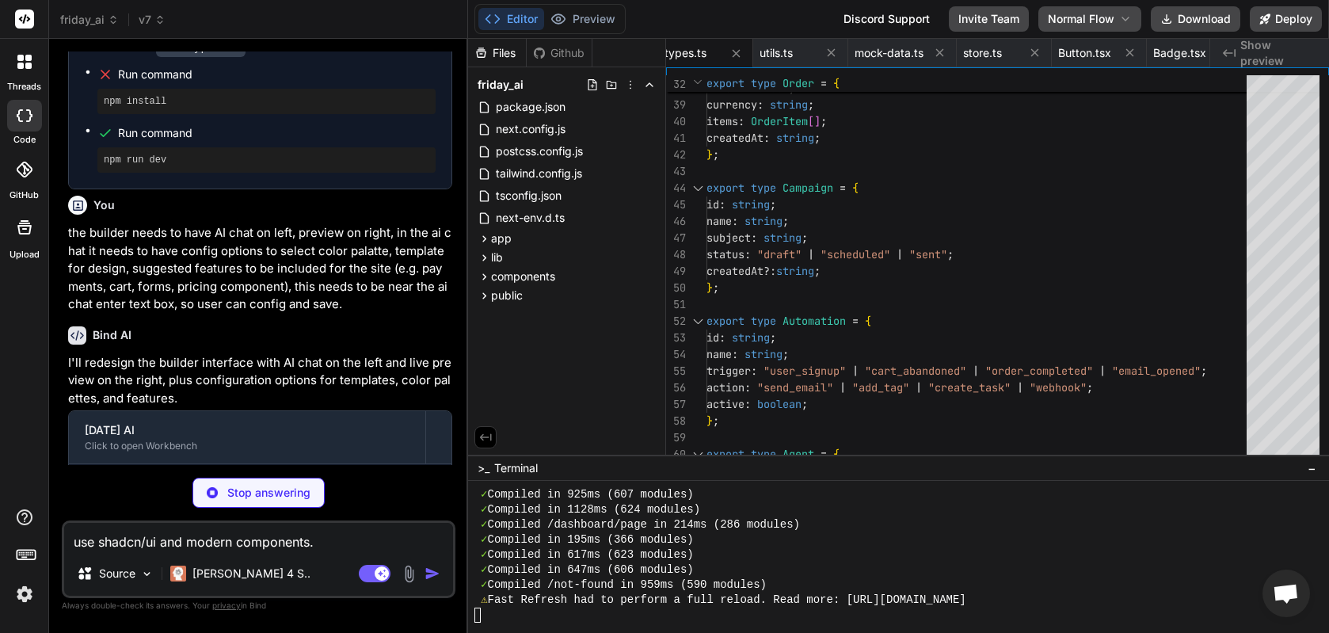
click at [244, 543] on textarea "use shadcn/ui and modern components." at bounding box center [258, 537] width 389 height 29
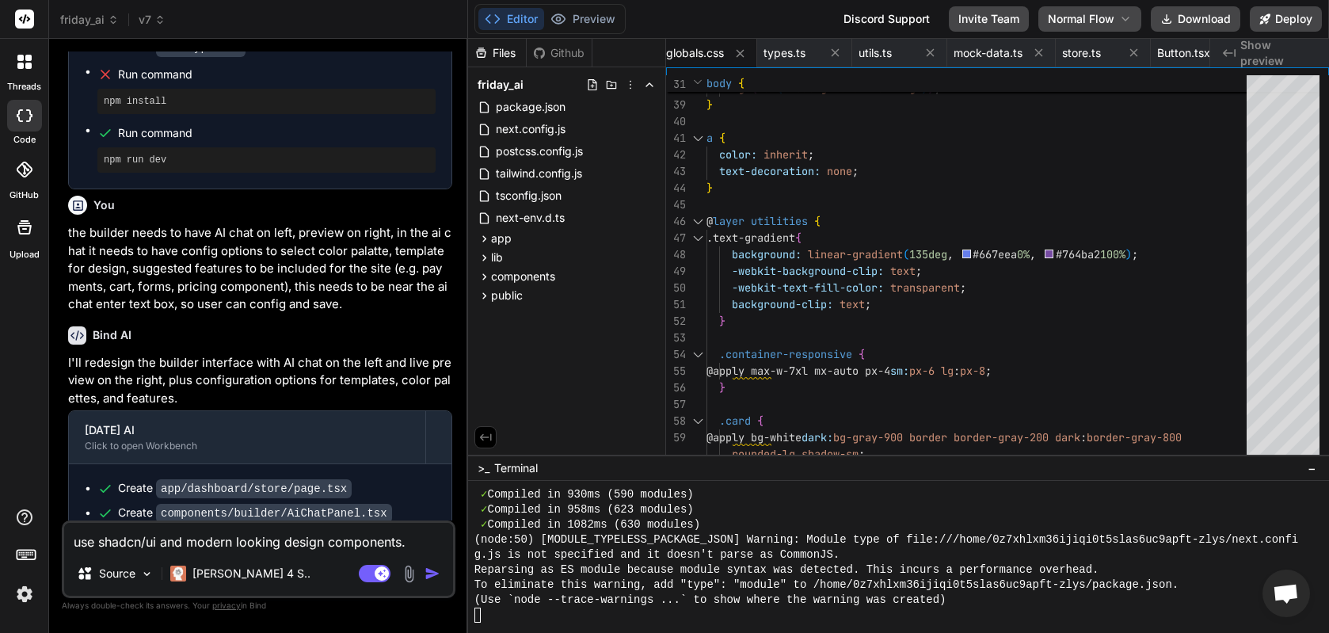
scroll to position [13039, 0]
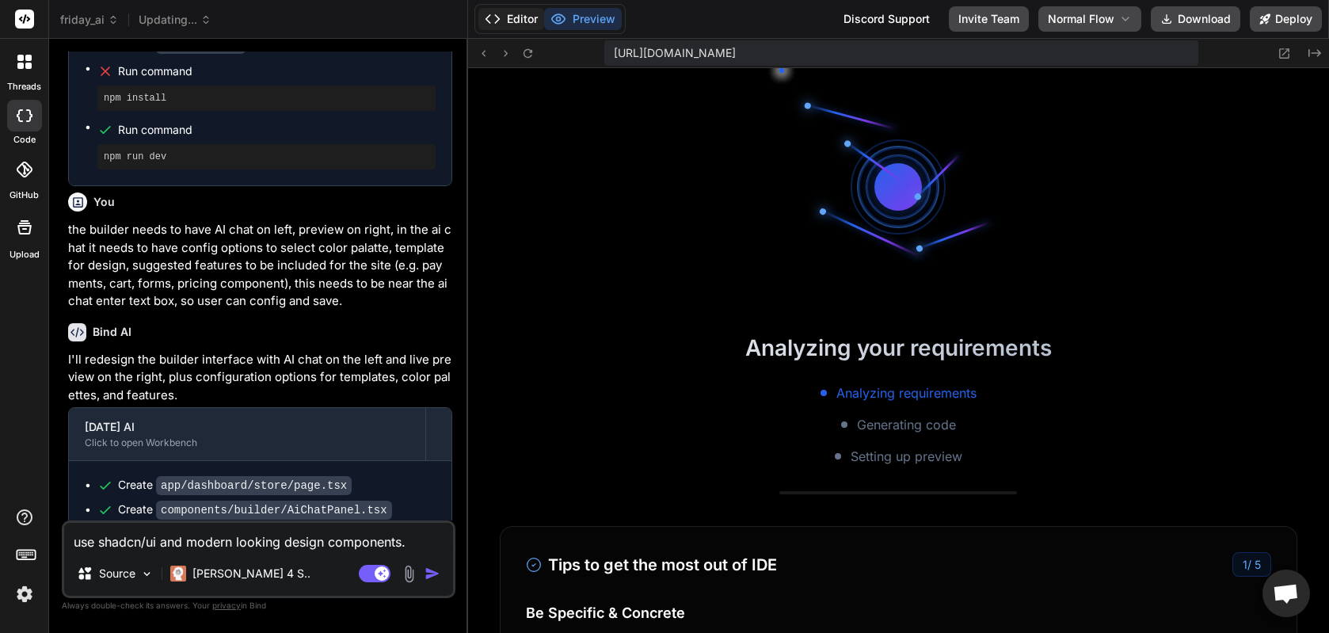
click at [482, 10] on button "Editor" at bounding box center [511, 19] width 66 height 22
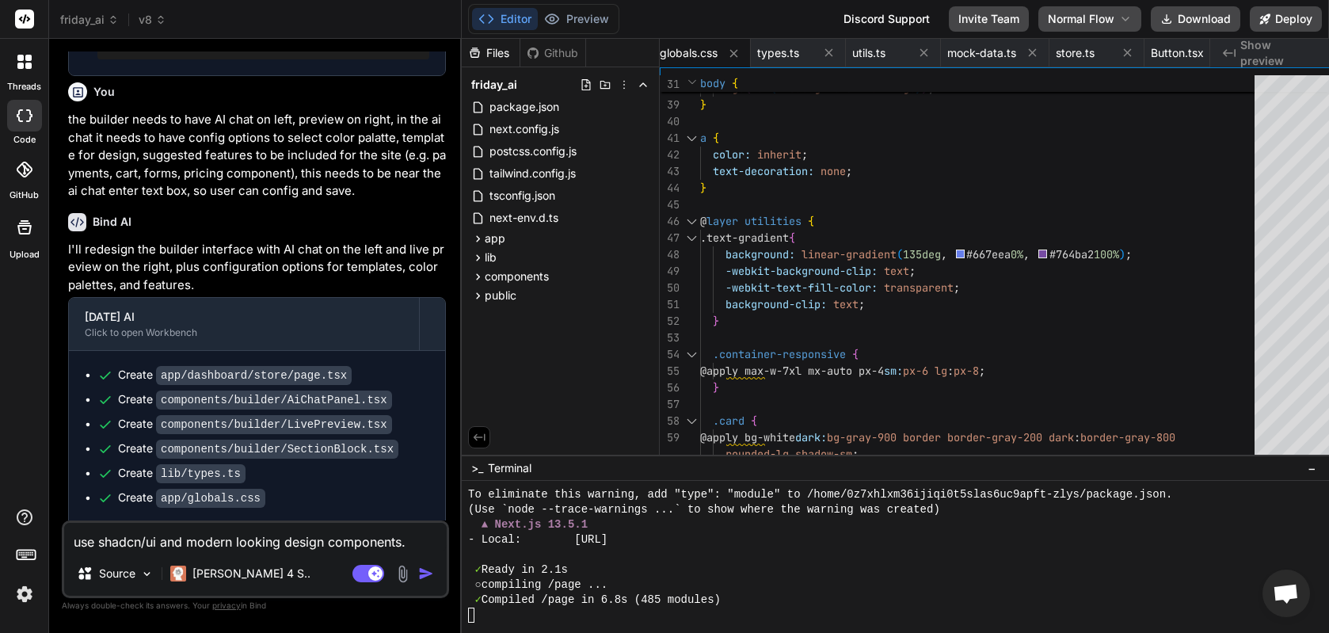
scroll to position [13128, 0]
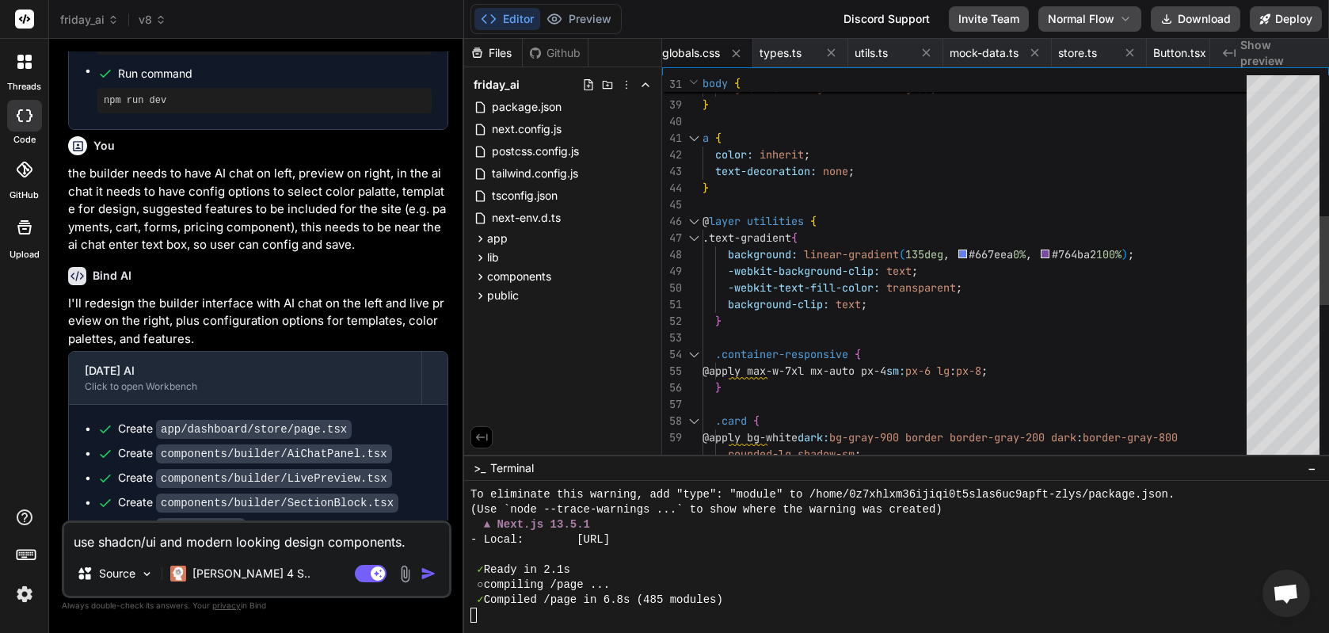
drag, startPoint x: 467, startPoint y: 122, endPoint x: 431, endPoint y: 128, distance: 36.9
click at [431, 128] on div "Bind AI Web Search Created with Pixso. Code Generator You design an interface f…" at bounding box center [256, 336] width 415 height 594
click at [577, 24] on button "Preview" at bounding box center [579, 19] width 78 height 22
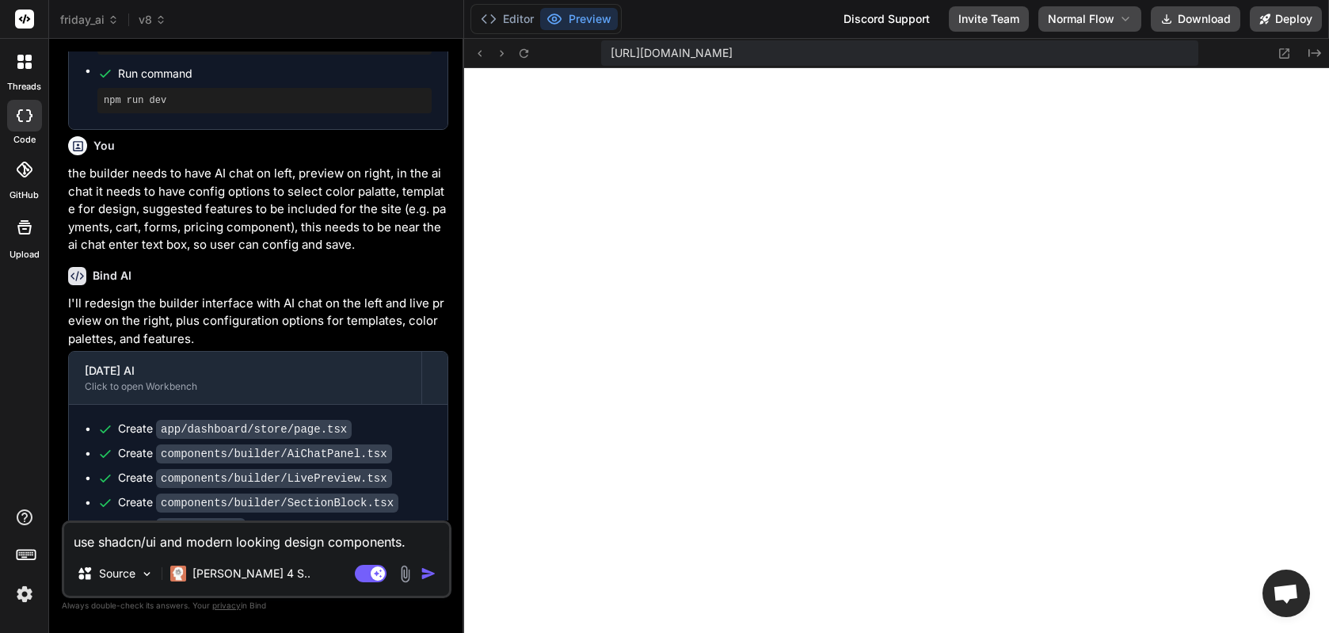
click at [427, 574] on img "button" at bounding box center [429, 574] width 16 height 16
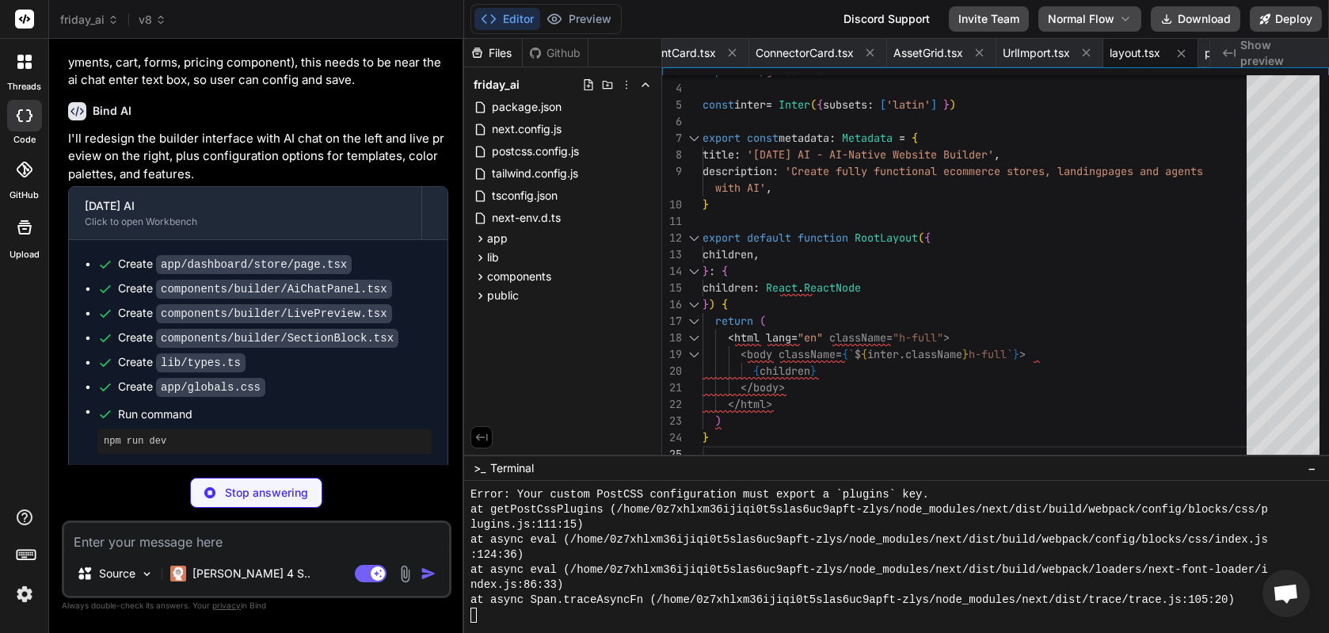
scroll to position [13708, 0]
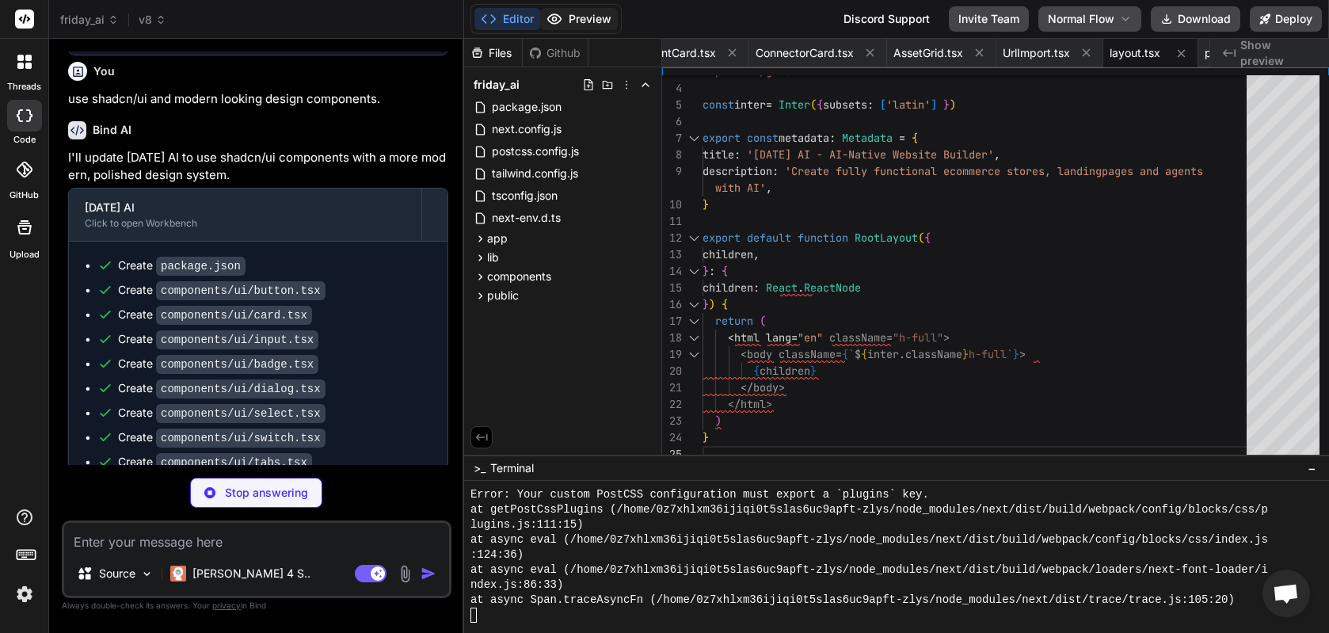
click at [589, 15] on button "Preview" at bounding box center [579, 19] width 78 height 22
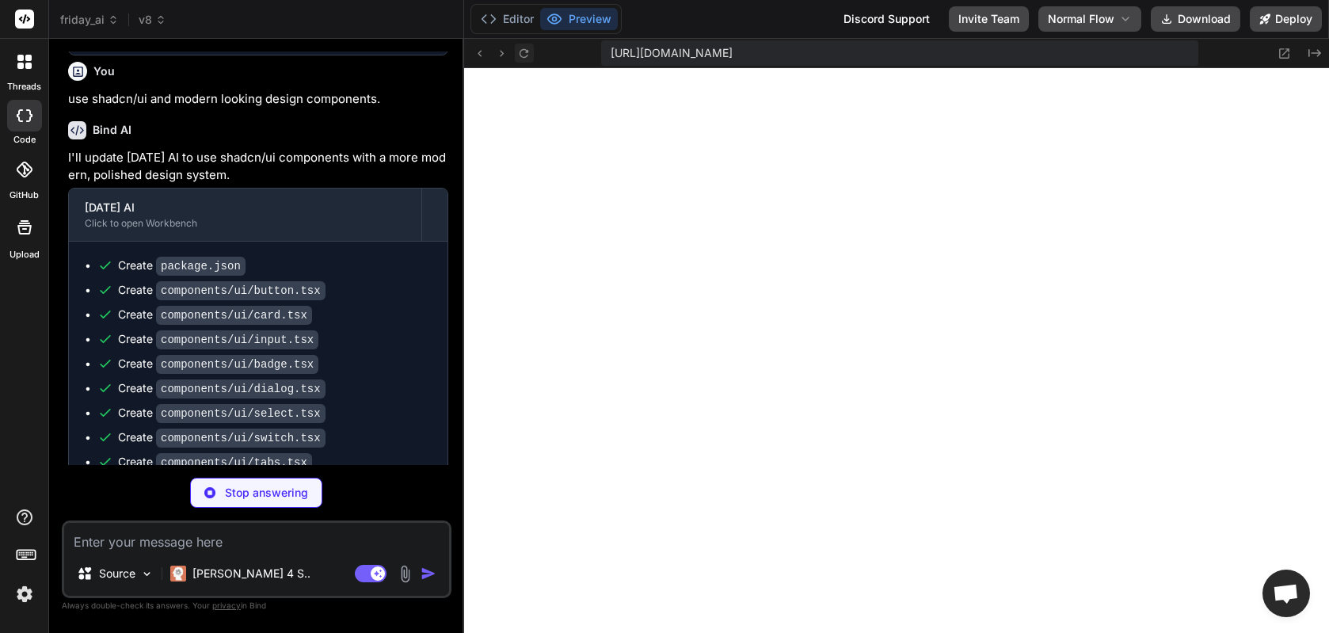
click at [521, 48] on icon at bounding box center [523, 53] width 13 height 13
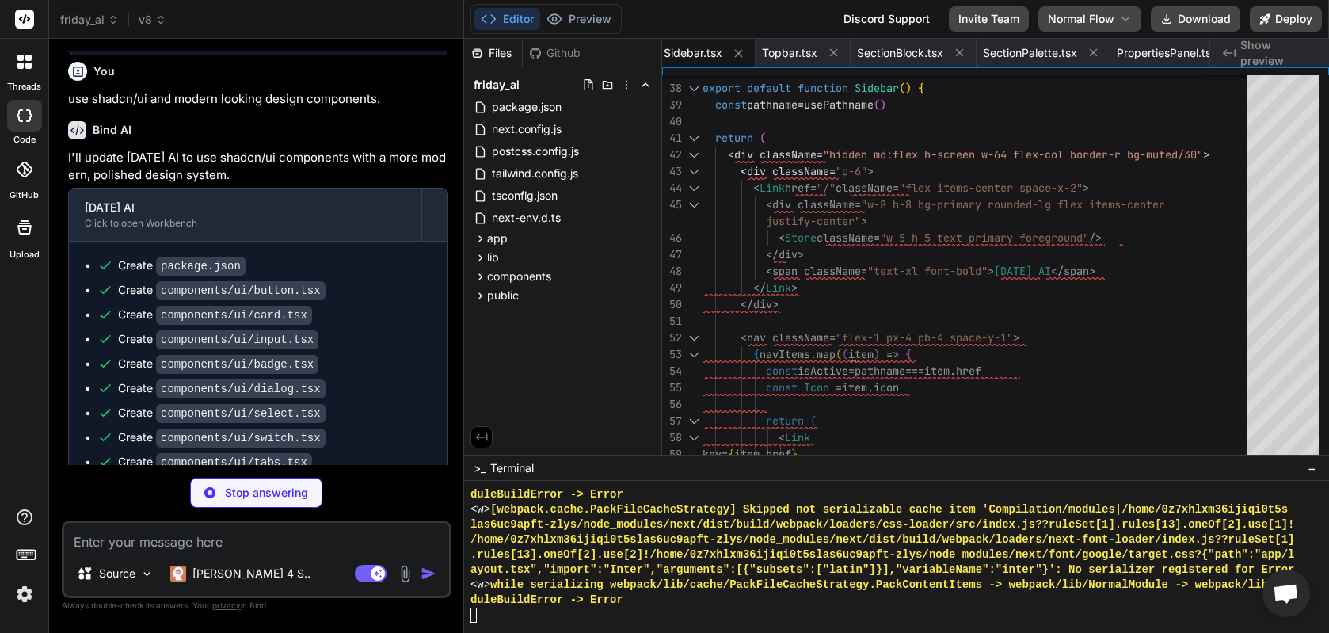
scroll to position [13756, 0]
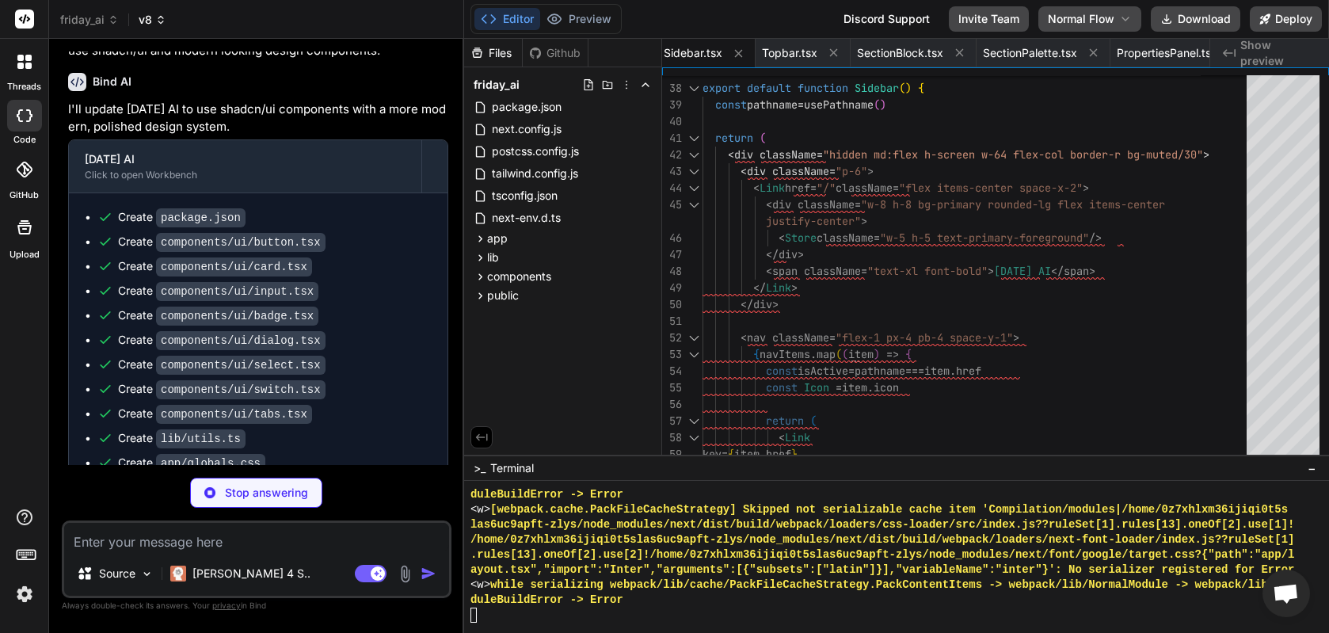
click at [155, 21] on icon at bounding box center [160, 19] width 11 height 11
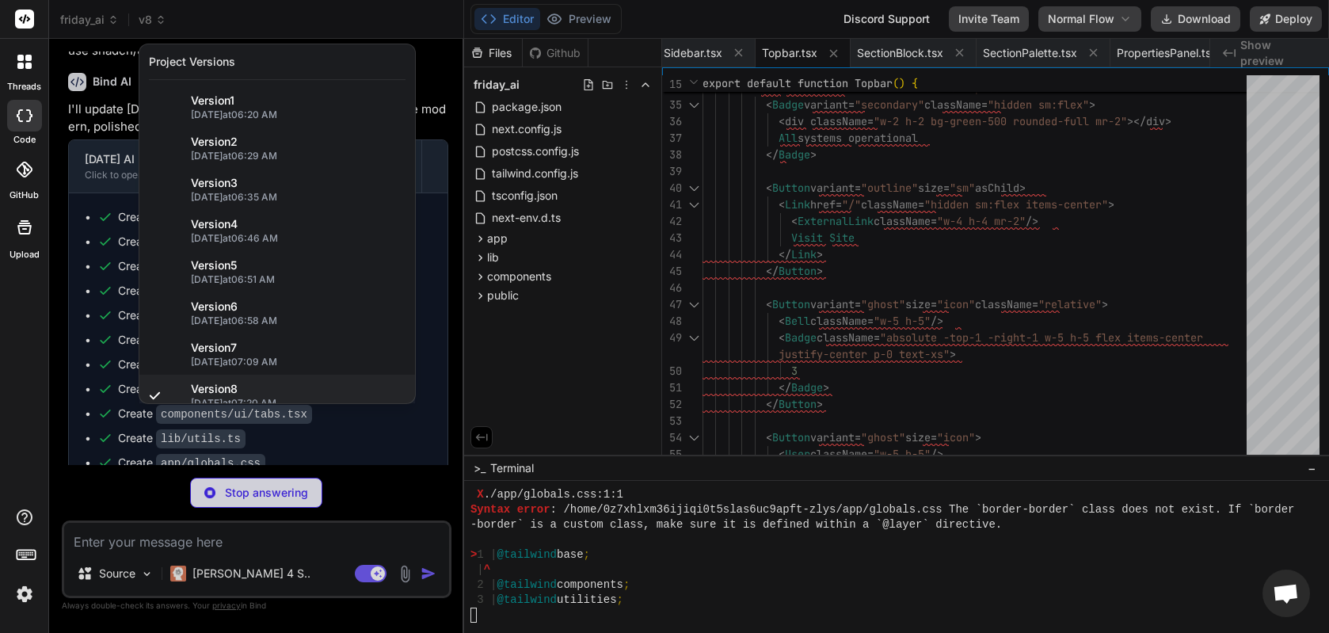
click at [115, 16] on div at bounding box center [664, 316] width 1329 height 633
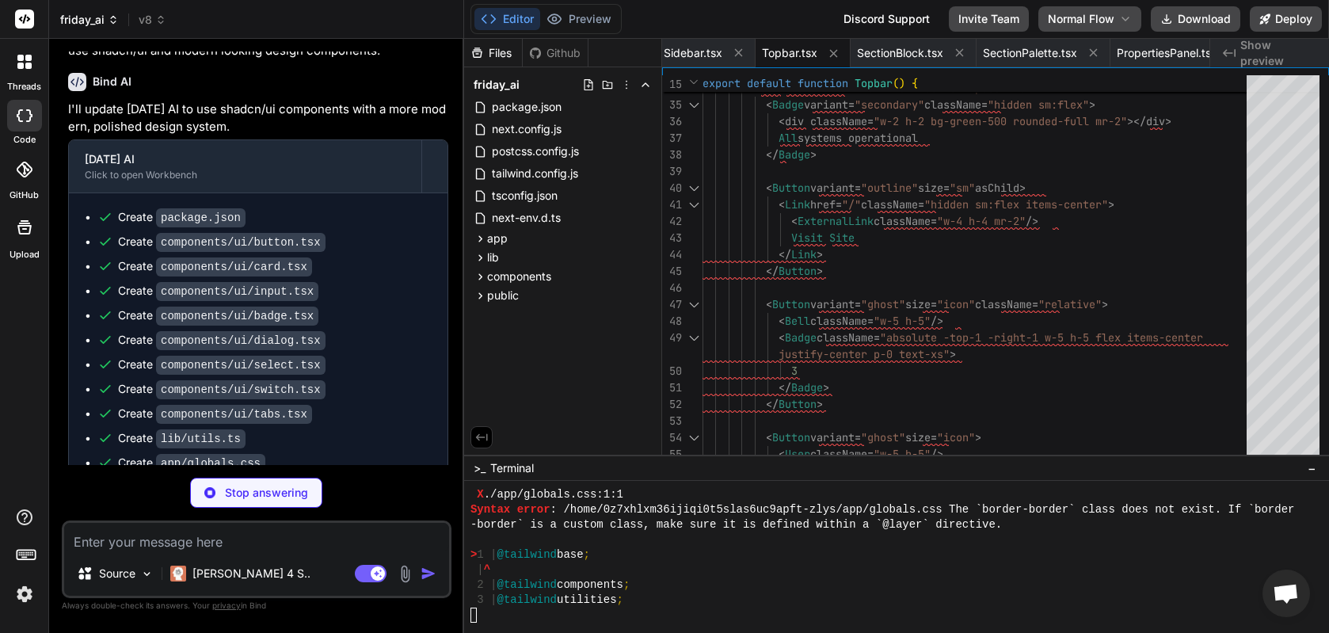
click at [114, 16] on icon at bounding box center [113, 19] width 11 height 11
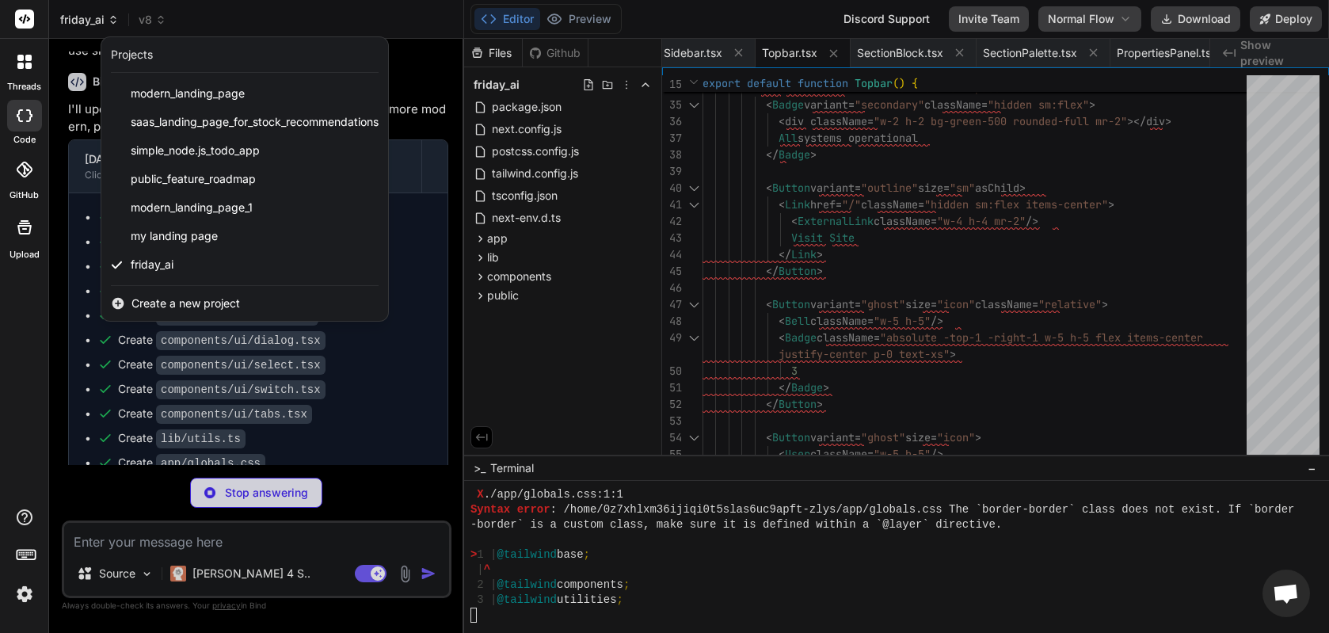
click at [114, 16] on div at bounding box center [664, 316] width 1329 height 633
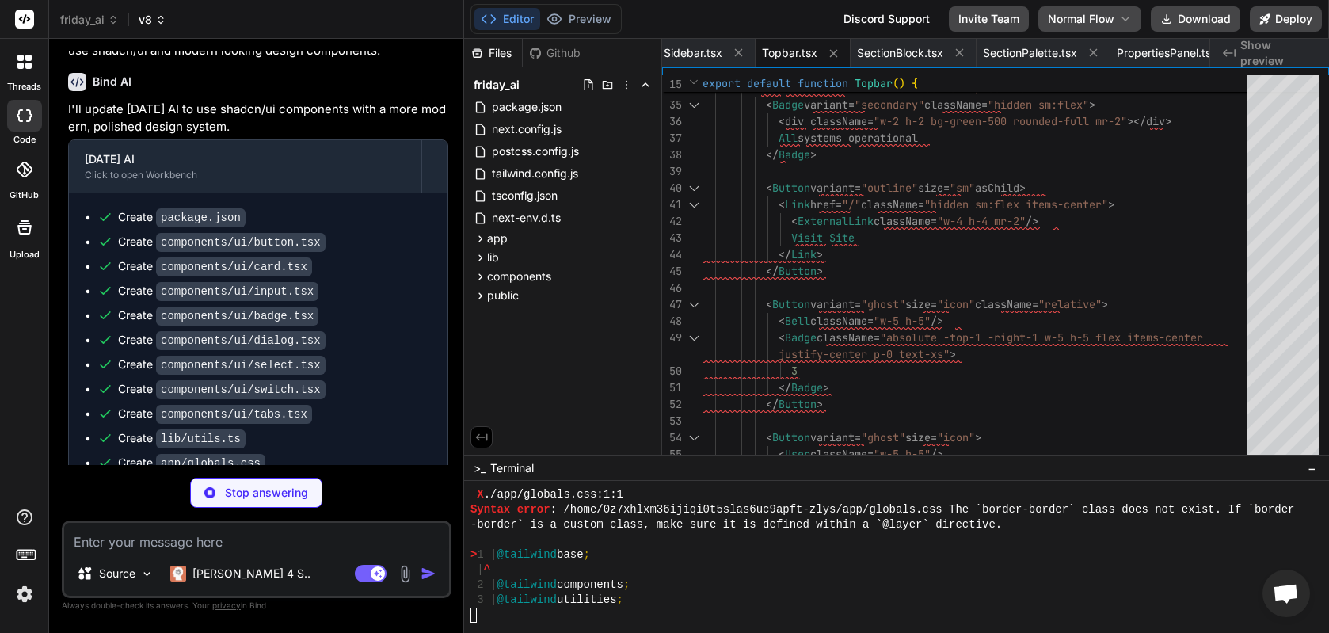
click at [157, 17] on icon at bounding box center [160, 19] width 11 height 11
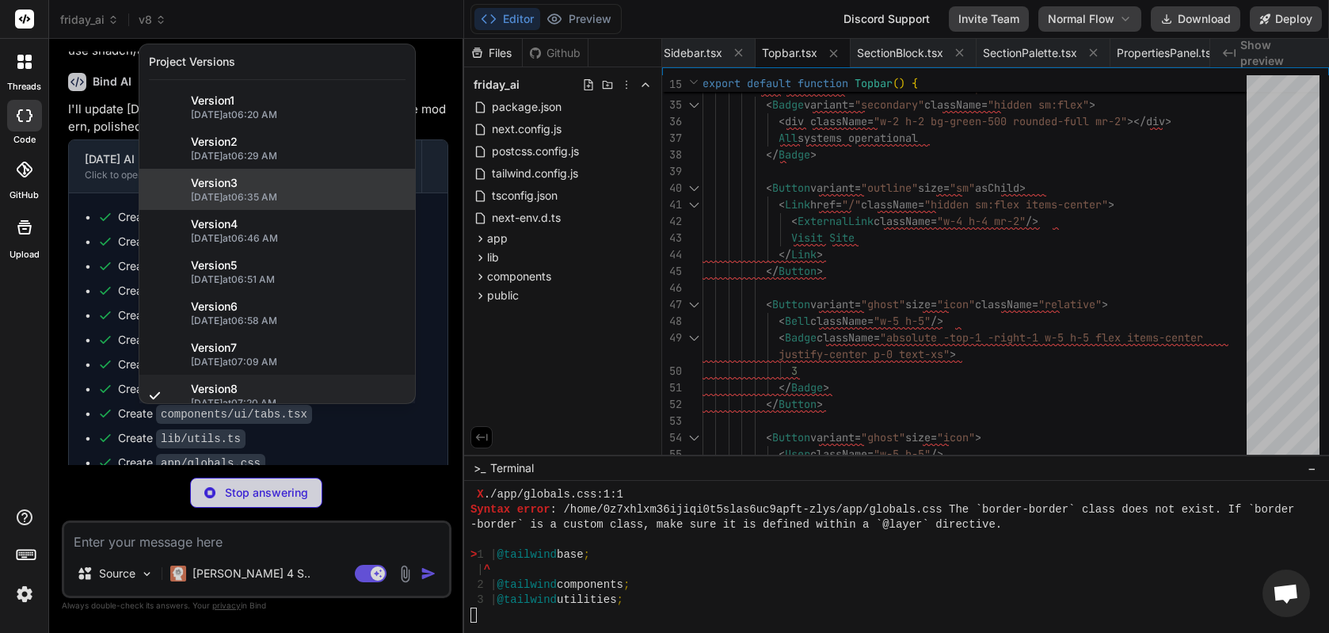
scroll to position [13, 0]
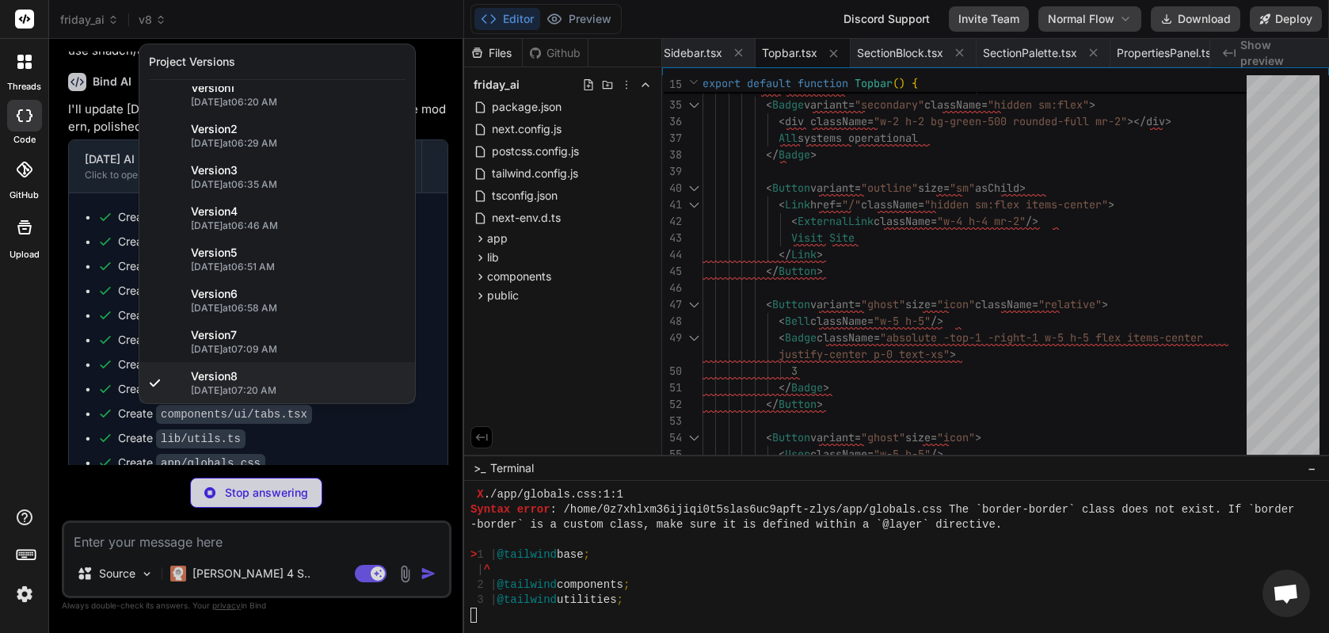
click at [155, 24] on div at bounding box center [664, 316] width 1329 height 633
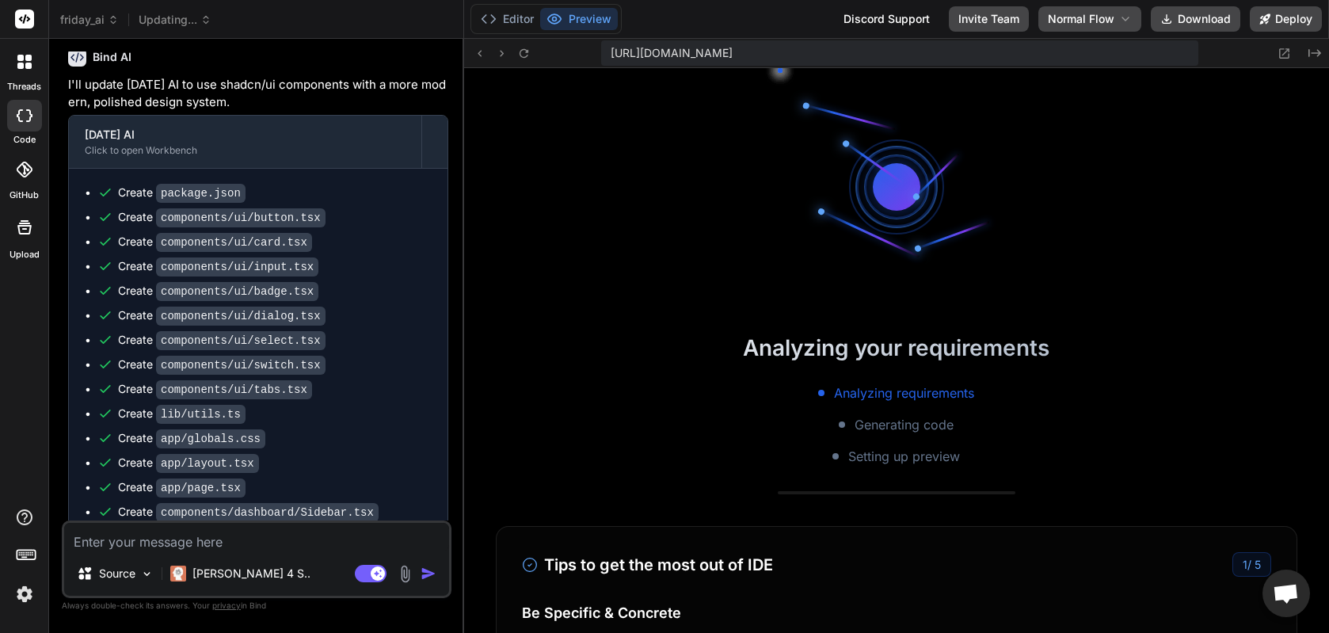
scroll to position [13866, 0]
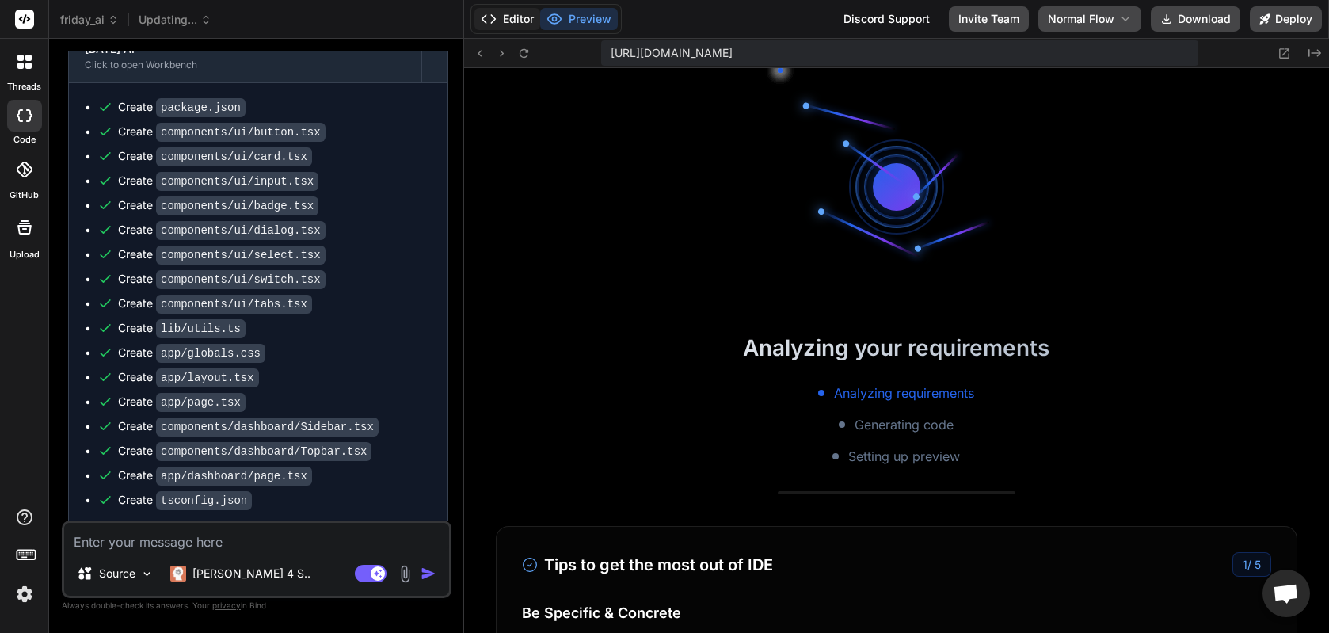
click at [504, 20] on button "Editor" at bounding box center [508, 19] width 66 height 22
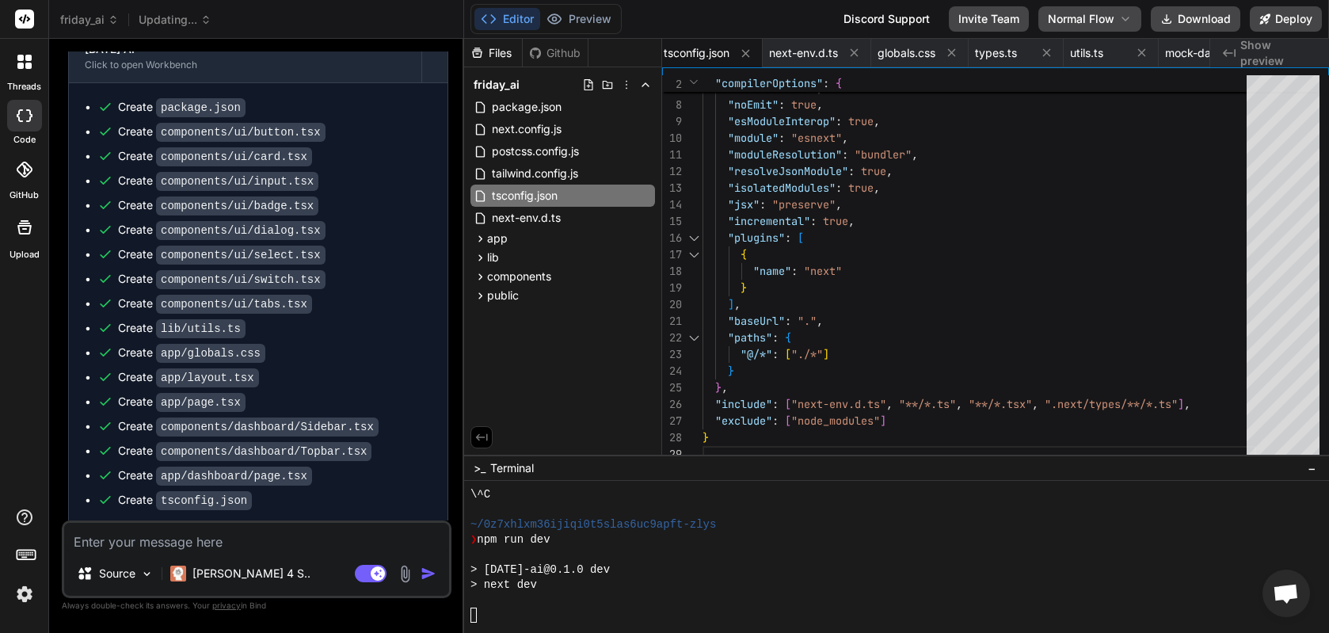
click at [683, 581] on div "> next dev" at bounding box center [885, 584] width 828 height 15
click at [570, 20] on button "Preview" at bounding box center [579, 19] width 78 height 22
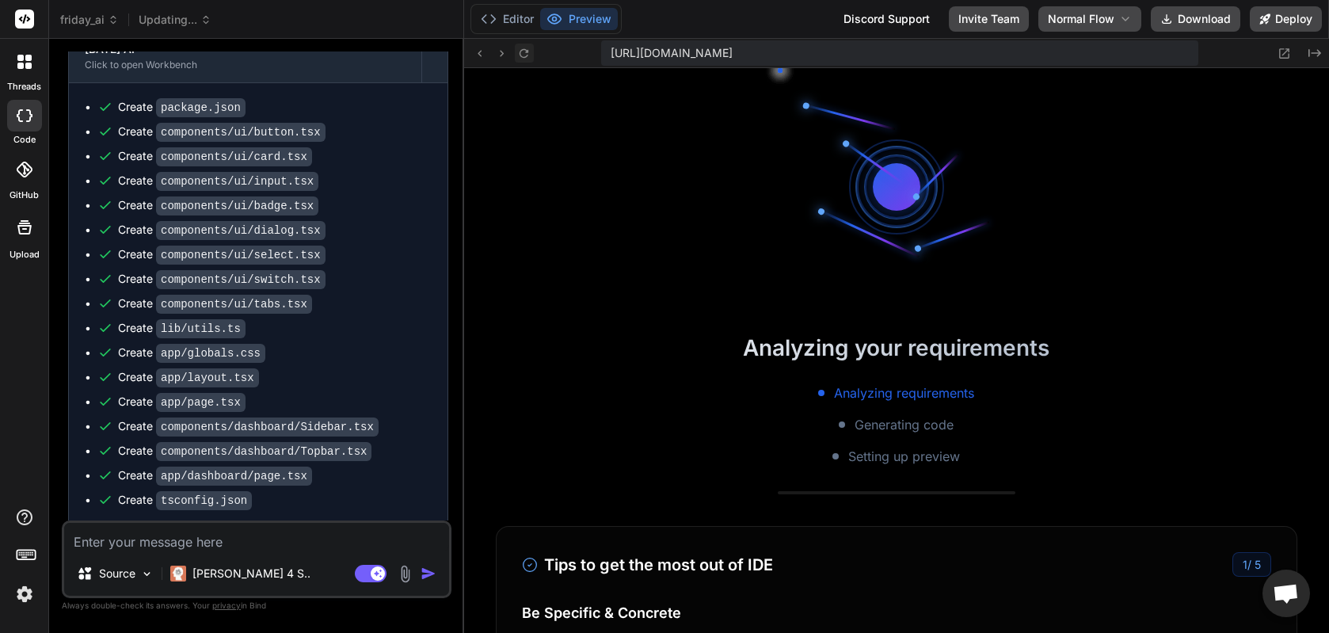
click at [523, 55] on icon at bounding box center [523, 53] width 13 height 13
click at [511, 21] on button "Editor" at bounding box center [508, 19] width 66 height 22
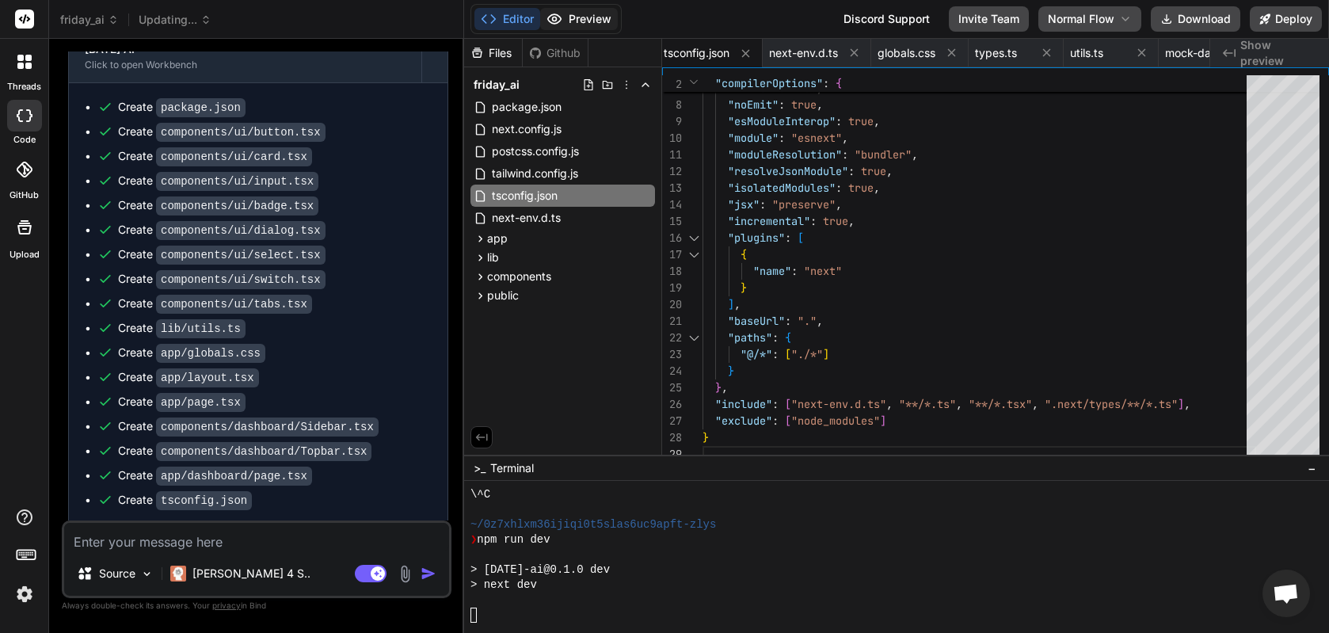
click at [589, 20] on button "Preview" at bounding box center [579, 19] width 78 height 22
